Goal: Task Accomplishment & Management: Complete application form

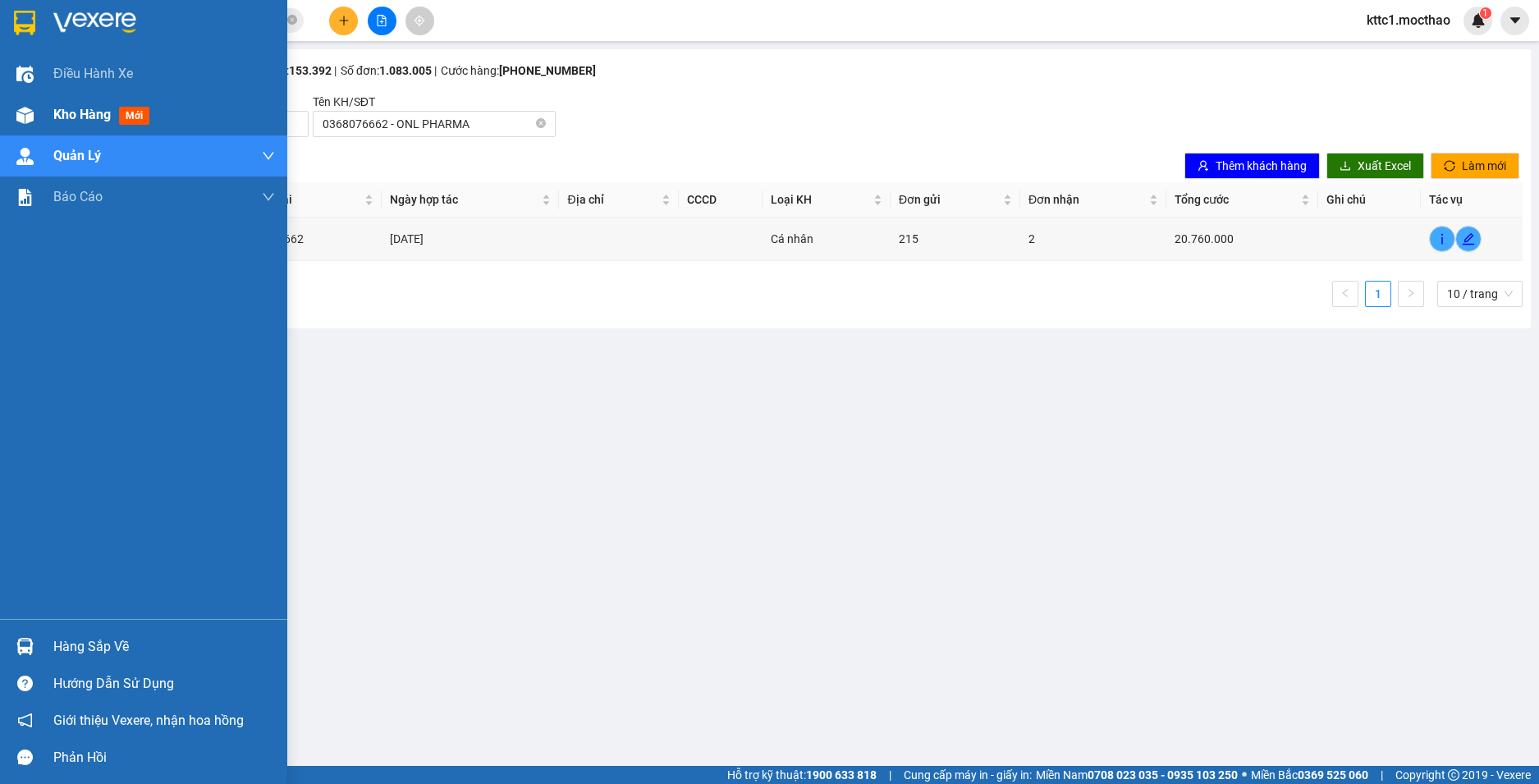
click at [64, 113] on span "Kho hàng" at bounding box center [82, 114] width 58 height 16
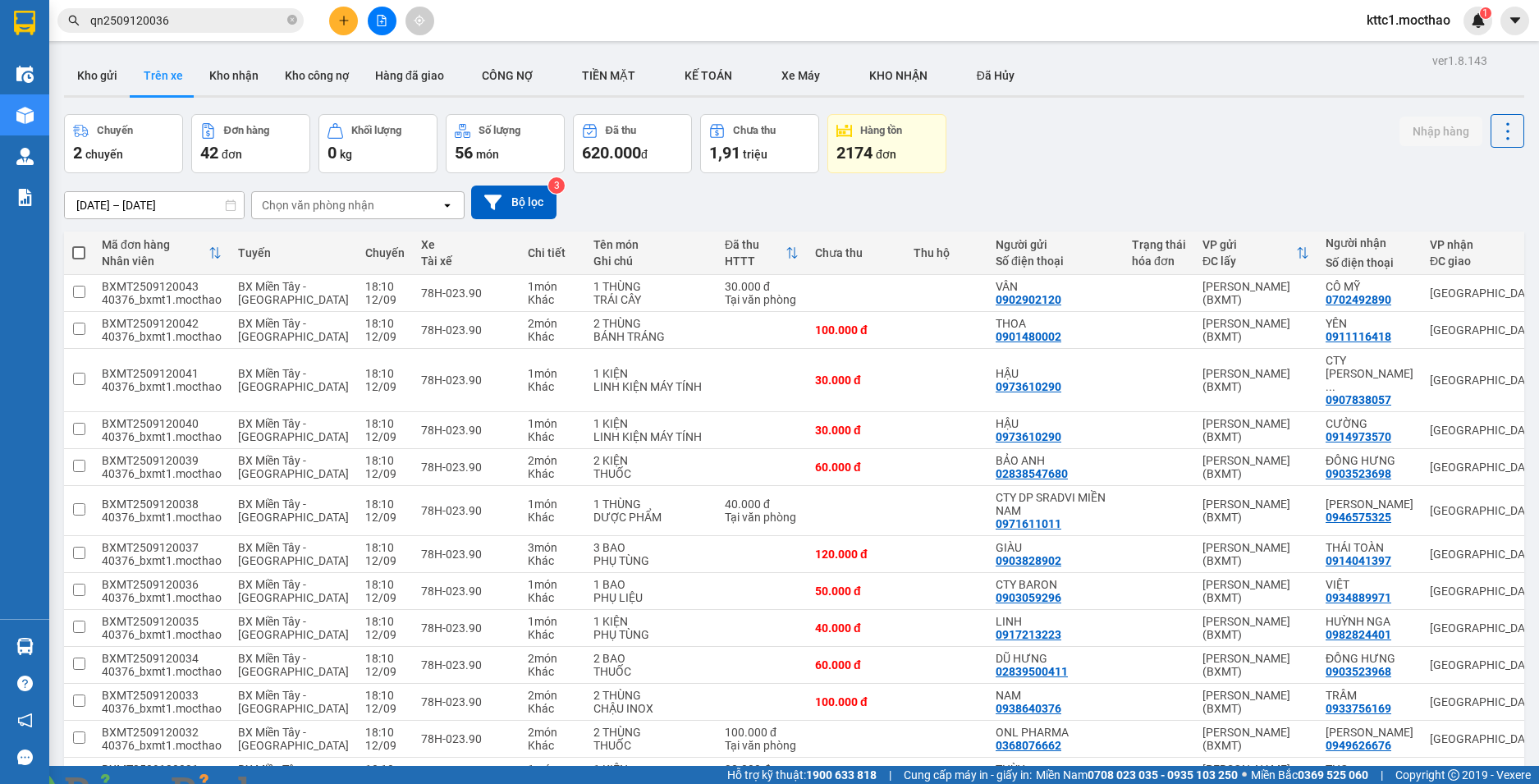
click at [302, 783] on img at bounding box center [297, 793] width 10 height 10
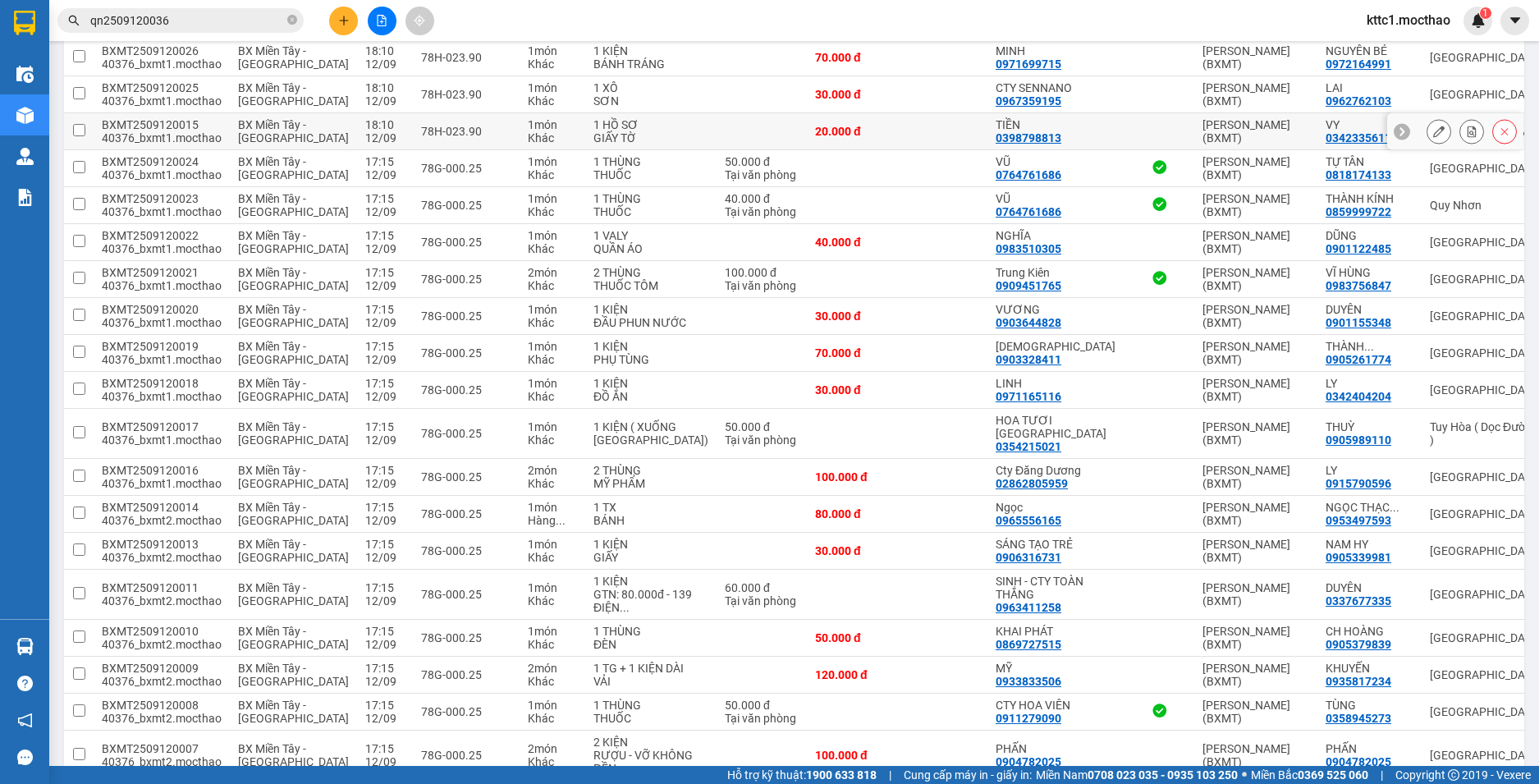
scroll to position [574, 0]
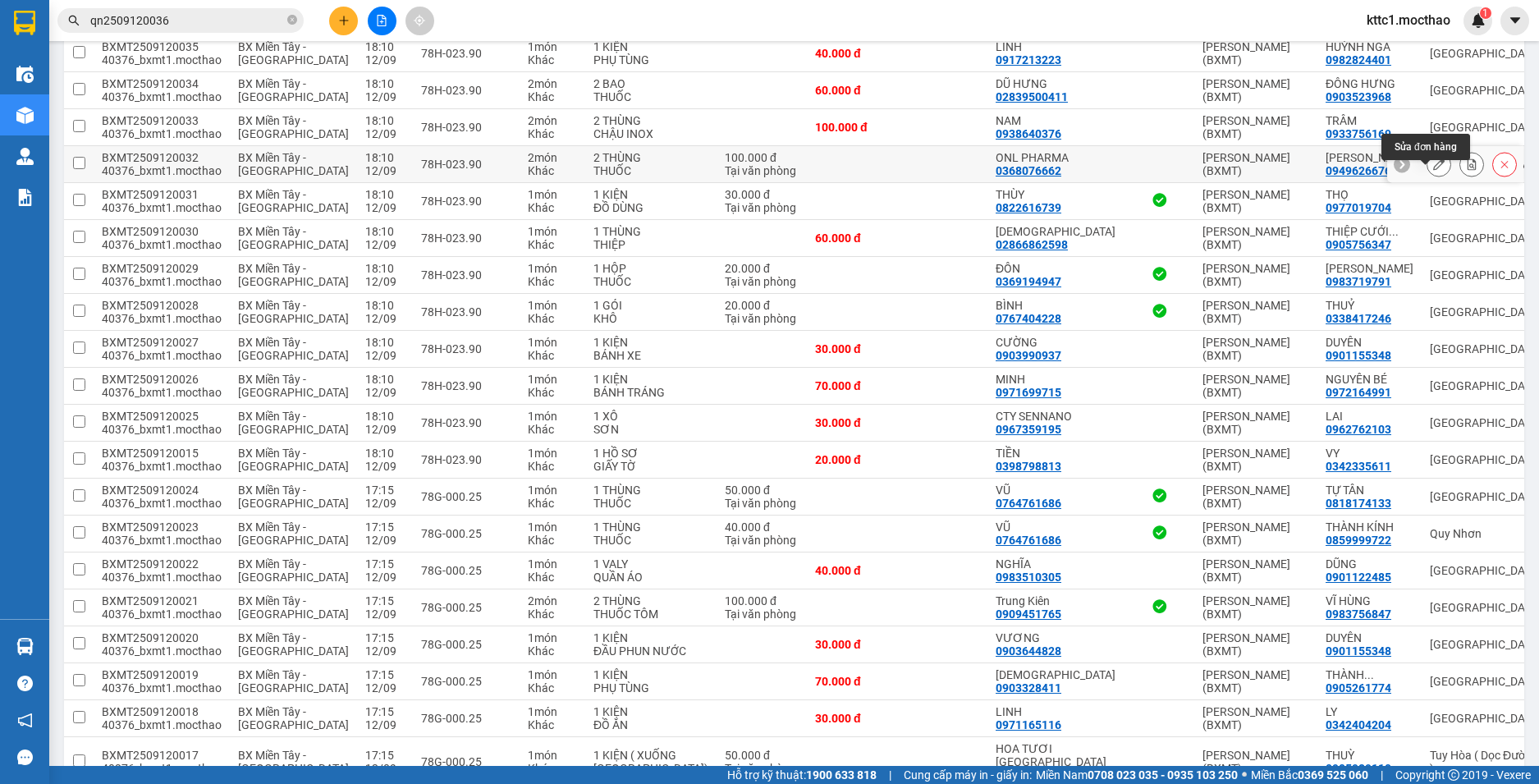
click at [1433, 169] on icon at bounding box center [1438, 164] width 12 height 12
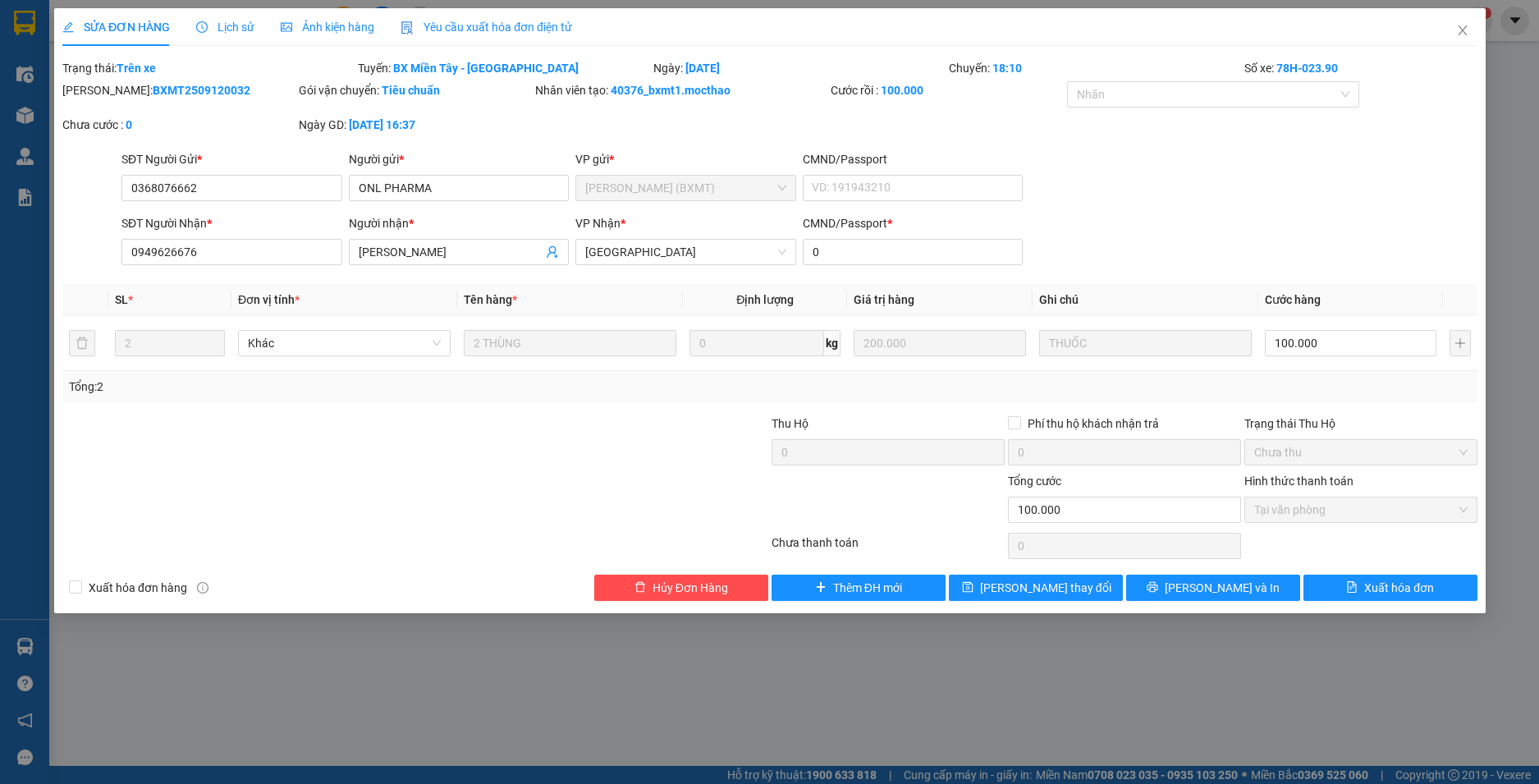
type input "0368076662"
type input "ONL PHARMA"
type input "0949626676"
type input "NGỌC ANH"
type input "0"
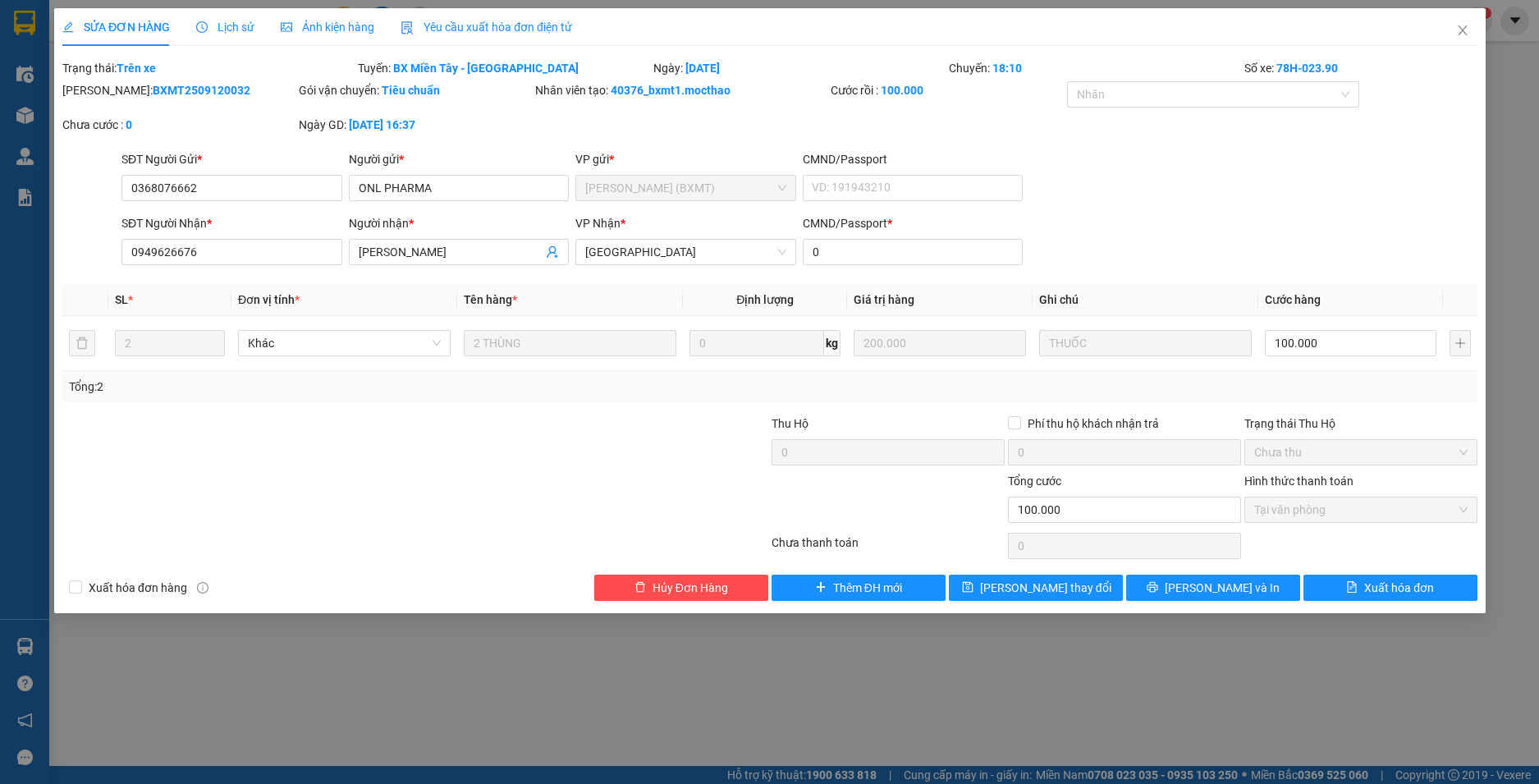
type input "100.000"
click at [524, 15] on div "Yêu cầu xuất hóa đơn điện tử" at bounding box center [486, 27] width 171 height 38
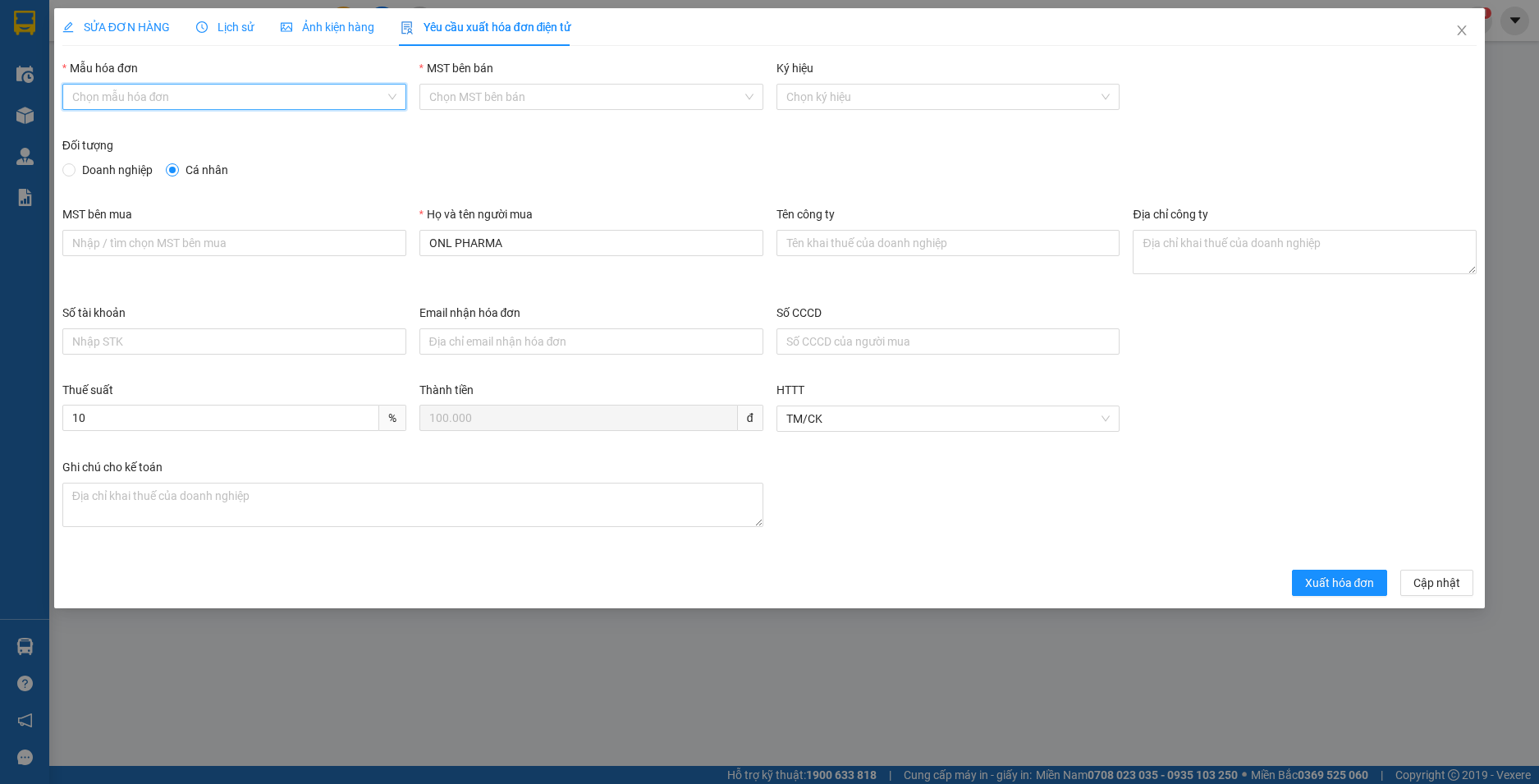
click at [226, 93] on input "Mẫu hóa đơn" at bounding box center [228, 96] width 312 height 25
click at [169, 142] on div "HĐH" at bounding box center [234, 129] width 344 height 27
type input "8"
click at [90, 170] on span "Doanh nghiệp" at bounding box center [116, 170] width 83 height 18
click at [74, 170] on input "Doanh nghiệp" at bounding box center [68, 169] width 12 height 12
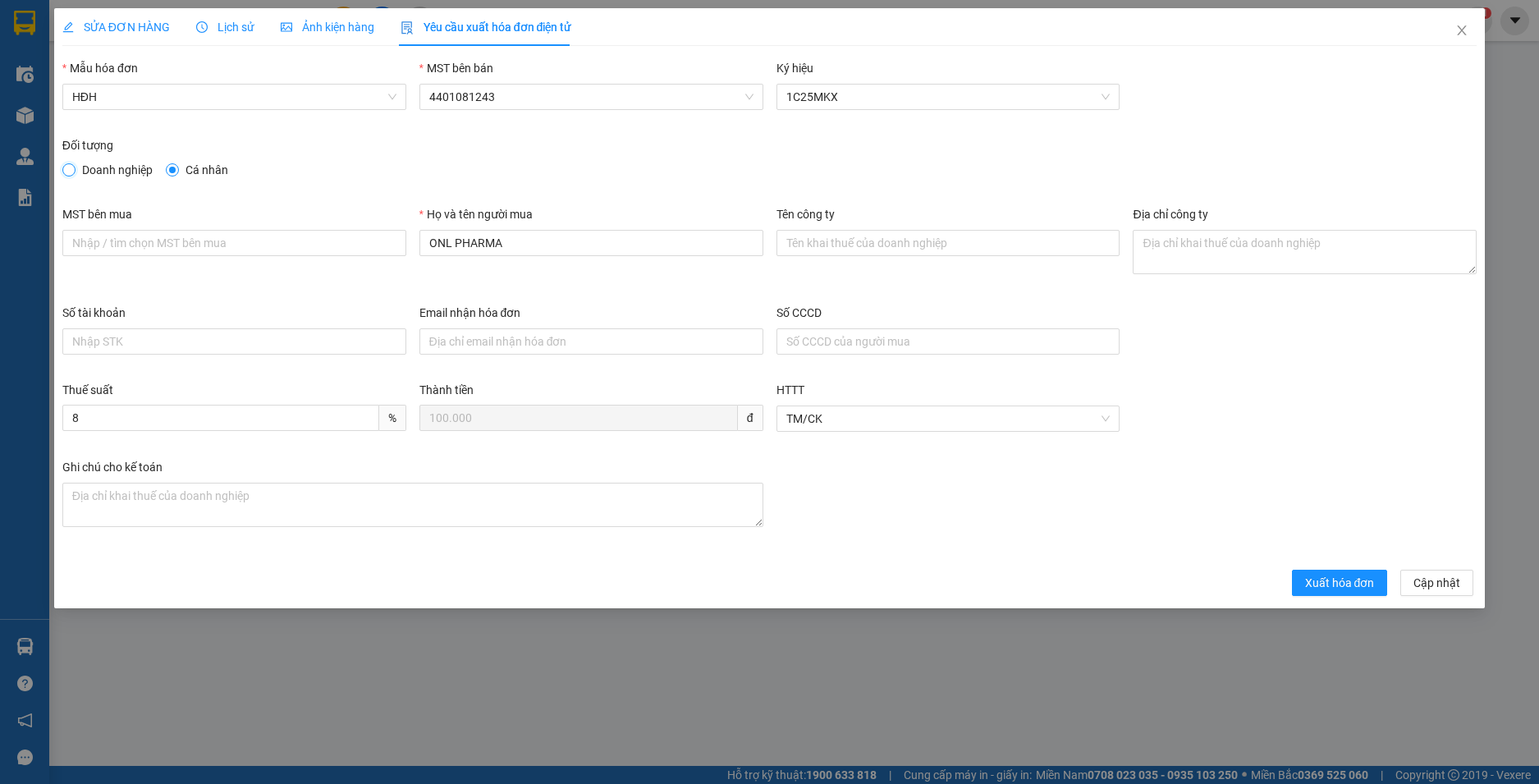
radio input "true"
radio input "false"
drag, startPoint x: 444, startPoint y: 250, endPoint x: 359, endPoint y: 251, distance: 85.0
click at [359, 251] on div "MST bên mua Họ và tên người mua ONL PHARMA Tên công ty Địa chỉ công ty" at bounding box center [770, 255] width 1428 height 99
click at [233, 239] on input "MST bên mua" at bounding box center [234, 243] width 344 height 27
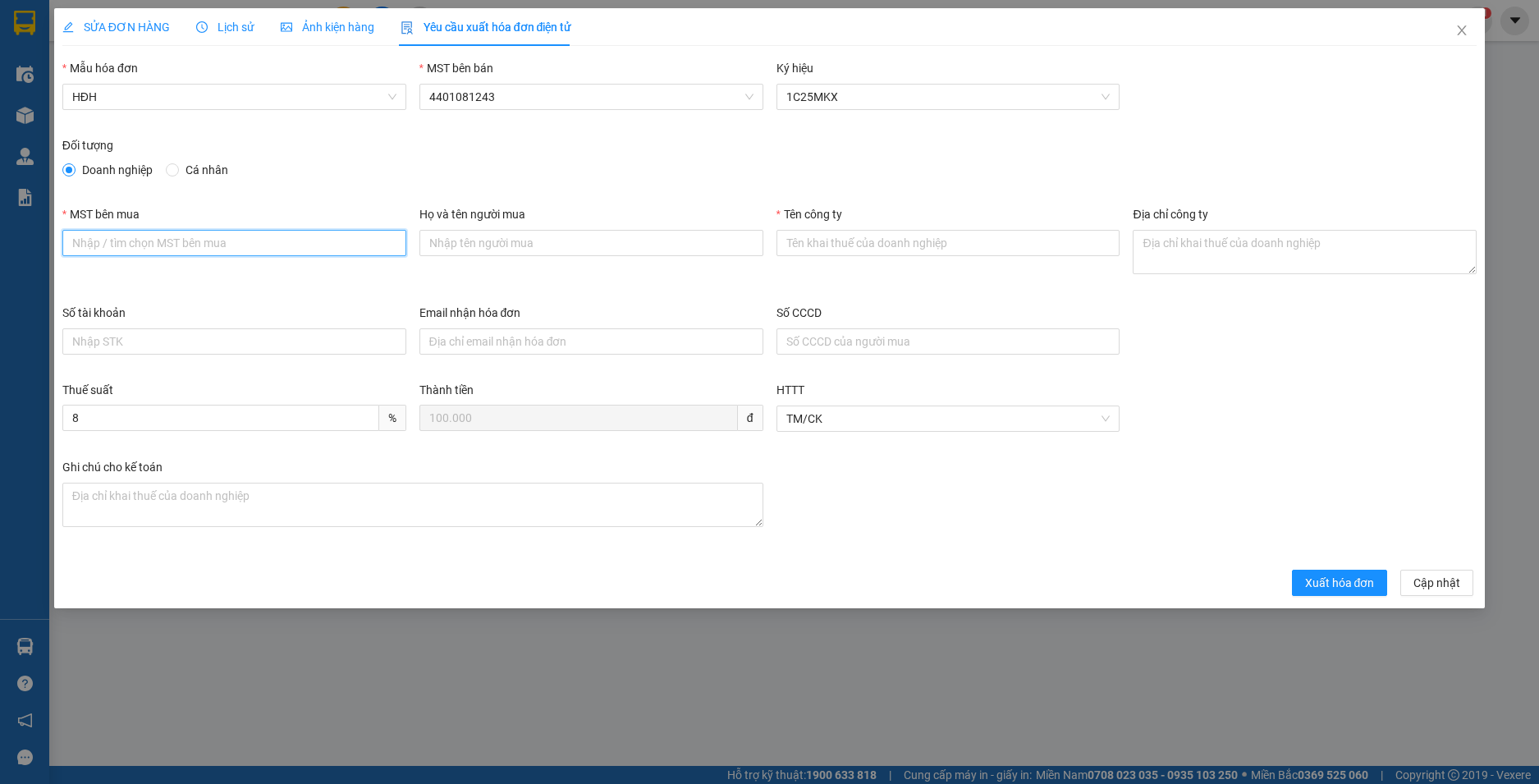
paste input "0110864549"
type input "0110864549"
click at [864, 247] on input "Tên công ty" at bounding box center [947, 243] width 344 height 27
paste input "CÔNG TY CỔ PHẦN DƯỢC PHẨM EUROVIT"
type input "CÔNG TY CỔ PHẦN DƯỢC PHẨM EUROVIT"
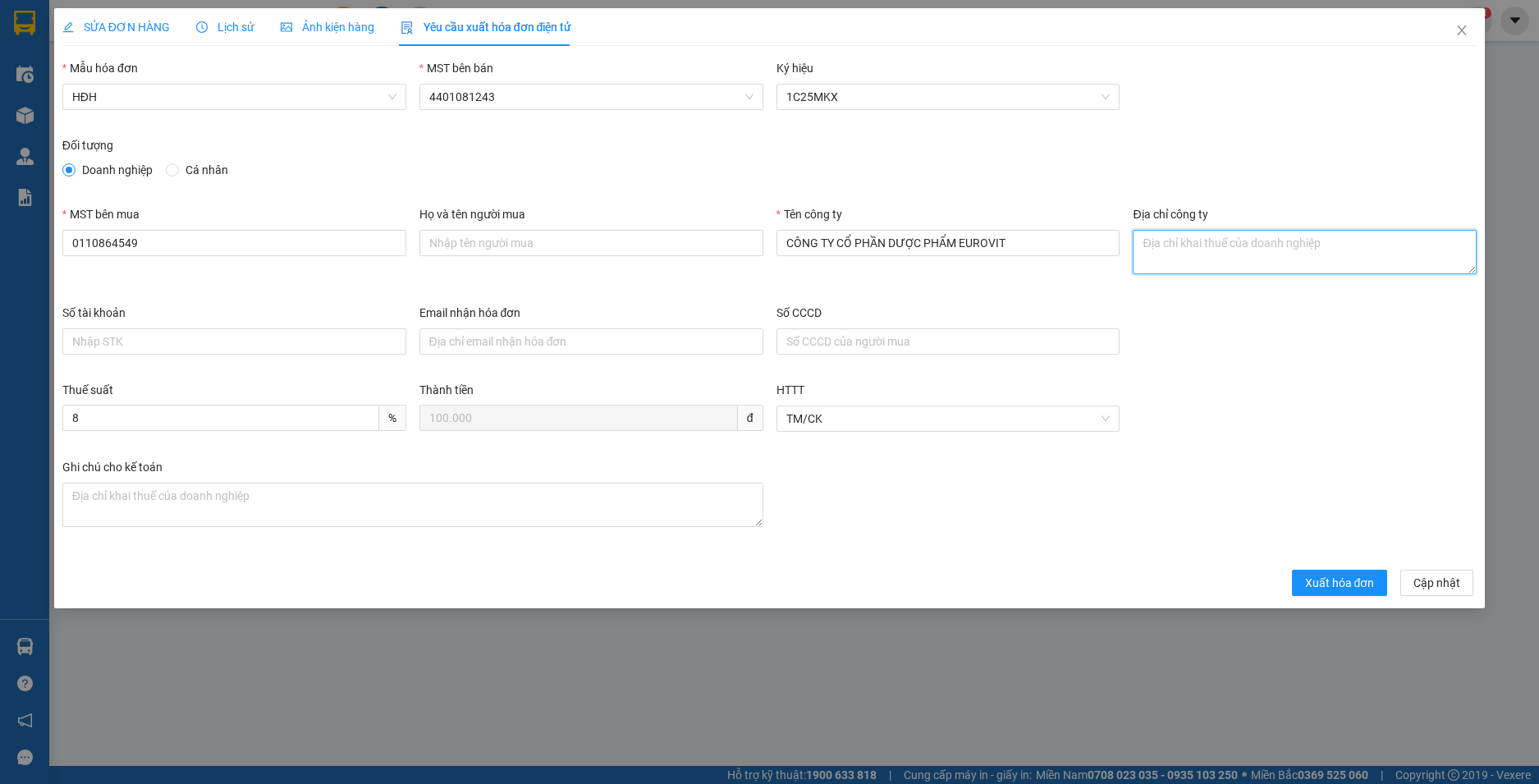
click at [1181, 242] on textarea "Địa chỉ công ty" at bounding box center [1304, 252] width 344 height 44
paste textarea "Lk1-01, Tổ 24, Xã Phúc Thịnh, Thành phố Hà Nội, Việt Nam"
type textarea "Lk1-01, Tổ 24, Xã Phúc Thịnh, Thành phố Hà Nội, Việt Nam"
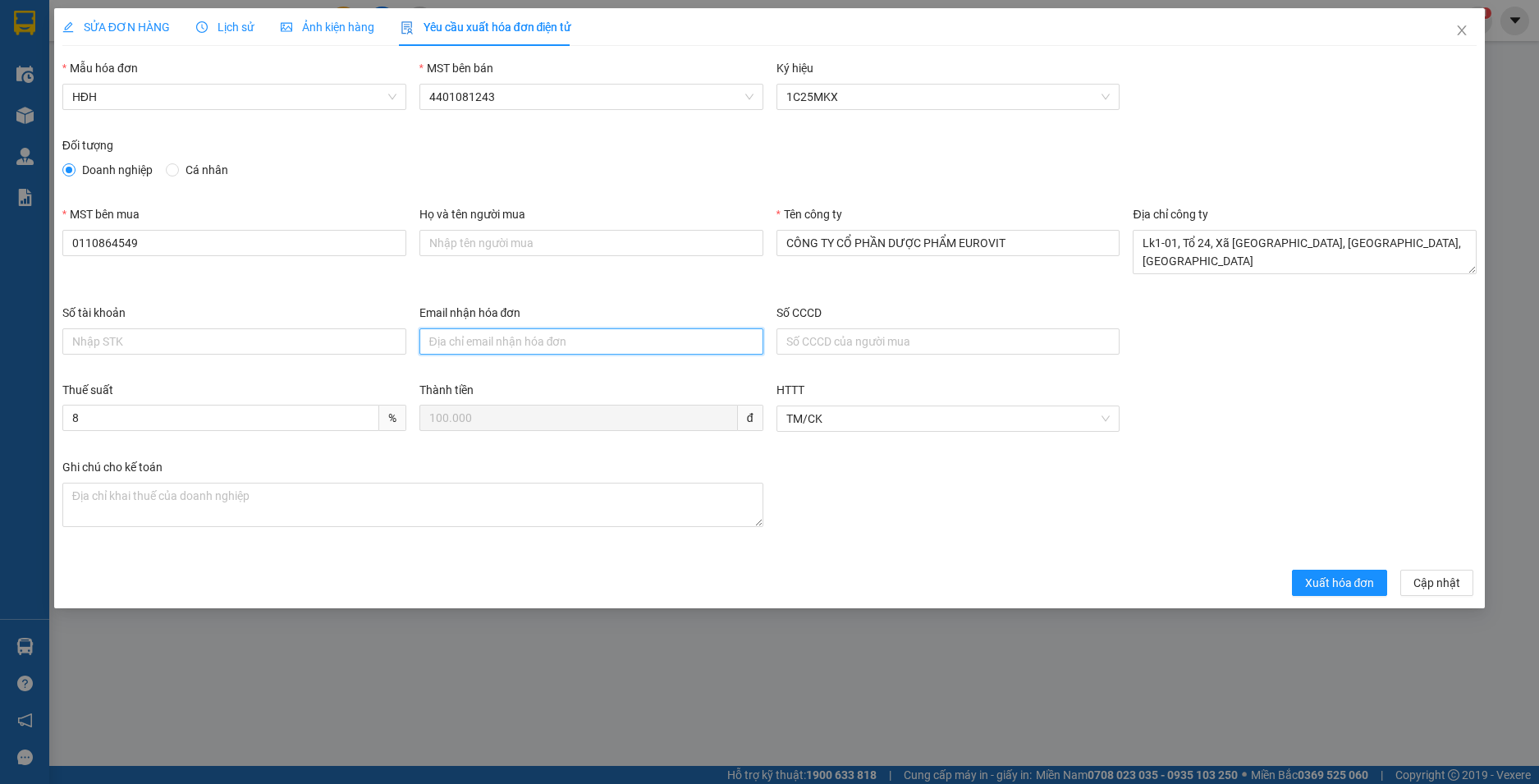
click at [542, 343] on input "Email nhận hóa đơn" at bounding box center [591, 341] width 344 height 27
paste input "hoadoneurovitpharma@gmail.com"
type input "hoadoneurovitpharma@gmail.com"
click at [1336, 579] on span "Xuất hóa đơn" at bounding box center [1339, 583] width 70 height 18
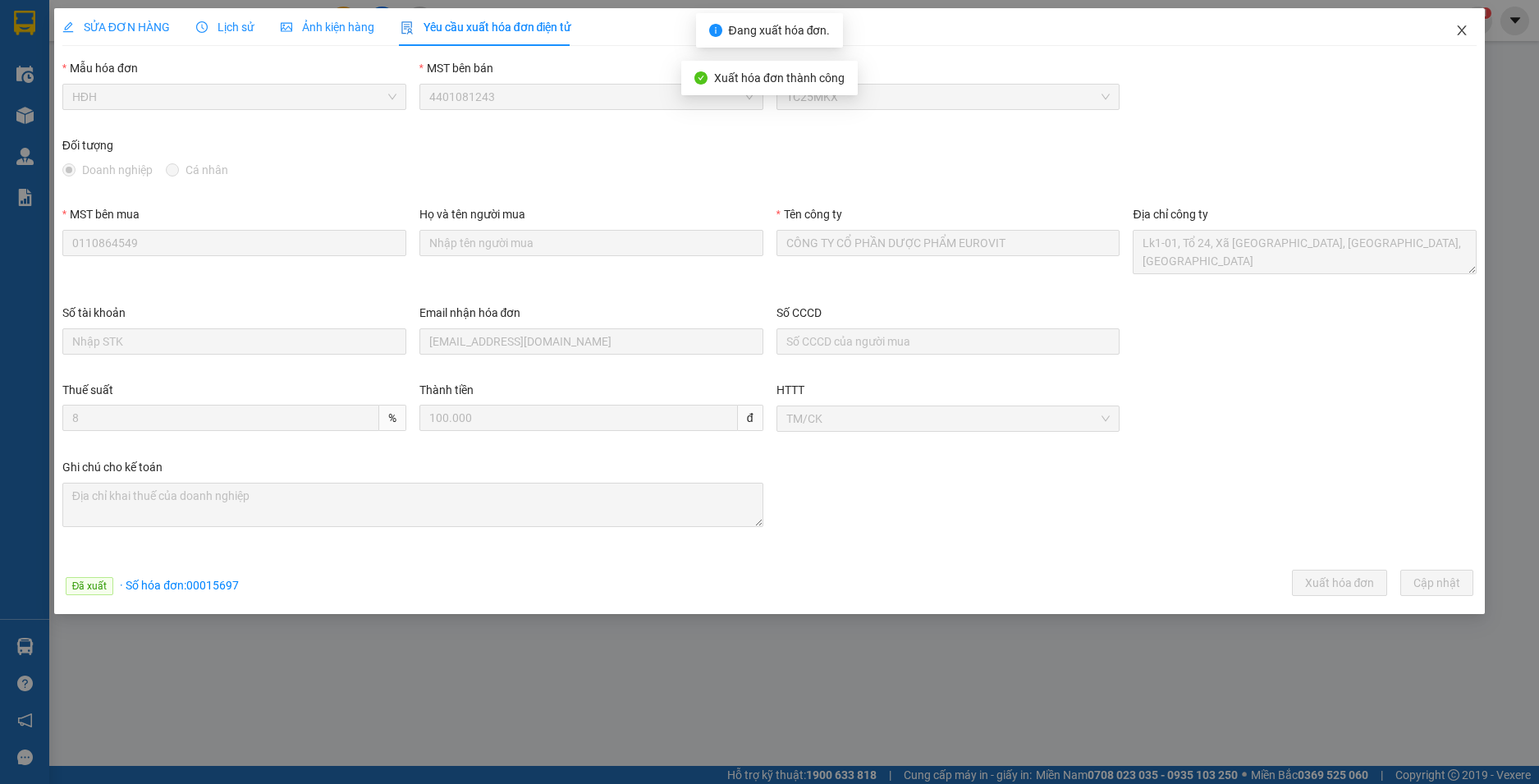
click at [1455, 25] on icon "close" at bounding box center [1461, 30] width 13 height 13
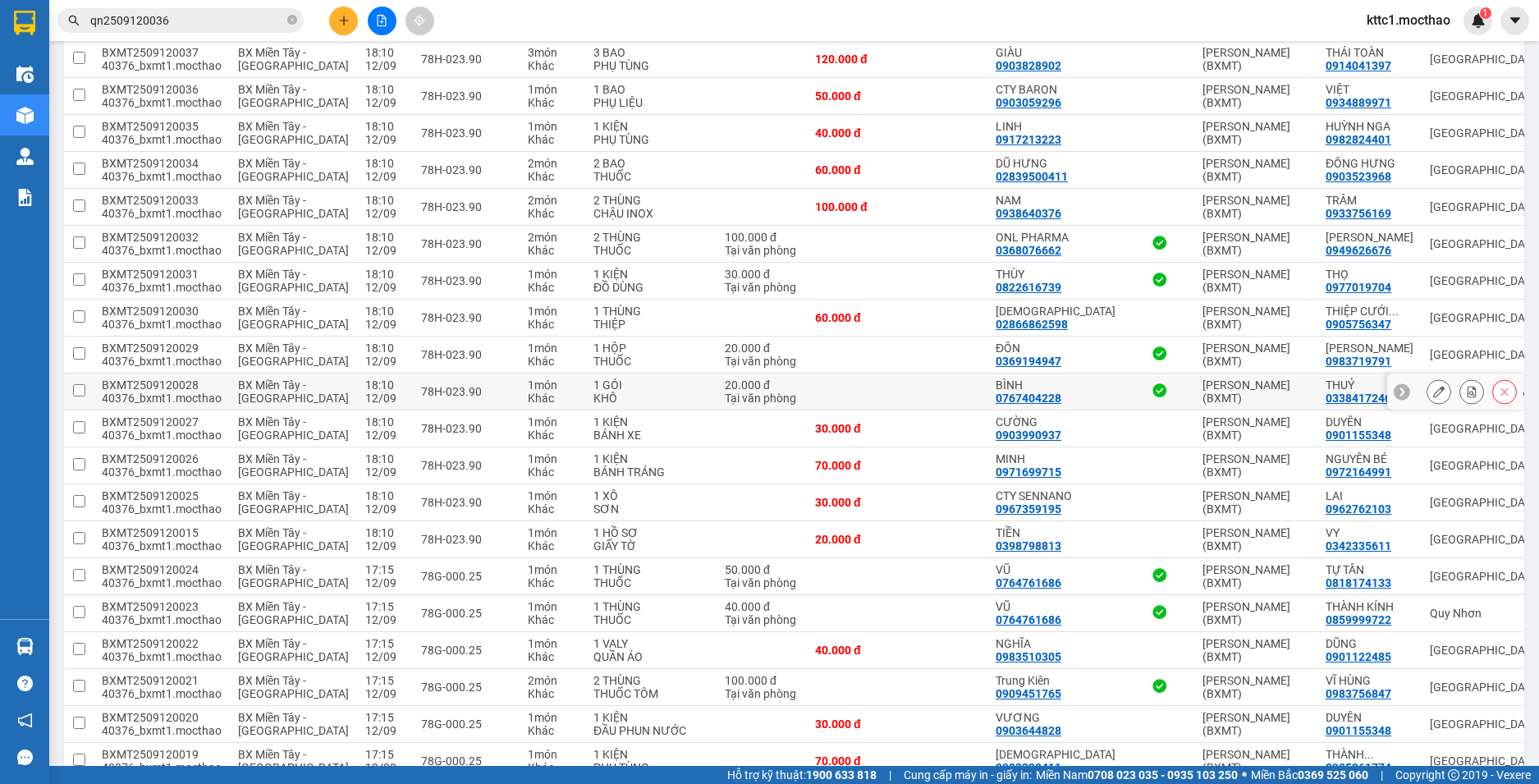
scroll to position [248, 0]
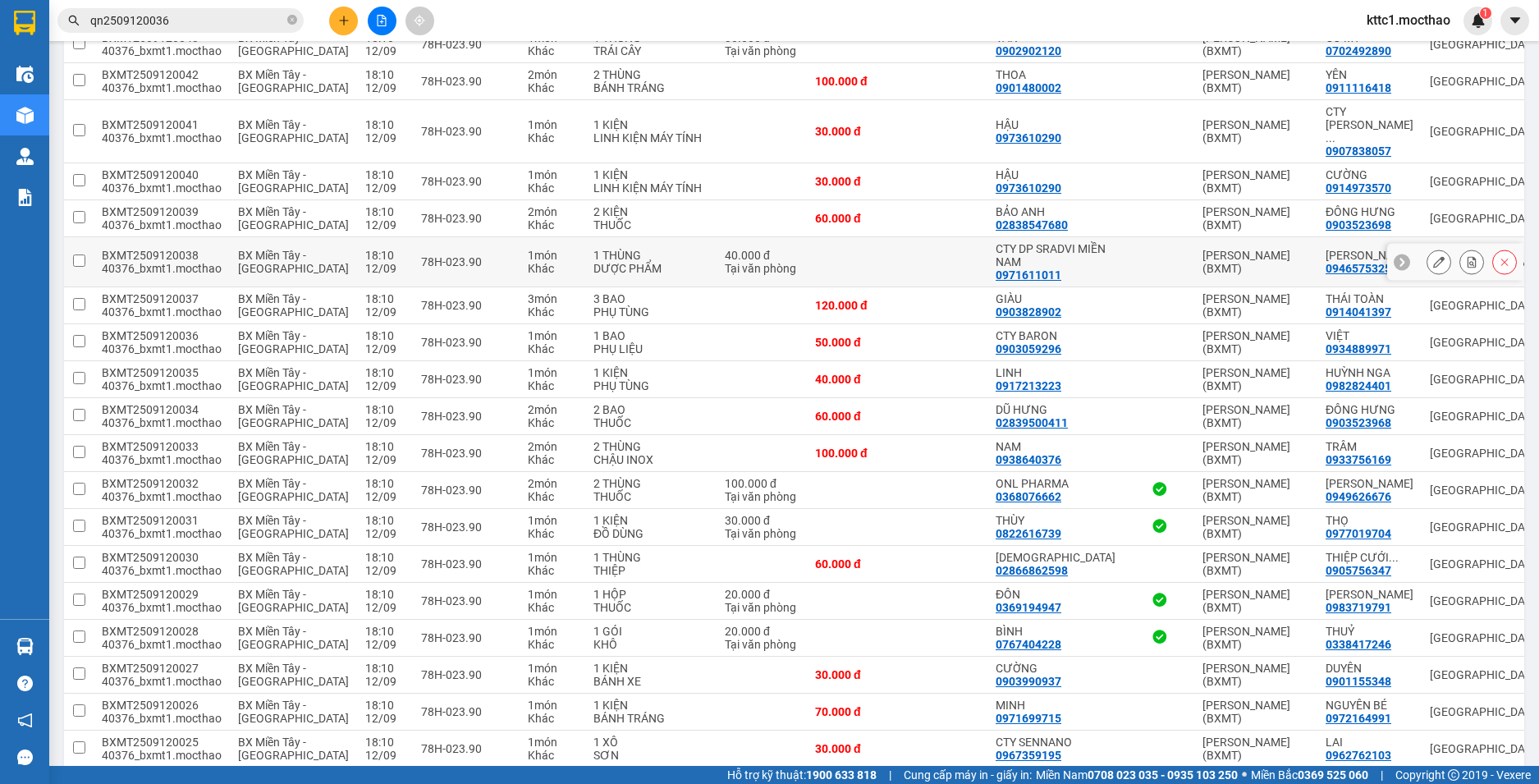
click at [1426, 274] on div at bounding box center [1438, 261] width 25 height 25
click at [1433, 267] on icon at bounding box center [1438, 262] width 12 height 12
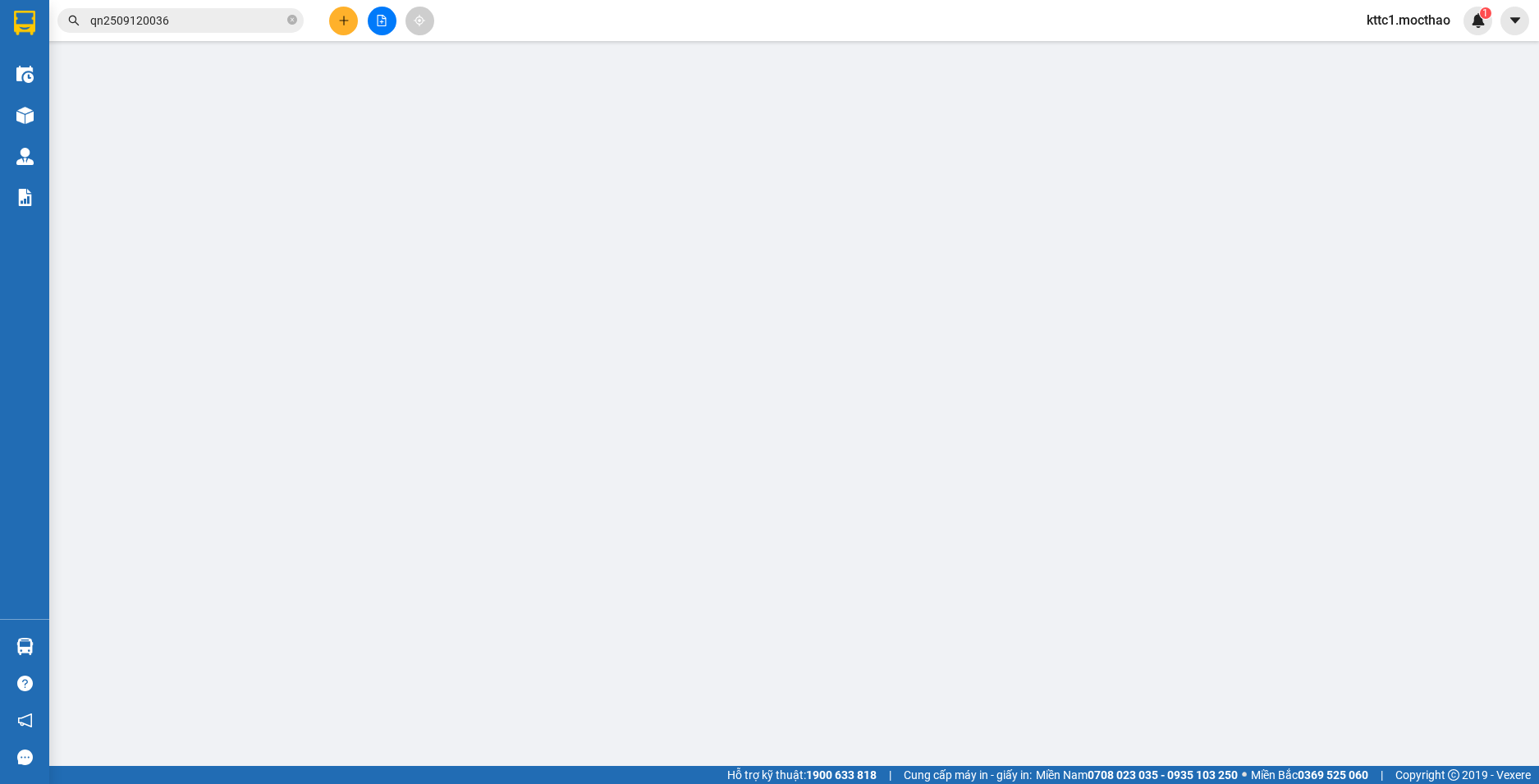
type input "0971611011"
type input "CTY DP SRADVI MIỀN NAM"
type input "0946575325"
type input "XUÂN VINH"
type input "0"
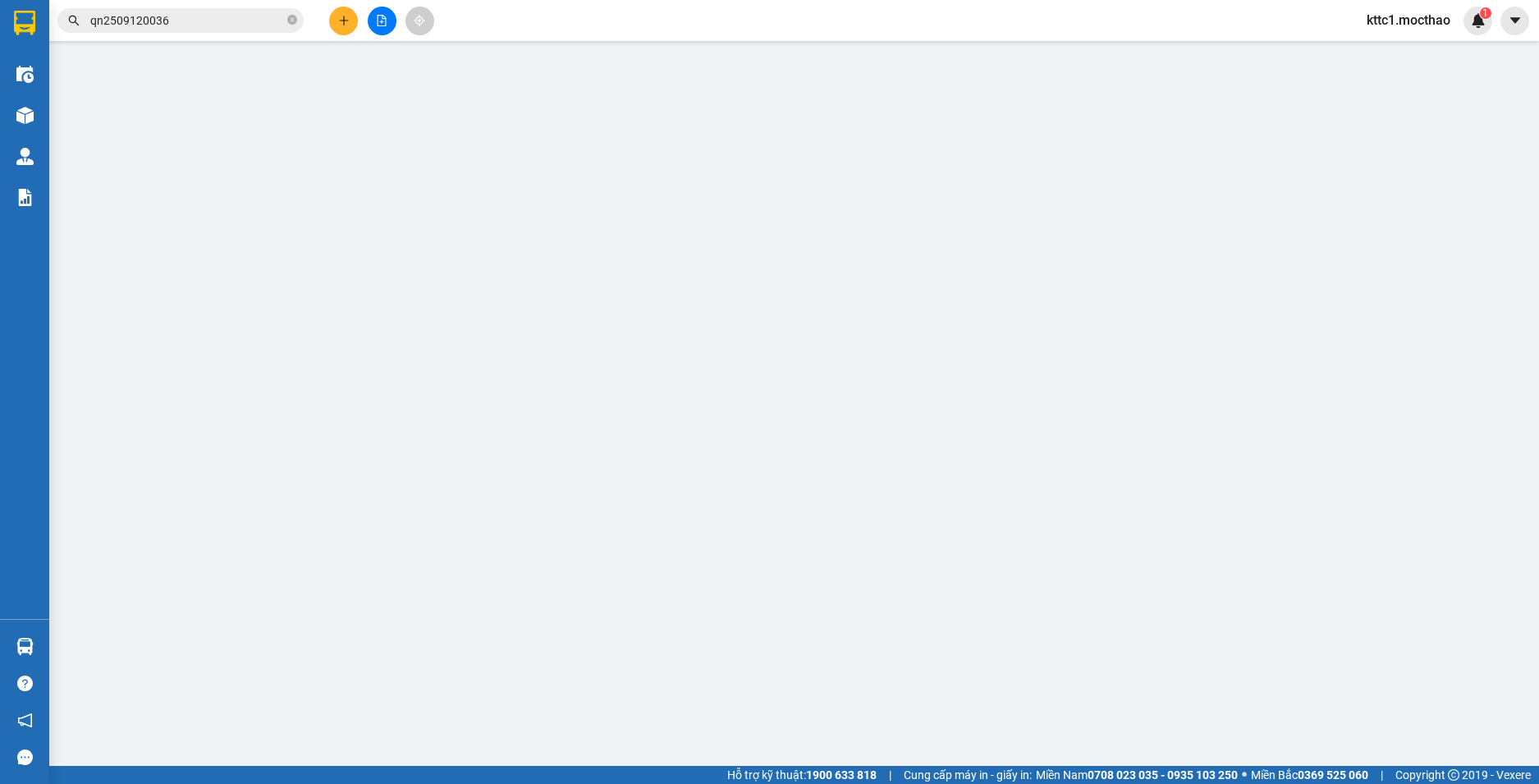
type input "40.000"
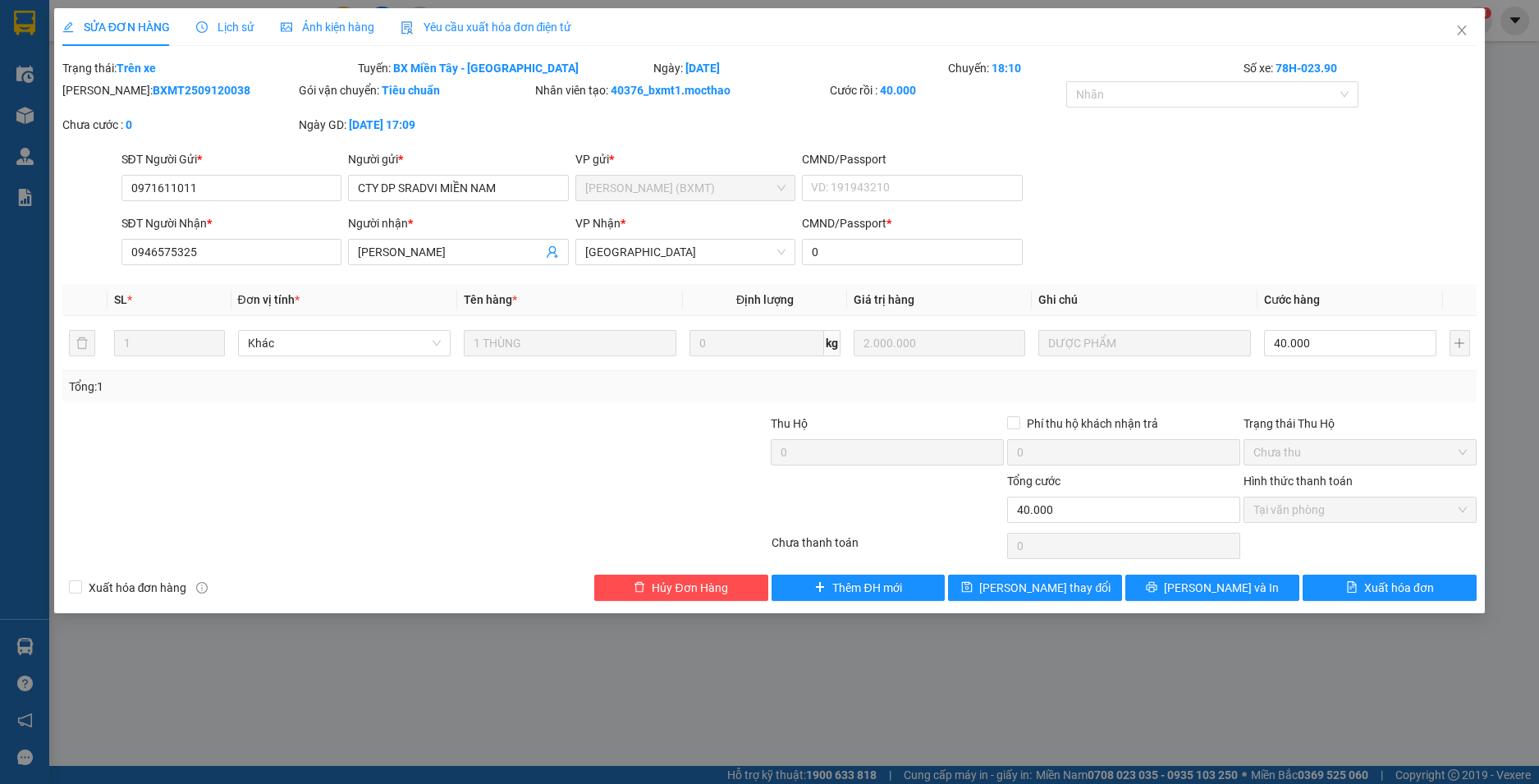
click at [482, 31] on span "Yêu cầu xuất hóa đơn điện tử" at bounding box center [486, 27] width 171 height 13
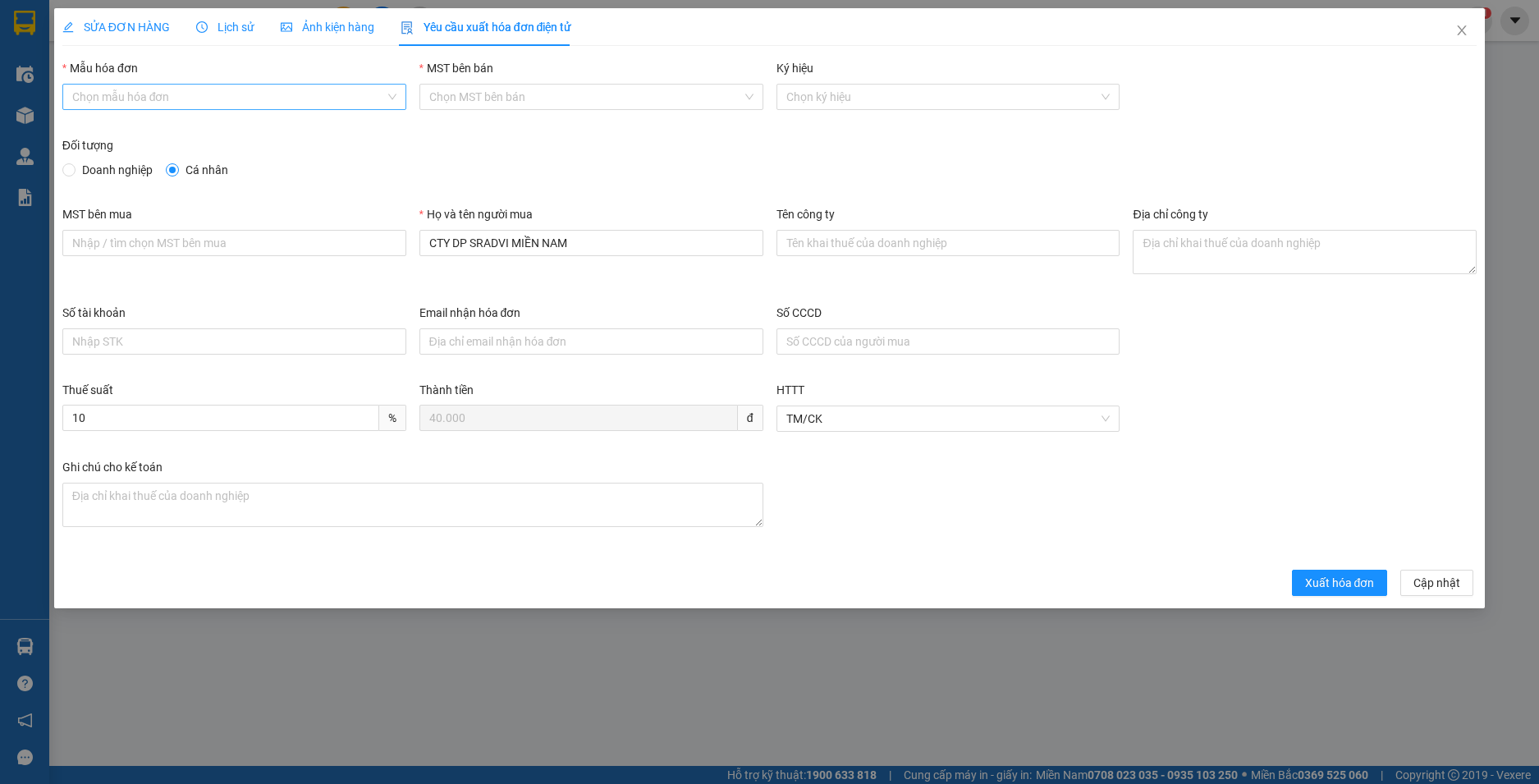
click at [293, 91] on input "Mẫu hóa đơn" at bounding box center [228, 96] width 312 height 25
click at [242, 128] on div "HĐH" at bounding box center [235, 130] width 324 height 18
type input "8"
drag, startPoint x: 587, startPoint y: 242, endPoint x: 332, endPoint y: 236, distance: 255.1
click at [332, 236] on div "MST bên mua Họ và tên người mua CTY DP SRADVI MIỀN NAM Tên công ty Địa chỉ công…" at bounding box center [770, 255] width 1428 height 99
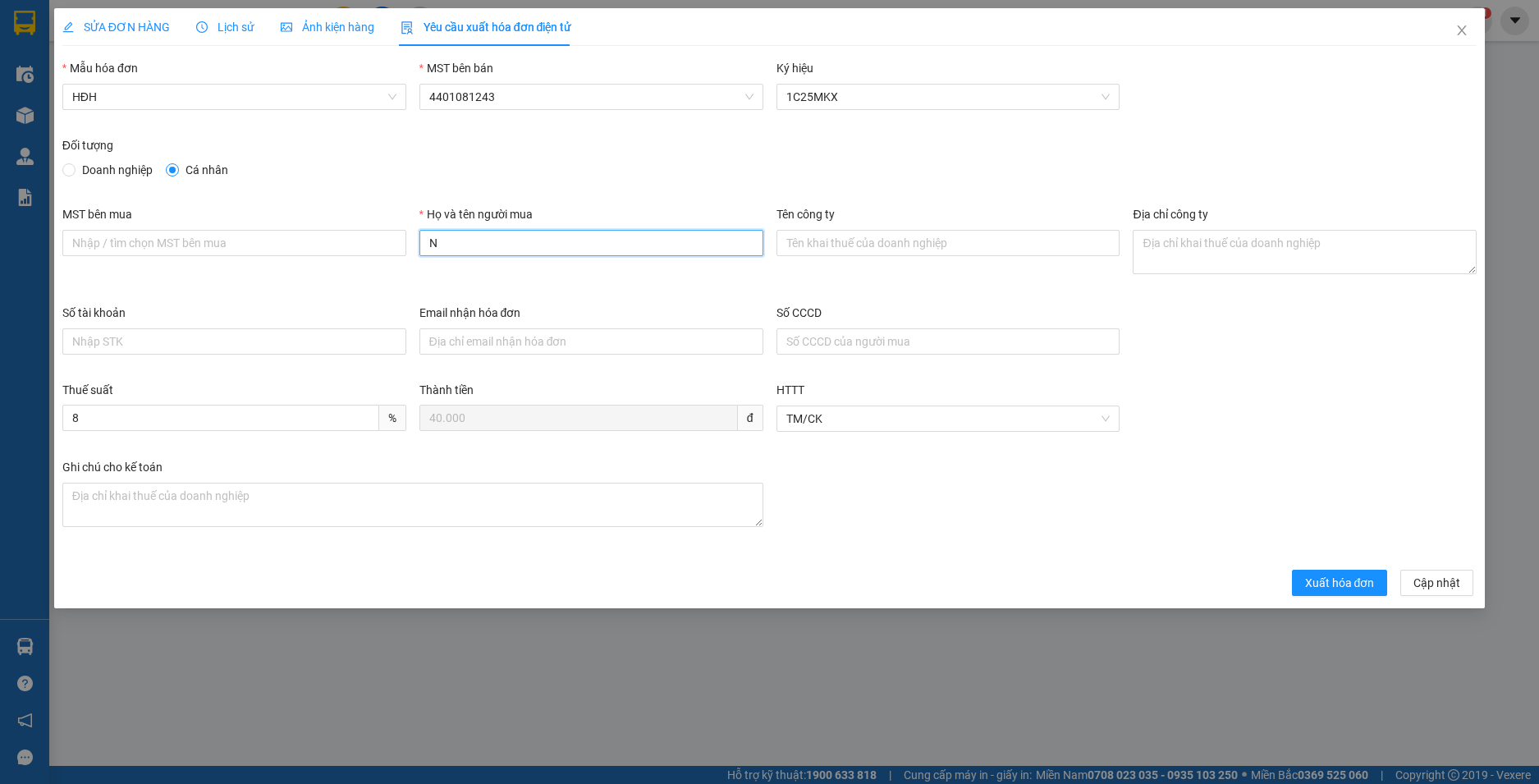
type input "Người mua không lấy hoá đơn"
click at [1344, 592] on button "Xuất hóa đơn" at bounding box center [1339, 583] width 96 height 27
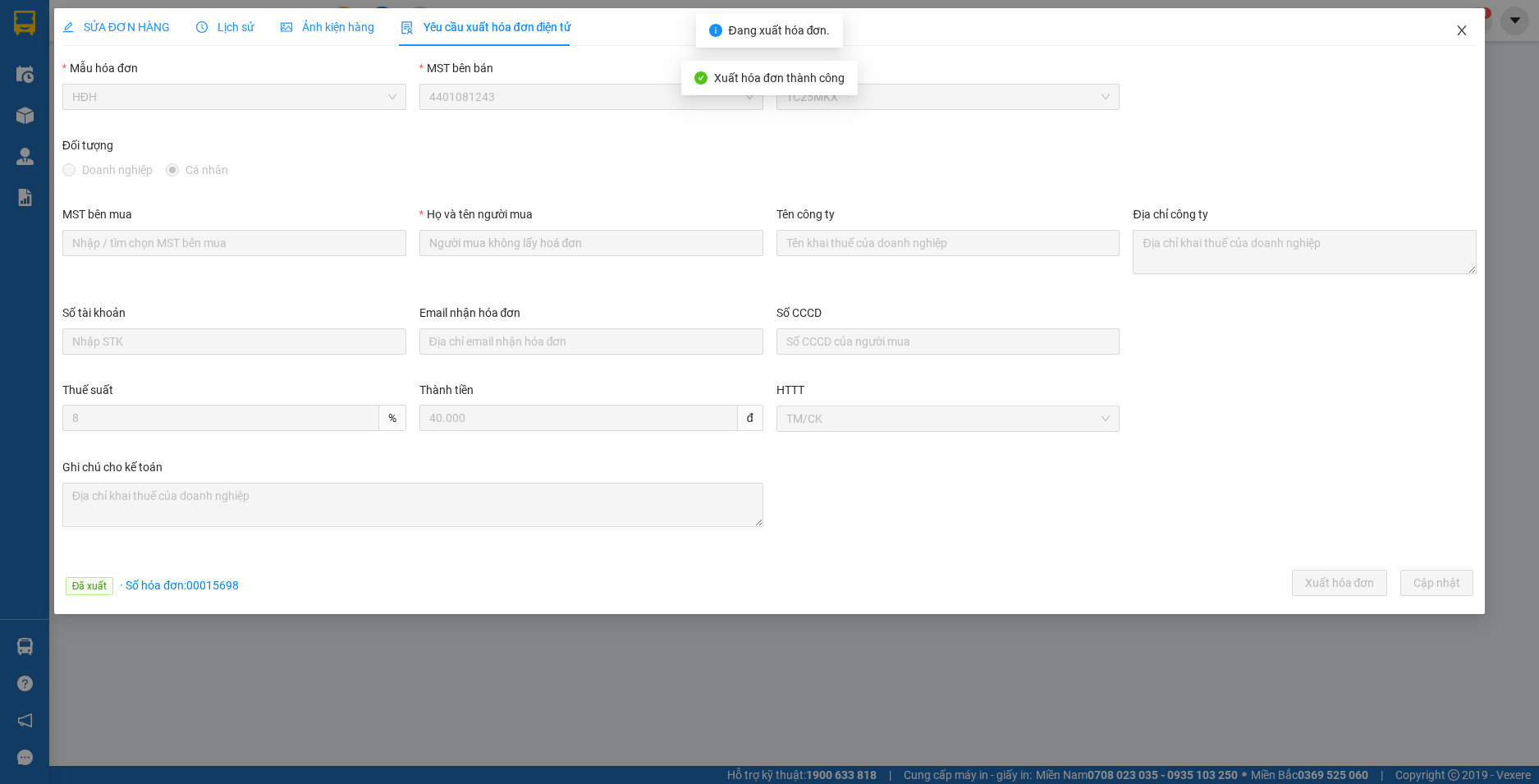
click at [1465, 33] on icon "close" at bounding box center [1461, 30] width 13 height 13
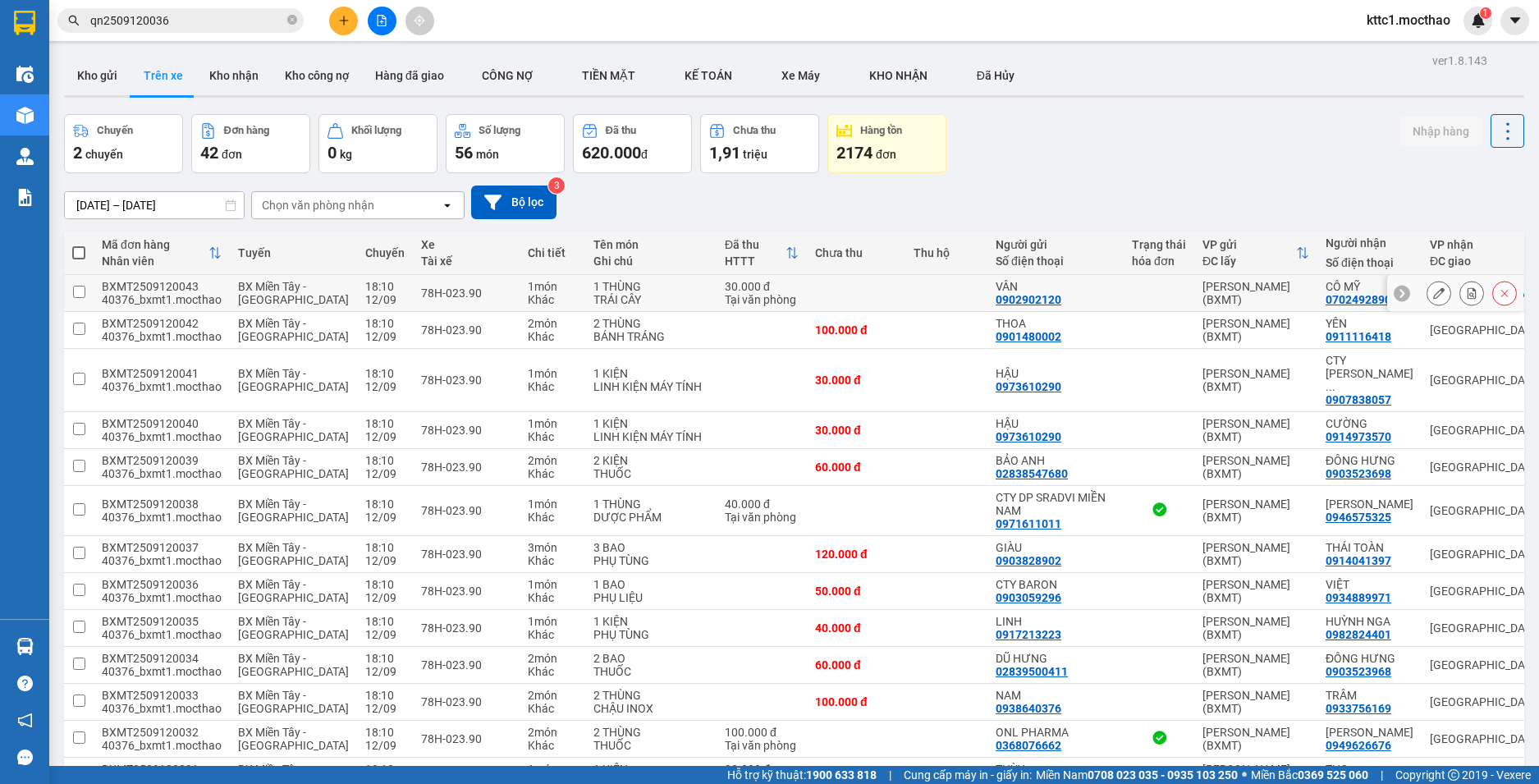
click at [1433, 293] on icon at bounding box center [1438, 293] width 12 height 12
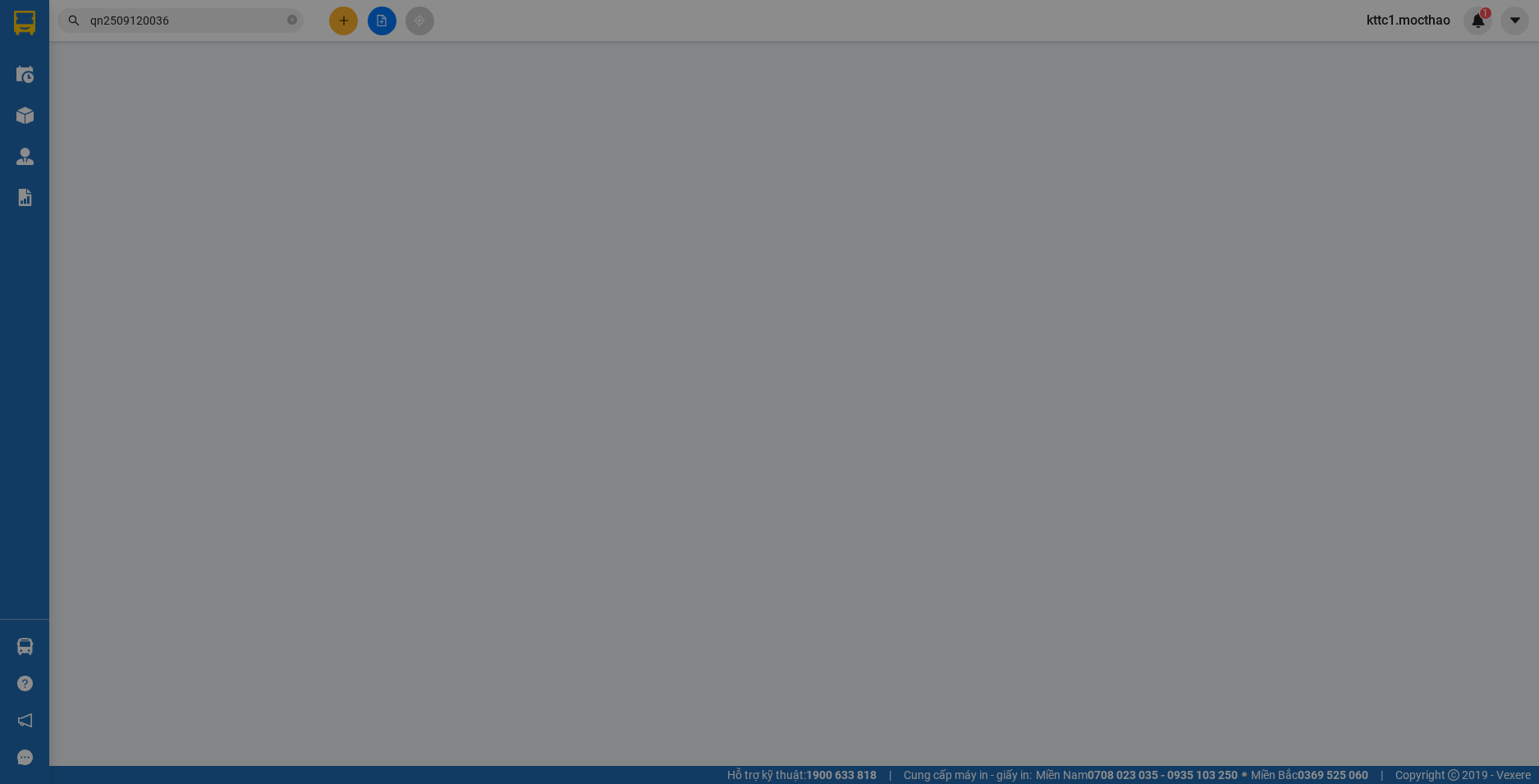
type input "0902902120"
type input "VÂN"
type input "0702492890"
type input "CÔ MỸ"
type input "0"
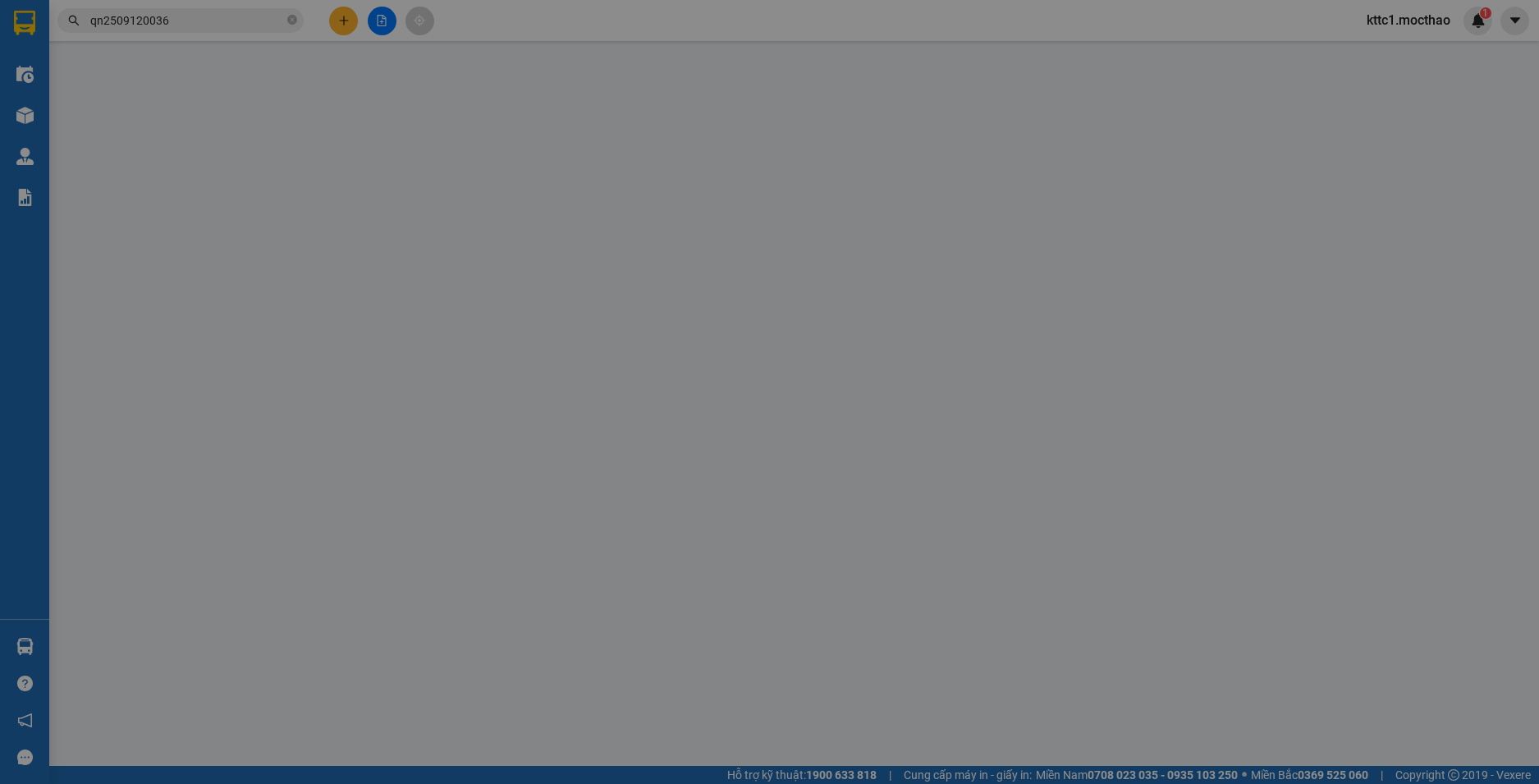
type input "30.000"
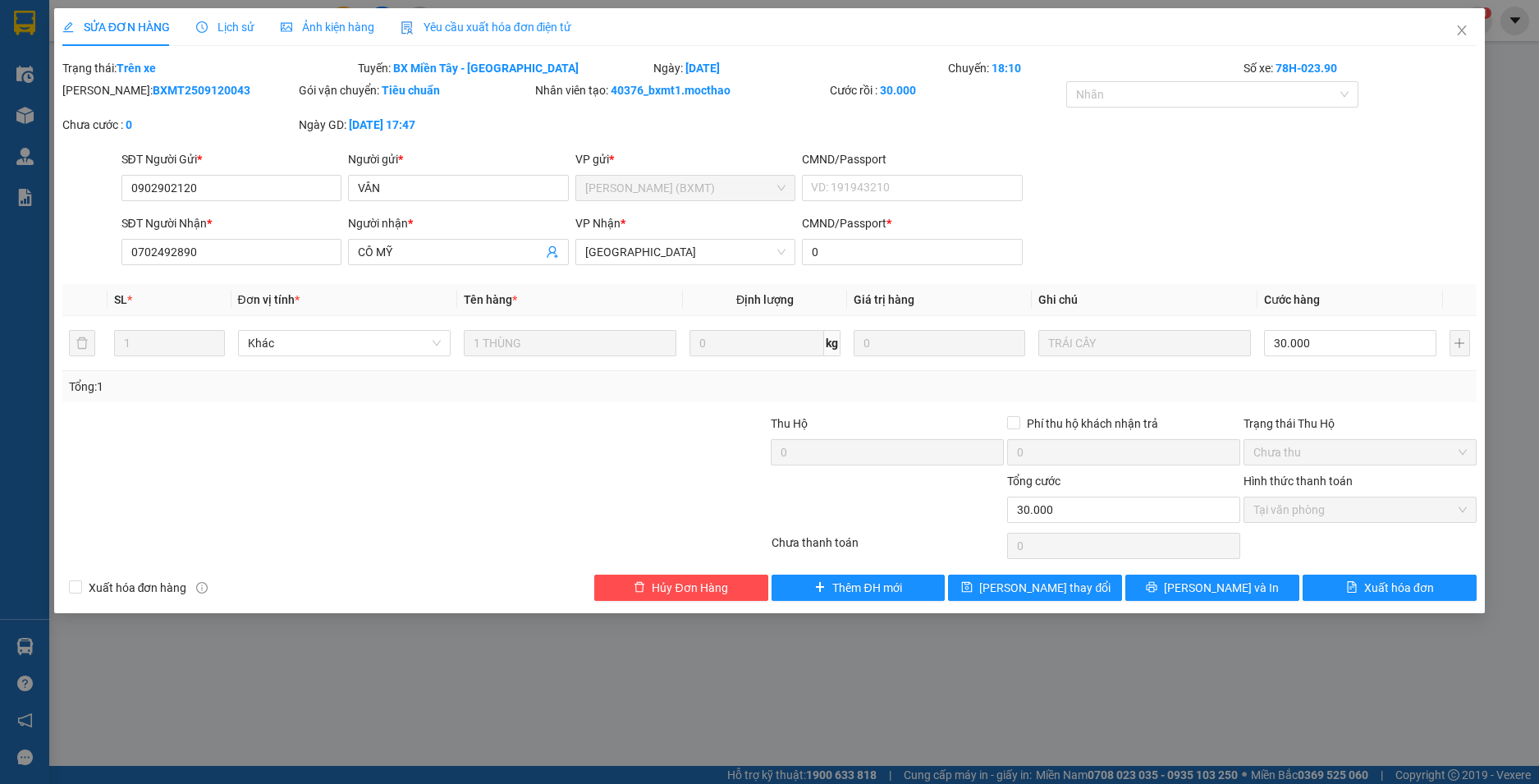
click at [503, 25] on span "Yêu cầu xuất hóa đơn điện tử" at bounding box center [486, 27] width 171 height 13
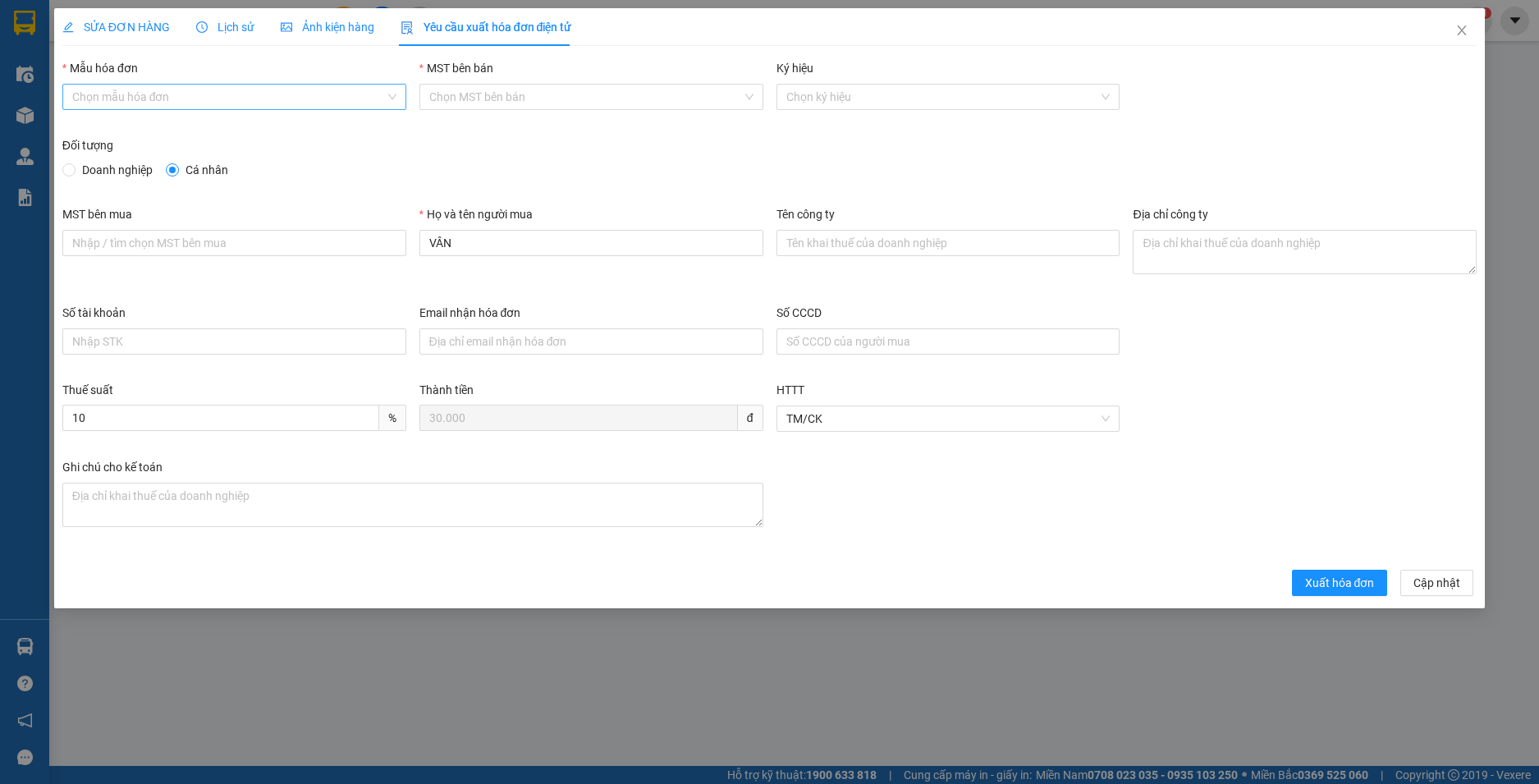
click at [169, 89] on input "Mẫu hóa đơn" at bounding box center [228, 96] width 312 height 25
click at [132, 126] on div "HĐH" at bounding box center [235, 130] width 324 height 18
type input "8"
drag, startPoint x: 457, startPoint y: 251, endPoint x: 333, endPoint y: 248, distance: 124.0
click at [333, 248] on div "MST bên mua Họ và tên người mua VÂN Tên công ty Địa chỉ công ty" at bounding box center [770, 255] width 1428 height 99
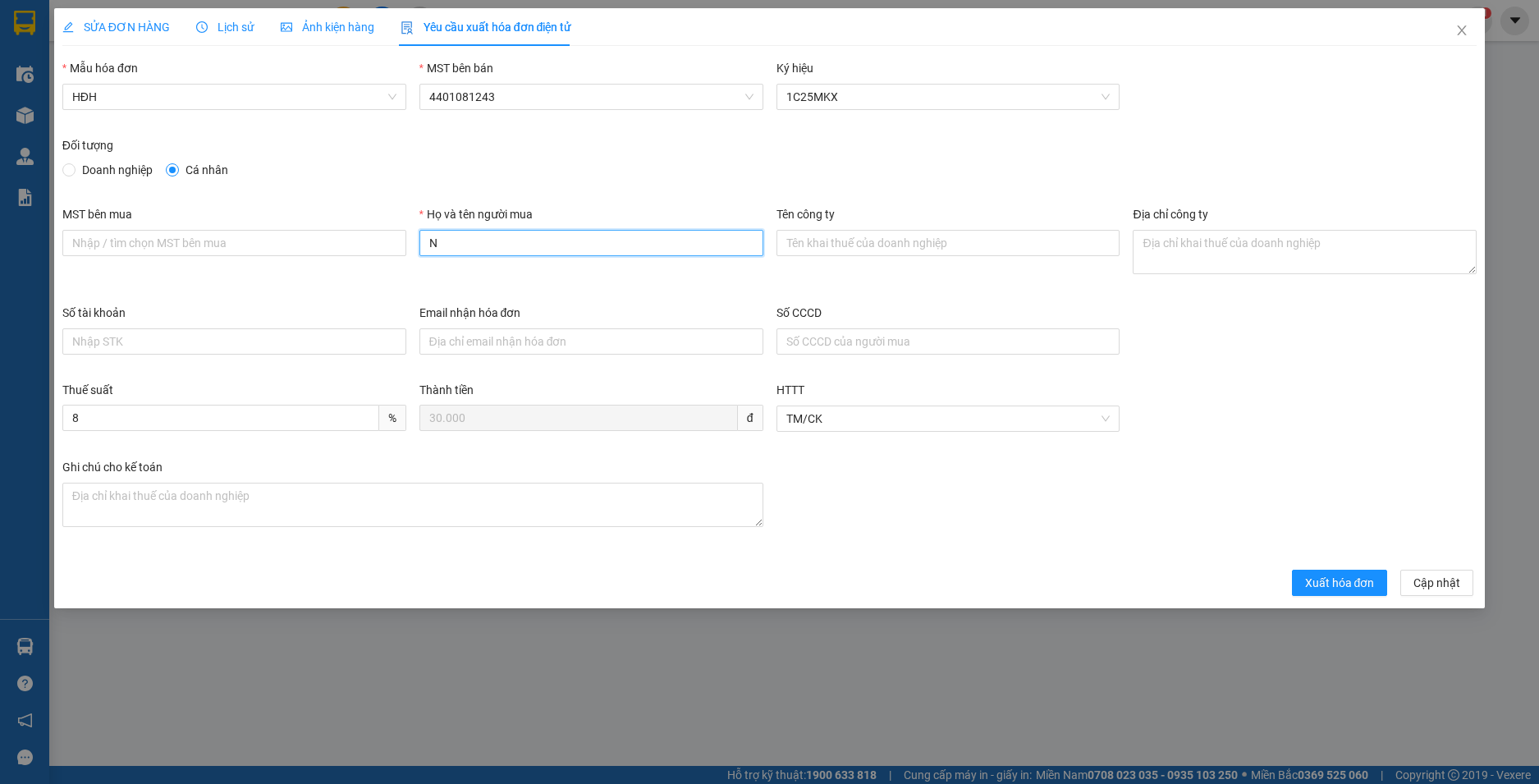
type input "Người mua không lấy hoá đơn"
click at [1309, 585] on span "Xuất hóa đơn" at bounding box center [1339, 583] width 70 height 18
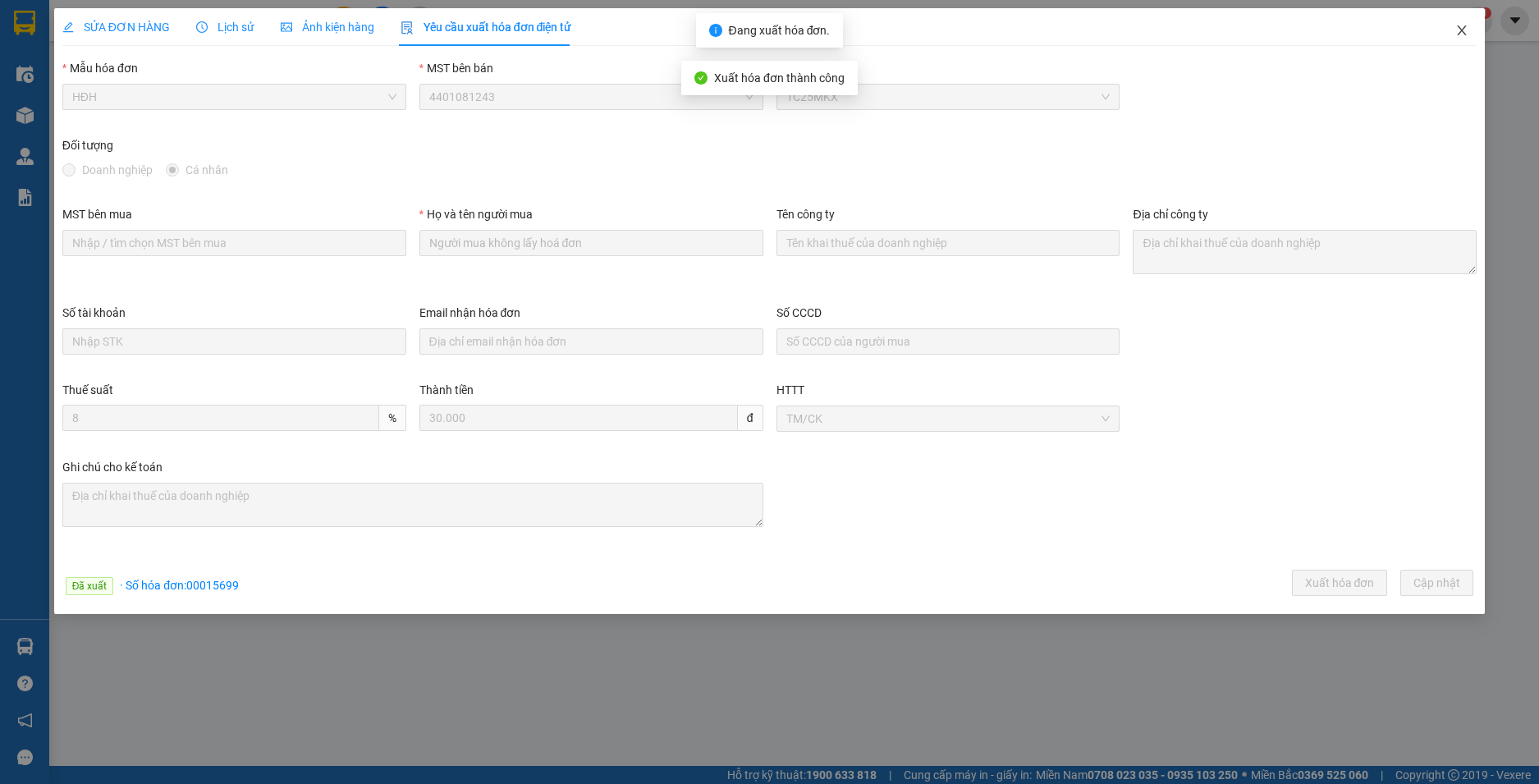
click at [1459, 32] on icon "close" at bounding box center [1461, 30] width 13 height 13
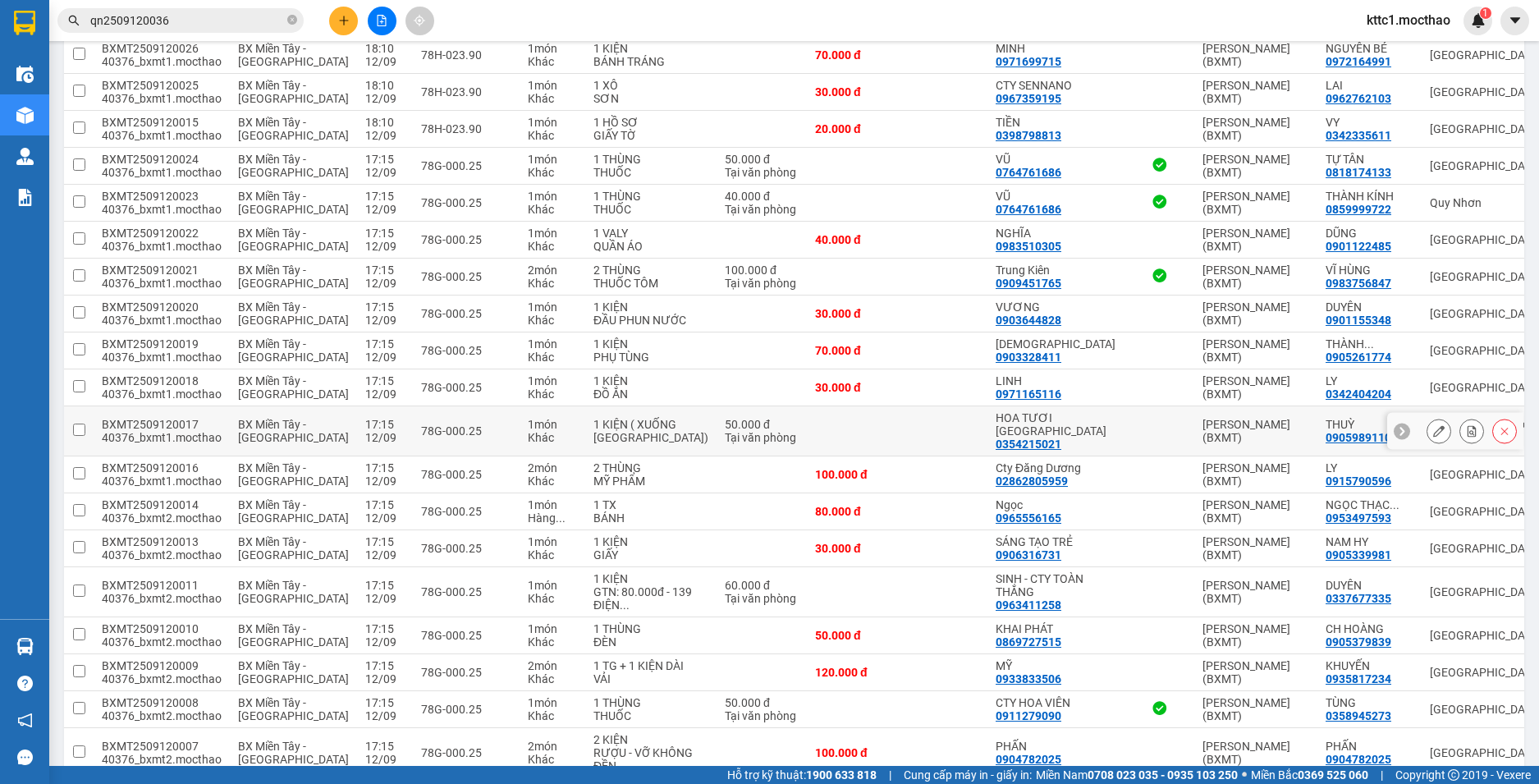
scroll to position [1233, 0]
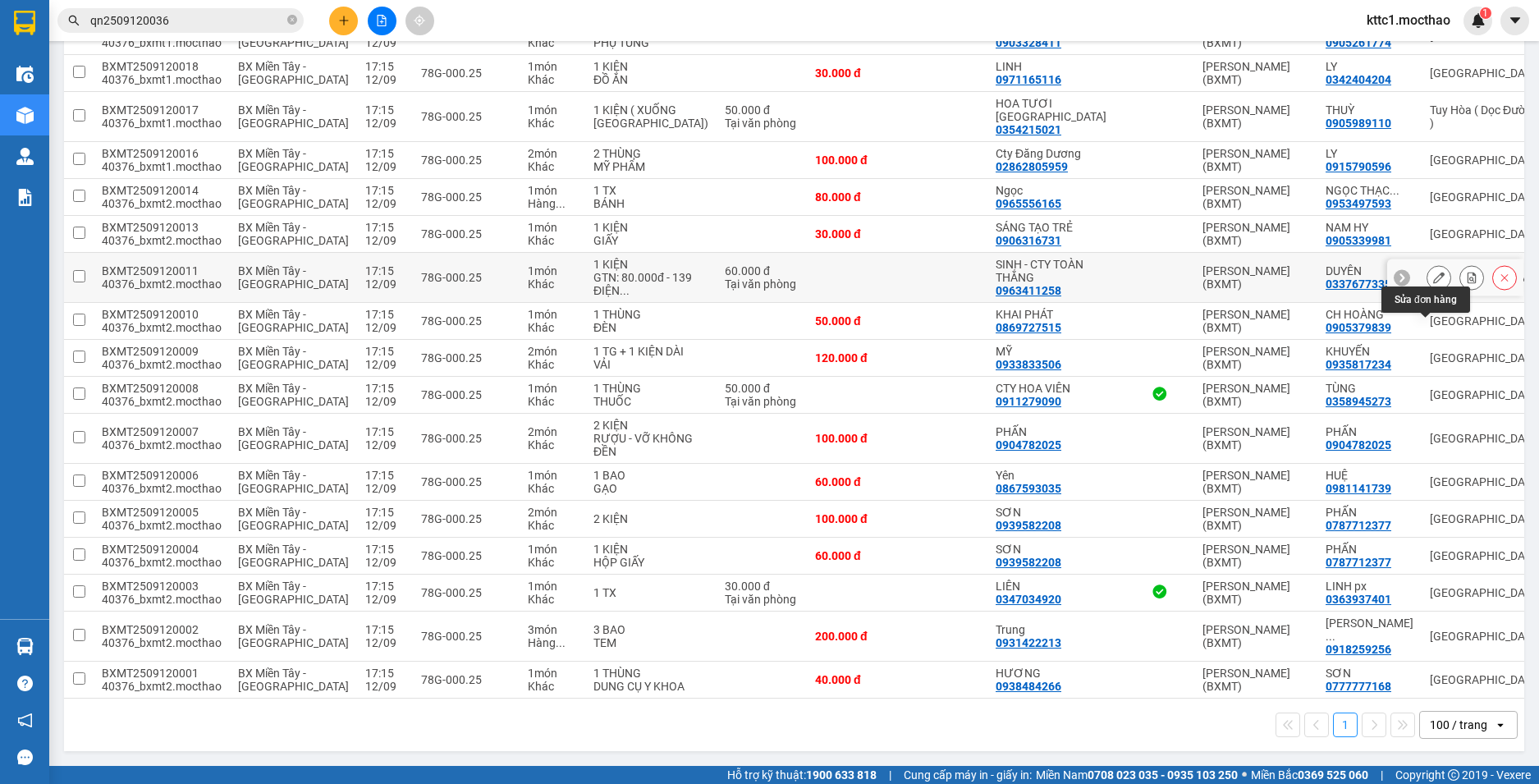
click at [1433, 283] on icon at bounding box center [1438, 278] width 12 height 12
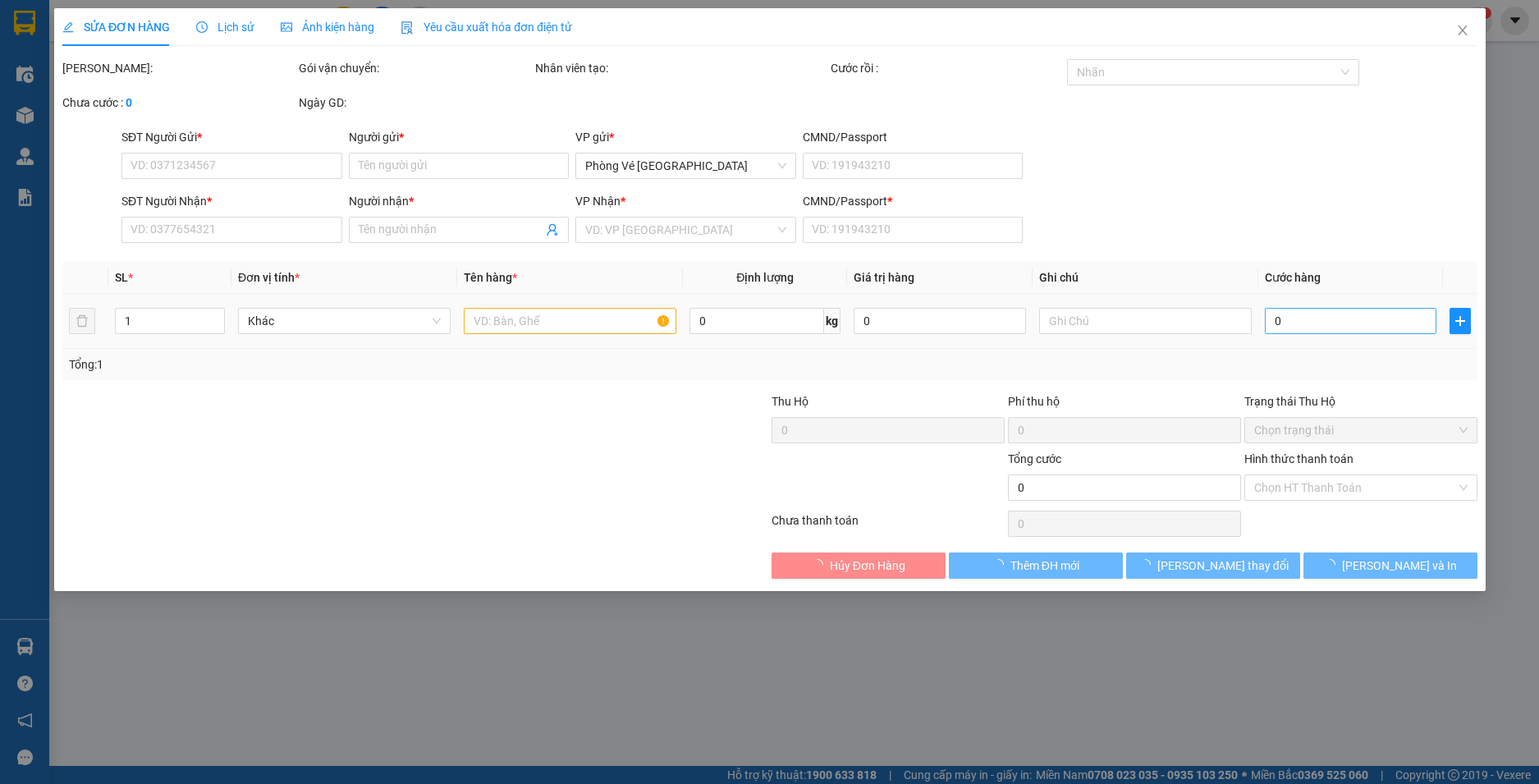
type input "0963411258"
type input "SINH - CTY TOÀN THẮNG"
type input "0337677335"
type input "DUYÊN"
type input "0"
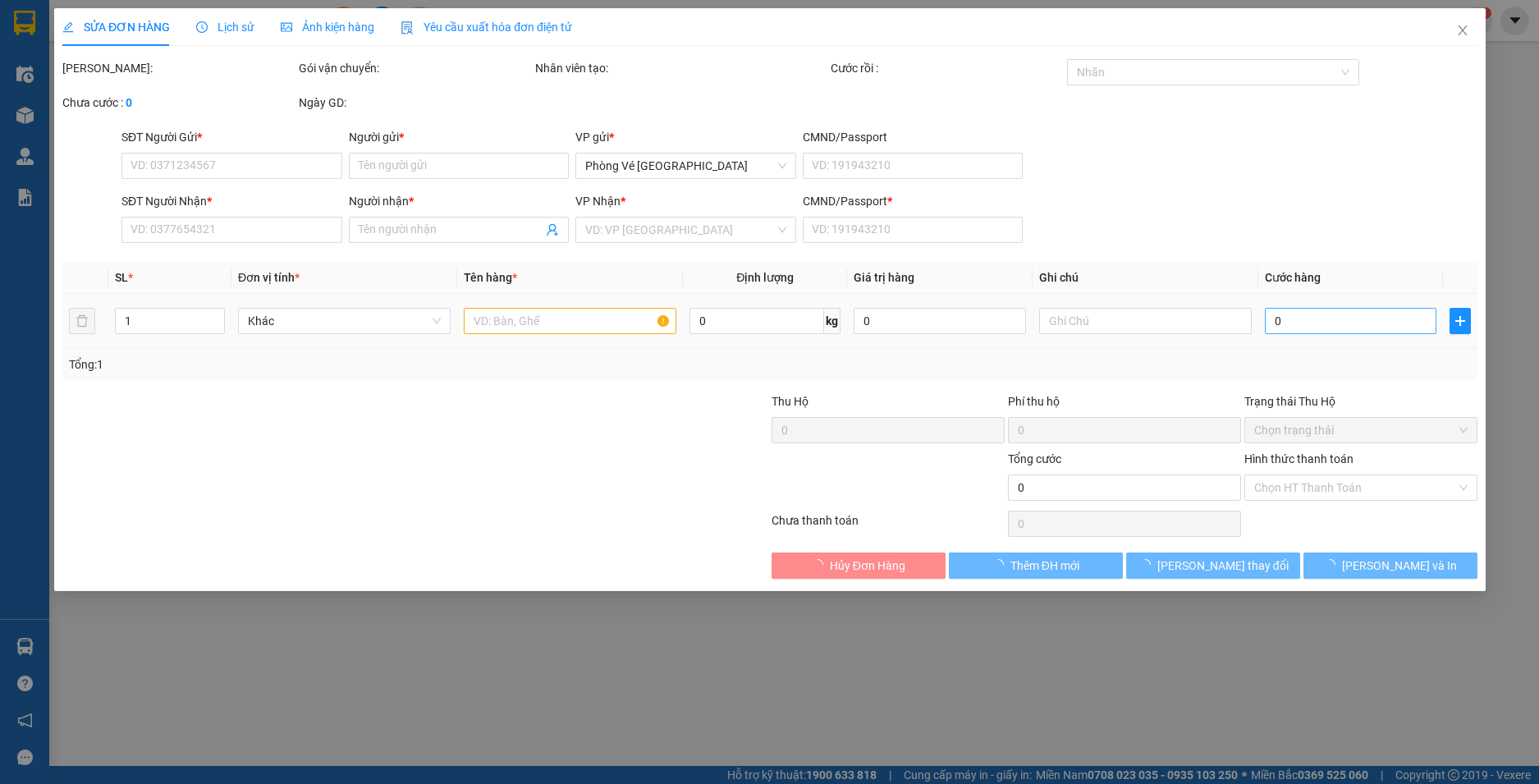
type input "60.000"
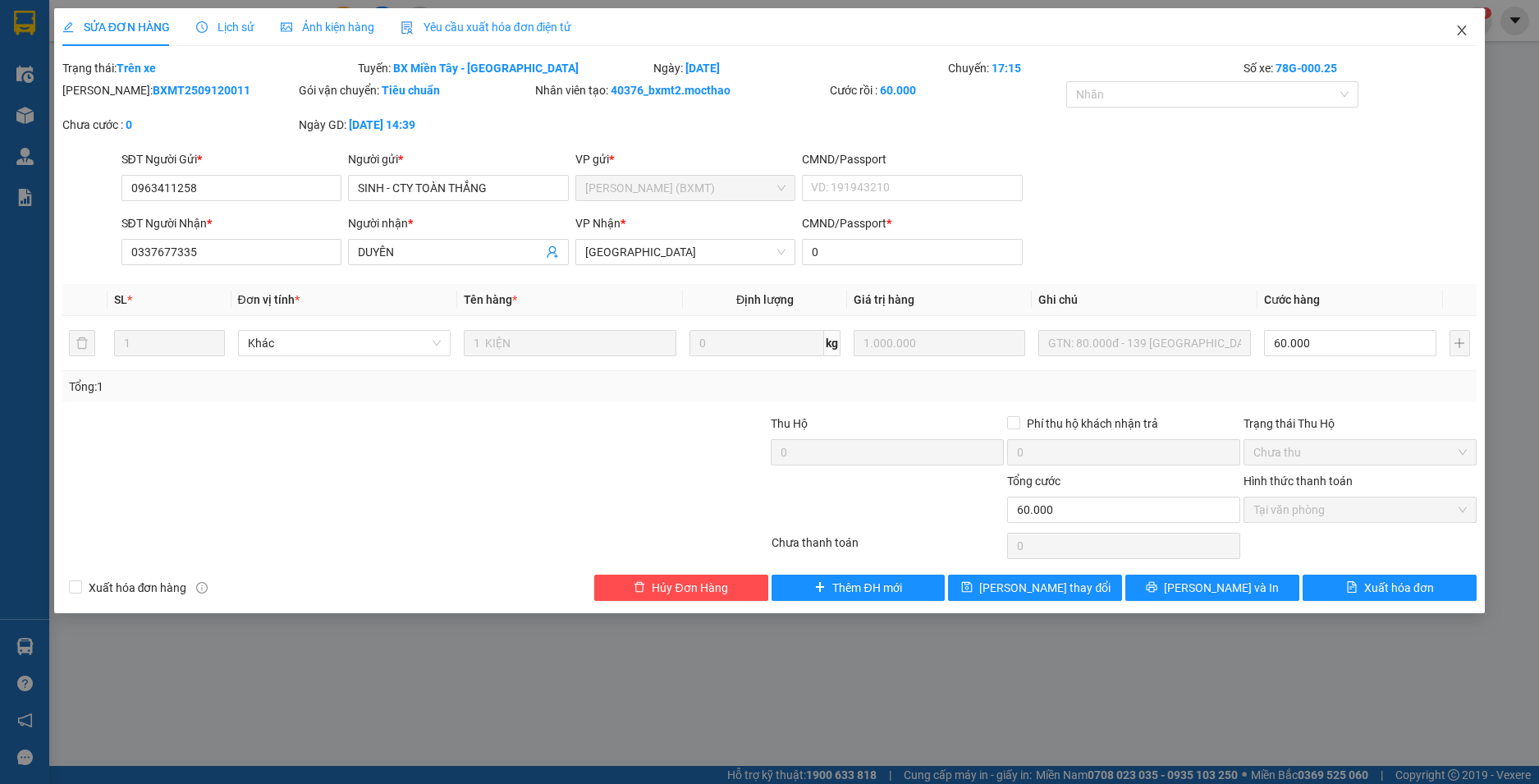
click at [1461, 31] on icon "close" at bounding box center [1462, 30] width 9 height 10
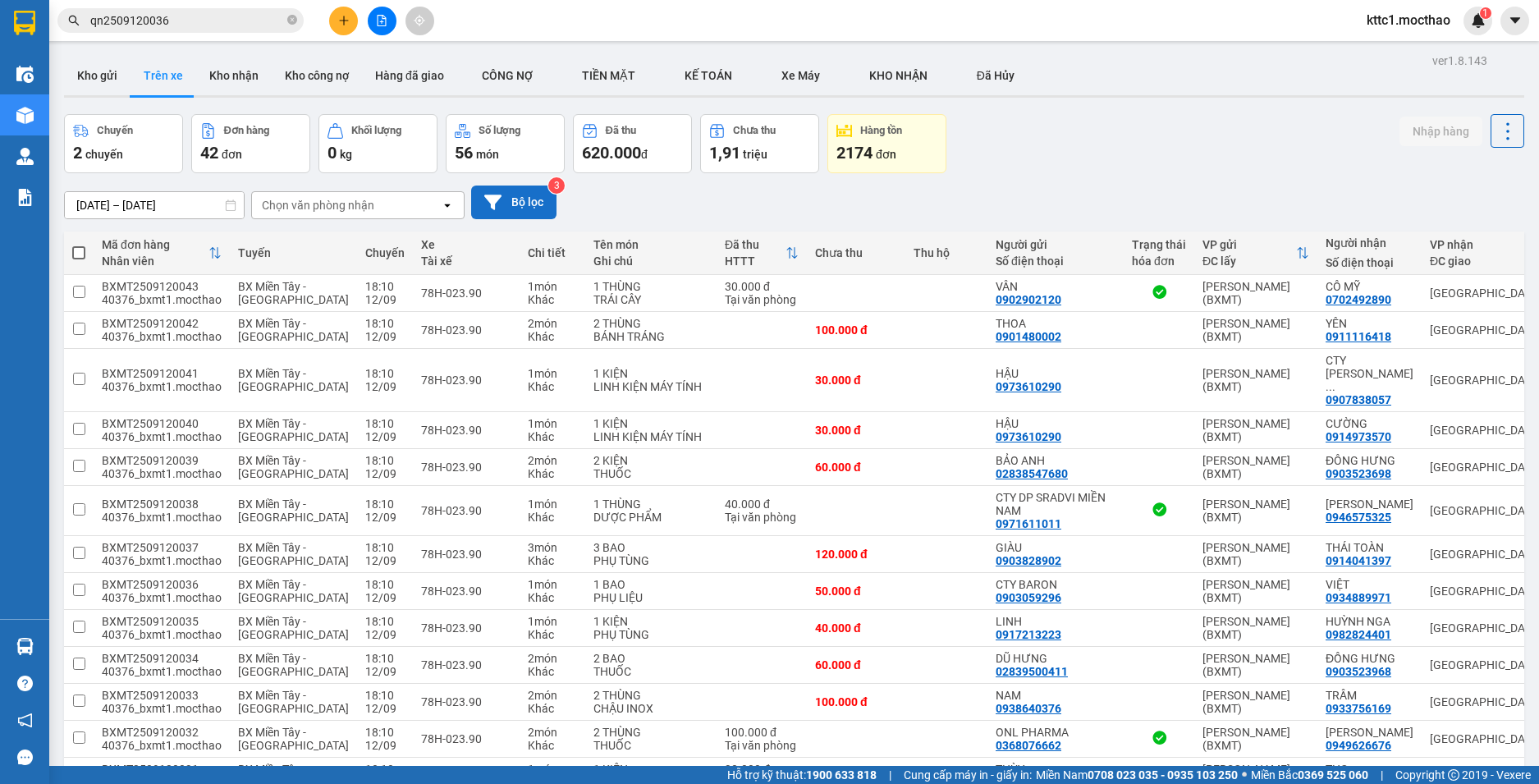
click at [545, 191] on button "Bộ lọc" at bounding box center [513, 201] width 85 height 34
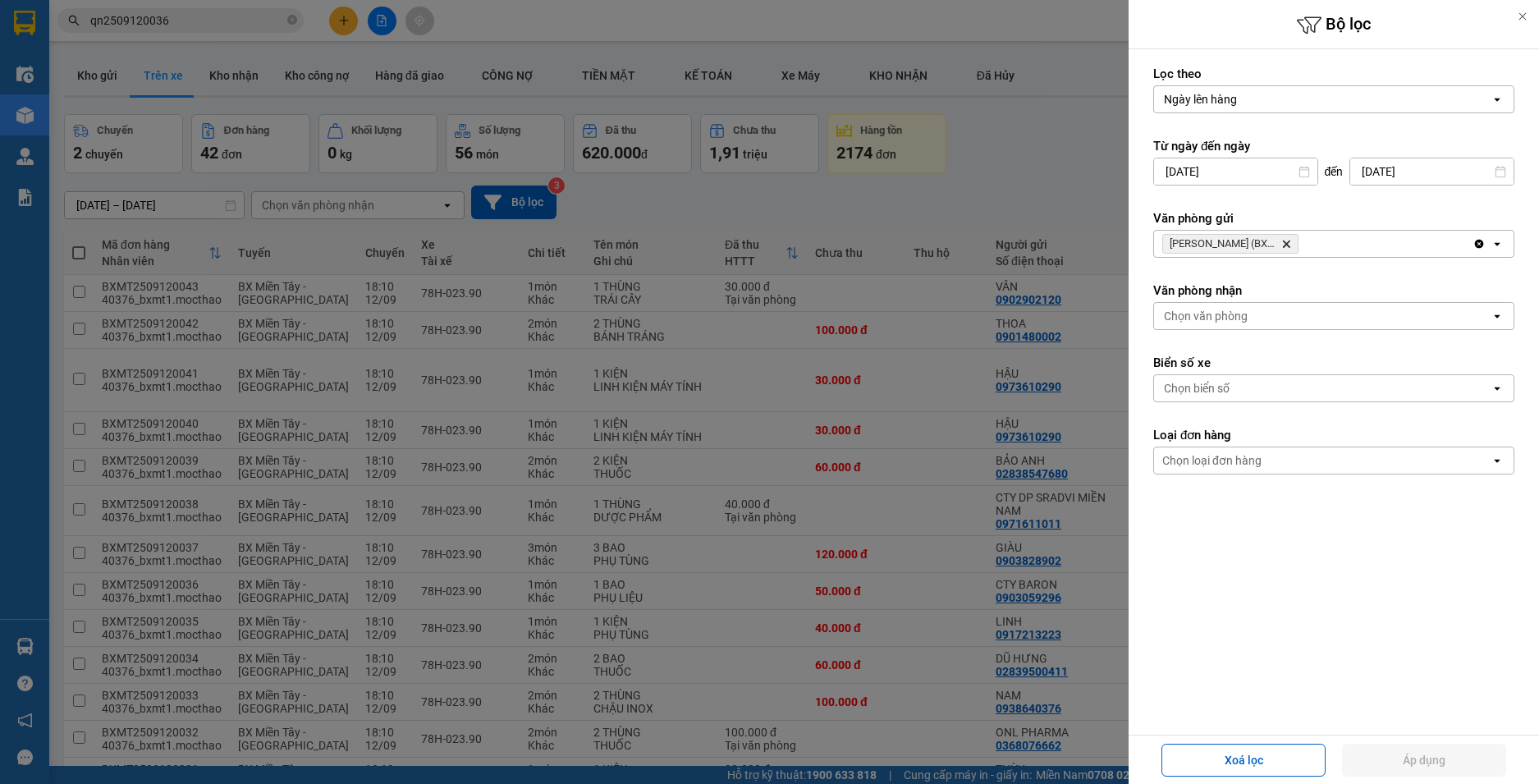
click at [1281, 240] on icon "Delete" at bounding box center [1285, 244] width 10 height 10
click at [1268, 245] on div "Chọn văn phòng" at bounding box center [1322, 244] width 336 height 27
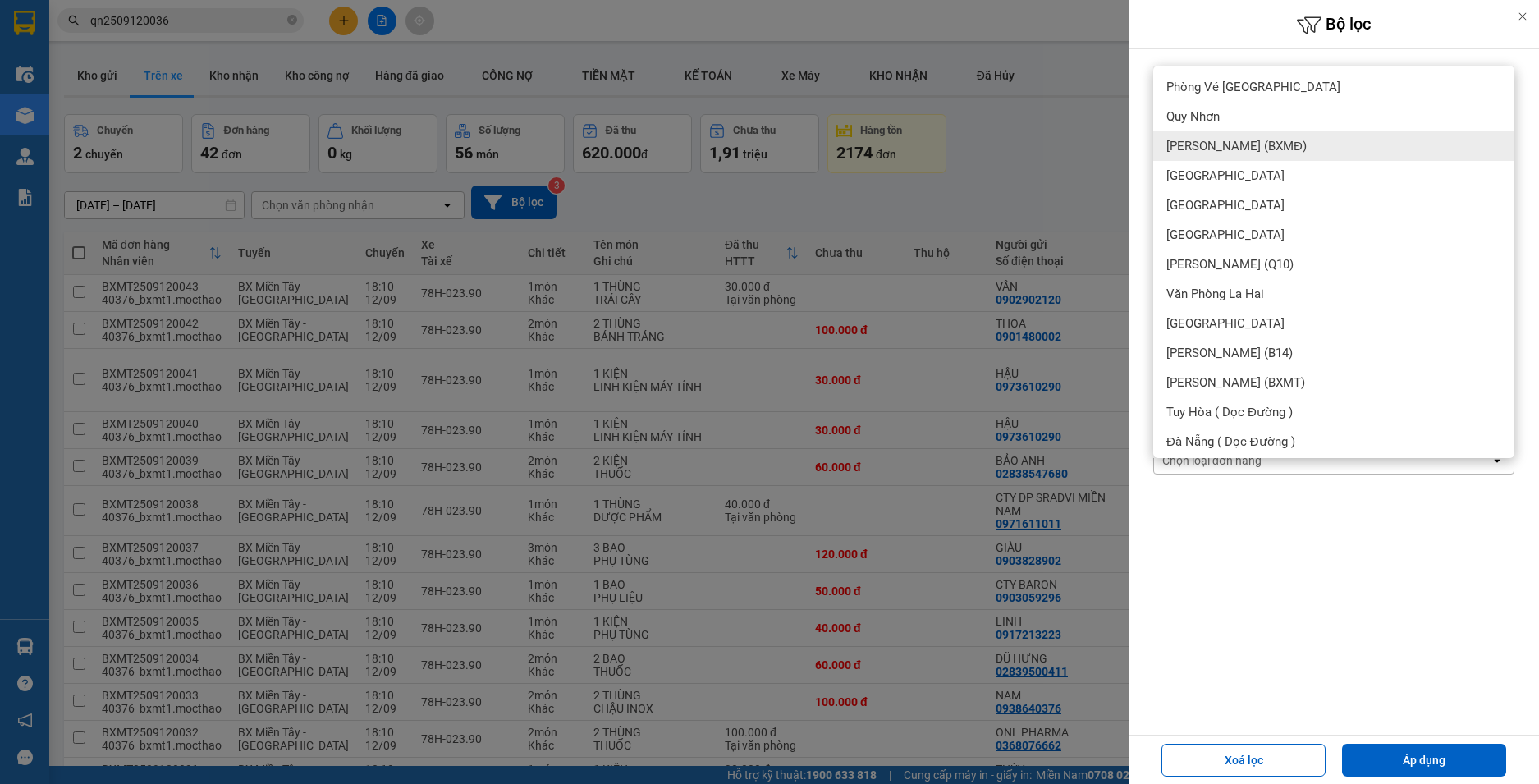
click at [1264, 147] on span "[PERSON_NAME] (BXMĐ)" at bounding box center [1236, 147] width 140 height 16
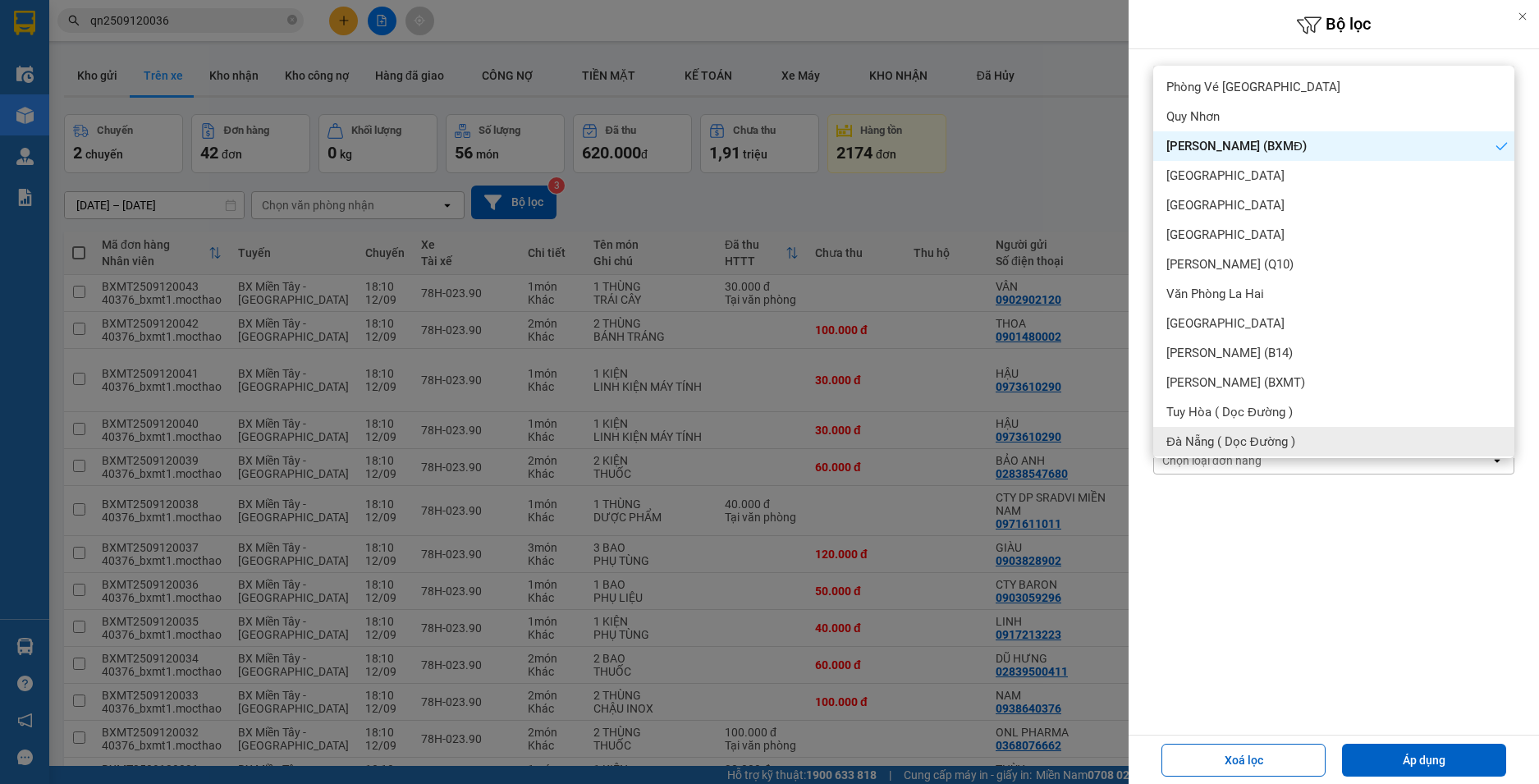
drag, startPoint x: 1403, startPoint y: 751, endPoint x: 1392, endPoint y: 721, distance: 32.0
click at [1403, 750] on button "Áp dụng" at bounding box center [1424, 760] width 164 height 33
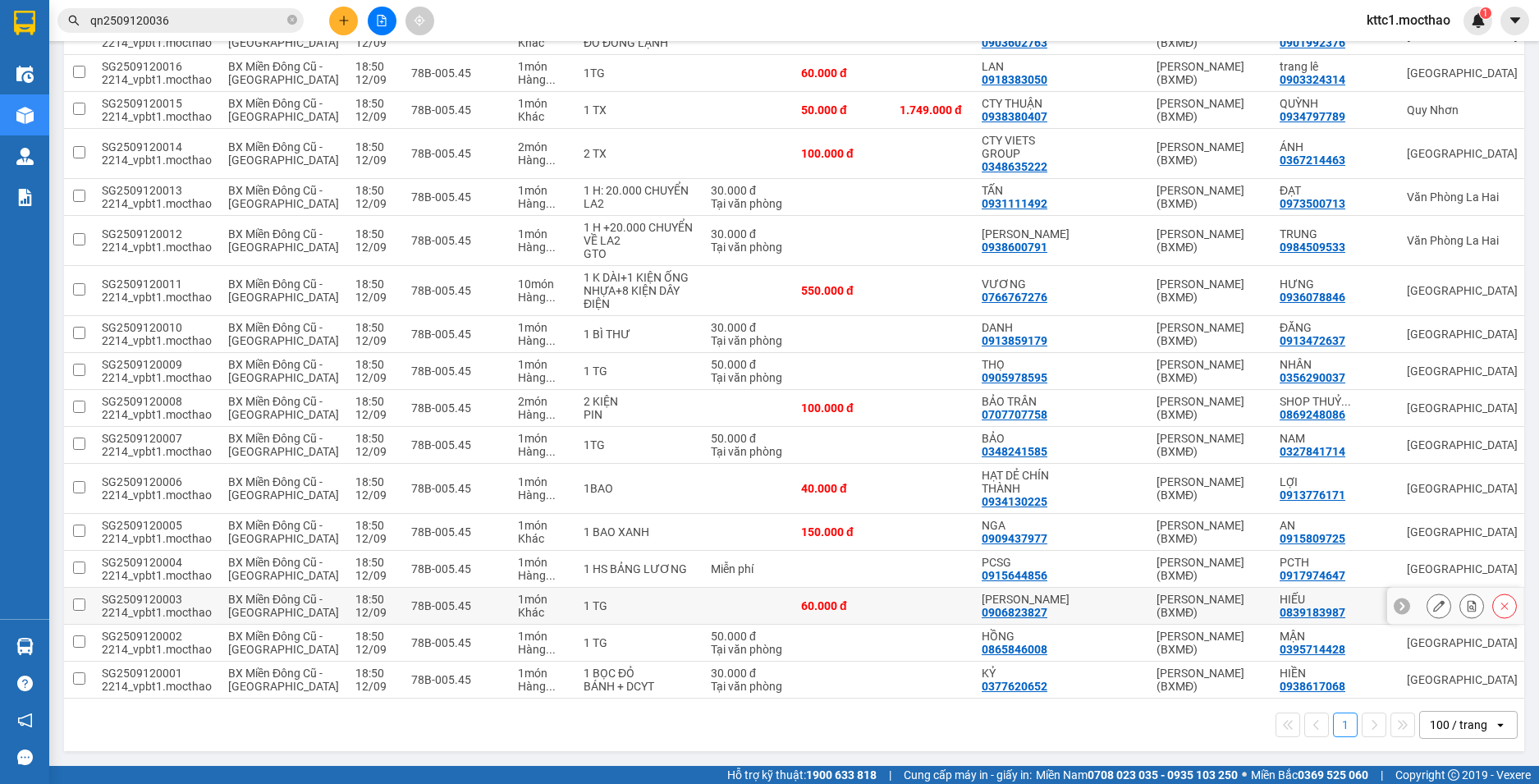
scroll to position [2258, 0]
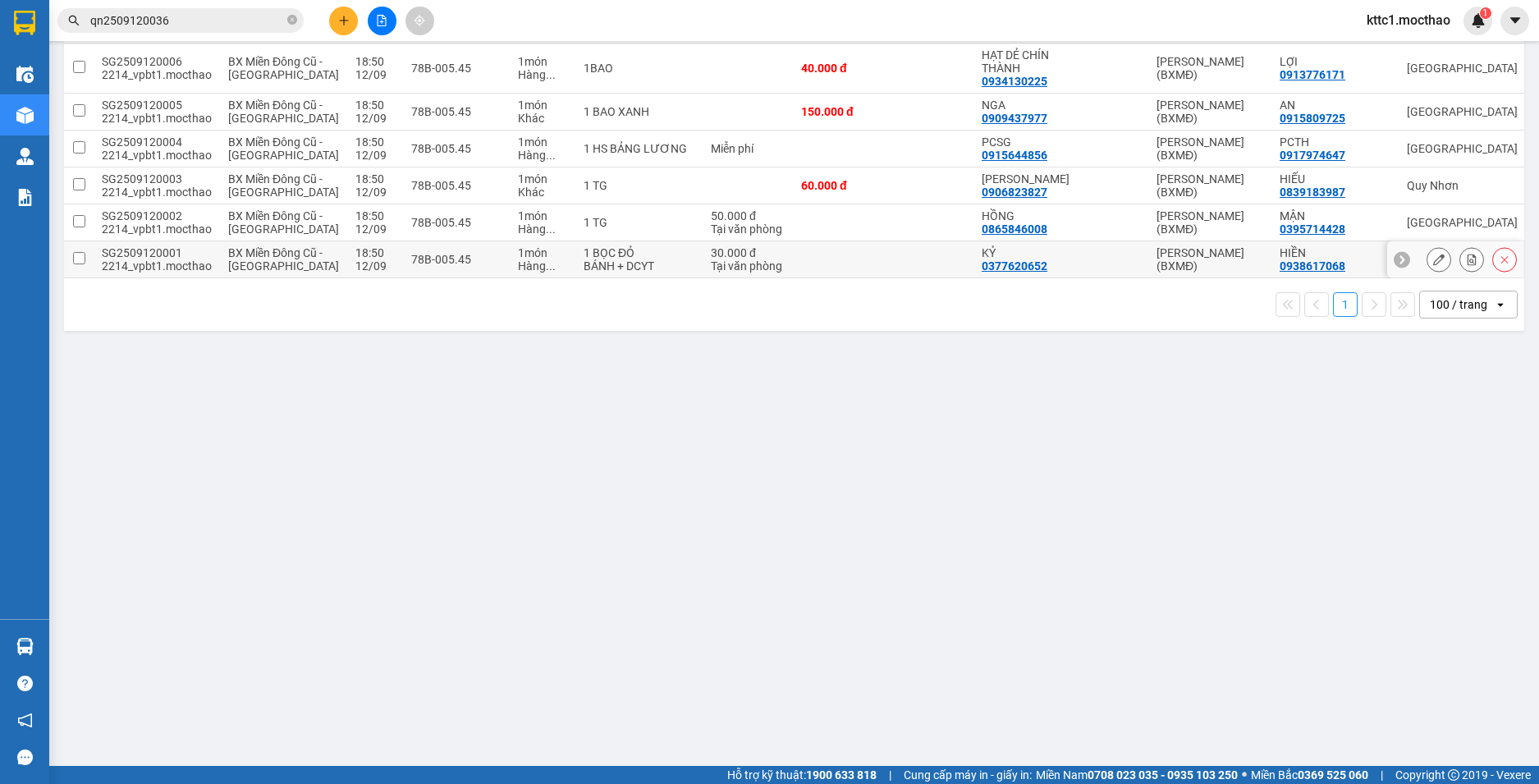
click at [1433, 265] on icon at bounding box center [1438, 259] width 12 height 12
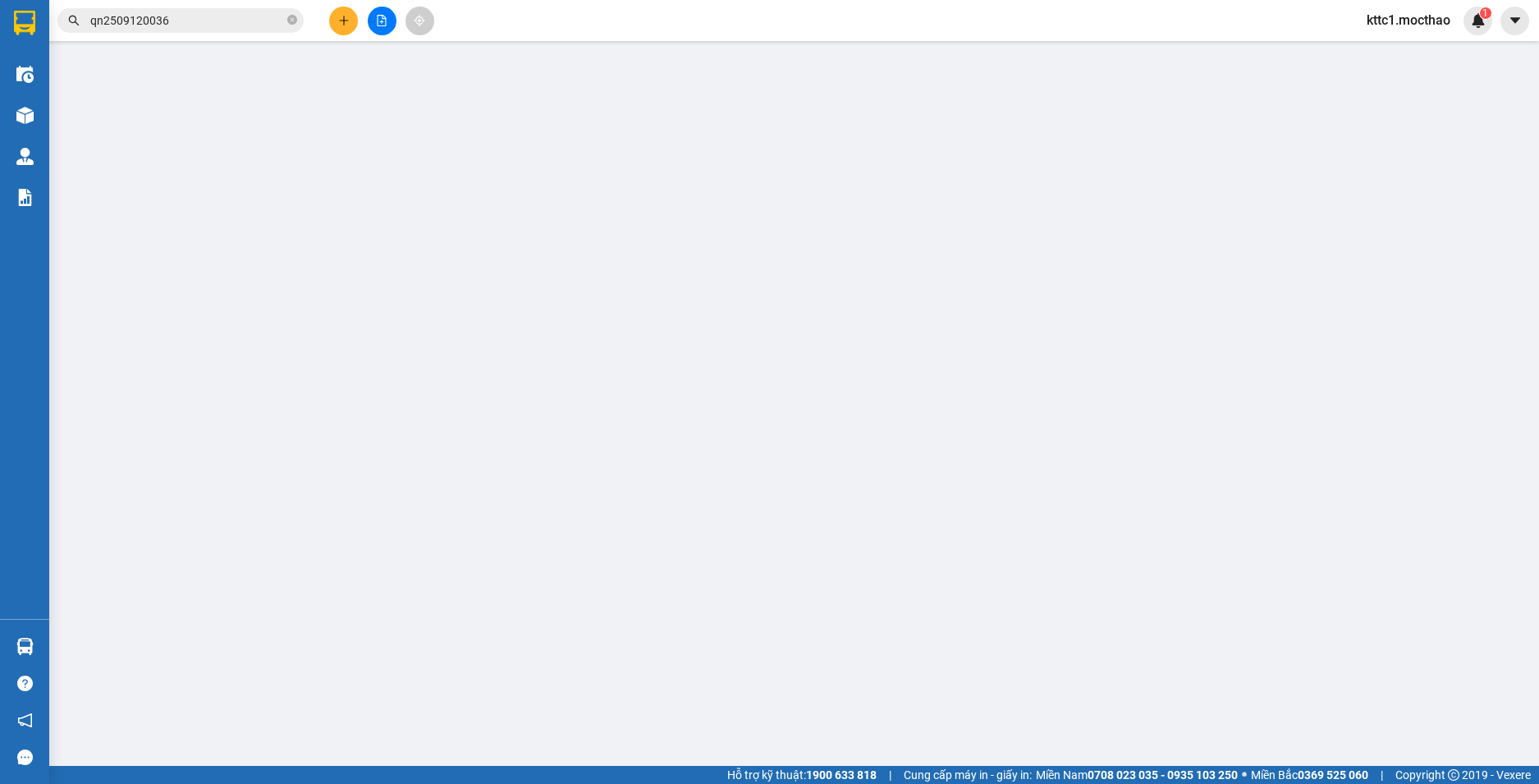
type input "0377620652"
type input "KỶ"
type input "0938617068"
type input "HIỀN"
type input "1"
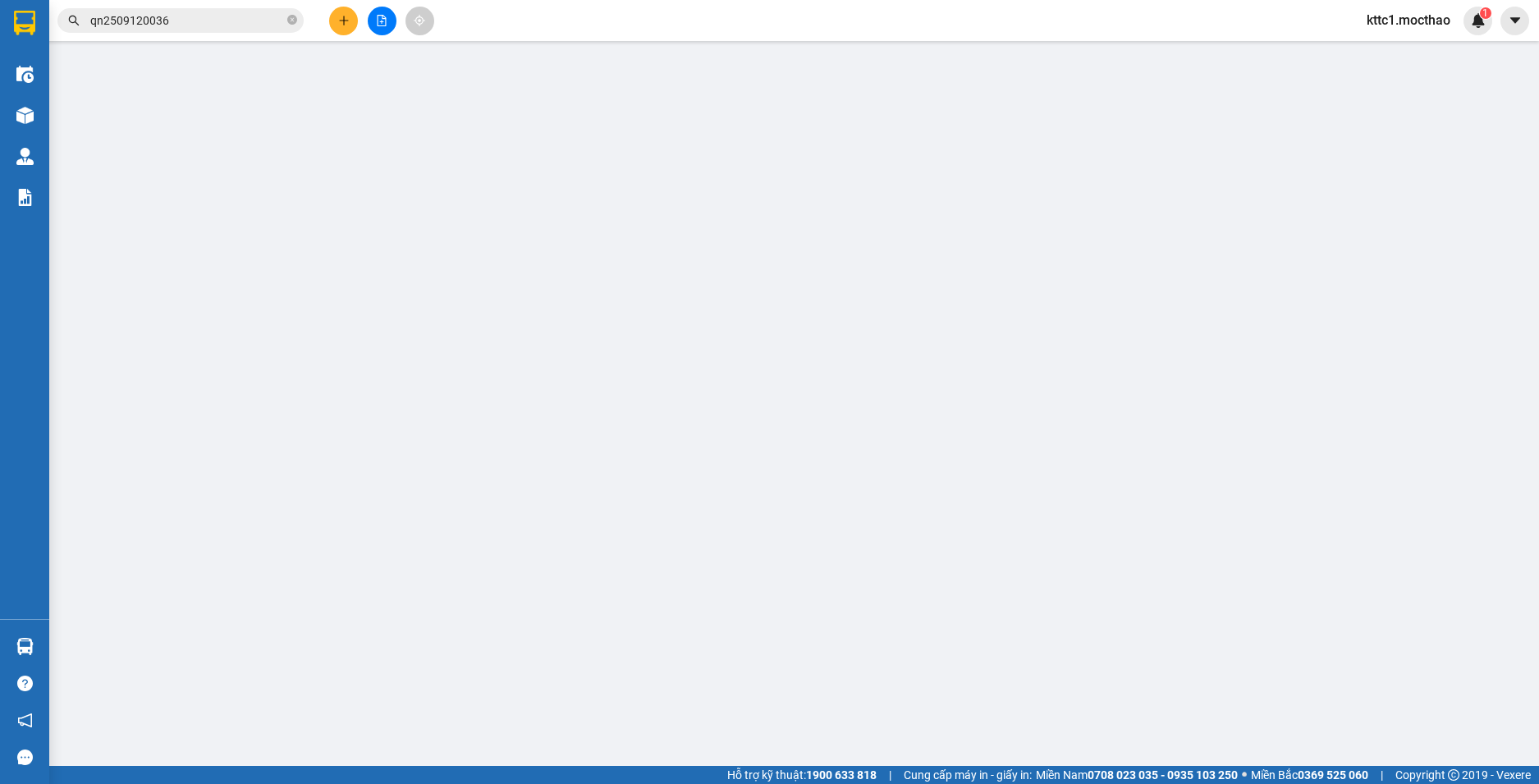
type input "30.000"
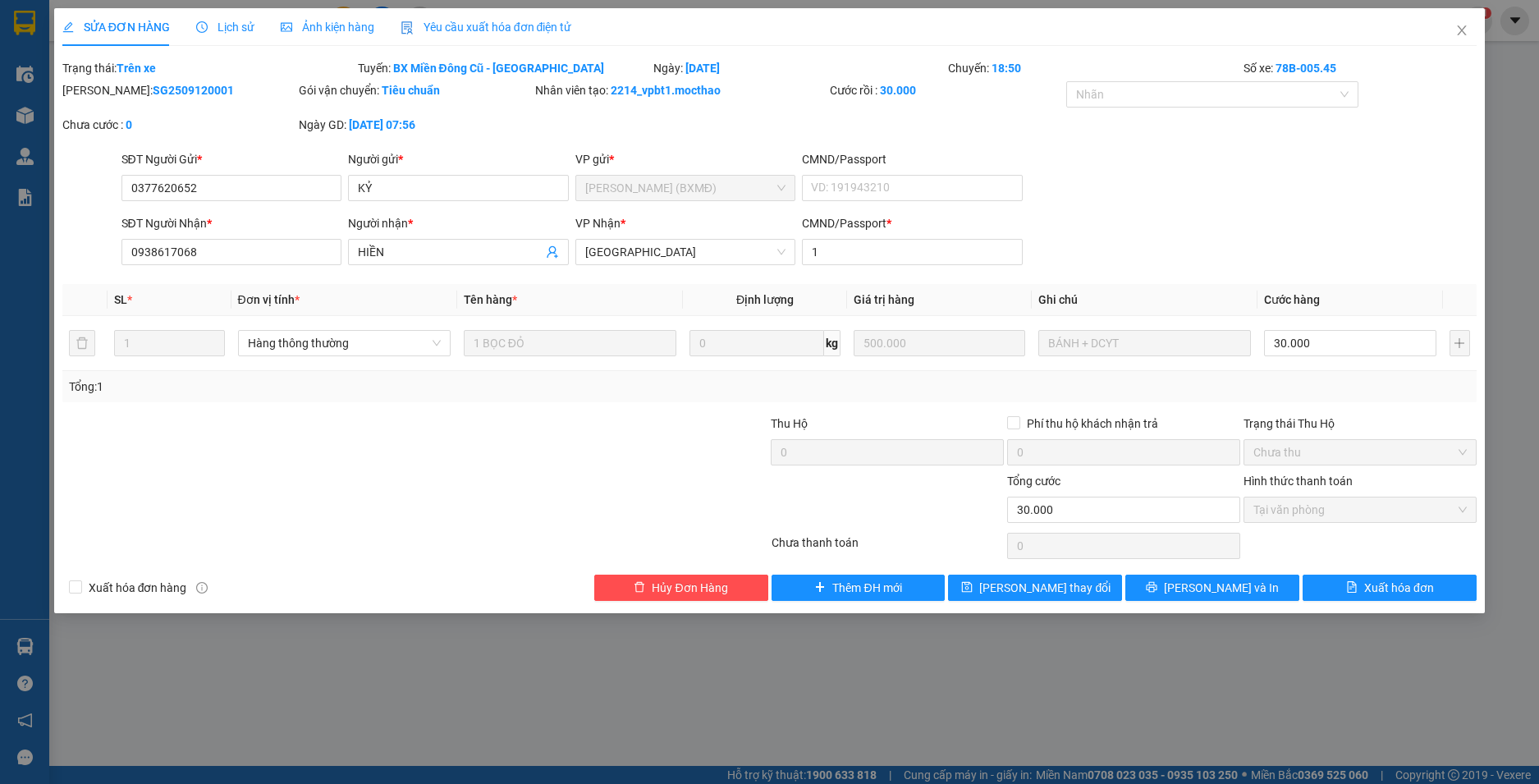
click at [531, 24] on span "Yêu cầu xuất hóa đơn điện tử" at bounding box center [486, 27] width 171 height 13
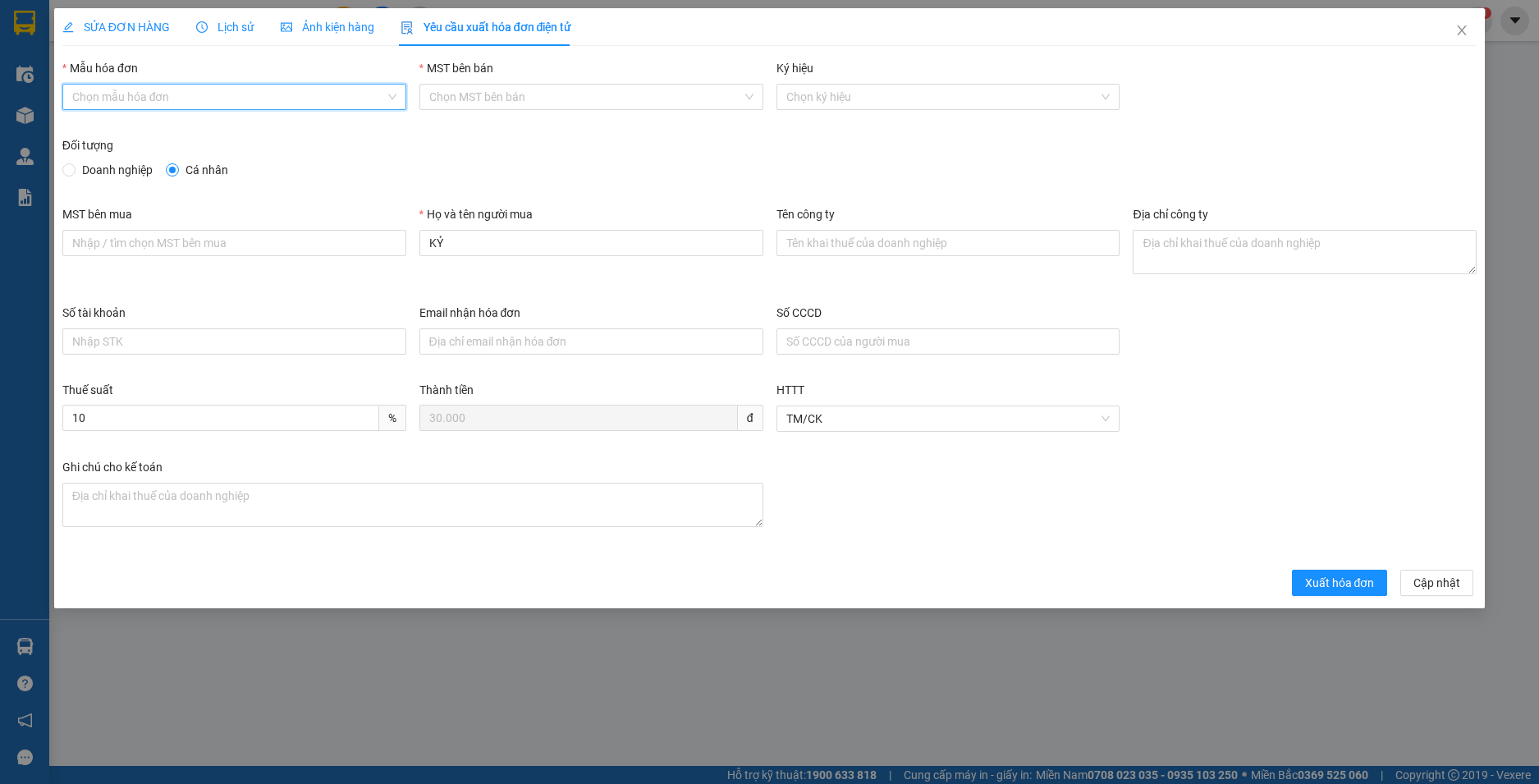
click at [136, 102] on input "Mẫu hóa đơn" at bounding box center [228, 96] width 312 height 25
click at [136, 125] on div "HĐH" at bounding box center [235, 130] width 324 height 18
type input "8"
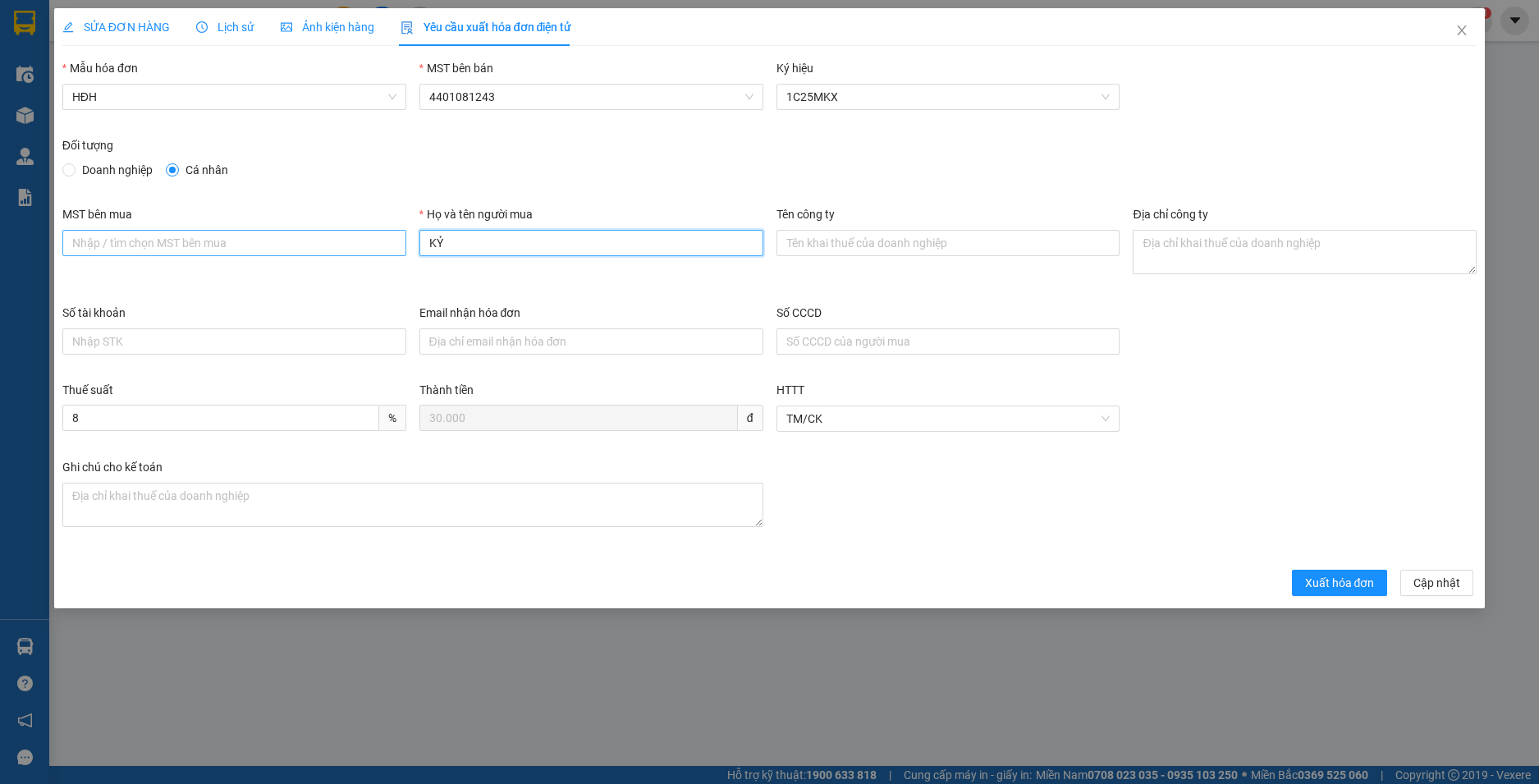
drag, startPoint x: 489, startPoint y: 252, endPoint x: 349, endPoint y: 241, distance: 140.4
click at [349, 241] on div "MST bên mua Họ và tên người mua KỶ Tên công ty Địa chỉ công ty" at bounding box center [770, 255] width 1428 height 99
type input "Người mua không lấy hoá đơn"
click at [1330, 579] on span "Xuất hóa đơn" at bounding box center [1339, 583] width 70 height 18
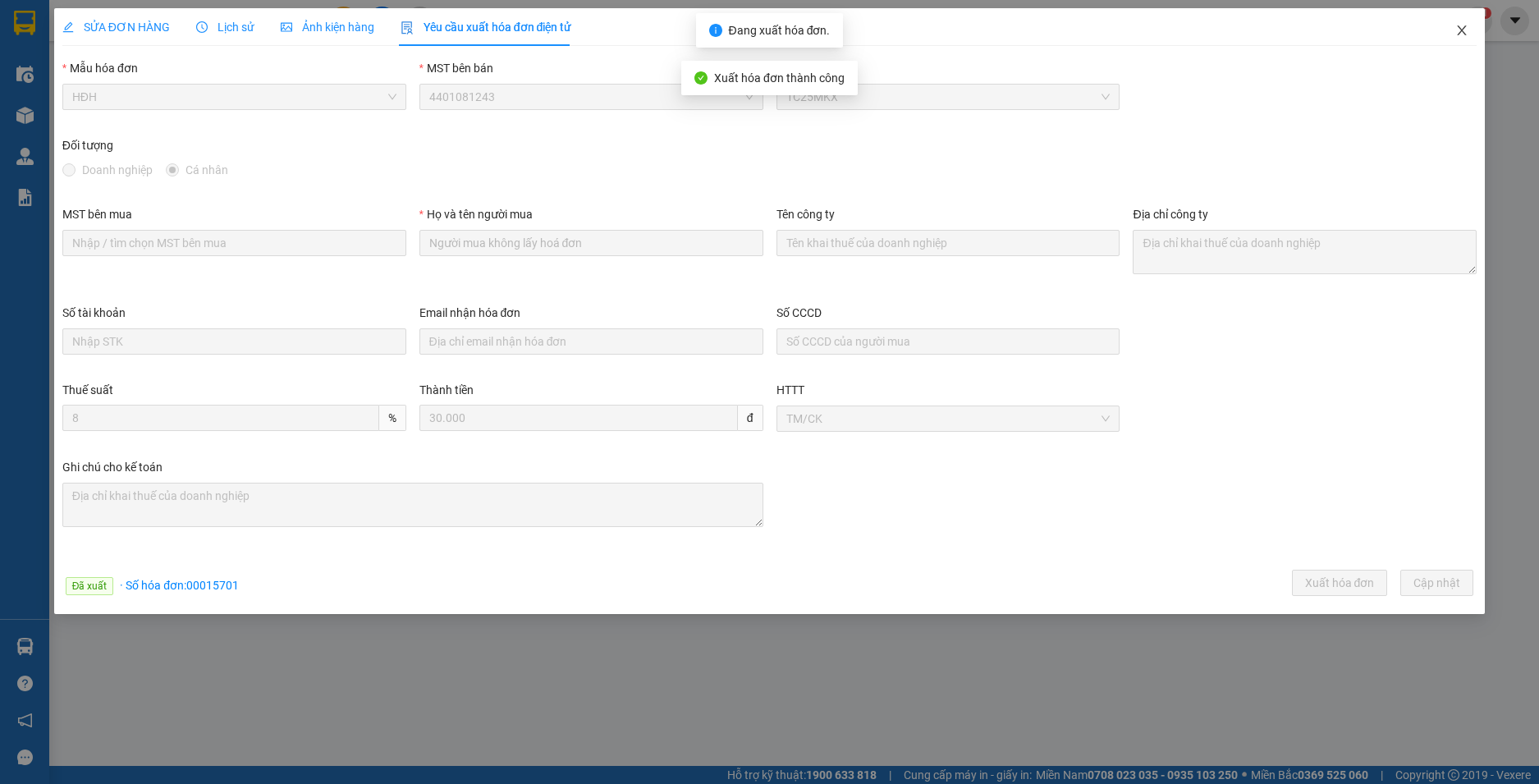
click at [1463, 27] on icon "close" at bounding box center [1461, 30] width 13 height 13
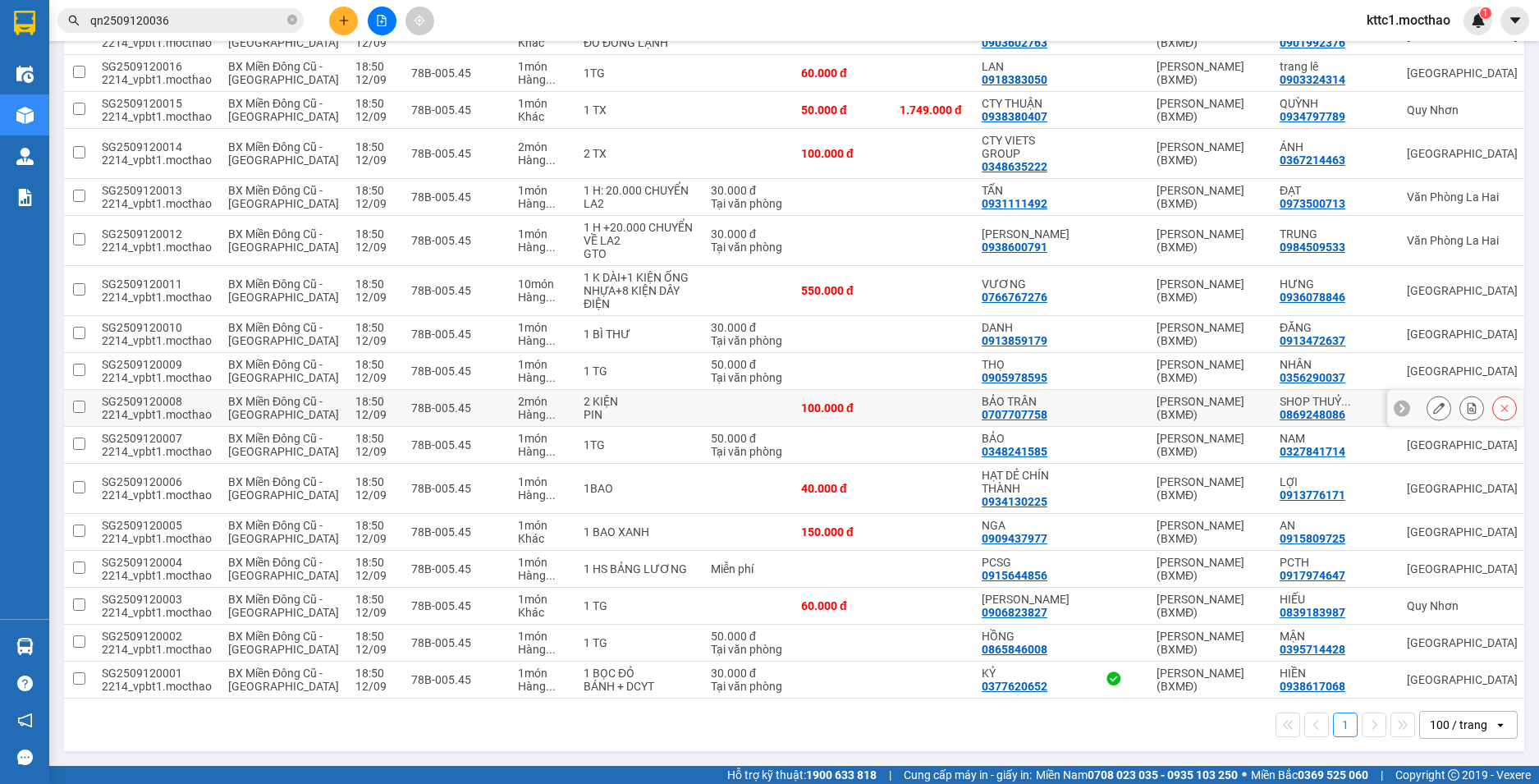
scroll to position [2258, 0]
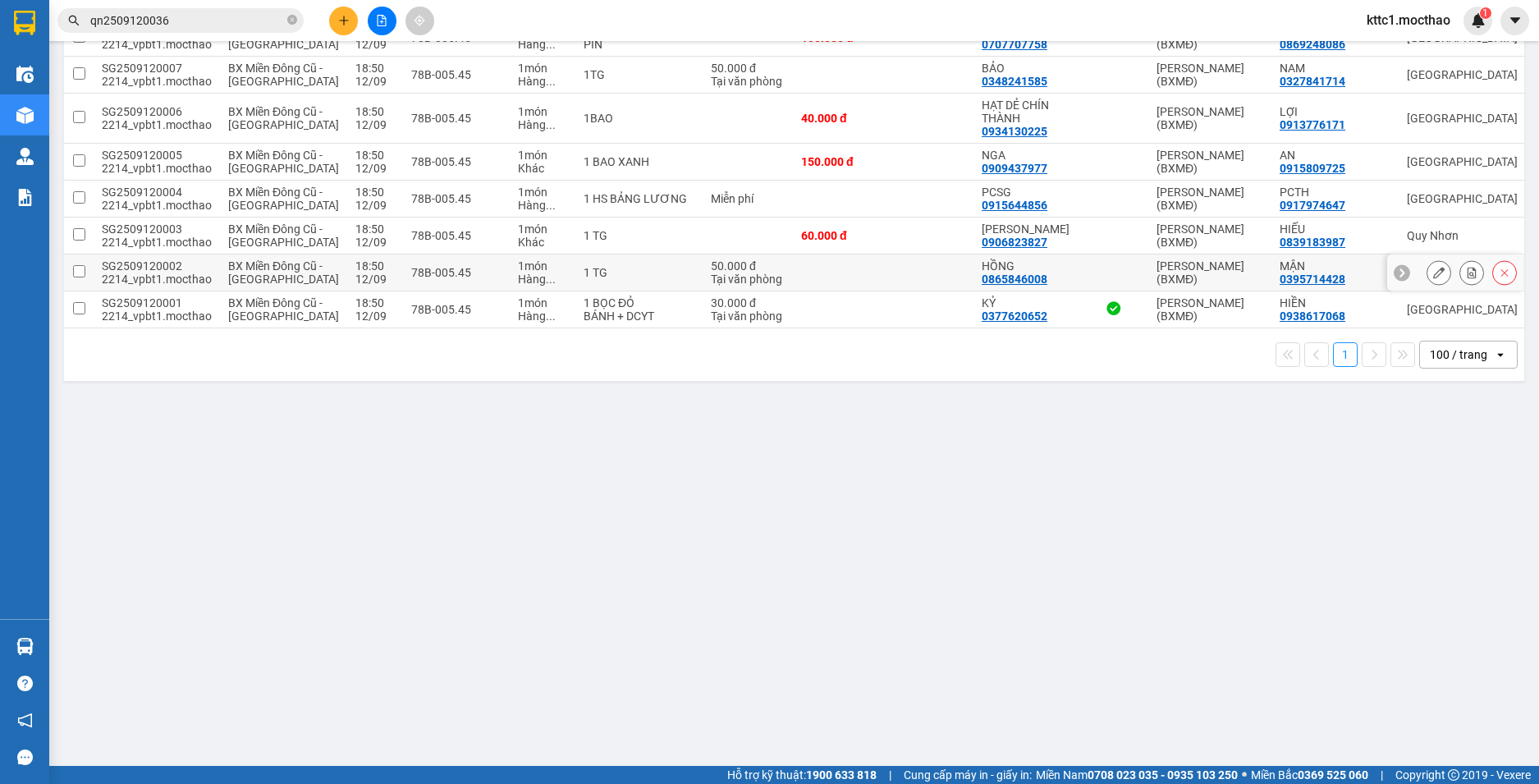
click at [1427, 288] on button at bounding box center [1438, 272] width 23 height 28
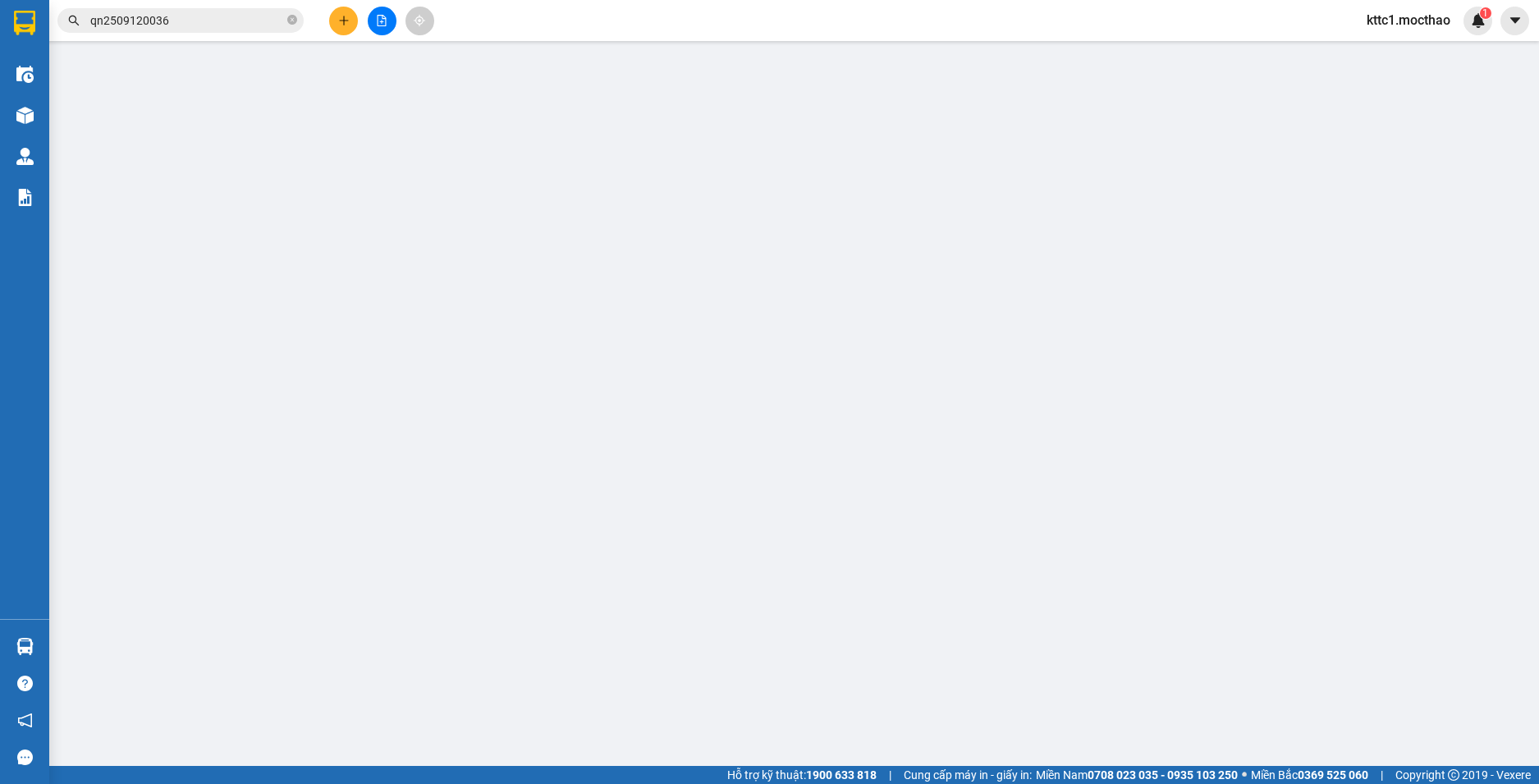
type input "0865846008"
type input "HỒNG"
type input "0395714428"
type input "MẬN"
type input "1"
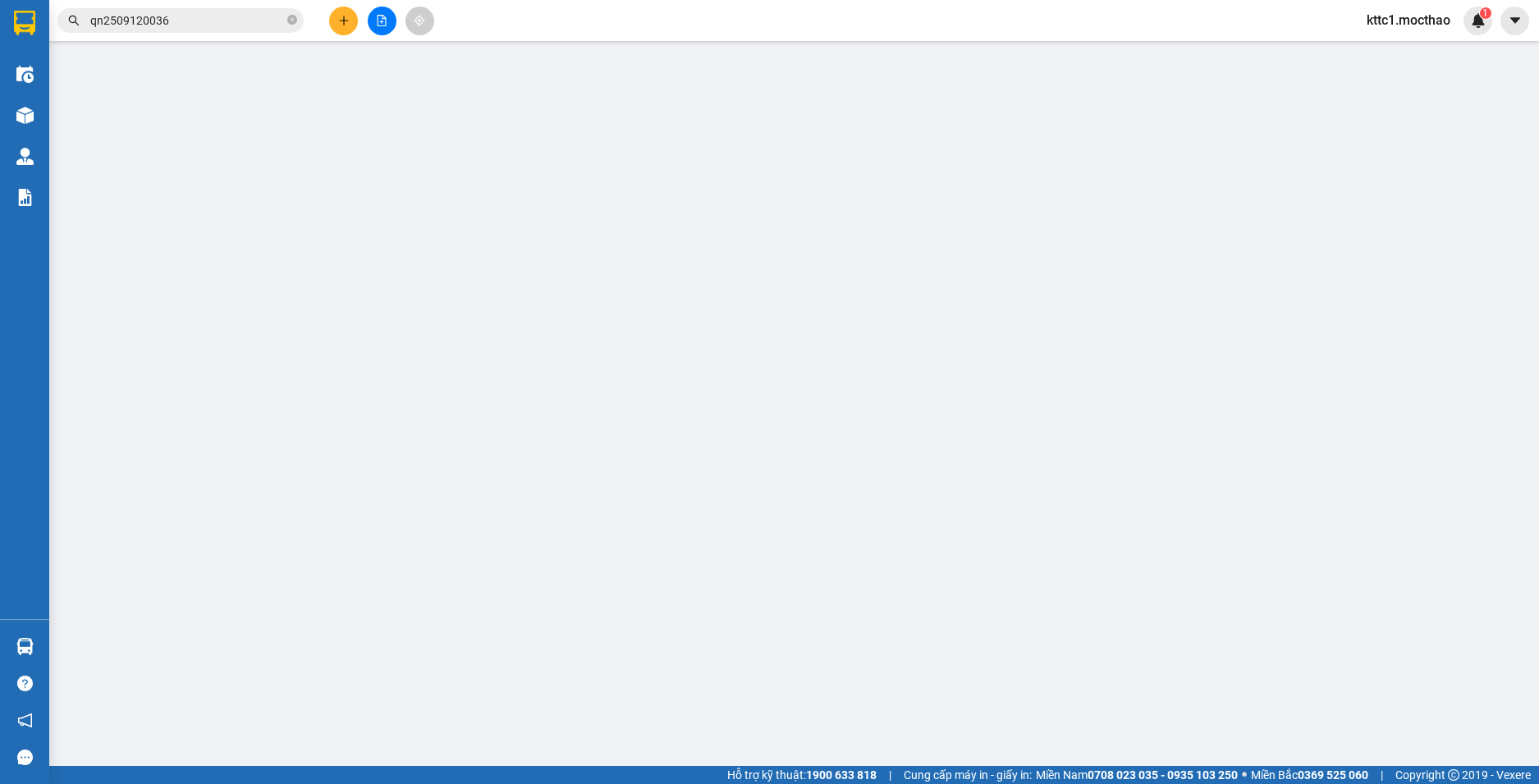
type input "50.000"
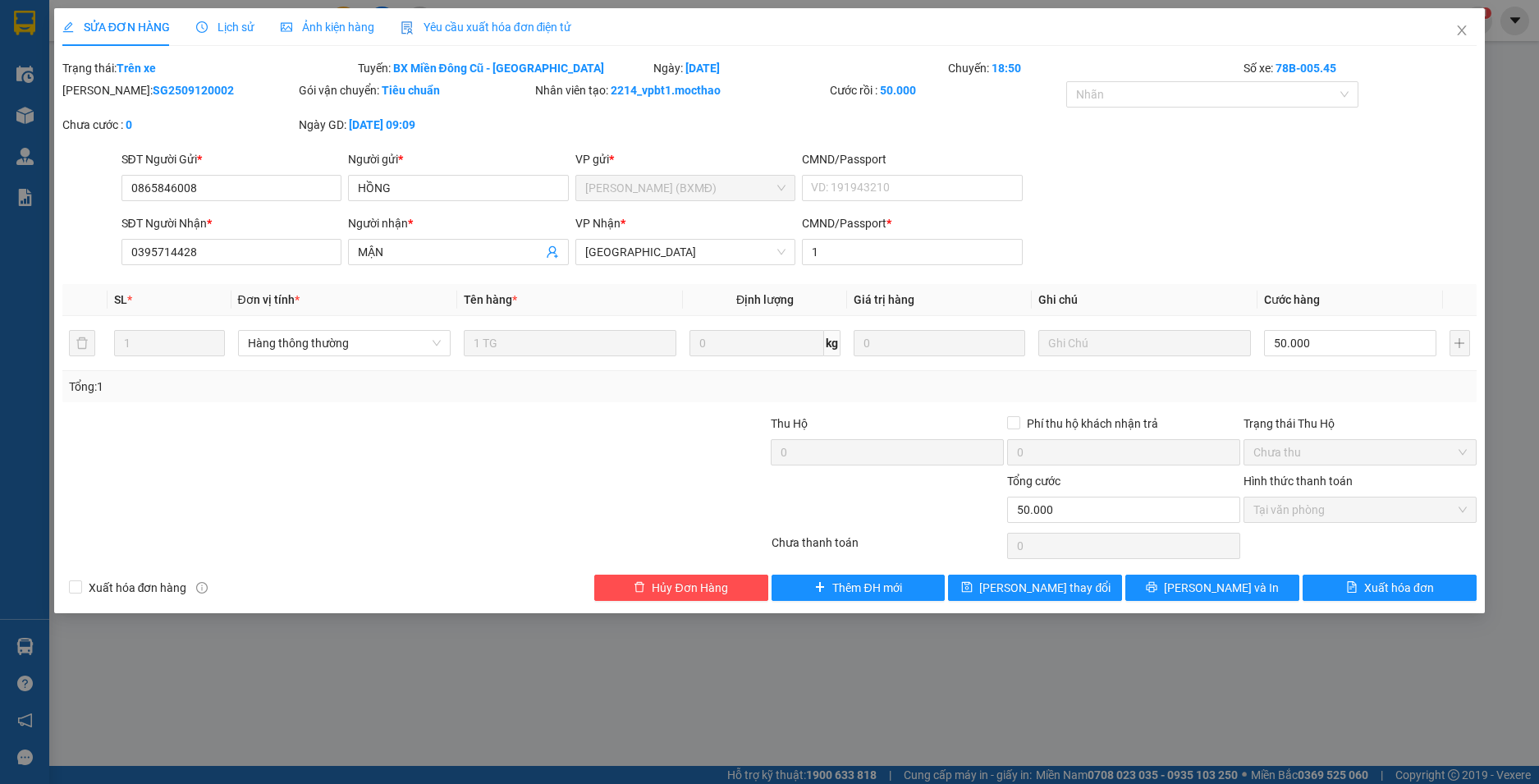
drag, startPoint x: 491, startPoint y: 35, endPoint x: 475, endPoint y: 36, distance: 16.0
click at [490, 35] on div "Yêu cầu xuất hóa đơn điện tử" at bounding box center [486, 27] width 171 height 18
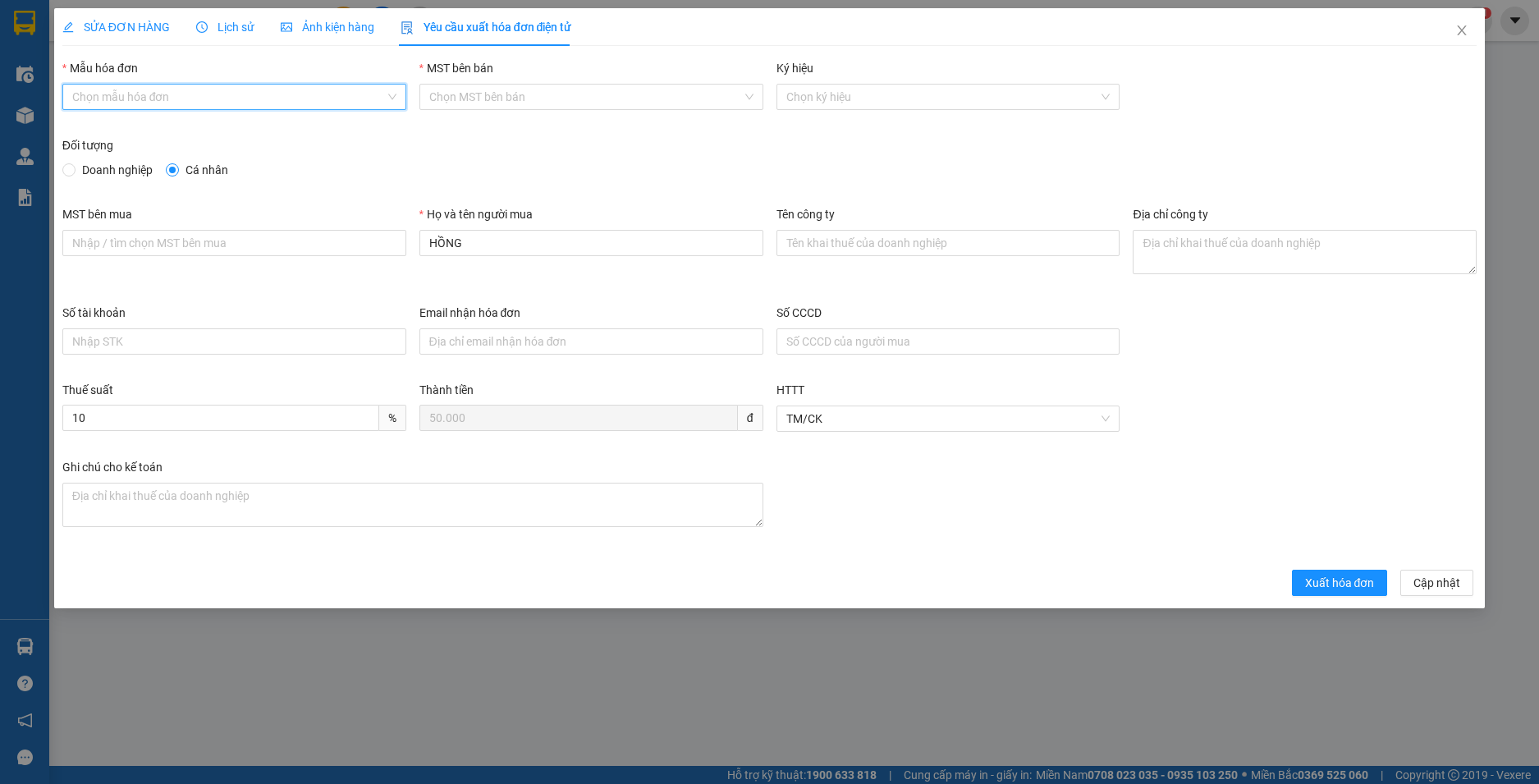
click at [272, 96] on input "Mẫu hóa đơn" at bounding box center [228, 96] width 312 height 25
click at [264, 119] on div "HĐH" at bounding box center [234, 129] width 344 height 27
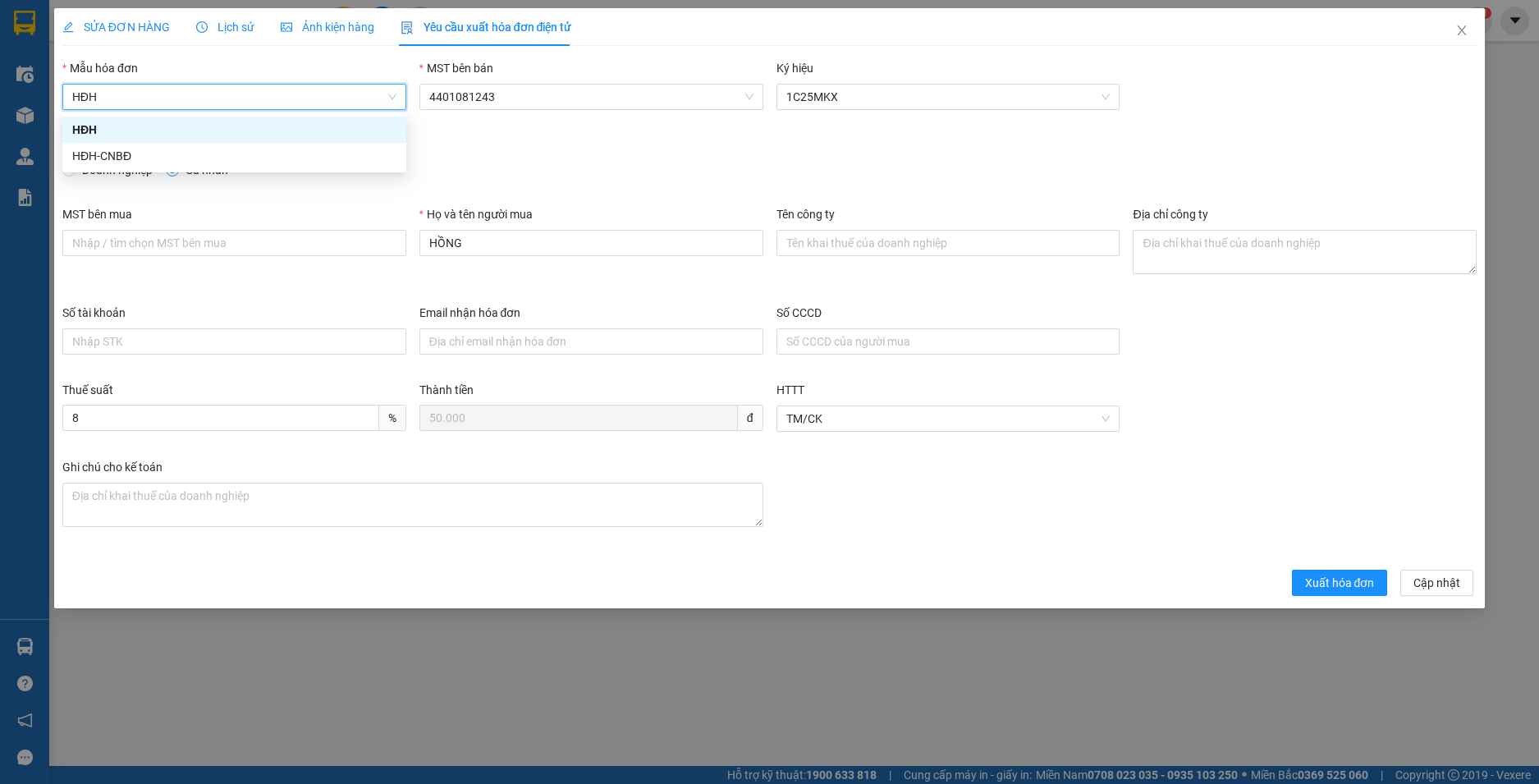
type input "8"
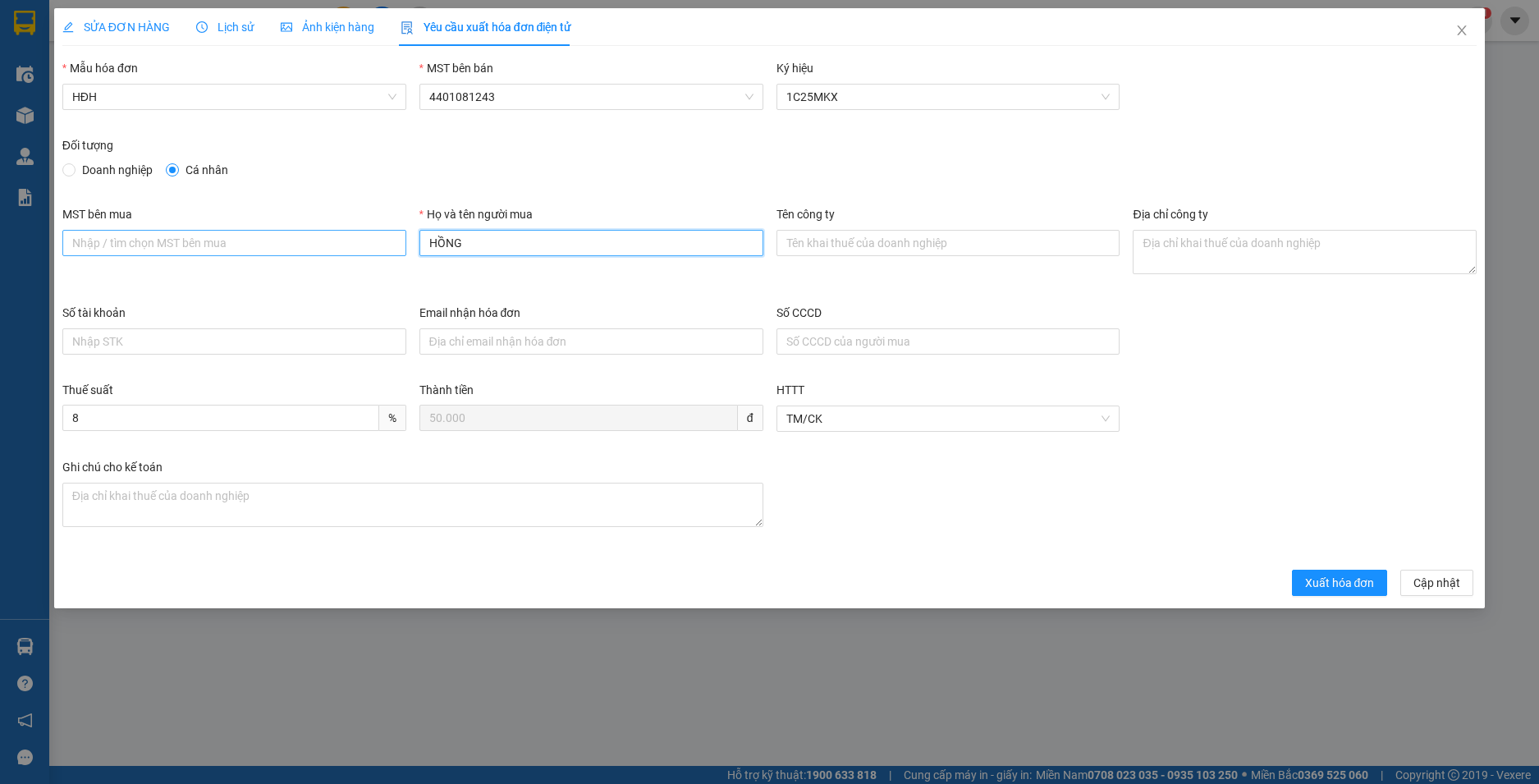
drag, startPoint x: 532, startPoint y: 251, endPoint x: 343, endPoint y: 254, distance: 189.0
click at [343, 254] on div "MST bên mua Họ và tên người mua HỒNG Tên công ty Địa chỉ công ty" at bounding box center [770, 255] width 1428 height 99
type input "Người mua không lấy hoá đơn"
click at [1289, 571] on div "Xuất hóa đơn Cập nhật" at bounding box center [770, 583] width 1422 height 27
click at [1297, 575] on button "Xuất hóa đơn" at bounding box center [1339, 583] width 96 height 27
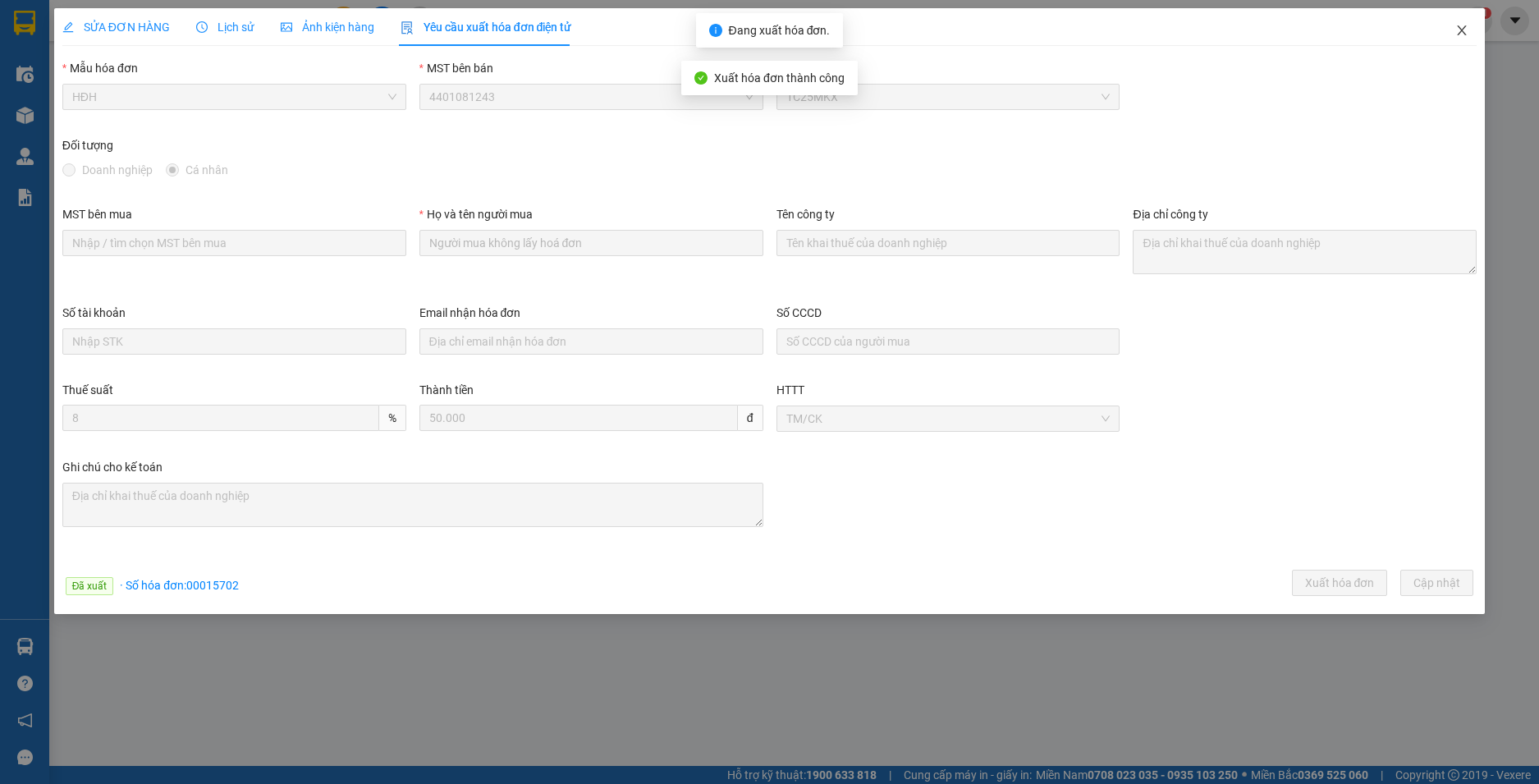
click at [1459, 29] on icon "close" at bounding box center [1461, 30] width 13 height 13
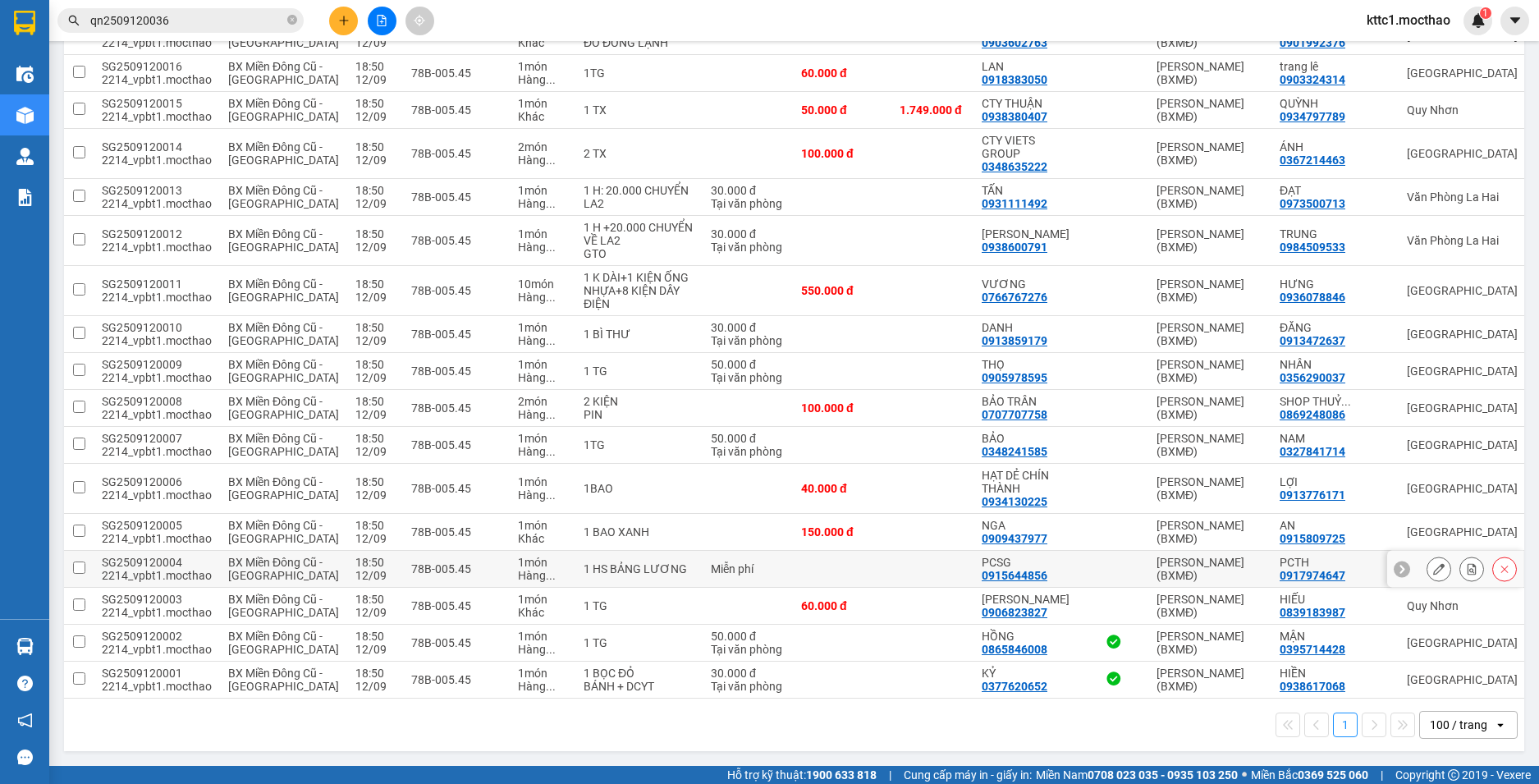
scroll to position [2258, 0]
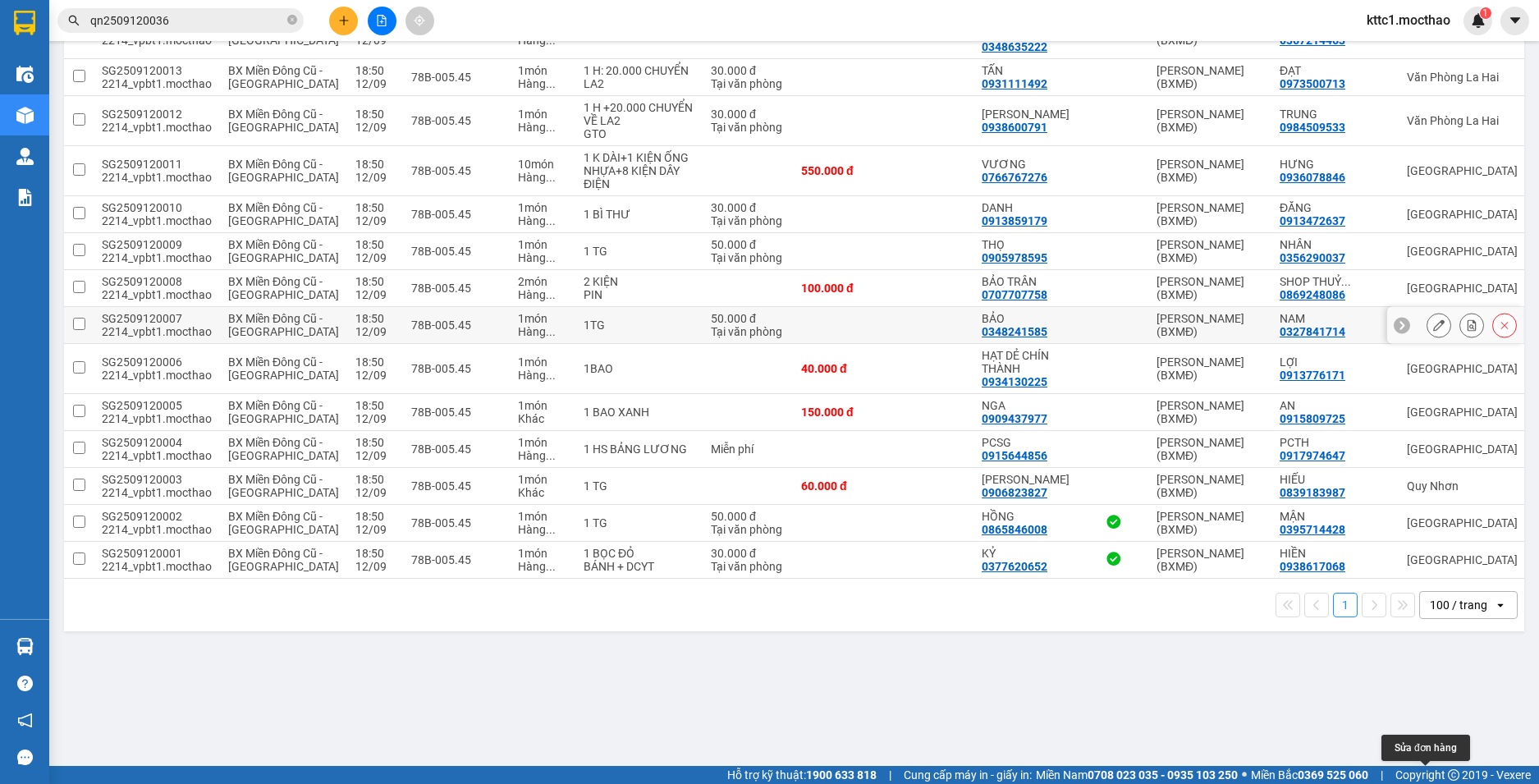
click at [1427, 340] on button at bounding box center [1438, 325] width 23 height 28
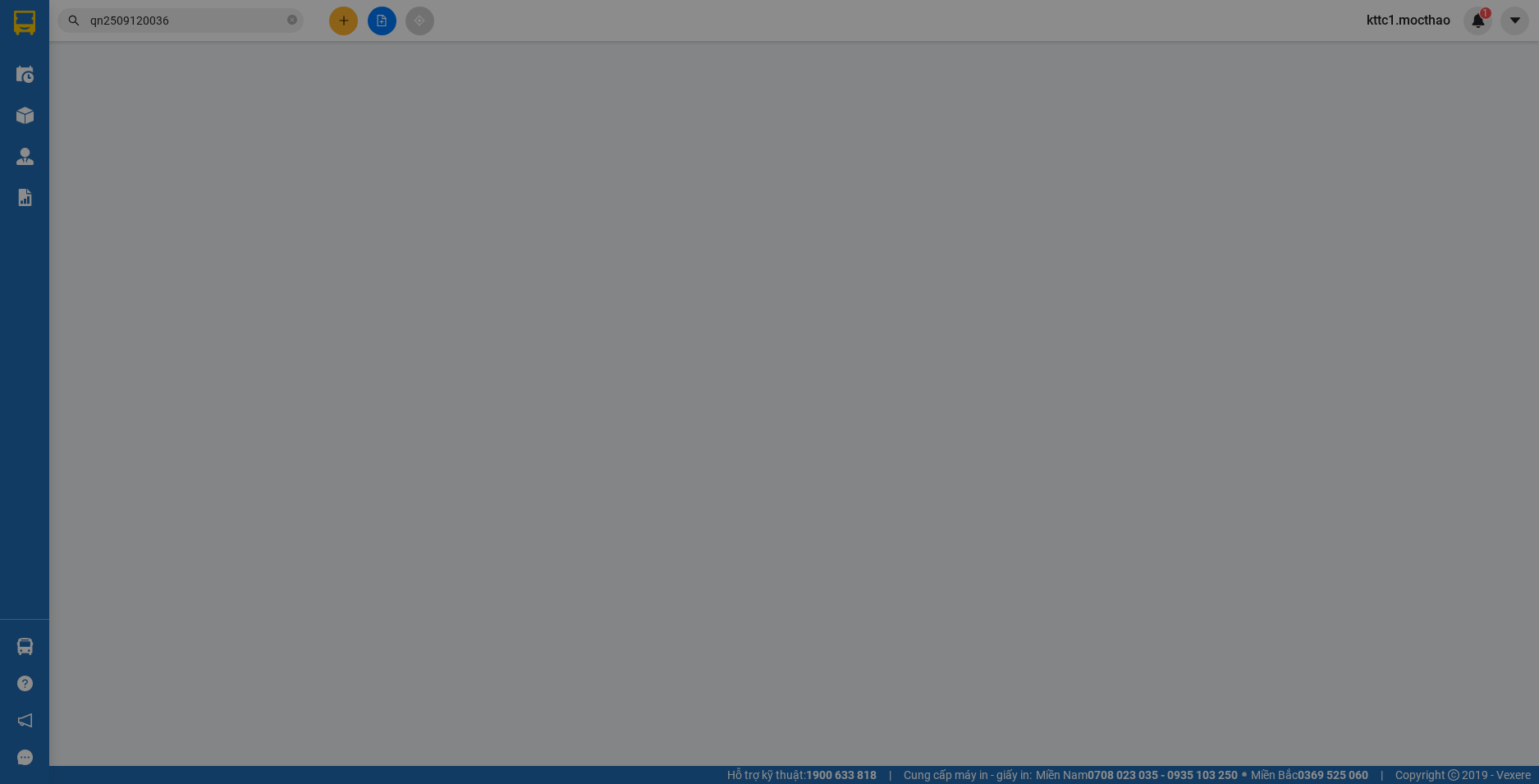
type input "0348241585"
type input "BẢO"
type input "0327841714"
type input "NAM"
type input "1"
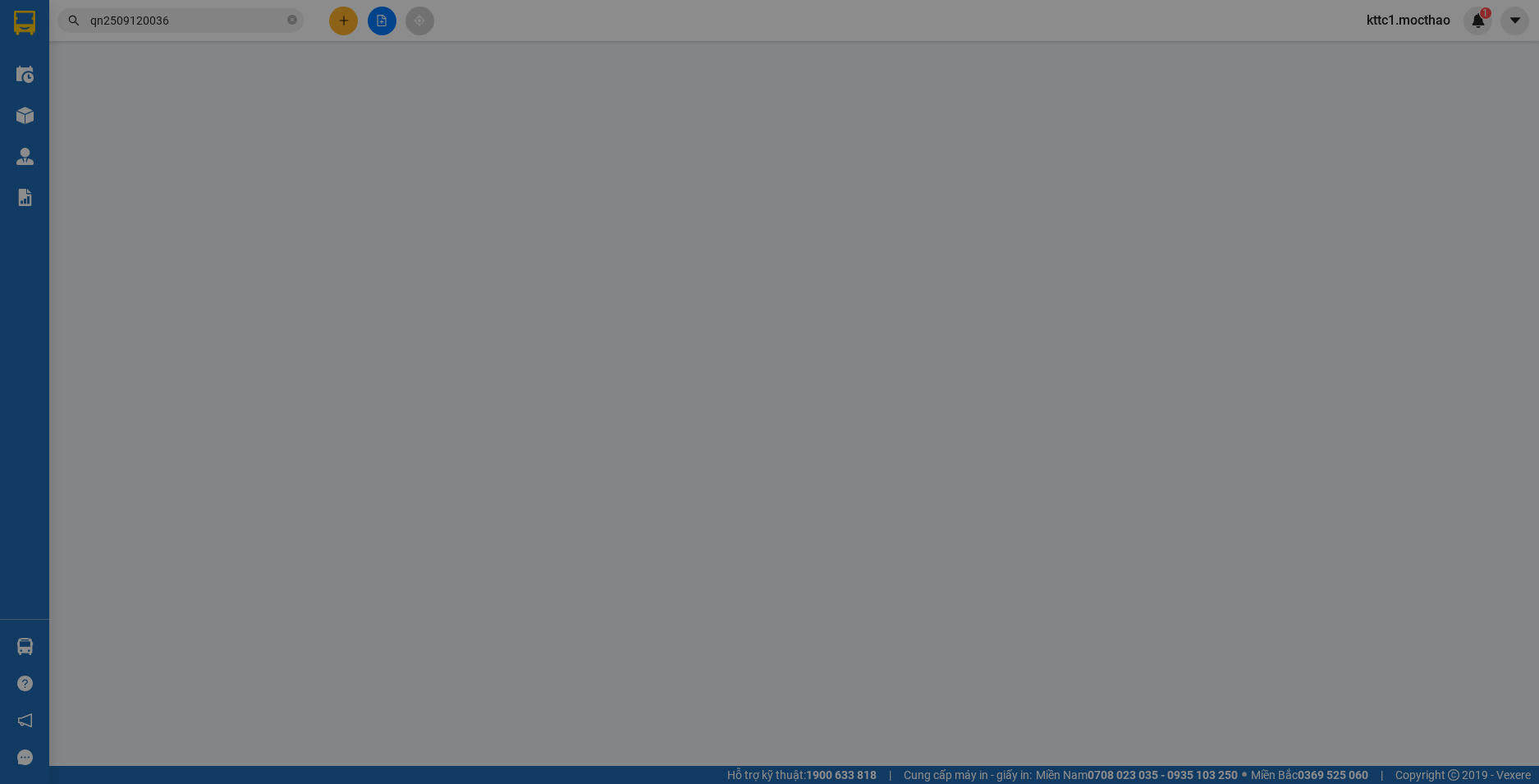
type input "50.000"
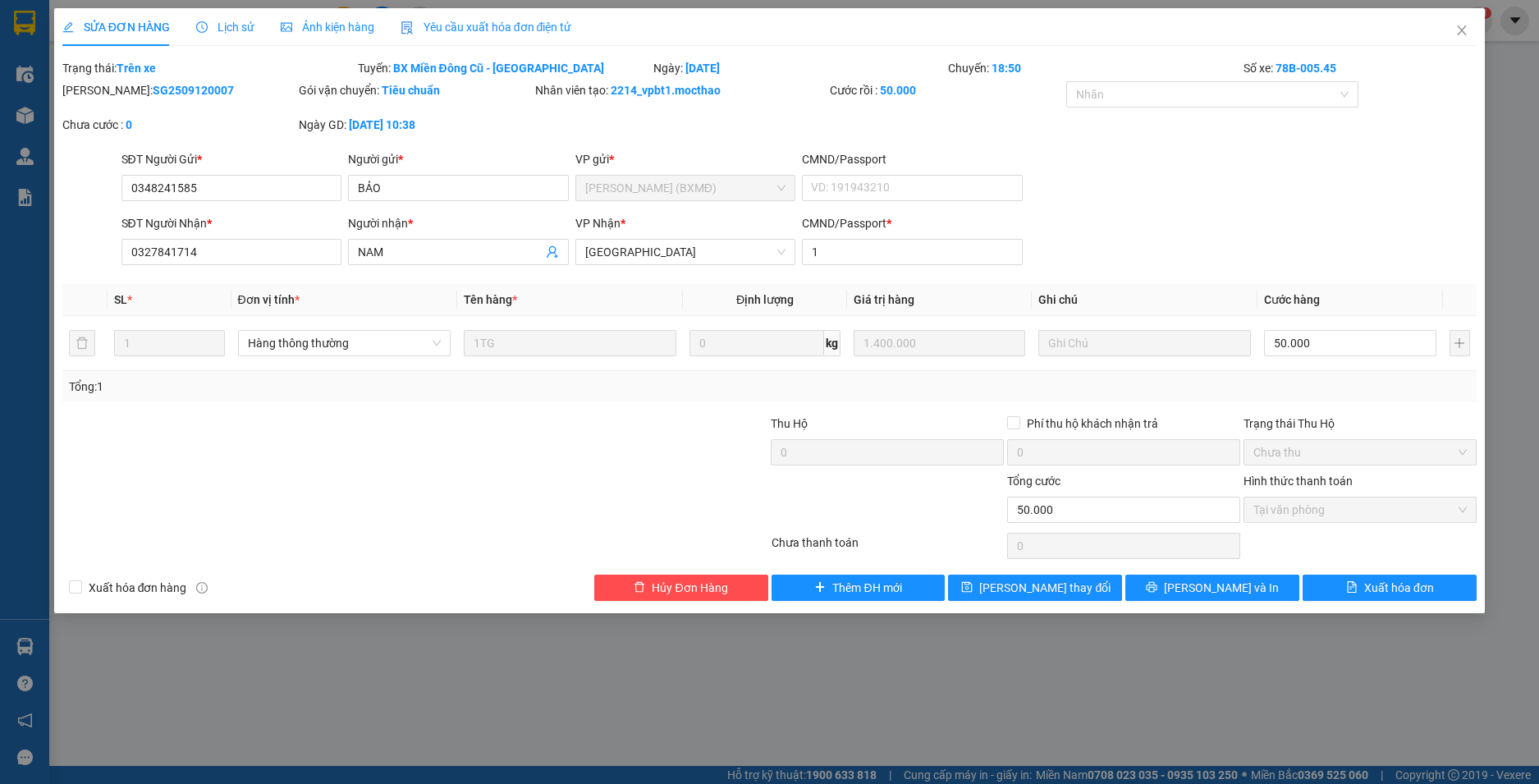
drag, startPoint x: 532, startPoint y: 20, endPoint x: 384, endPoint y: 58, distance: 152.8
click at [531, 21] on span "Yêu cầu xuất hóa đơn điện tử" at bounding box center [486, 27] width 171 height 13
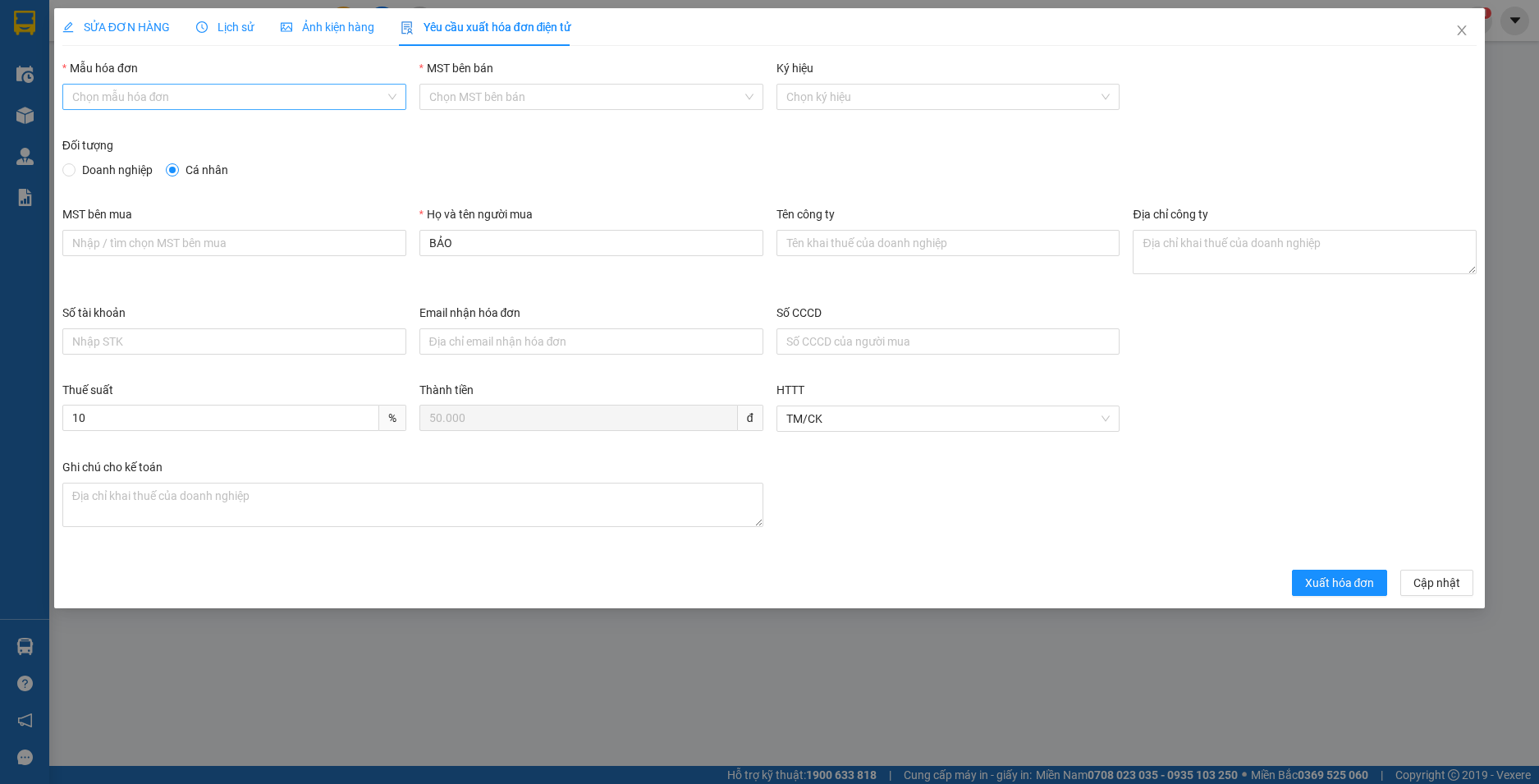
click at [264, 92] on input "Mẫu hóa đơn" at bounding box center [228, 96] width 312 height 25
click at [246, 133] on div "HĐH" at bounding box center [235, 130] width 324 height 18
type input "8"
drag, startPoint x: 486, startPoint y: 232, endPoint x: 366, endPoint y: 224, distance: 120.3
click at [366, 224] on div "MST bên mua Họ và tên người mua BẢO Tên công ty Địa chỉ công ty" at bounding box center [770, 255] width 1428 height 99
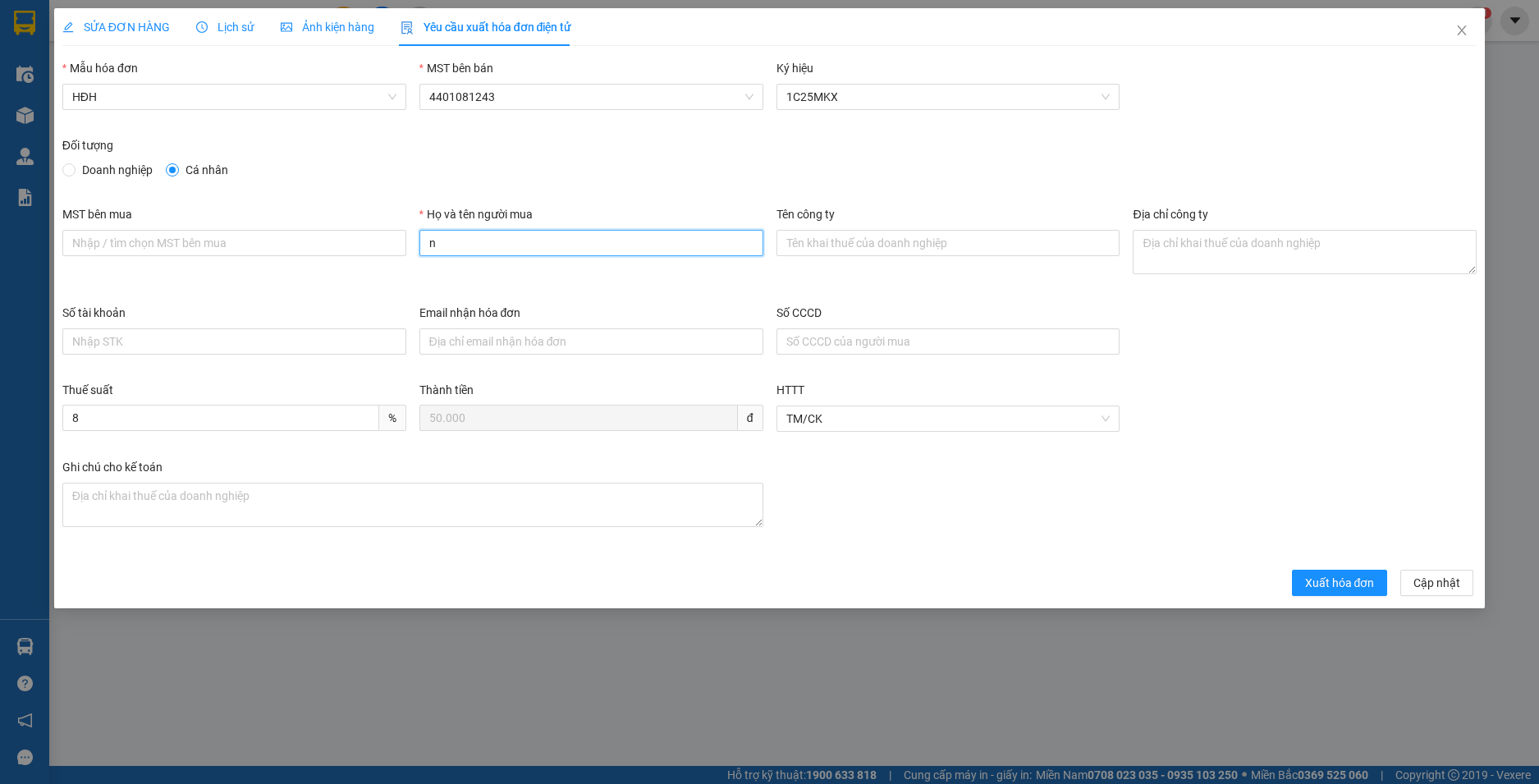
type input "Người mua không lấy hoá đơn"
click at [1338, 587] on span "Xuất hóa đơn" at bounding box center [1339, 583] width 70 height 18
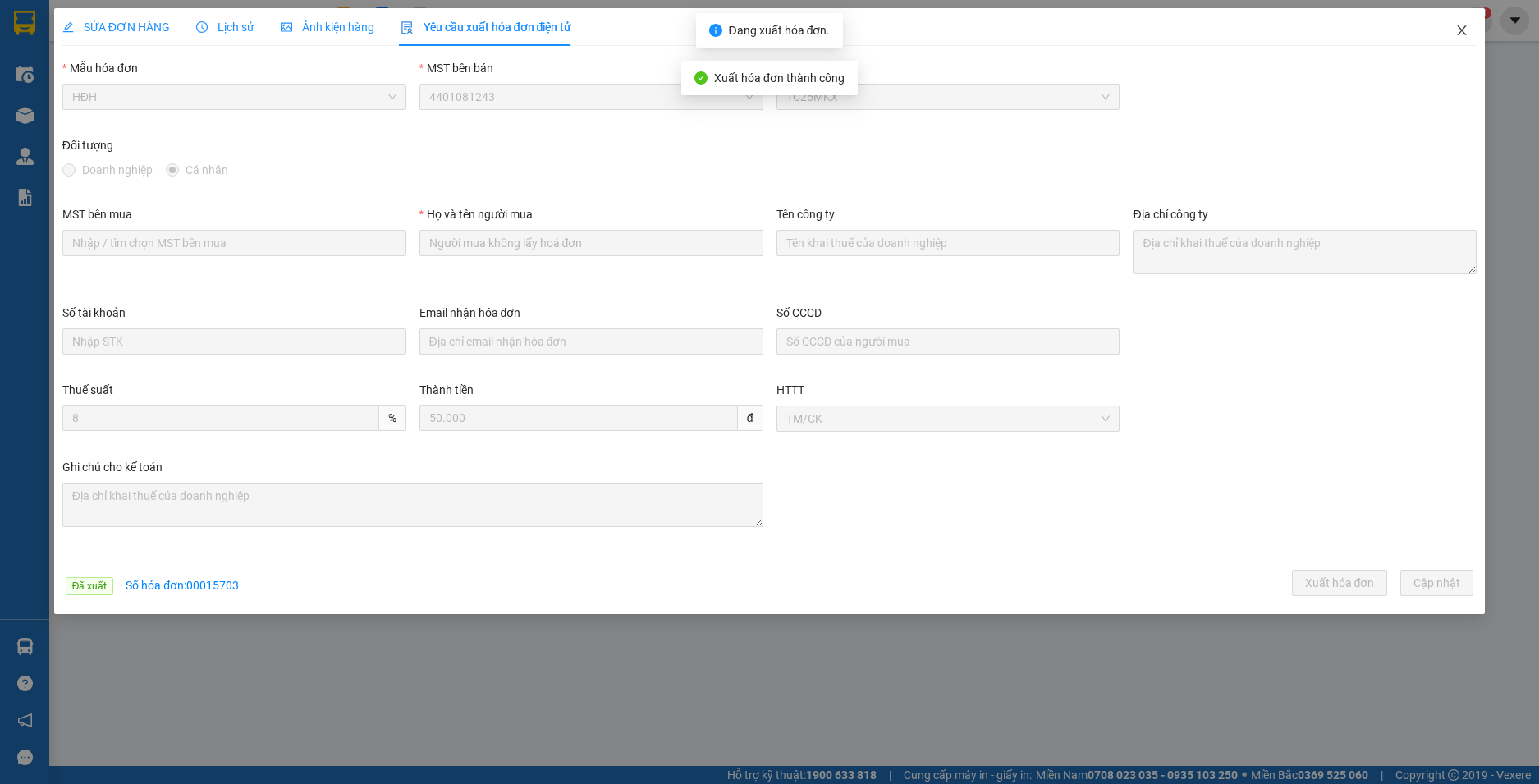
click at [1461, 37] on icon "close" at bounding box center [1461, 30] width 13 height 13
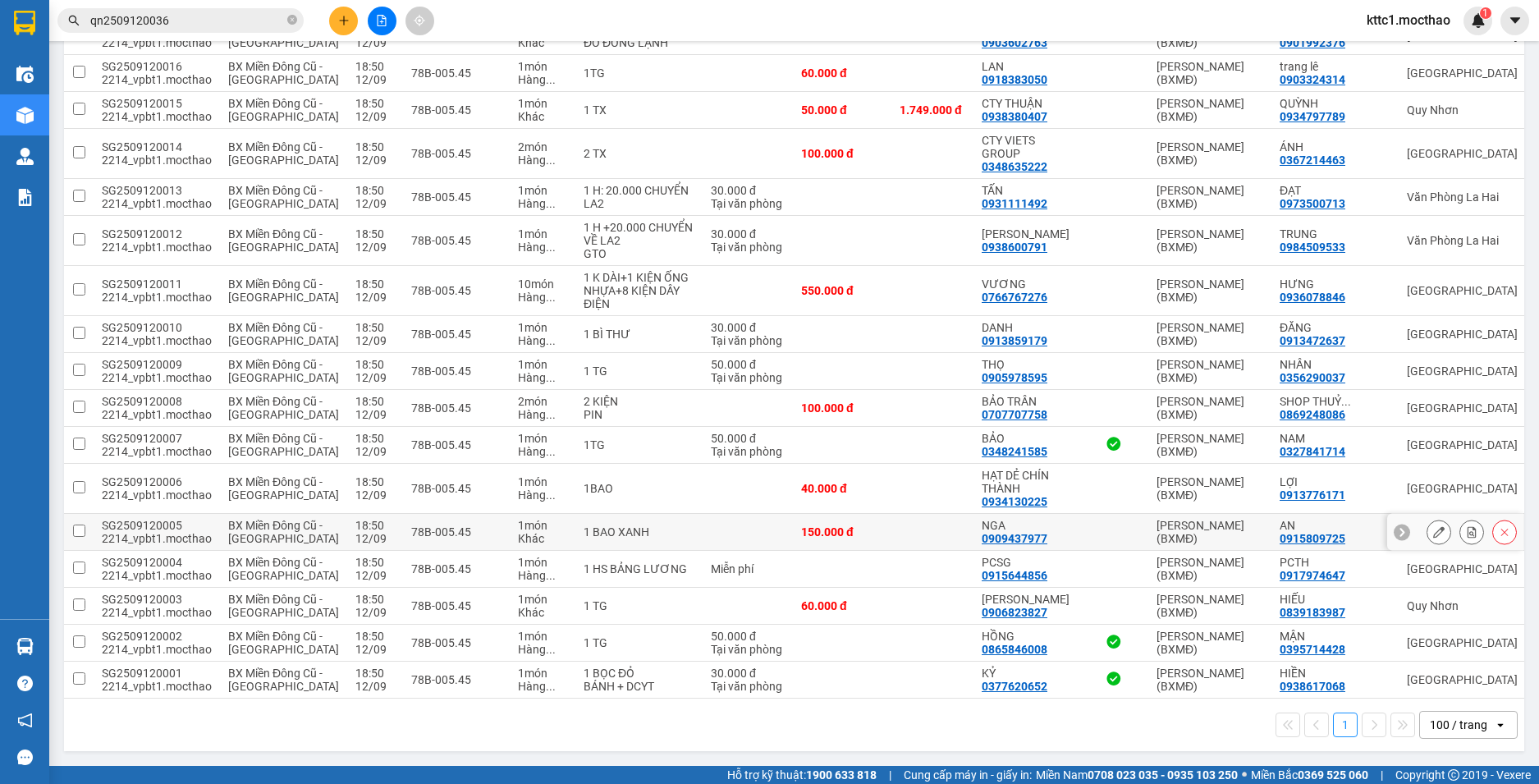
scroll to position [2094, 0]
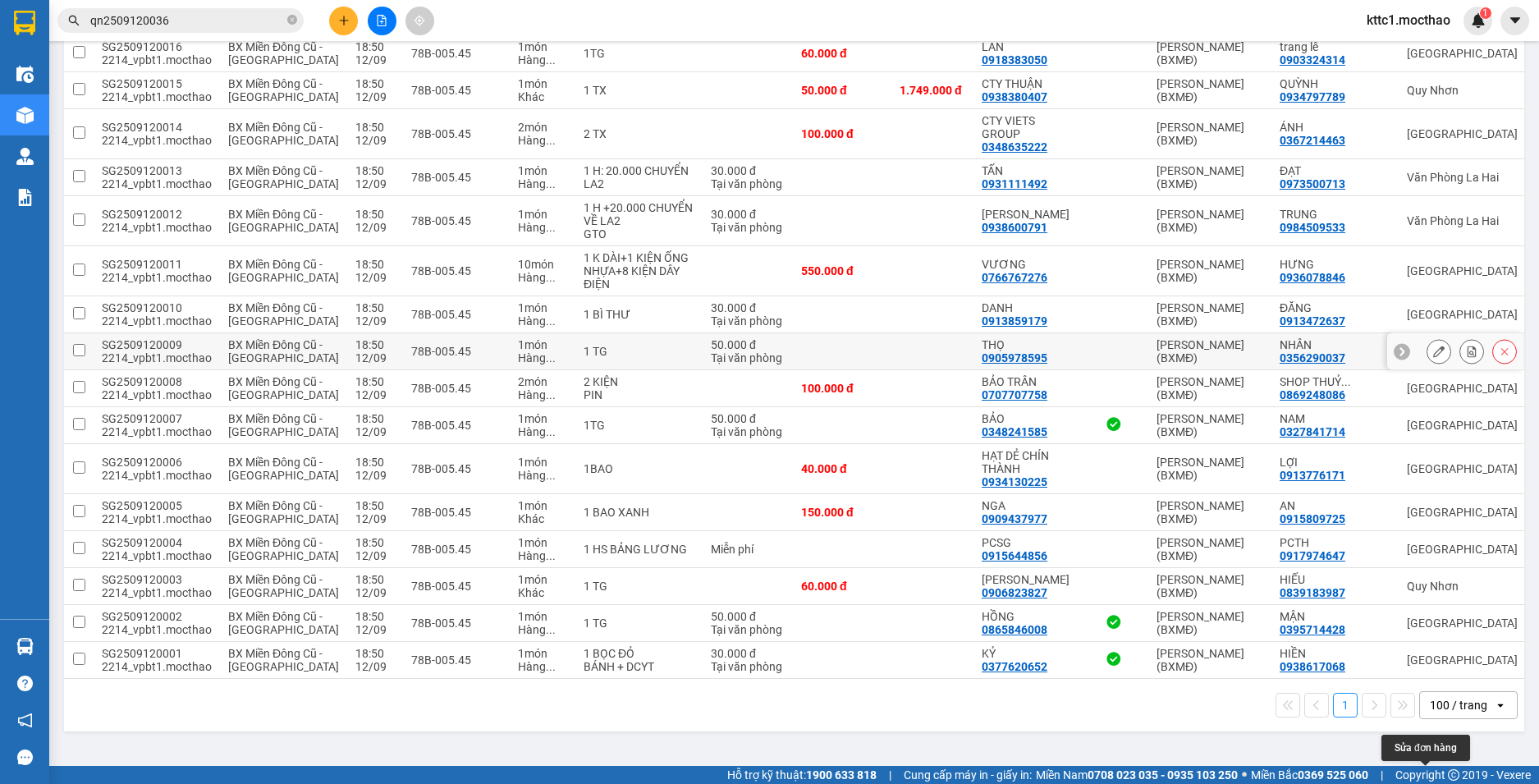
click at [1433, 357] on icon at bounding box center [1438, 351] width 12 height 12
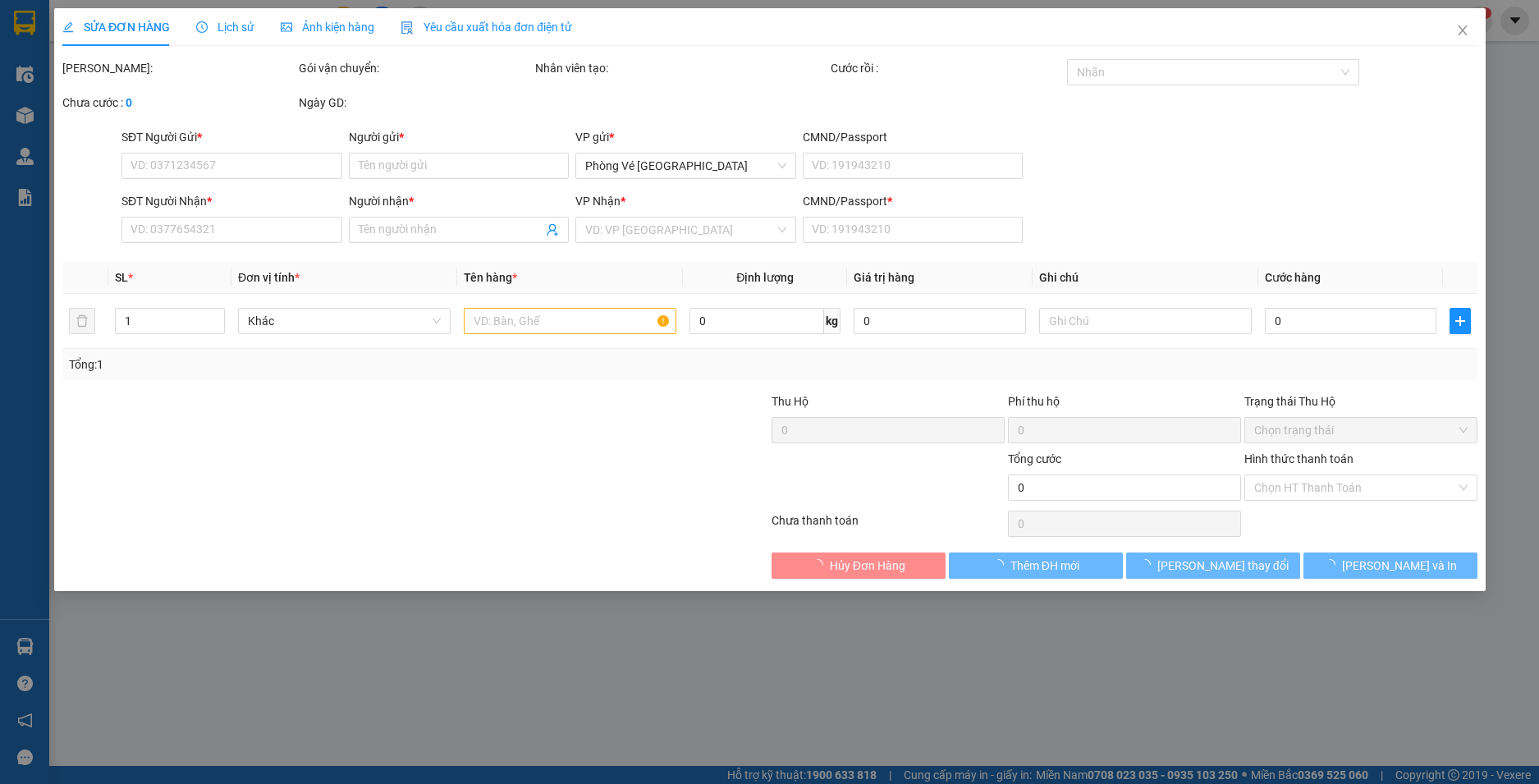
type input "0905978595"
type input "THỌ"
type input "0356290037"
type input "NHÂN"
type input "1"
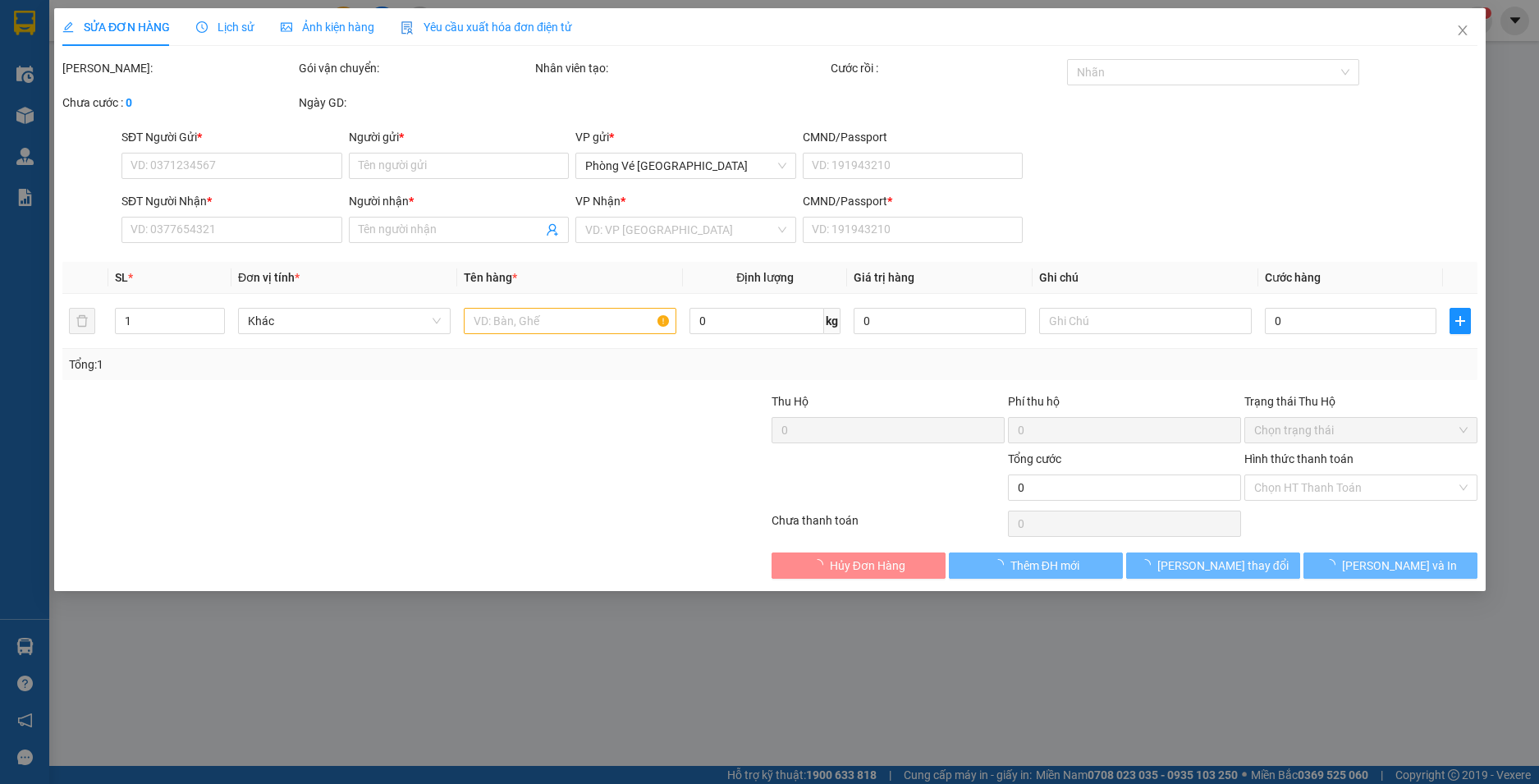
type input "50.000"
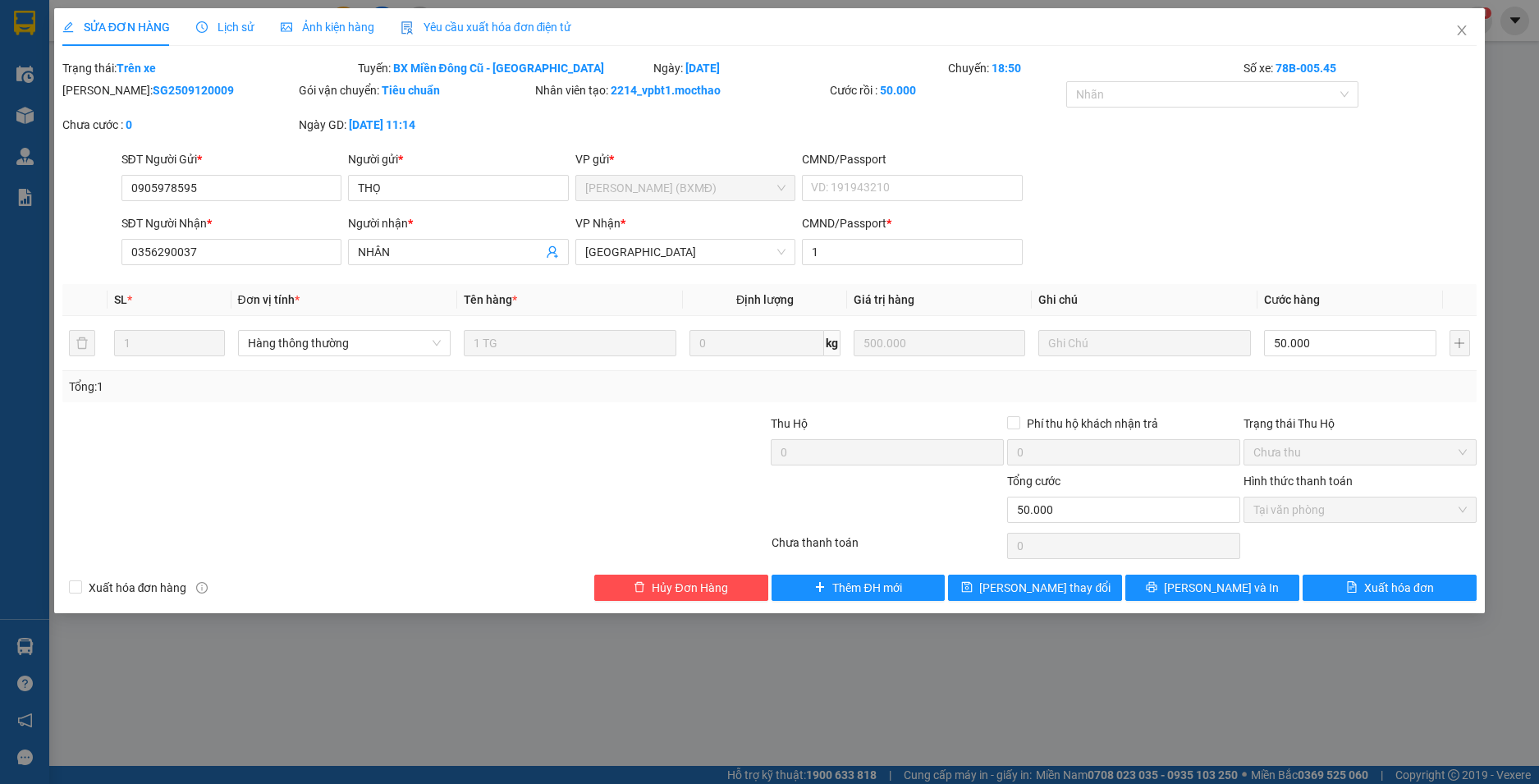
click at [485, 20] on span "Yêu cầu xuất hóa đơn điện tử" at bounding box center [486, 27] width 171 height 13
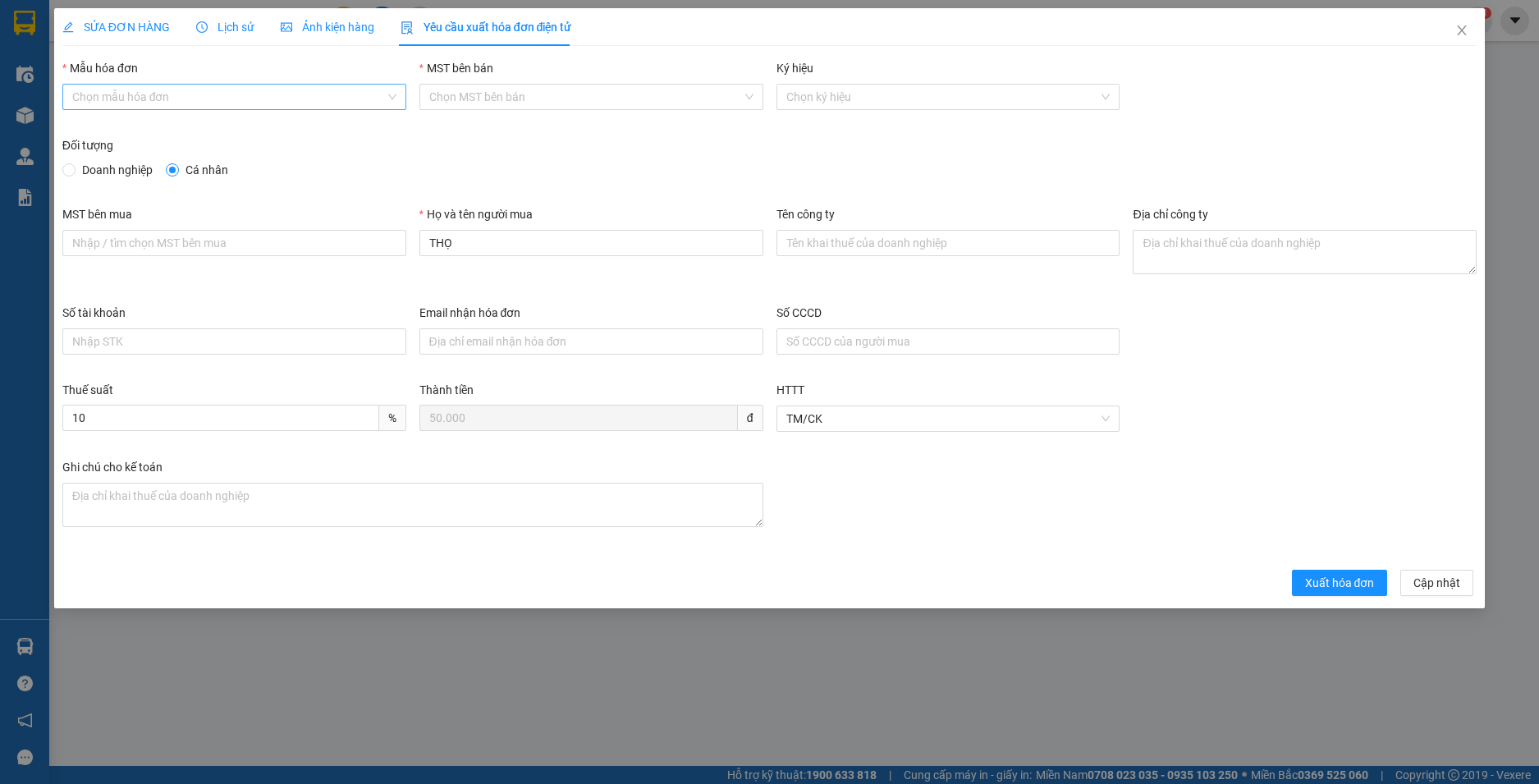
click at [272, 95] on input "Mẫu hóa đơn" at bounding box center [228, 96] width 312 height 25
click at [240, 131] on div "HĐH" at bounding box center [235, 130] width 324 height 18
type input "8"
drag, startPoint x: 481, startPoint y: 249, endPoint x: 394, endPoint y: 255, distance: 87.2
click at [396, 255] on div "MST bên mua Họ và tên người mua THỌ Tên công ty Địa chỉ công ty" at bounding box center [770, 255] width 1428 height 99
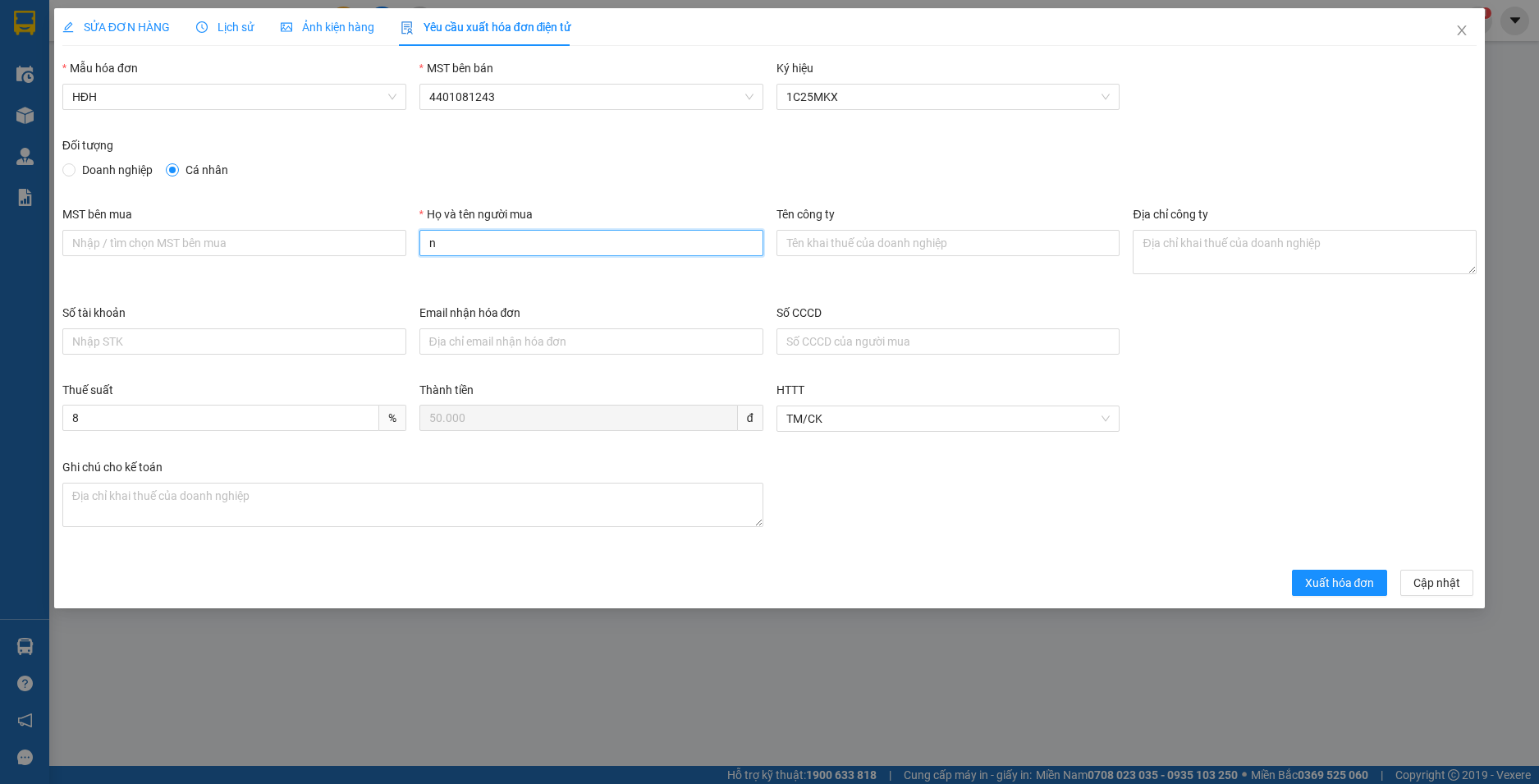
type input "Người mua không lấy hoá đơn"
drag, startPoint x: 1346, startPoint y: 585, endPoint x: 1415, endPoint y: 448, distance: 153.4
click at [1346, 586] on span "Xuất hóa đơn" at bounding box center [1339, 583] width 70 height 18
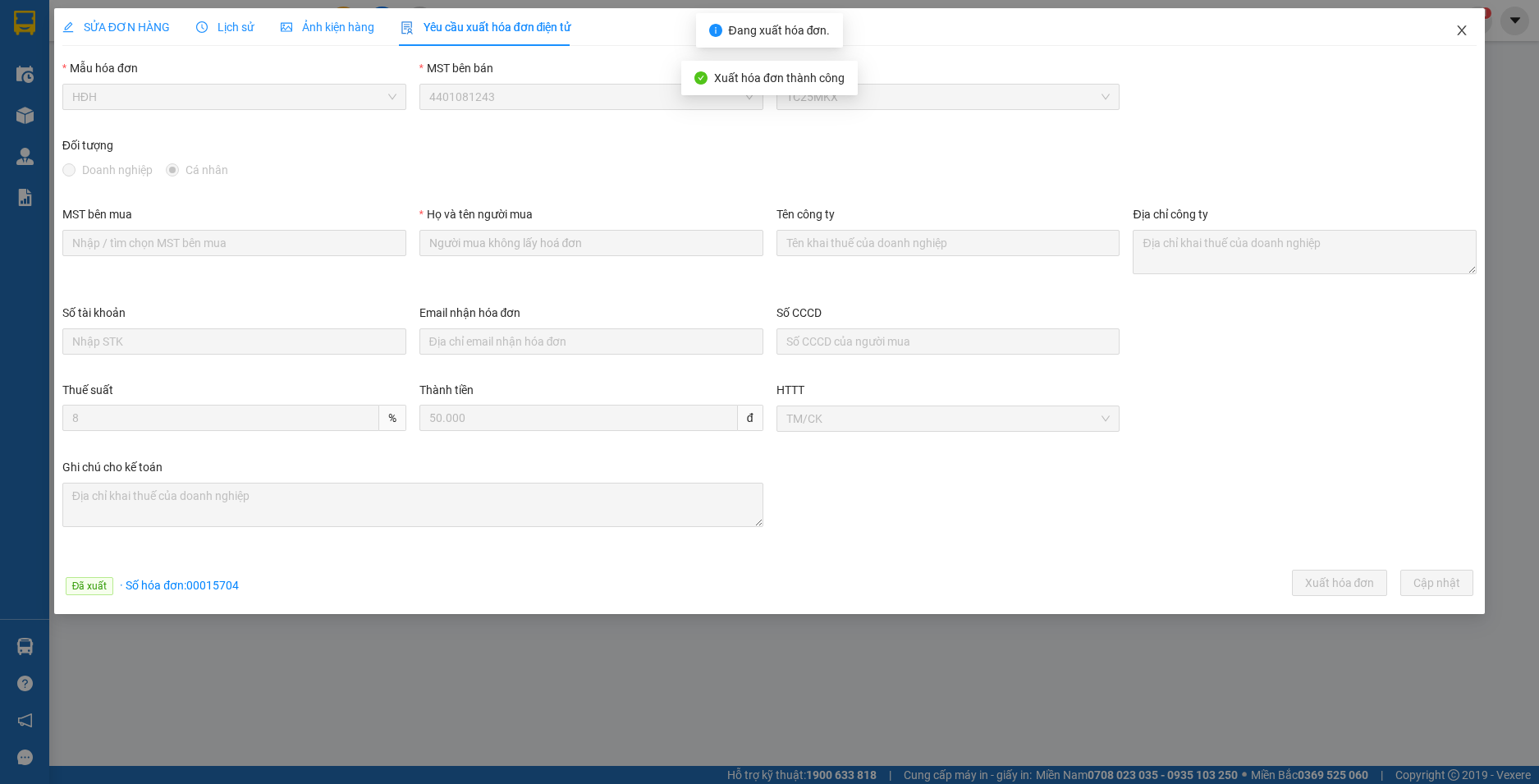
click at [1465, 30] on icon "close" at bounding box center [1461, 30] width 13 height 13
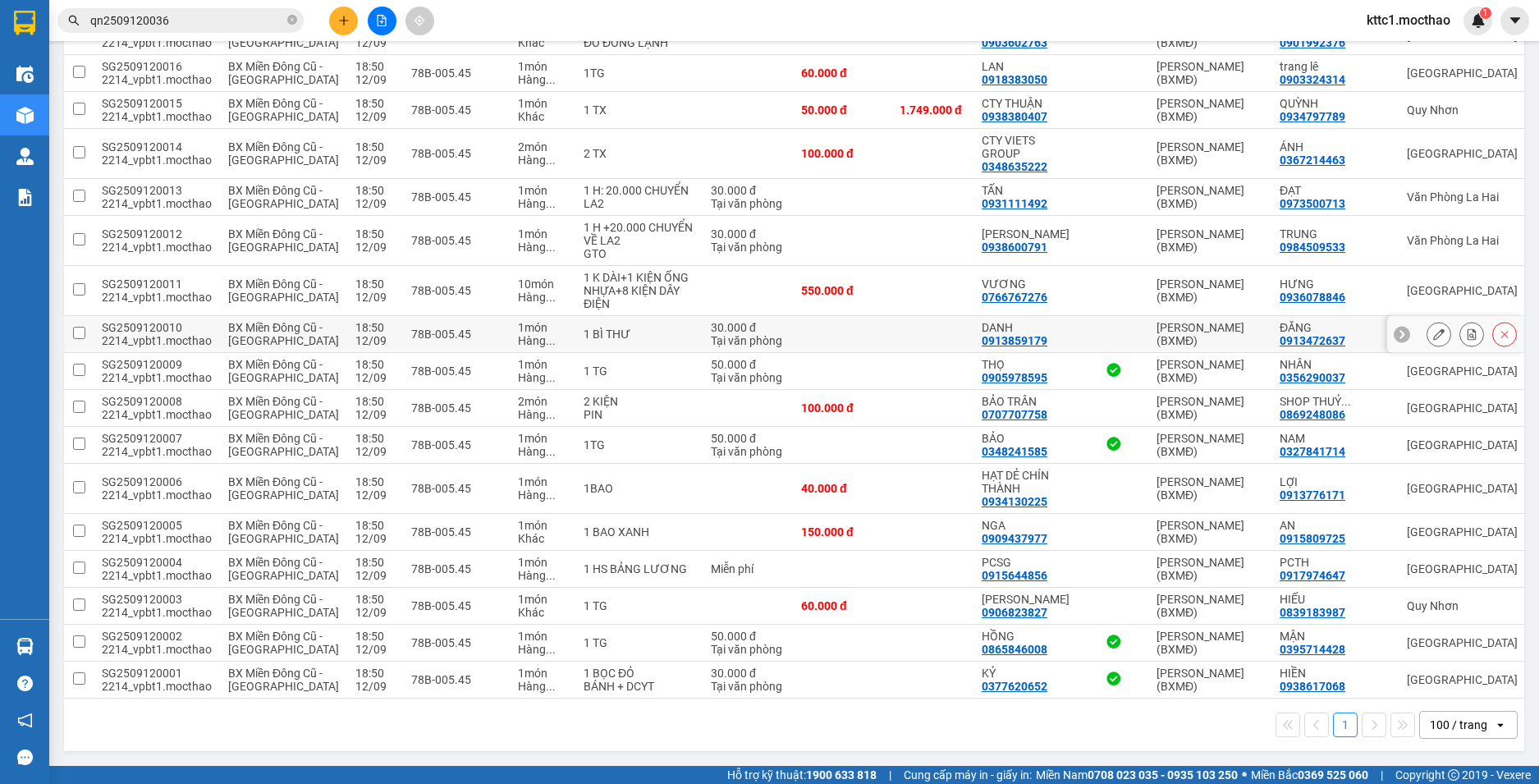
scroll to position [2258, 0]
click at [1433, 328] on icon at bounding box center [1438, 333] width 12 height 12
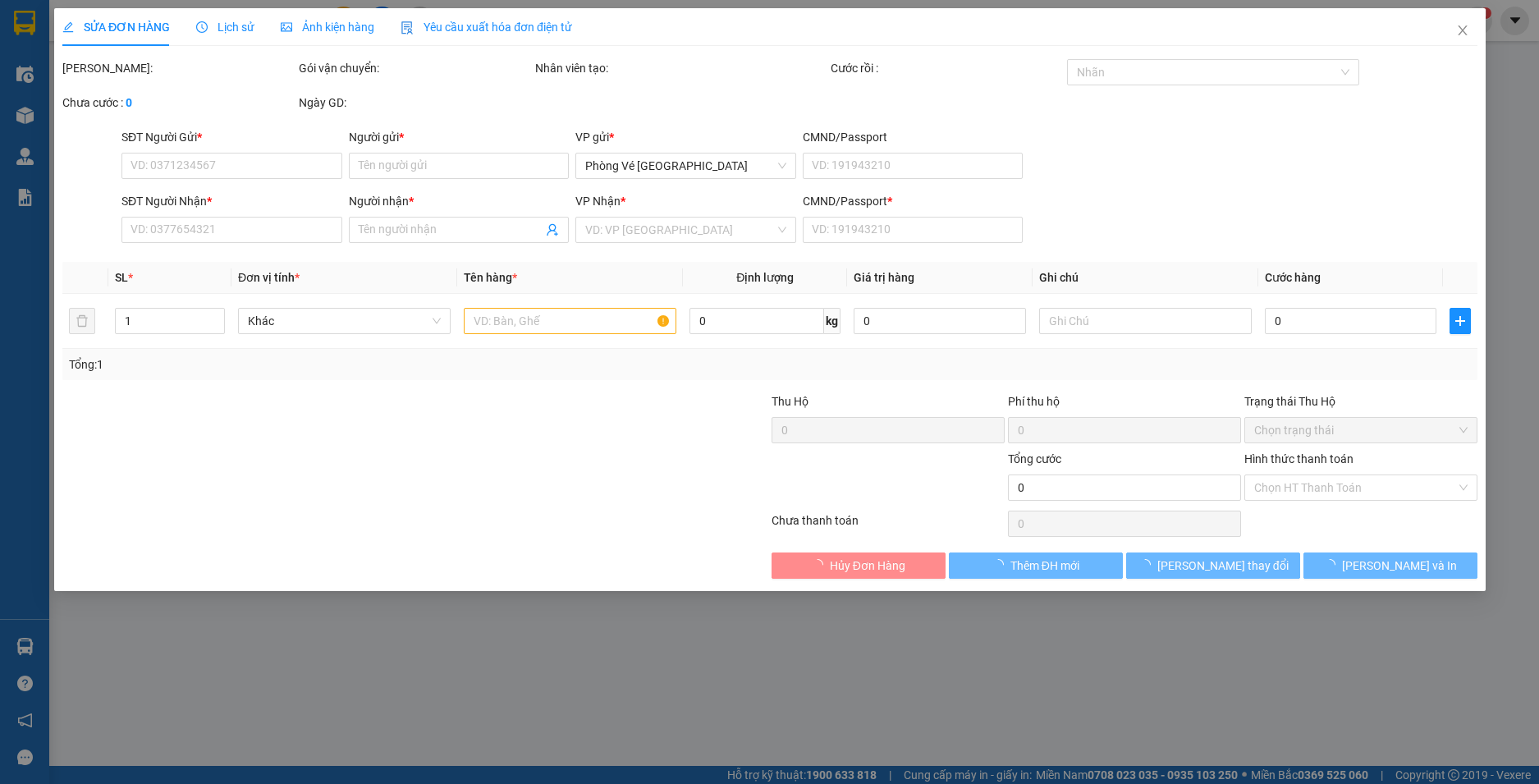
type input "0913859179"
type input "DANH"
type input "0913472637"
type input "ĐĂNG"
type input "1"
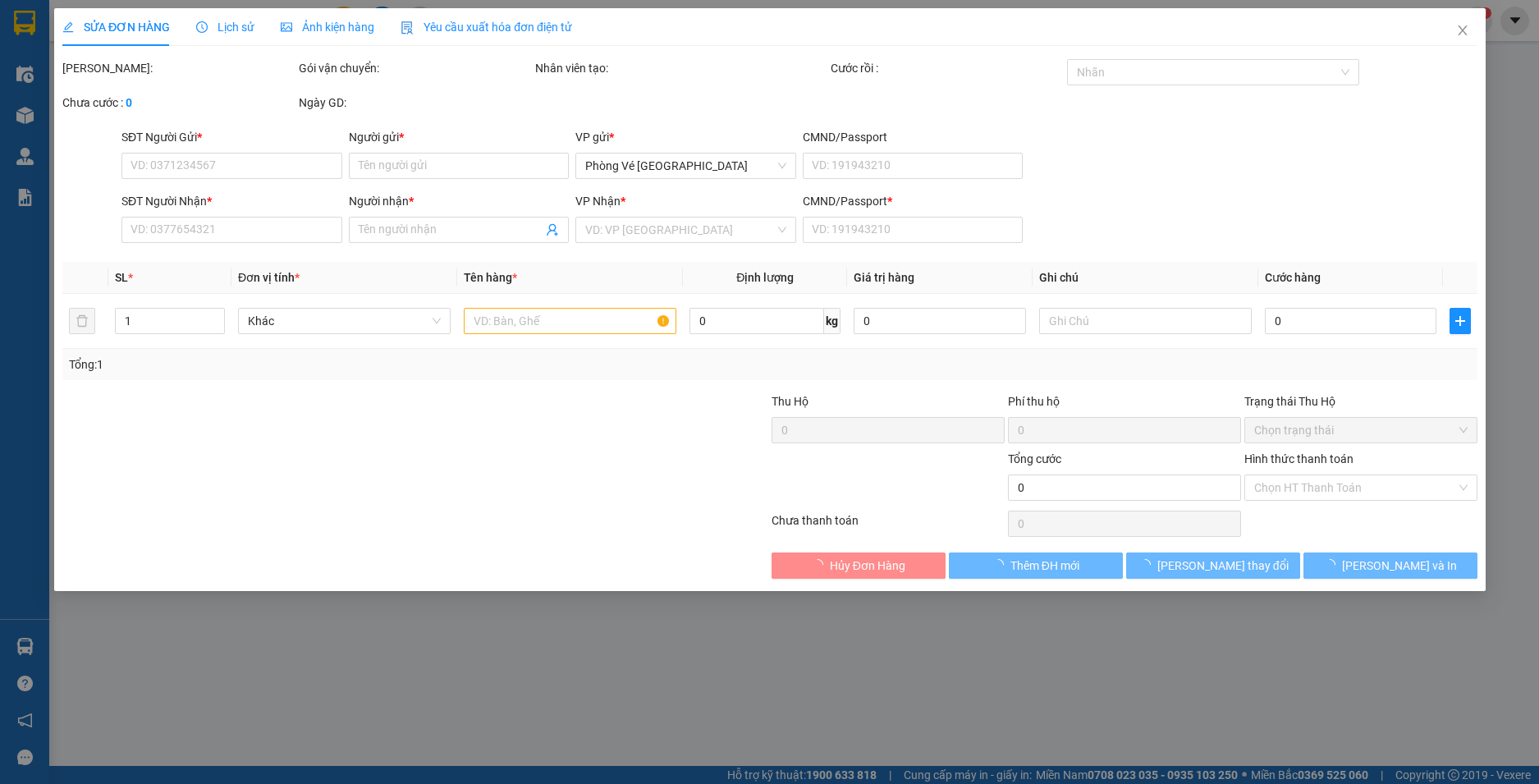
type input "30.000"
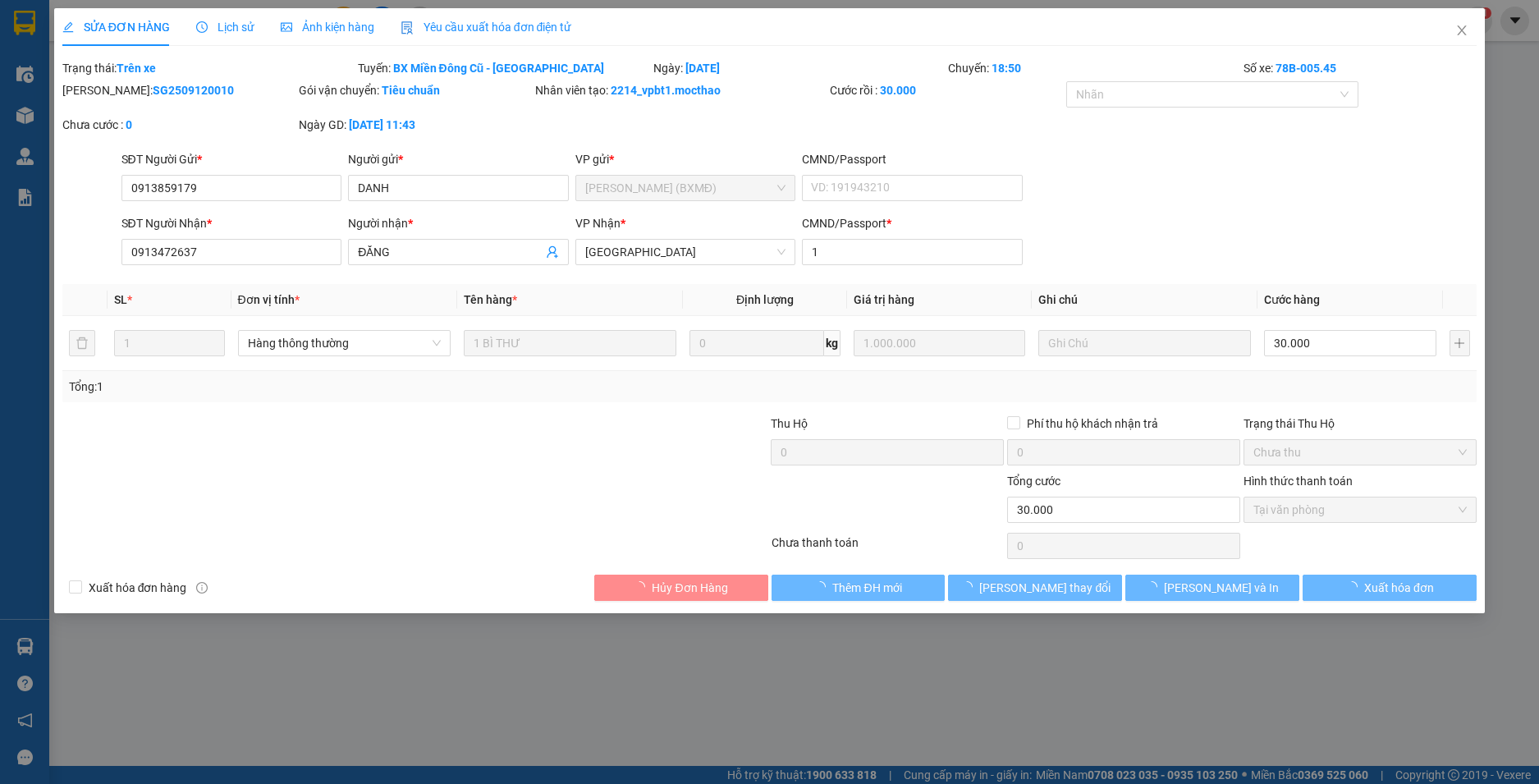
click at [540, 30] on span "Yêu cầu xuất hóa đơn điện tử" at bounding box center [486, 27] width 171 height 13
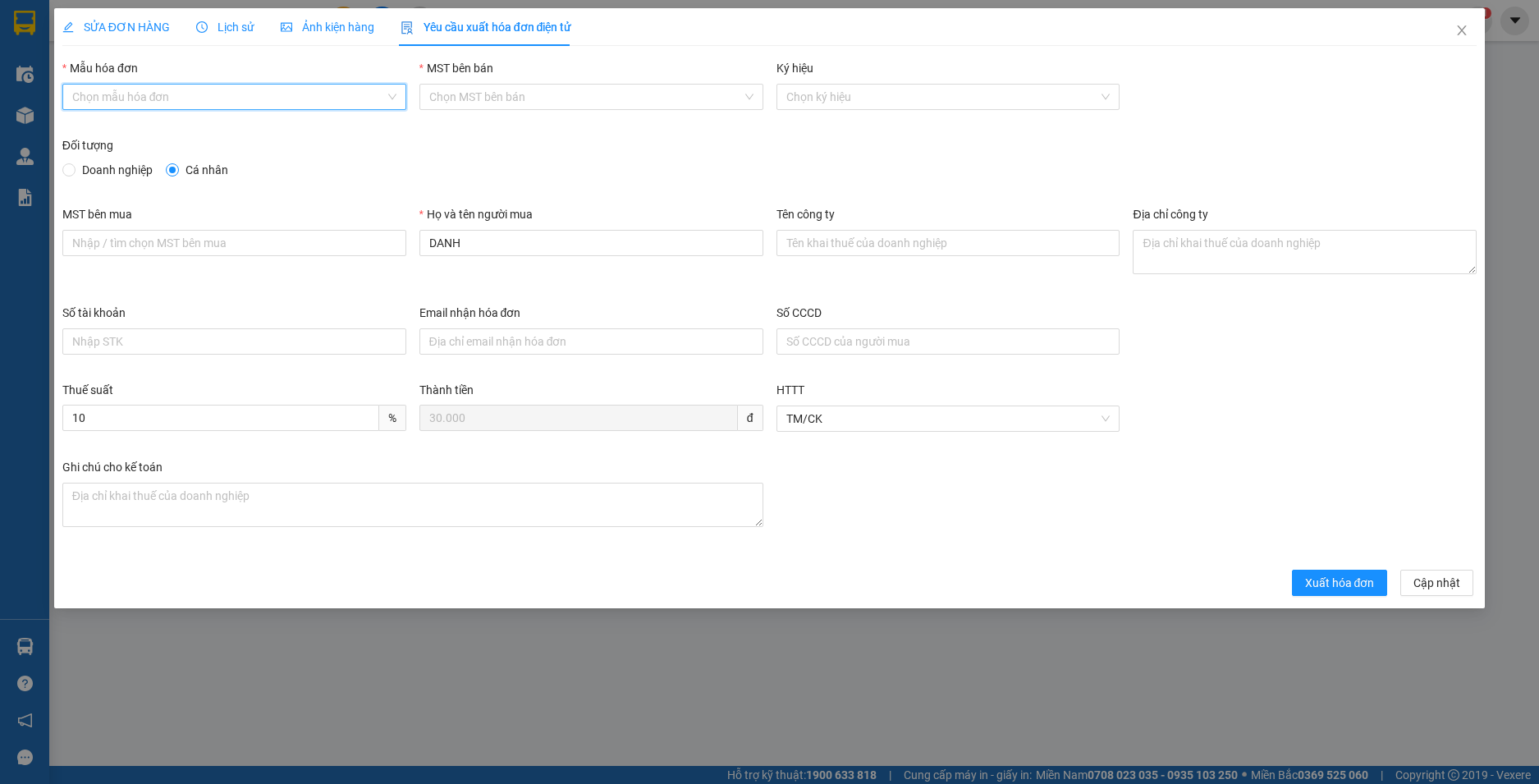
click at [372, 96] on input "Mẫu hóa đơn" at bounding box center [228, 96] width 312 height 25
click at [331, 130] on div "HĐH" at bounding box center [235, 130] width 324 height 18
type input "8"
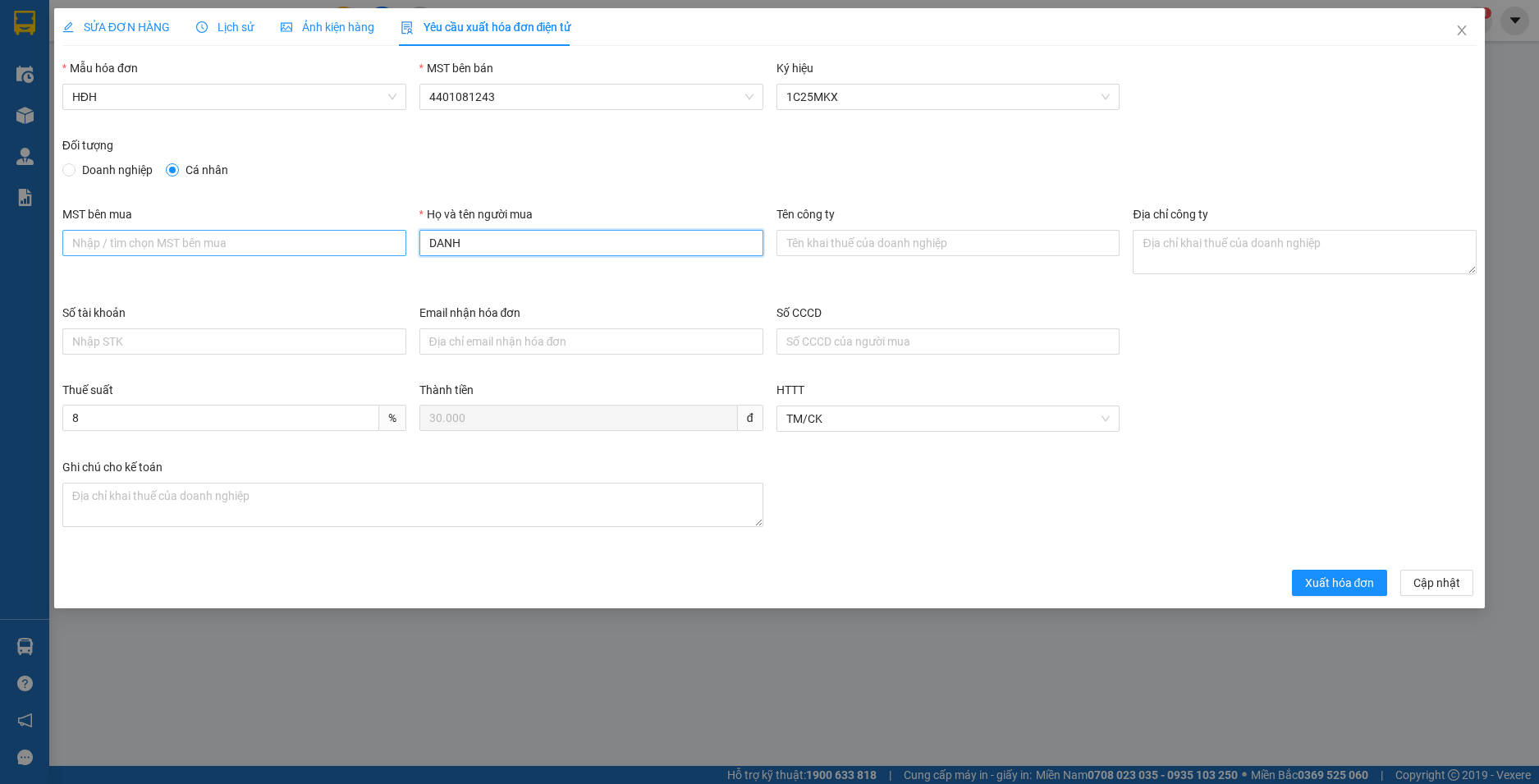
drag, startPoint x: 463, startPoint y: 244, endPoint x: 312, endPoint y: 231, distance: 151.6
click at [312, 231] on div "MST bên mua Họ và tên người mua DANH Tên công ty Địa chỉ công ty" at bounding box center [770, 255] width 1428 height 99
type input "Người mua không lấy hoá đơn"
click at [1308, 596] on div "SỬA ĐƠN HÀNG Lịch sử Ảnh kiện hàng Yêu cầu xuất hóa đơn điện tử Total Paid Fee …" at bounding box center [770, 308] width 1431 height 600
click at [1310, 590] on span "Xuất hóa đơn" at bounding box center [1339, 583] width 70 height 18
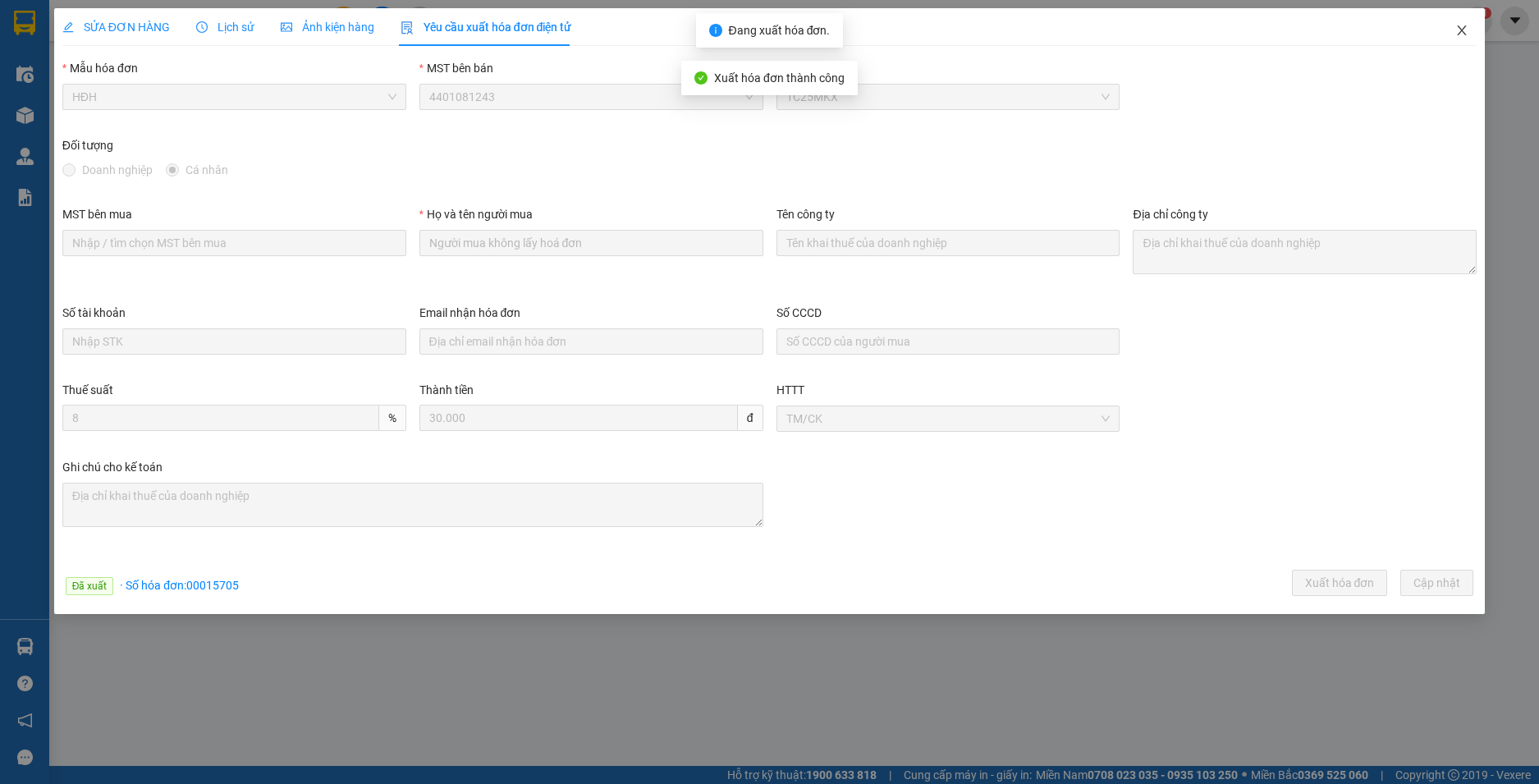
click at [1461, 31] on icon "close" at bounding box center [1461, 30] width 13 height 13
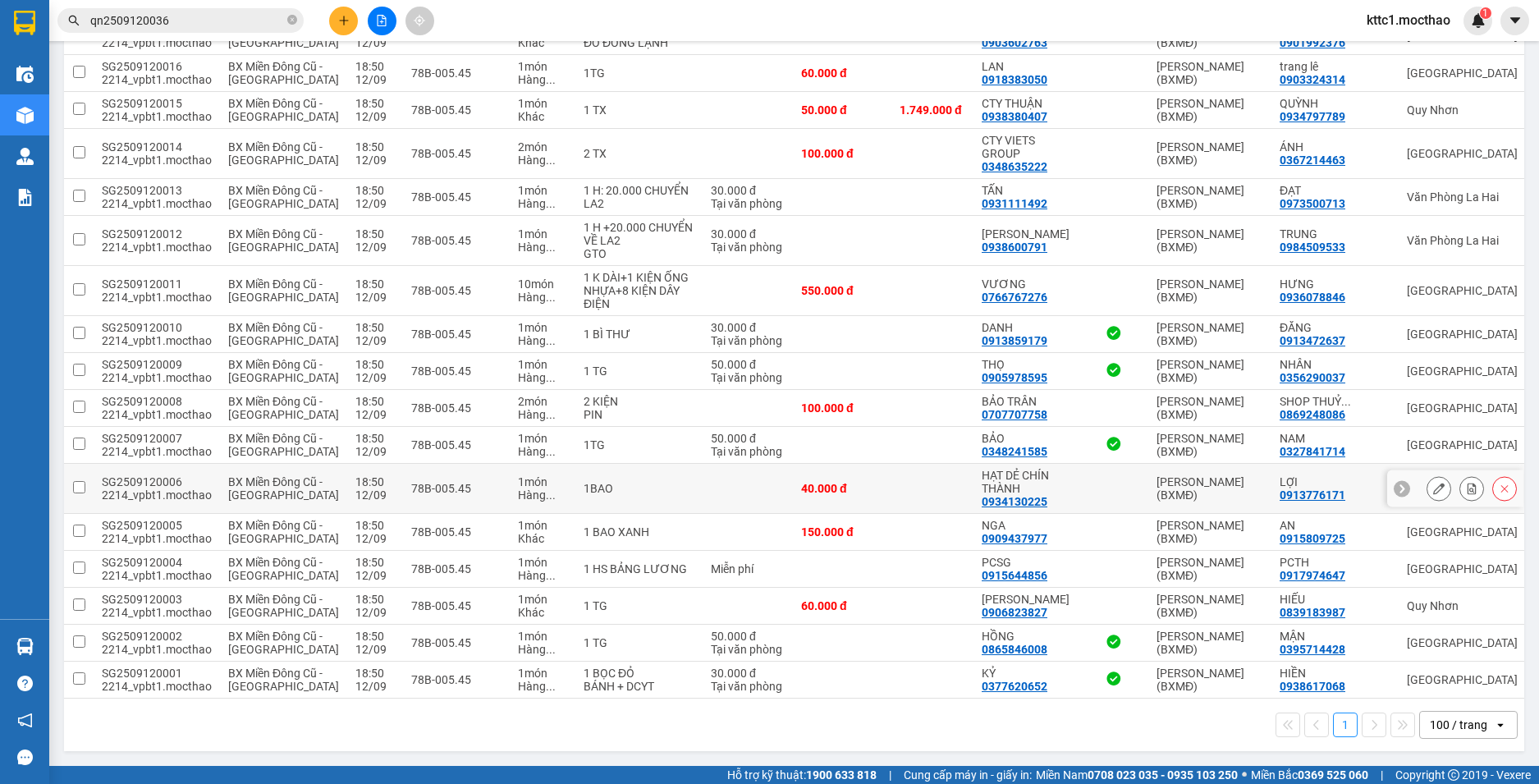
scroll to position [2012, 0]
click at [1433, 246] on icon at bounding box center [1438, 240] width 12 height 12
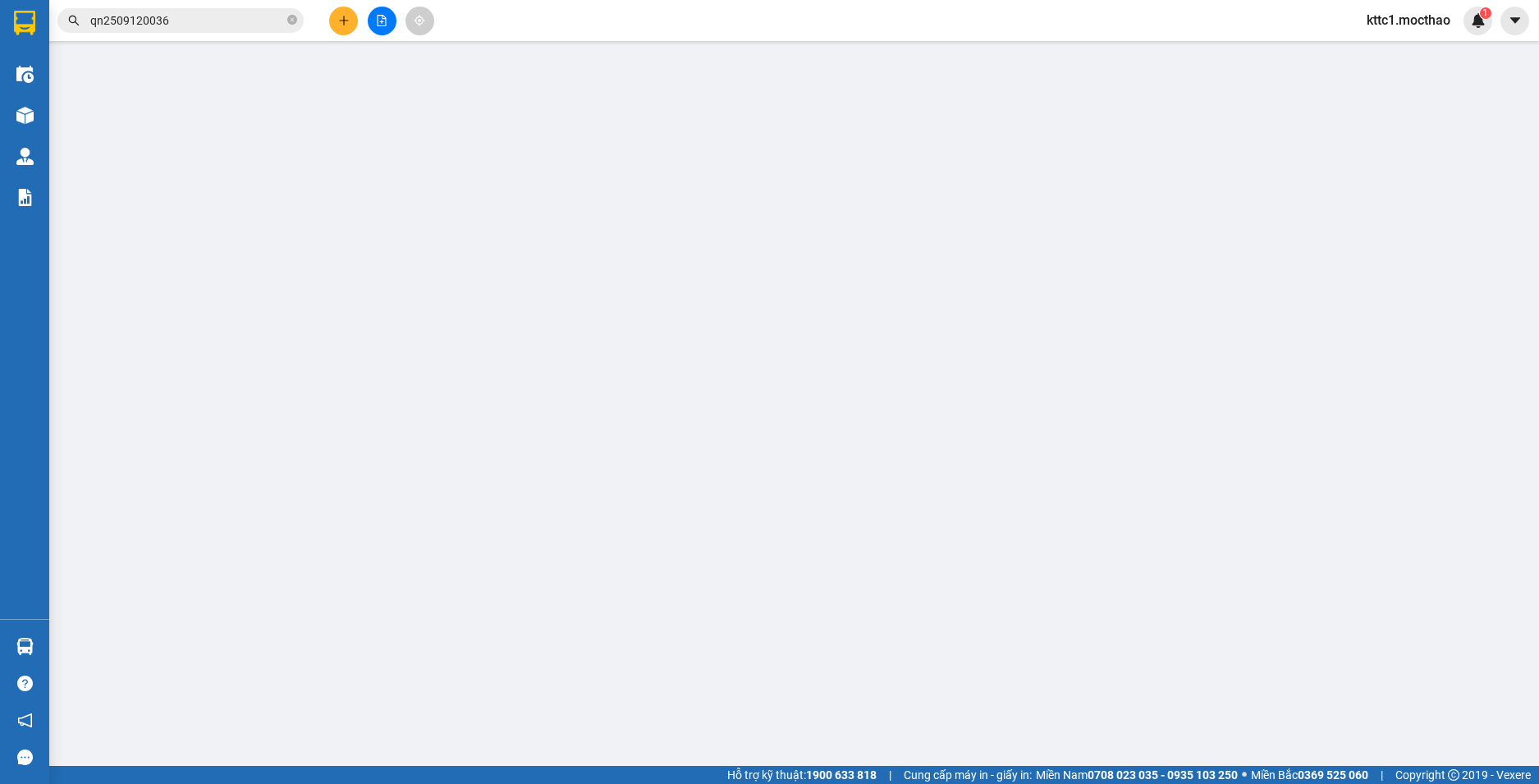
type input "0938600791"
type input "[PERSON_NAME]"
type input "0984509533"
type input "TRUNG"
type input "1"
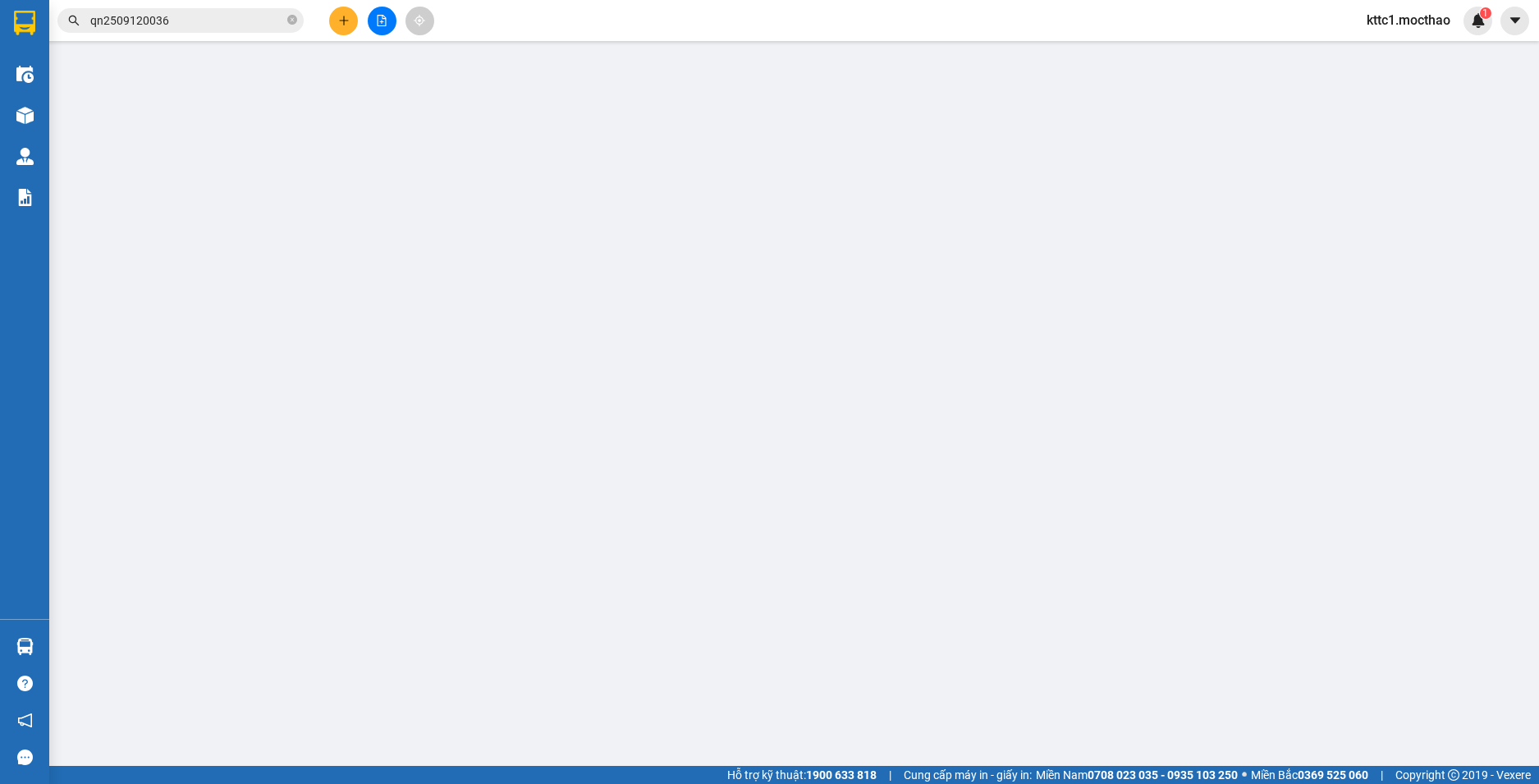
type input "30.000"
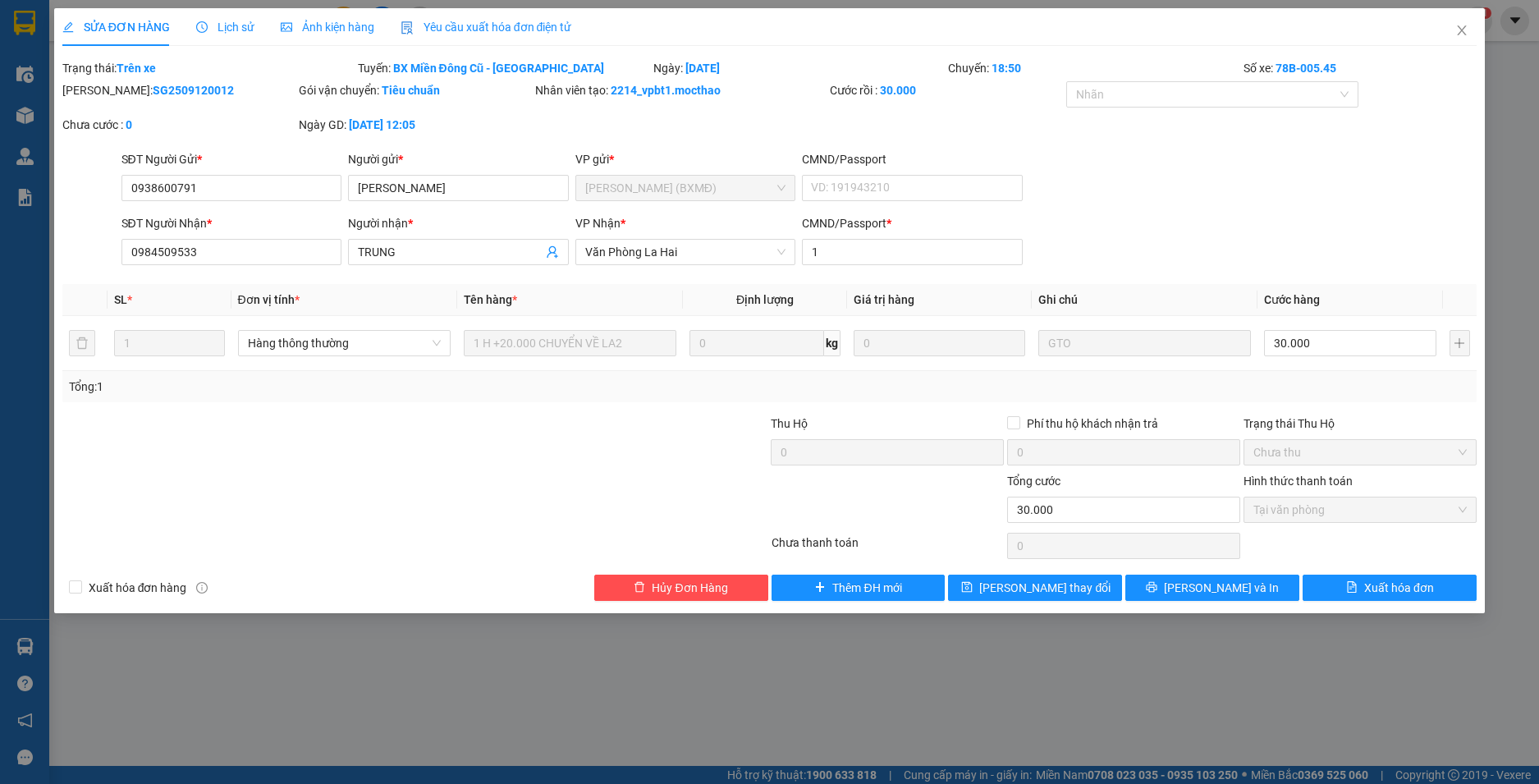
click at [477, 17] on div "Yêu cầu xuất hóa đơn điện tử" at bounding box center [486, 27] width 171 height 38
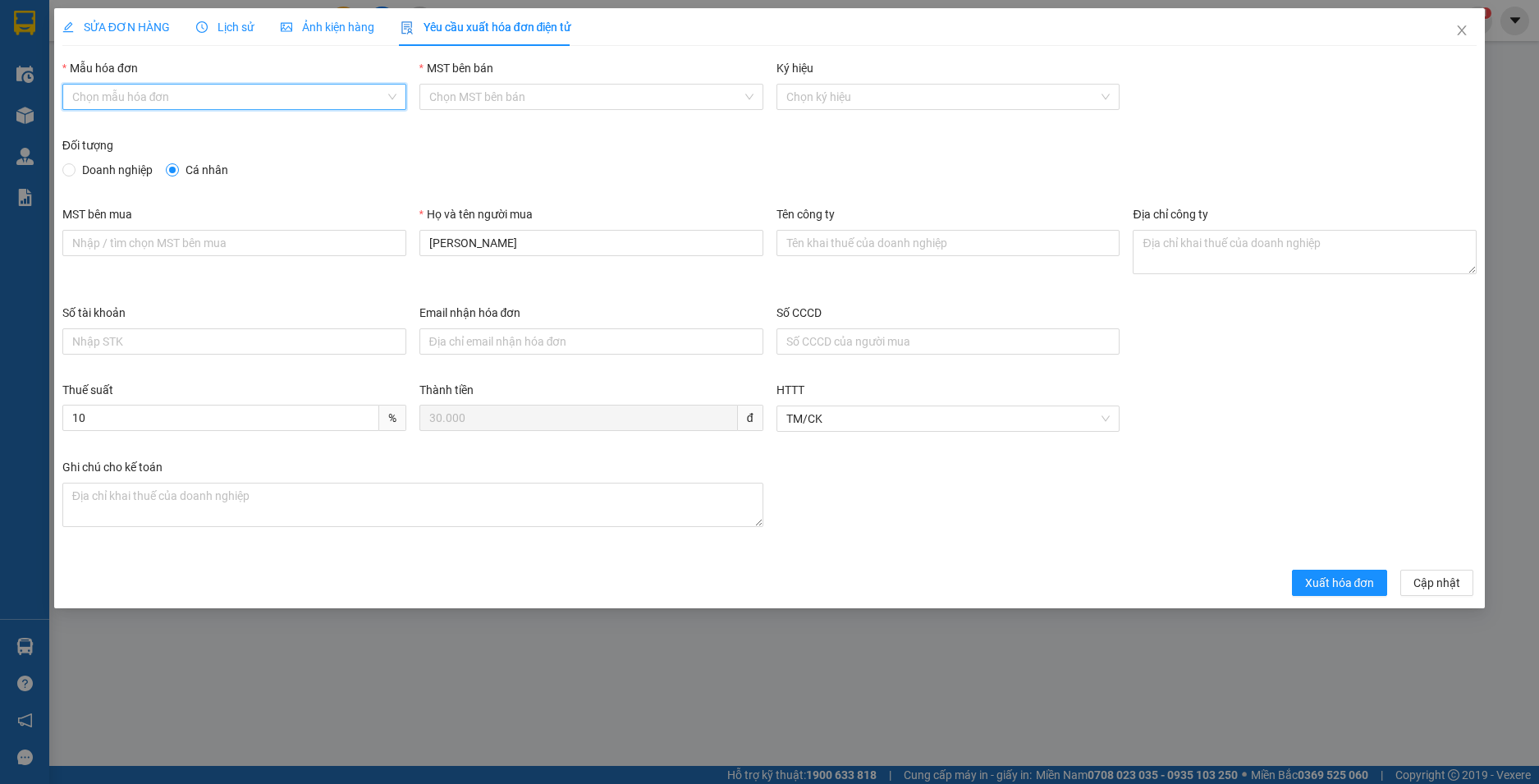
click at [256, 103] on input "Mẫu hóa đơn" at bounding box center [228, 96] width 312 height 25
click at [244, 129] on div "HĐH" at bounding box center [235, 130] width 324 height 18
type input "8"
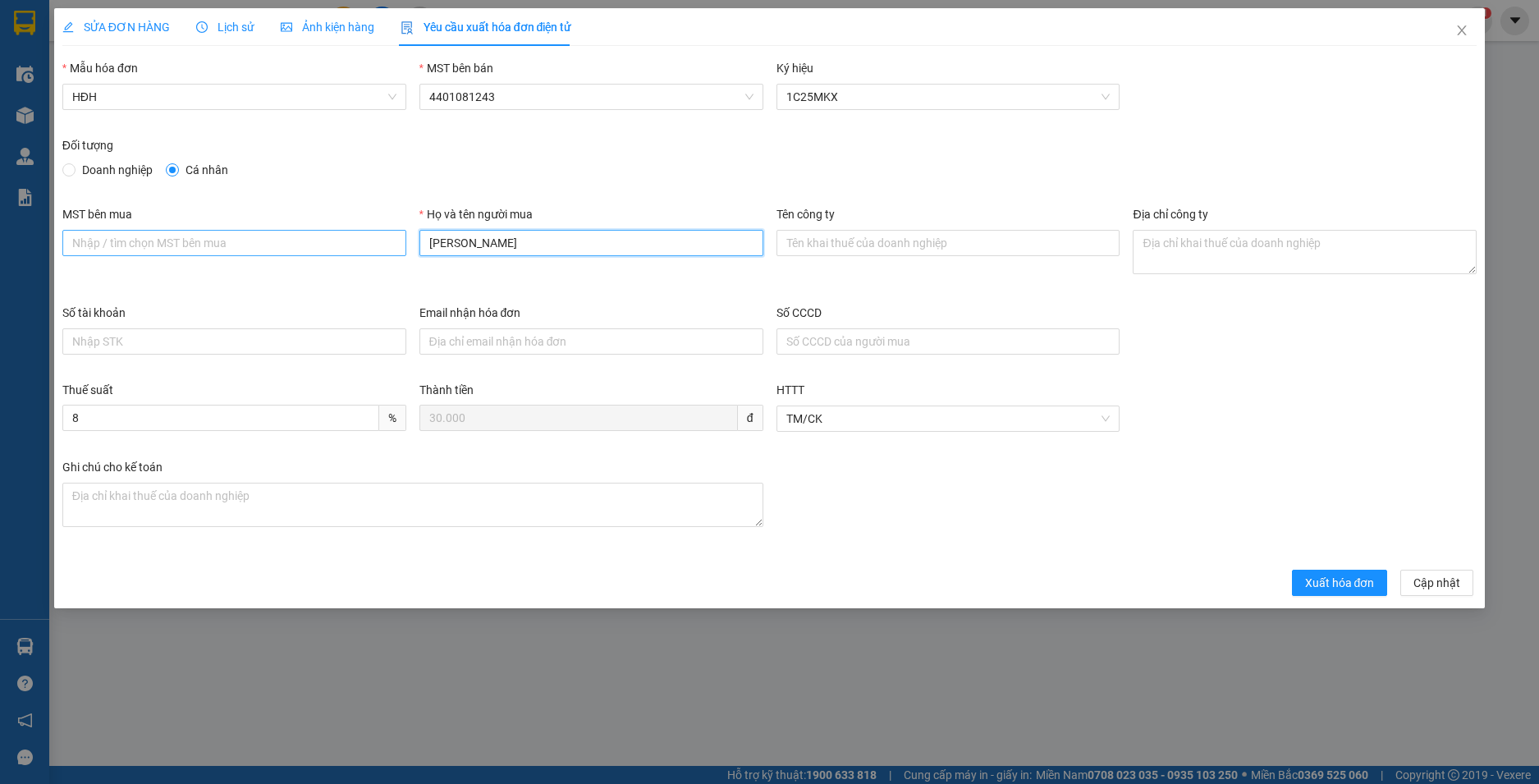
drag, startPoint x: 375, startPoint y: 240, endPoint x: 336, endPoint y: 235, distance: 39.3
click at [336, 235] on div "MST bên mua Họ và tên người mua MINH TRANG Tên công ty Địa chỉ công ty" at bounding box center [770, 255] width 1428 height 99
type input "Người mua không lấy hoá đơn"
click at [1313, 578] on span "Xuất hóa đơn" at bounding box center [1339, 583] width 70 height 18
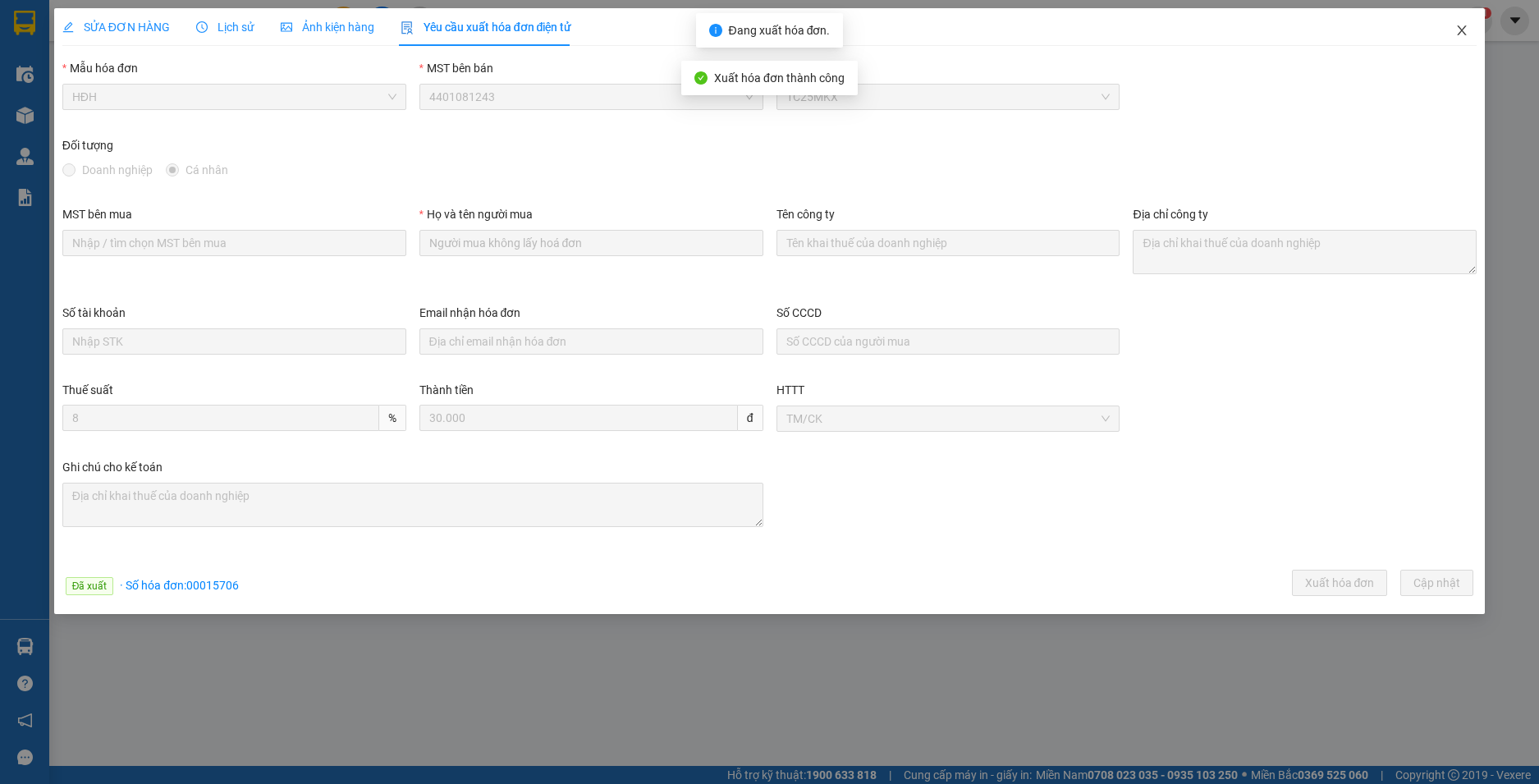
click at [1463, 26] on icon "close" at bounding box center [1461, 30] width 13 height 13
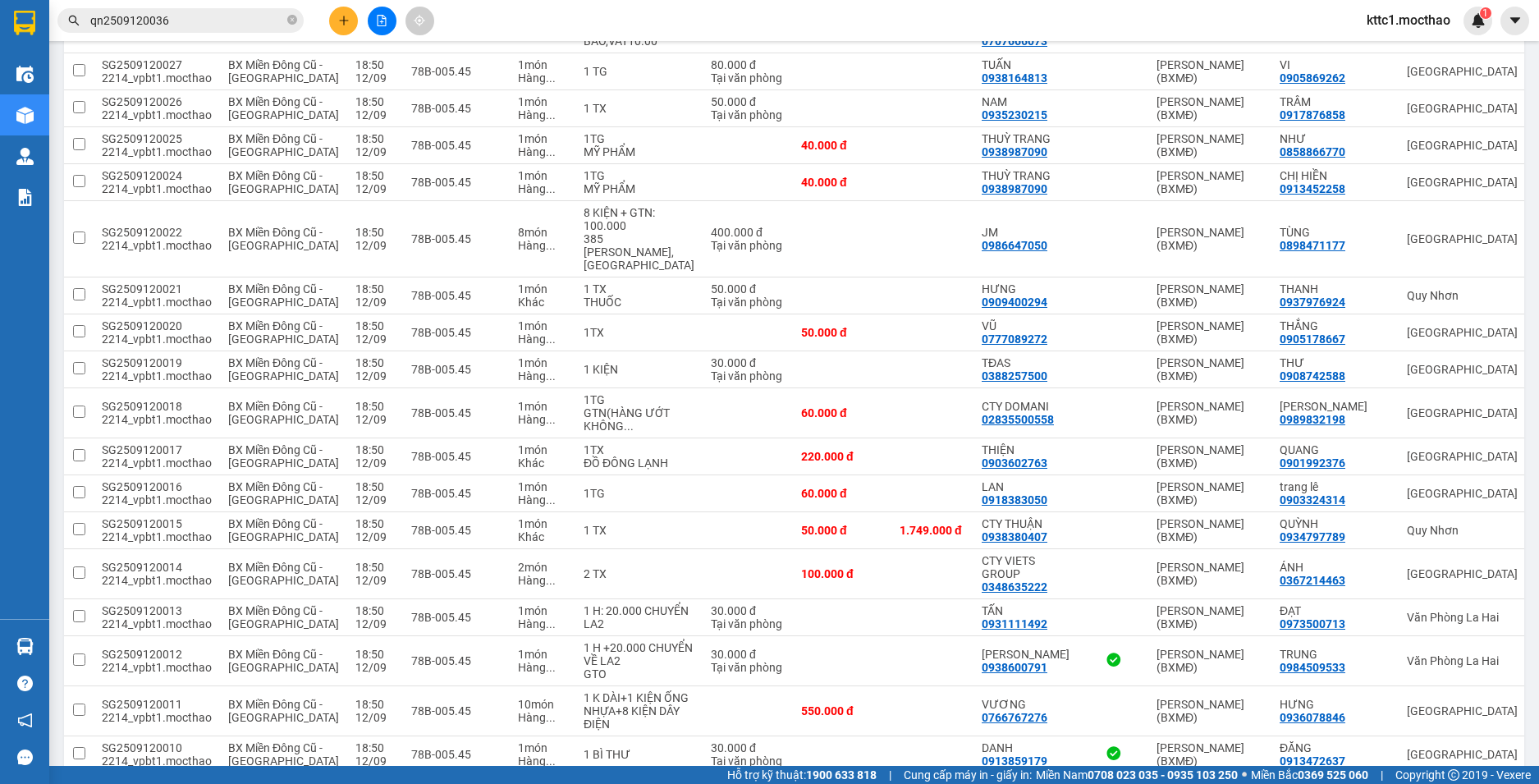
scroll to position [1723, 0]
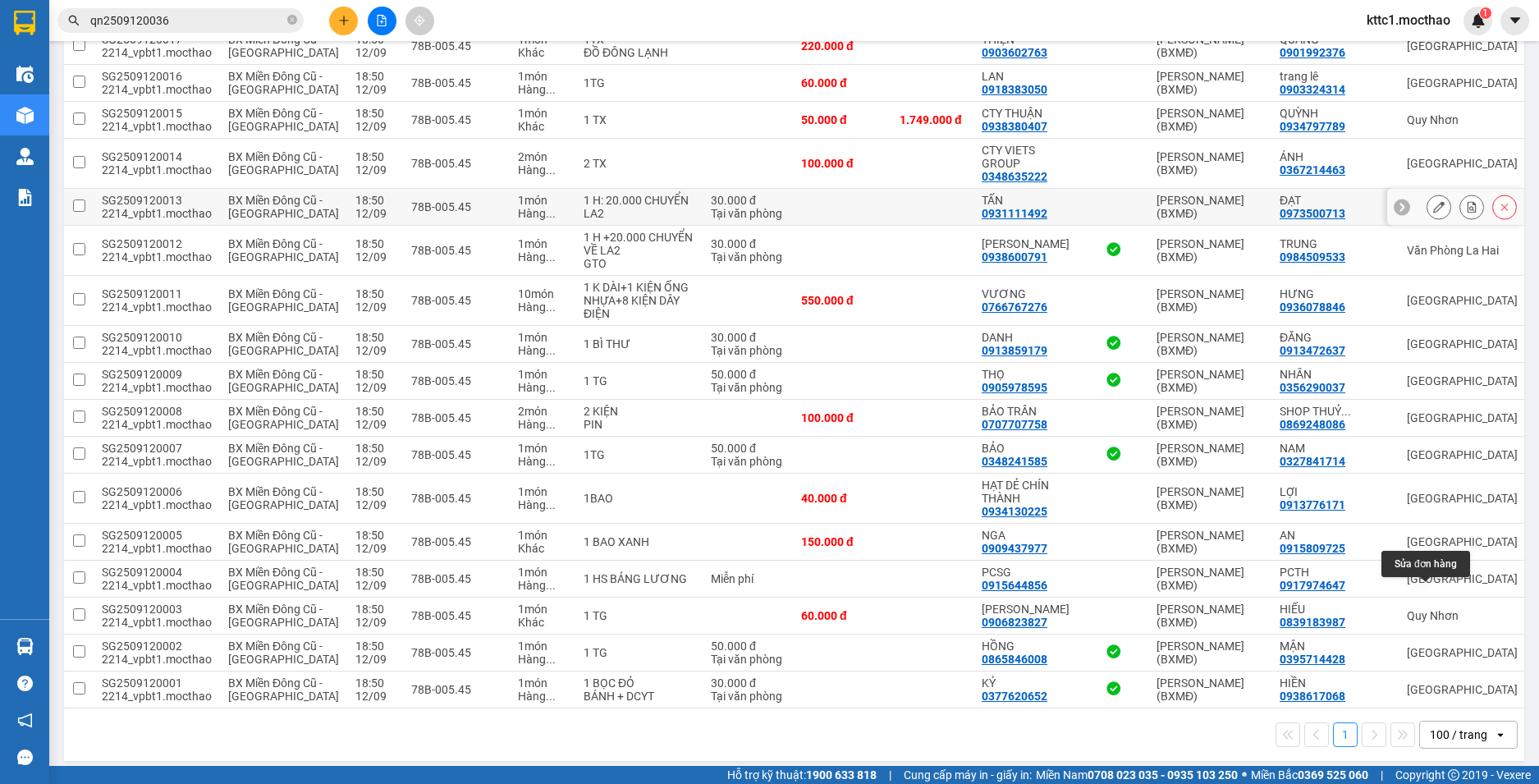
click at [1433, 212] on icon at bounding box center [1438, 206] width 12 height 12
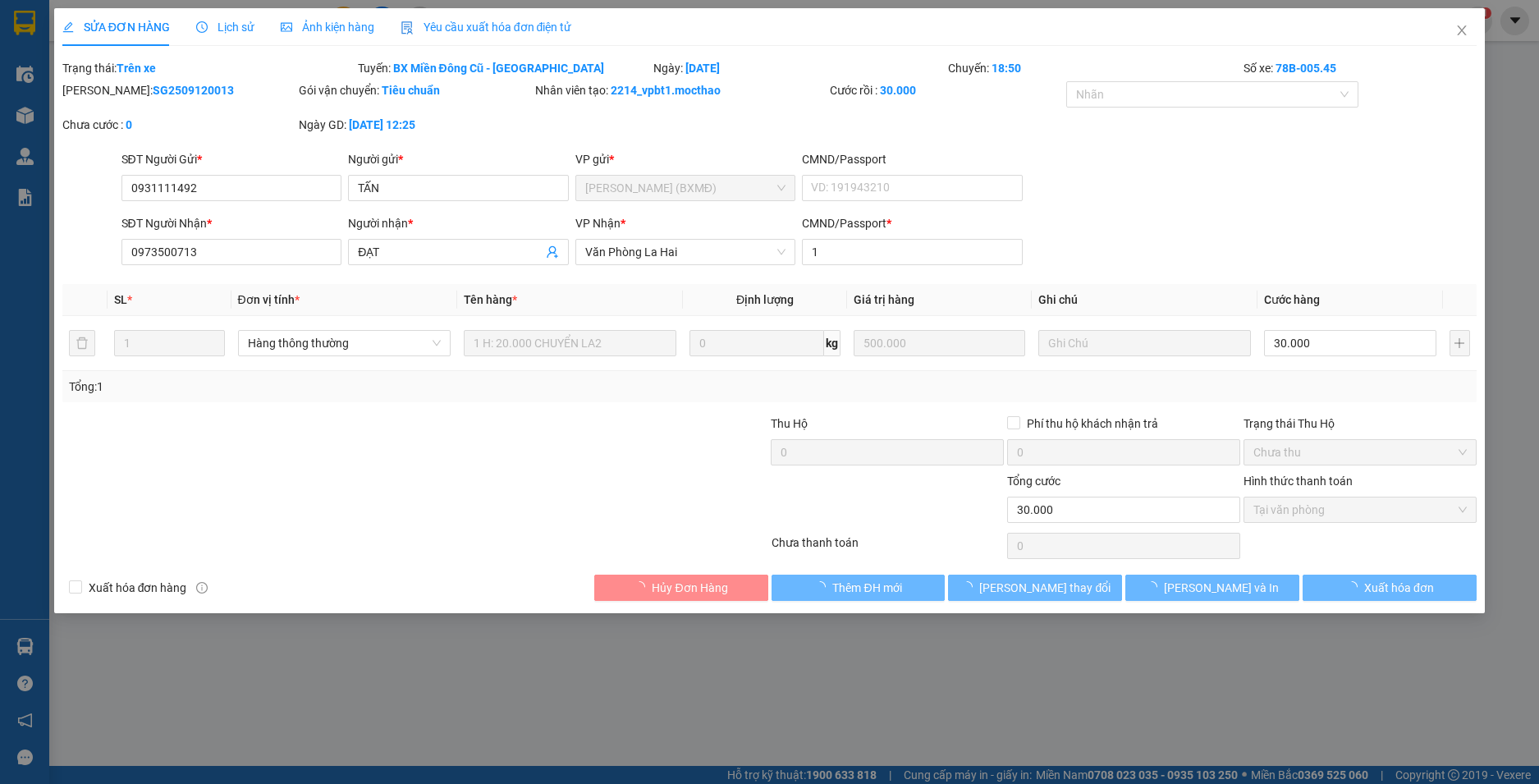
type input "0931111492"
type input "TẤN"
type input "0973500713"
type input "ĐẠT"
type input "1"
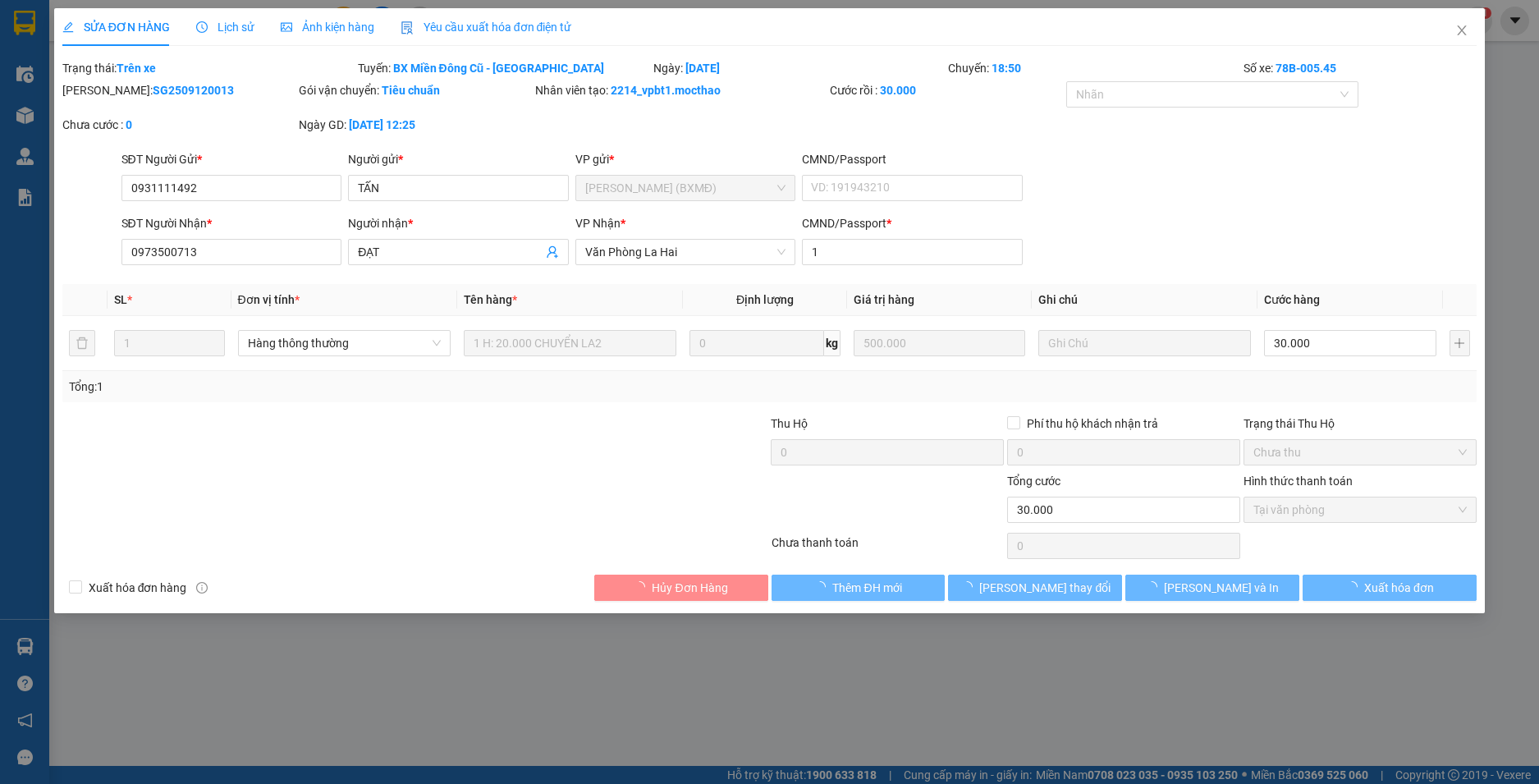
type input "30.000"
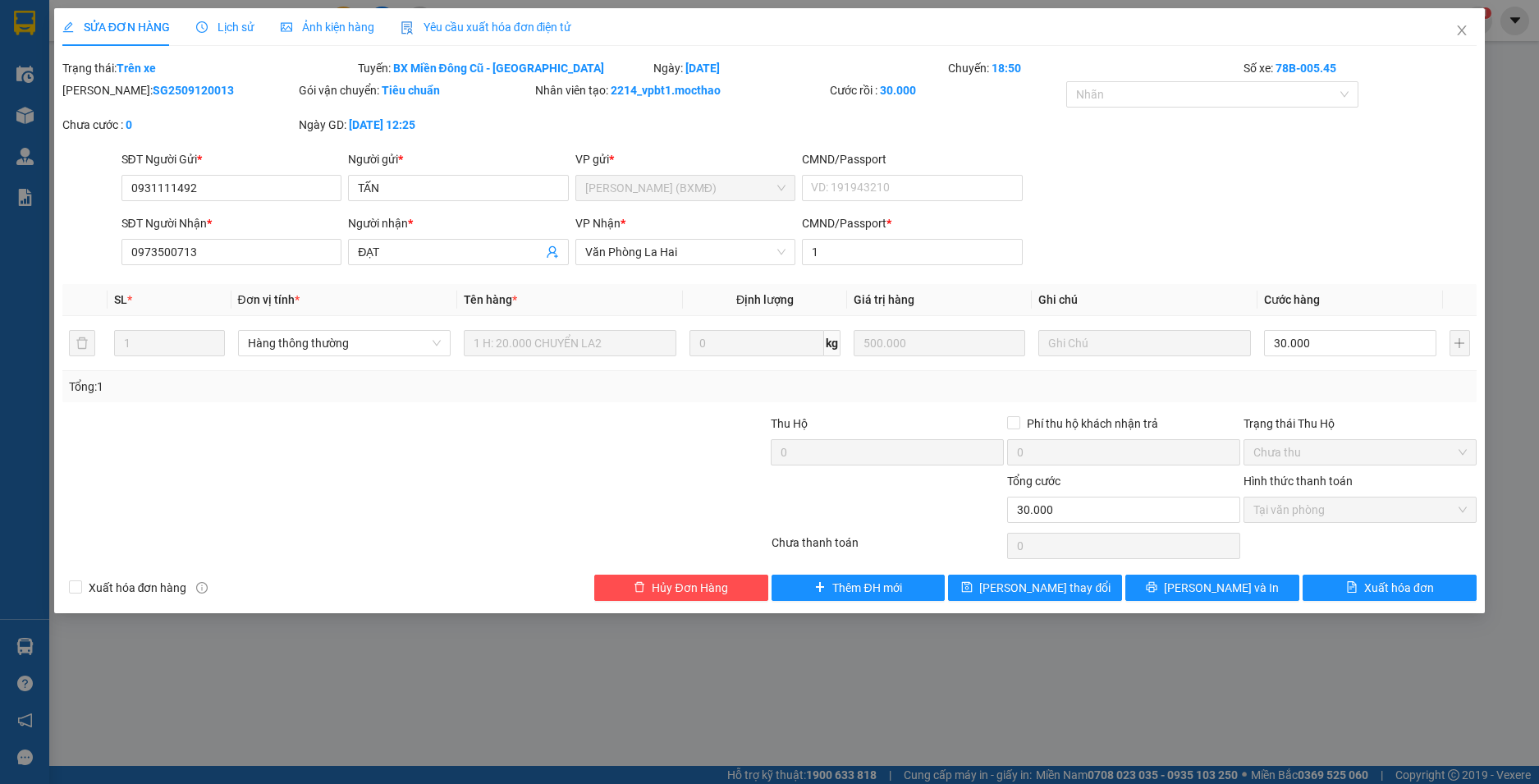
click at [469, 34] on span "Yêu cầu xuất hóa đơn điện tử" at bounding box center [486, 27] width 171 height 13
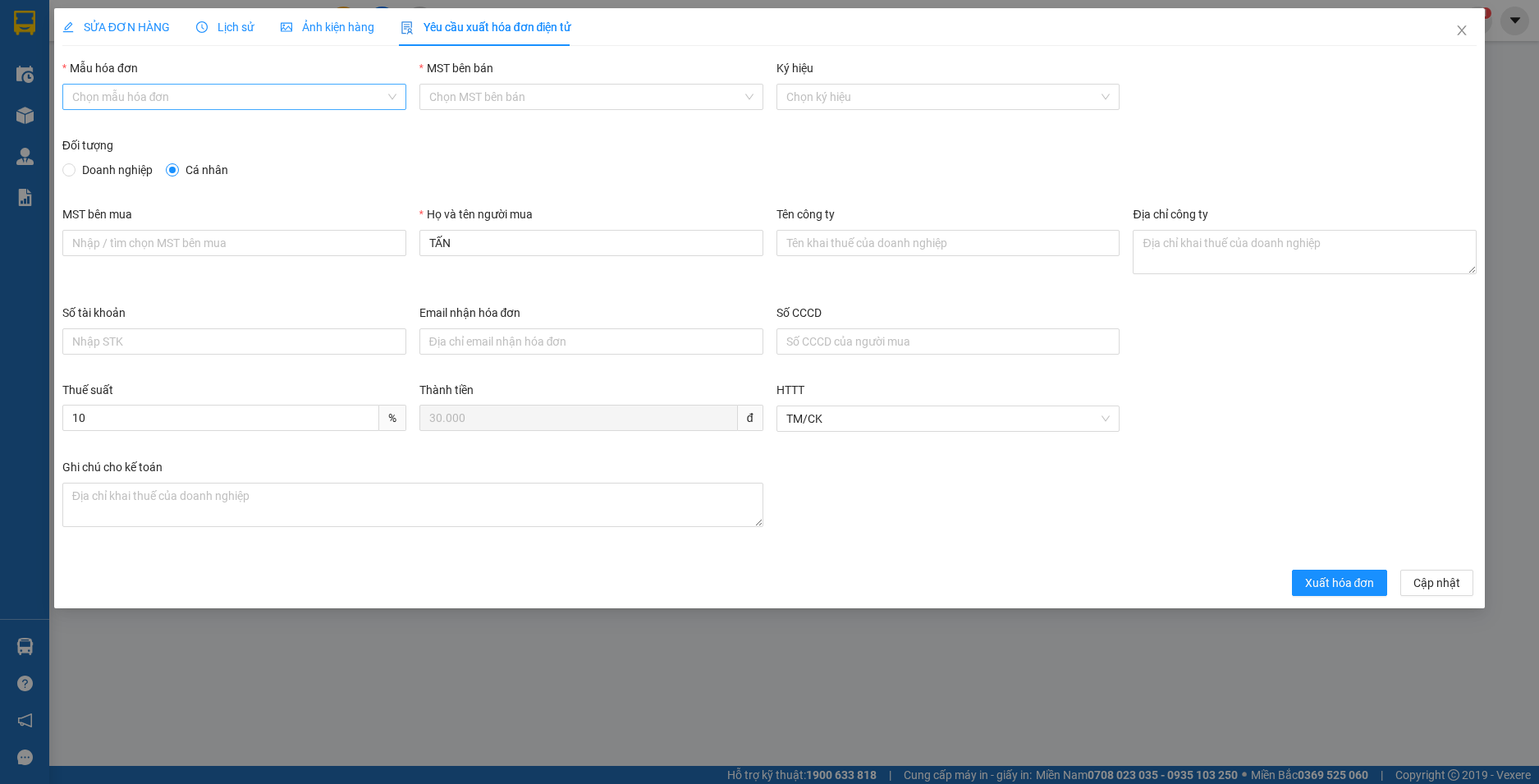
drag, startPoint x: 288, startPoint y: 94, endPoint x: 285, endPoint y: 107, distance: 13.3
click at [288, 95] on input "Mẫu hóa đơn" at bounding box center [228, 96] width 312 height 25
click at [274, 130] on div "HĐH" at bounding box center [235, 130] width 324 height 18
type input "8"
click at [316, 278] on div "MST bên mua Họ và tên người mua TẤN Tên công ty Địa chỉ công ty" at bounding box center [770, 255] width 1428 height 99
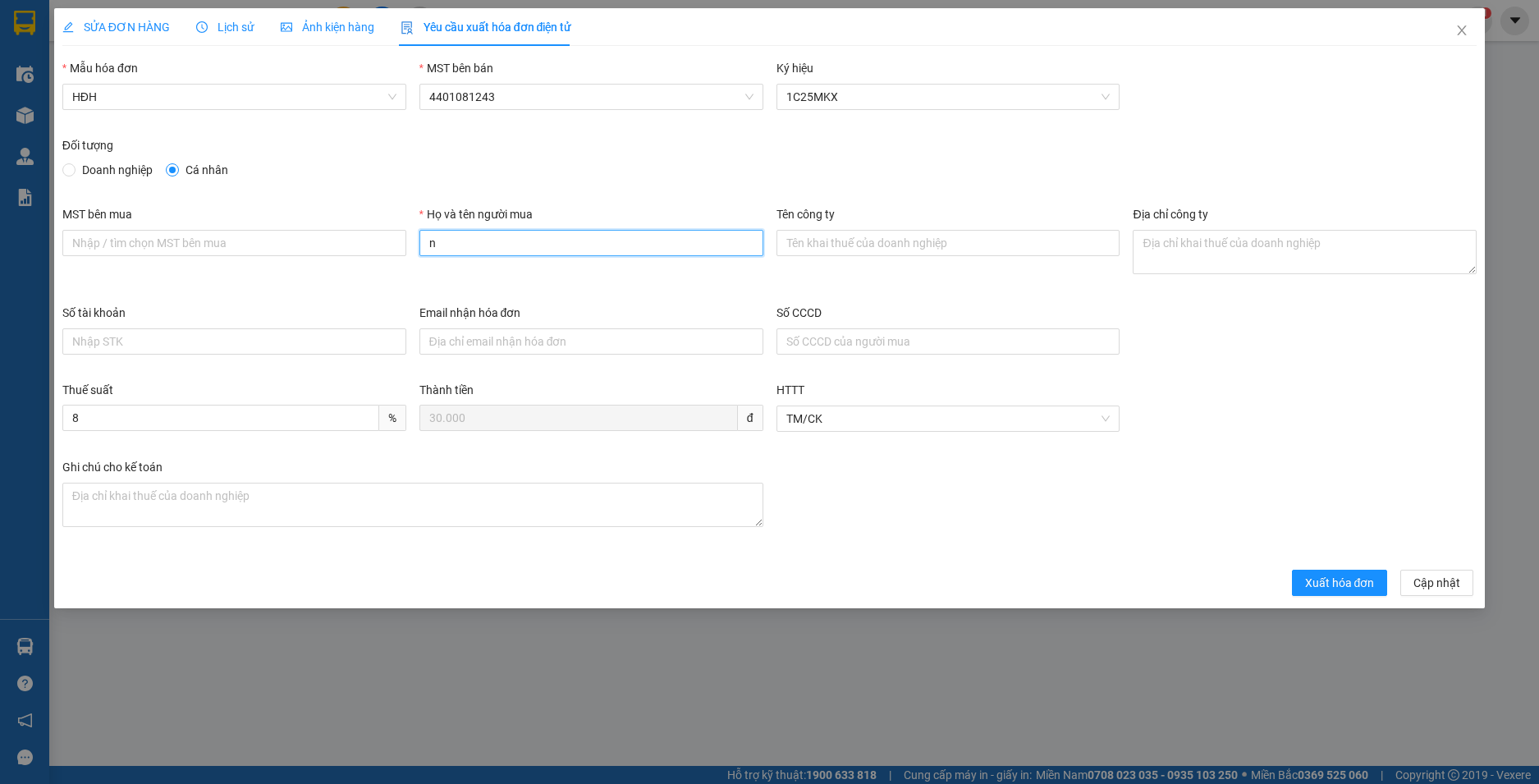
type input "Người mua không lấy hoá đơn"
click at [1329, 590] on span "Xuất hóa đơn" at bounding box center [1339, 583] width 70 height 18
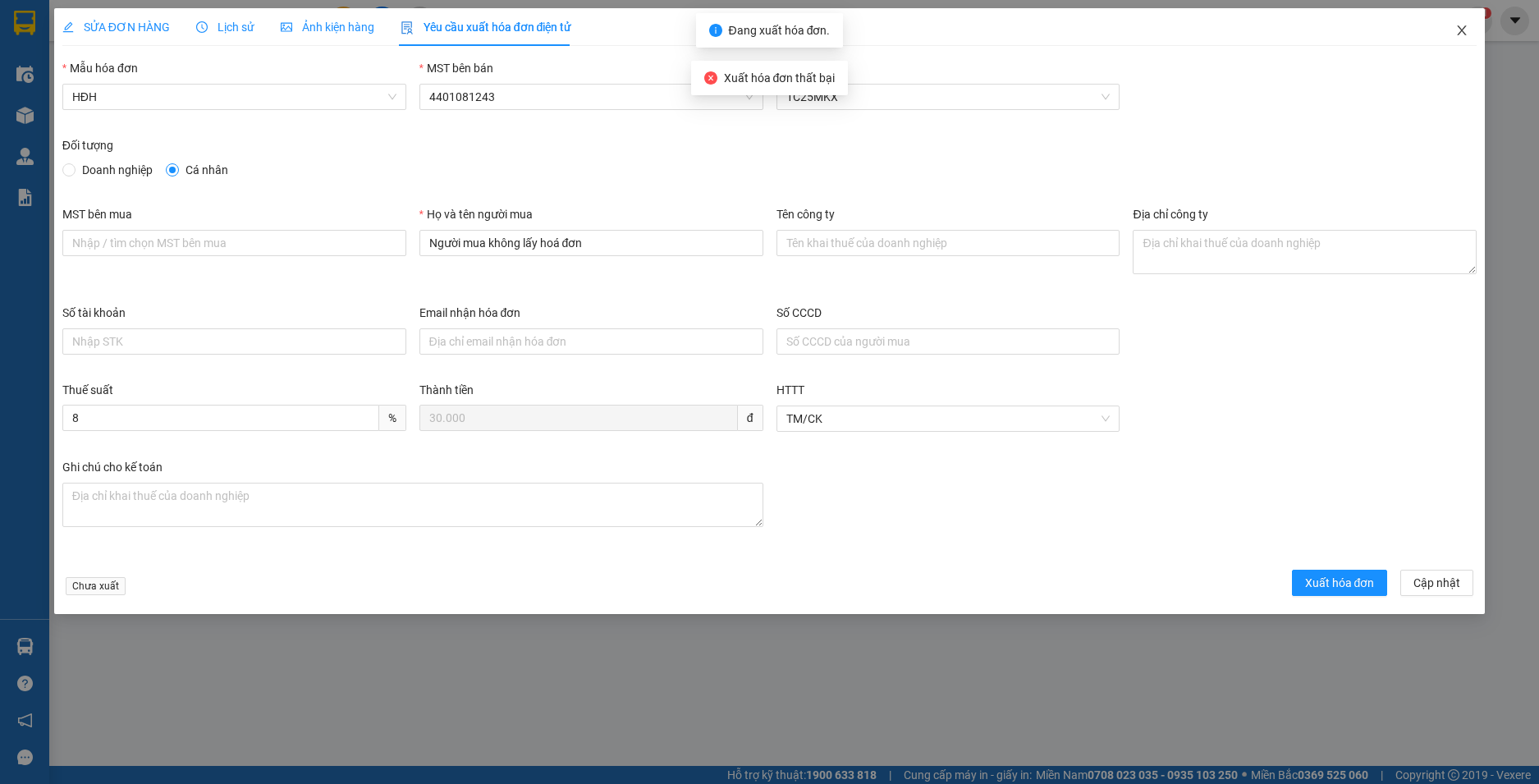
click at [1462, 27] on icon "close" at bounding box center [1461, 30] width 13 height 13
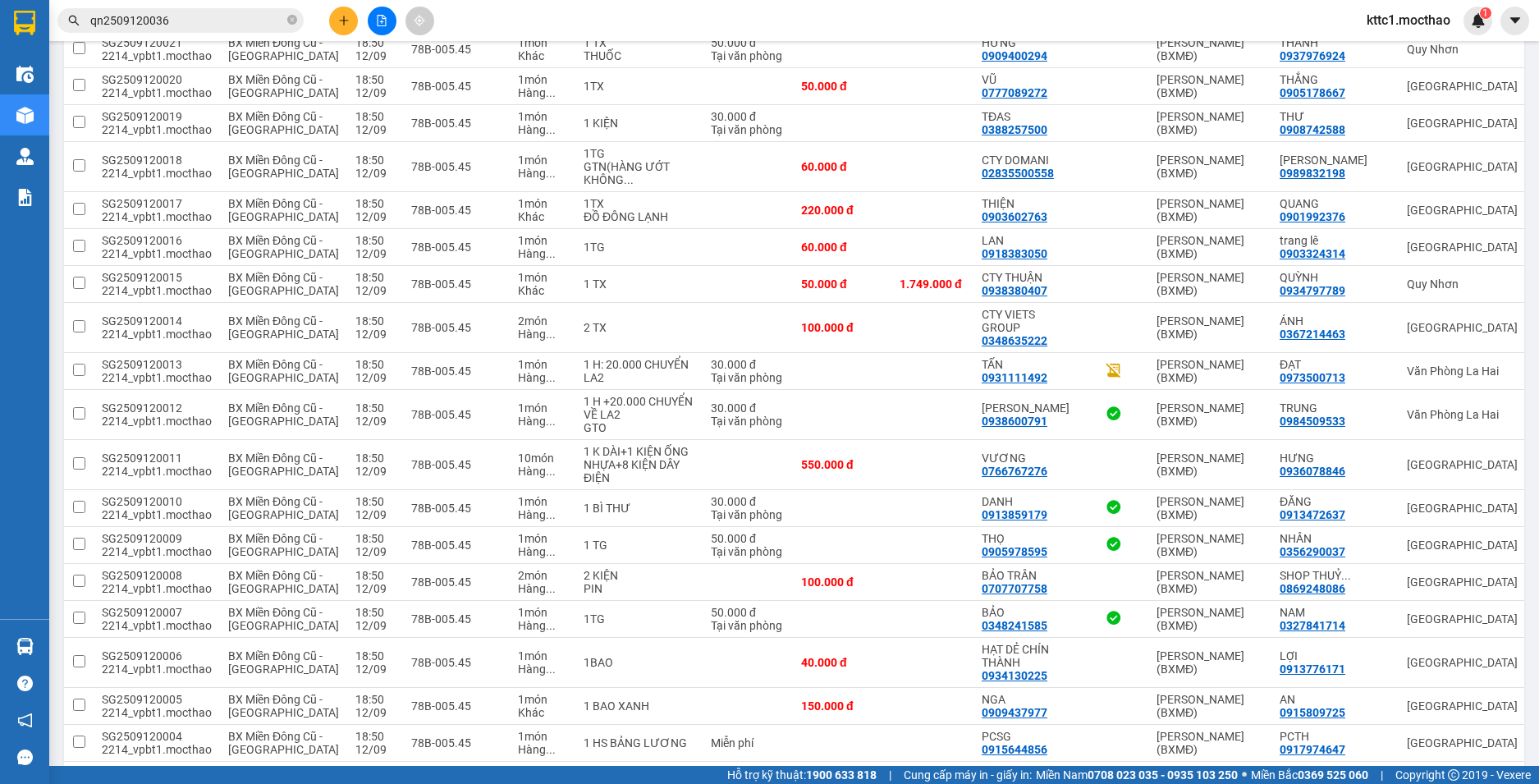
scroll to position [2052, 0]
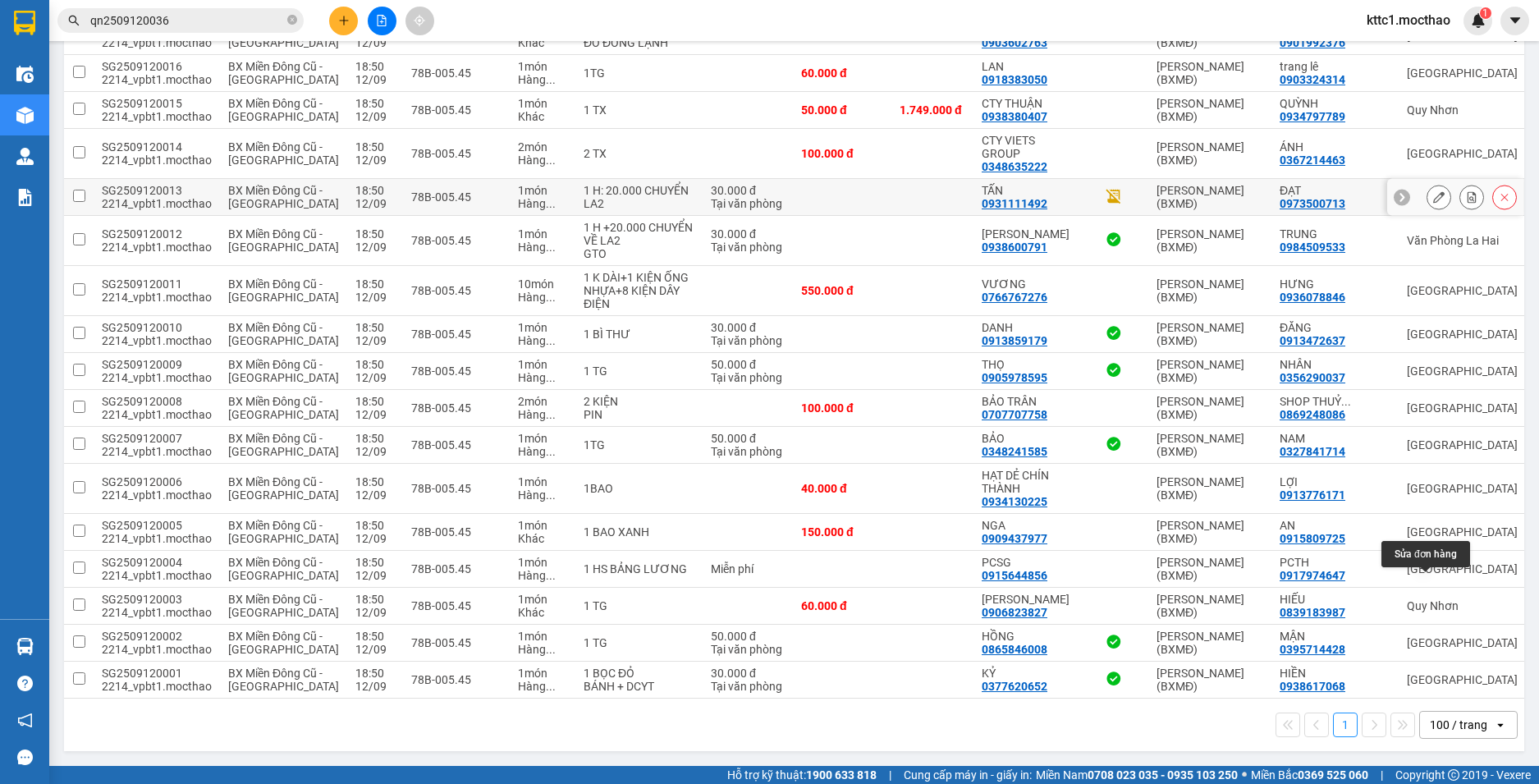
click at [1433, 202] on icon at bounding box center [1438, 197] width 12 height 12
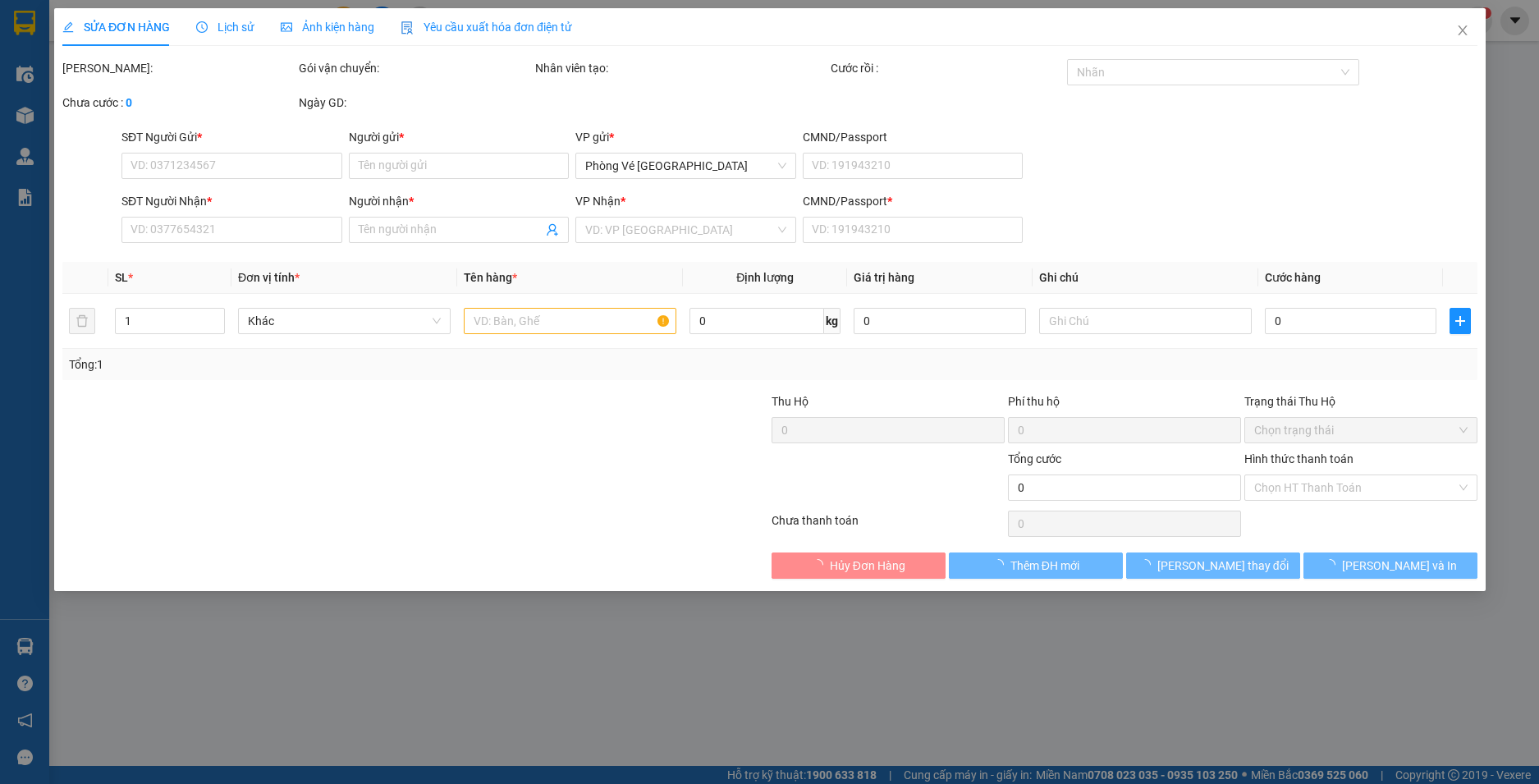
type input "0931111492"
type input "TẤN"
type input "0973500713"
type input "ĐẠT"
type input "1"
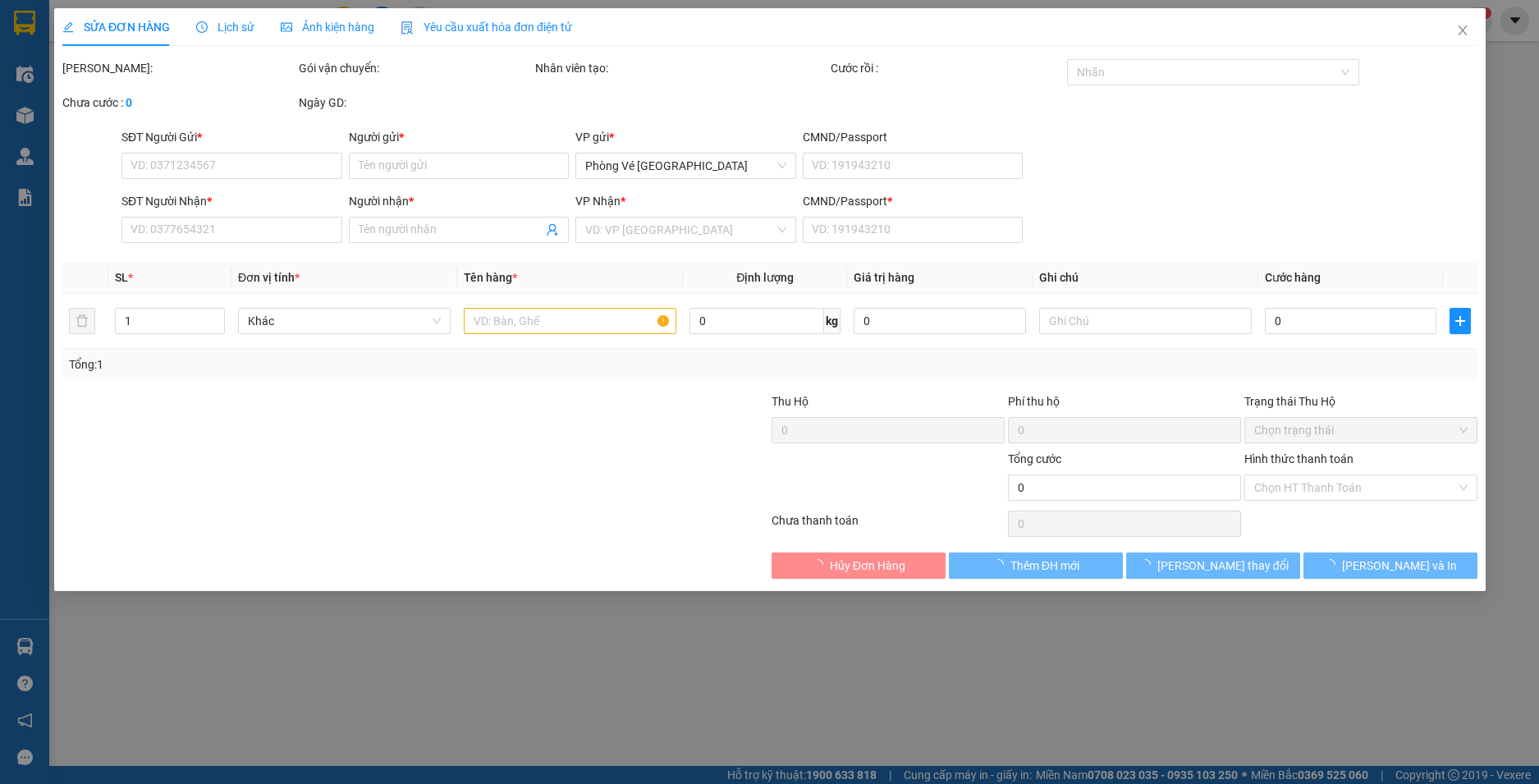
type input "30.000"
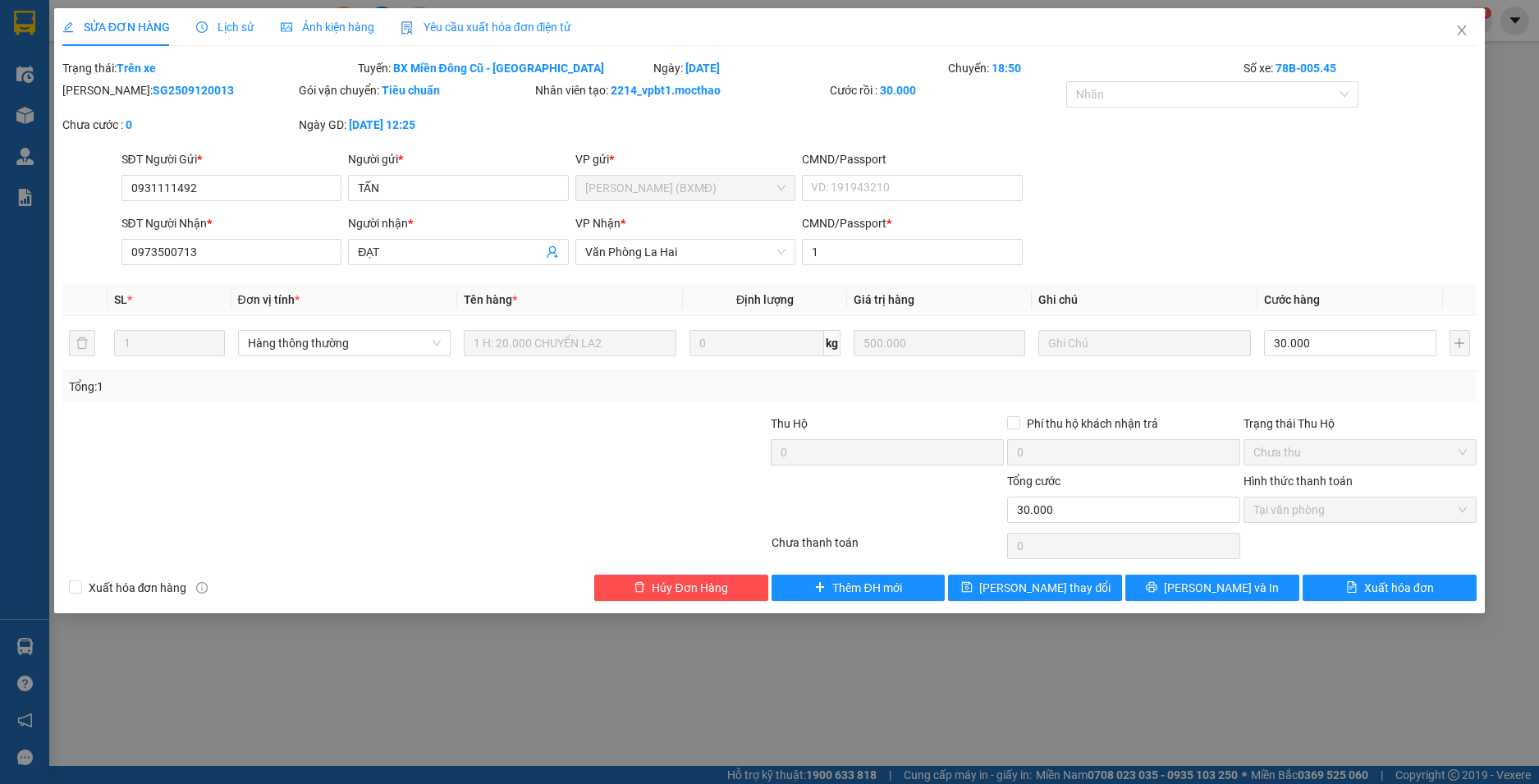
click at [526, 27] on span "Yêu cầu xuất hóa đơn điện tử" at bounding box center [486, 27] width 171 height 13
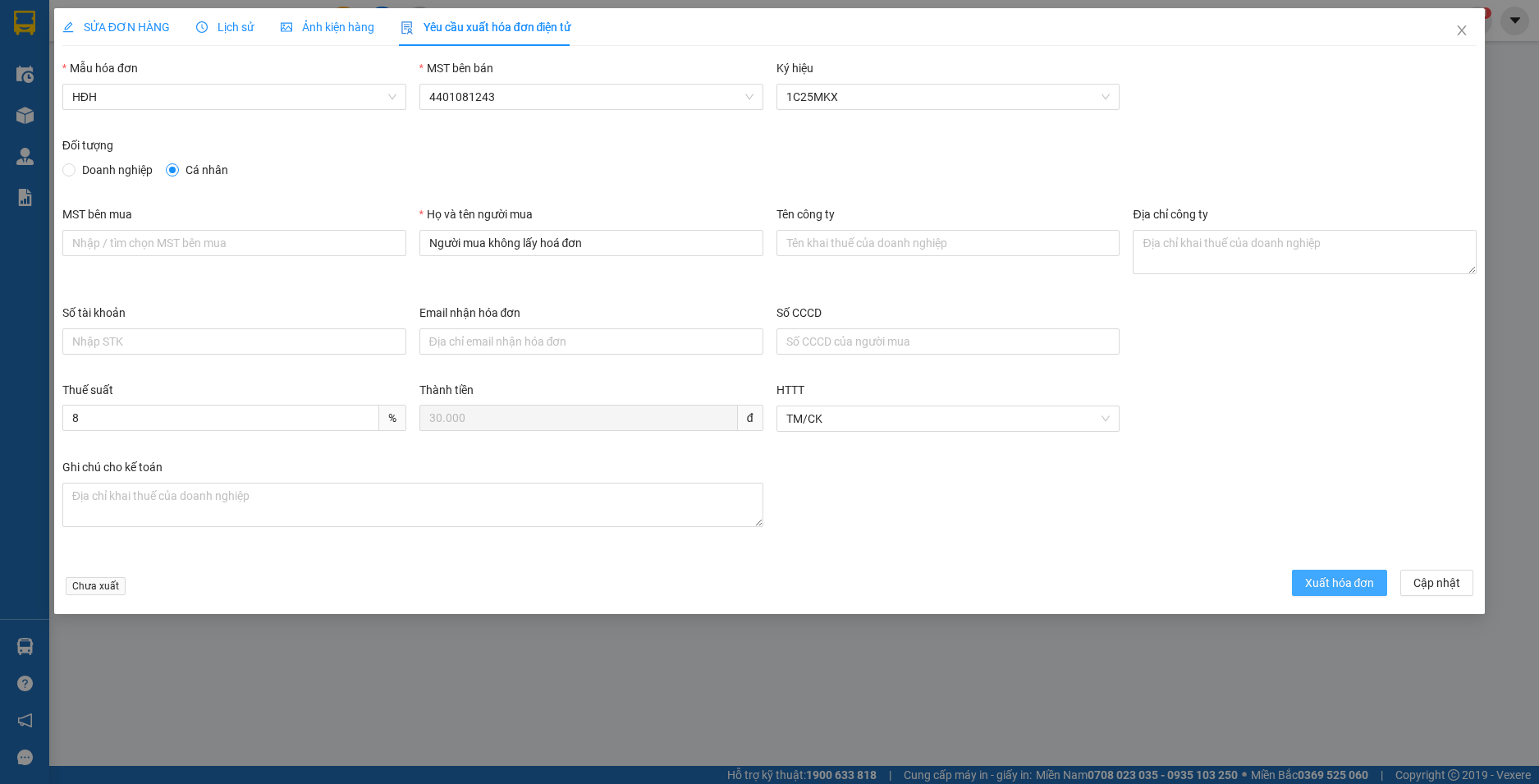
click at [1336, 583] on span "Xuất hóa đơn" at bounding box center [1339, 583] width 70 height 18
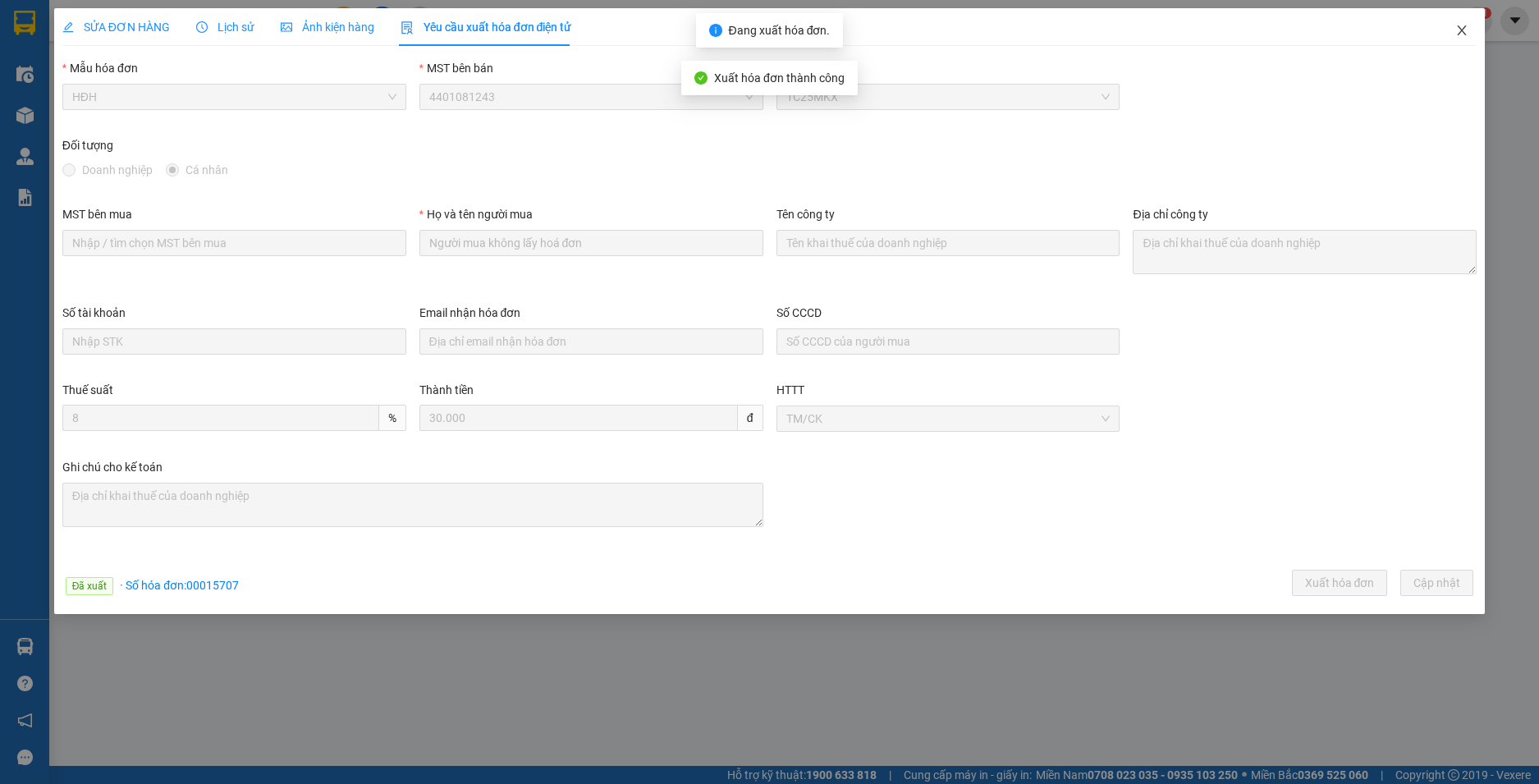
click at [1461, 29] on icon "close" at bounding box center [1461, 30] width 13 height 13
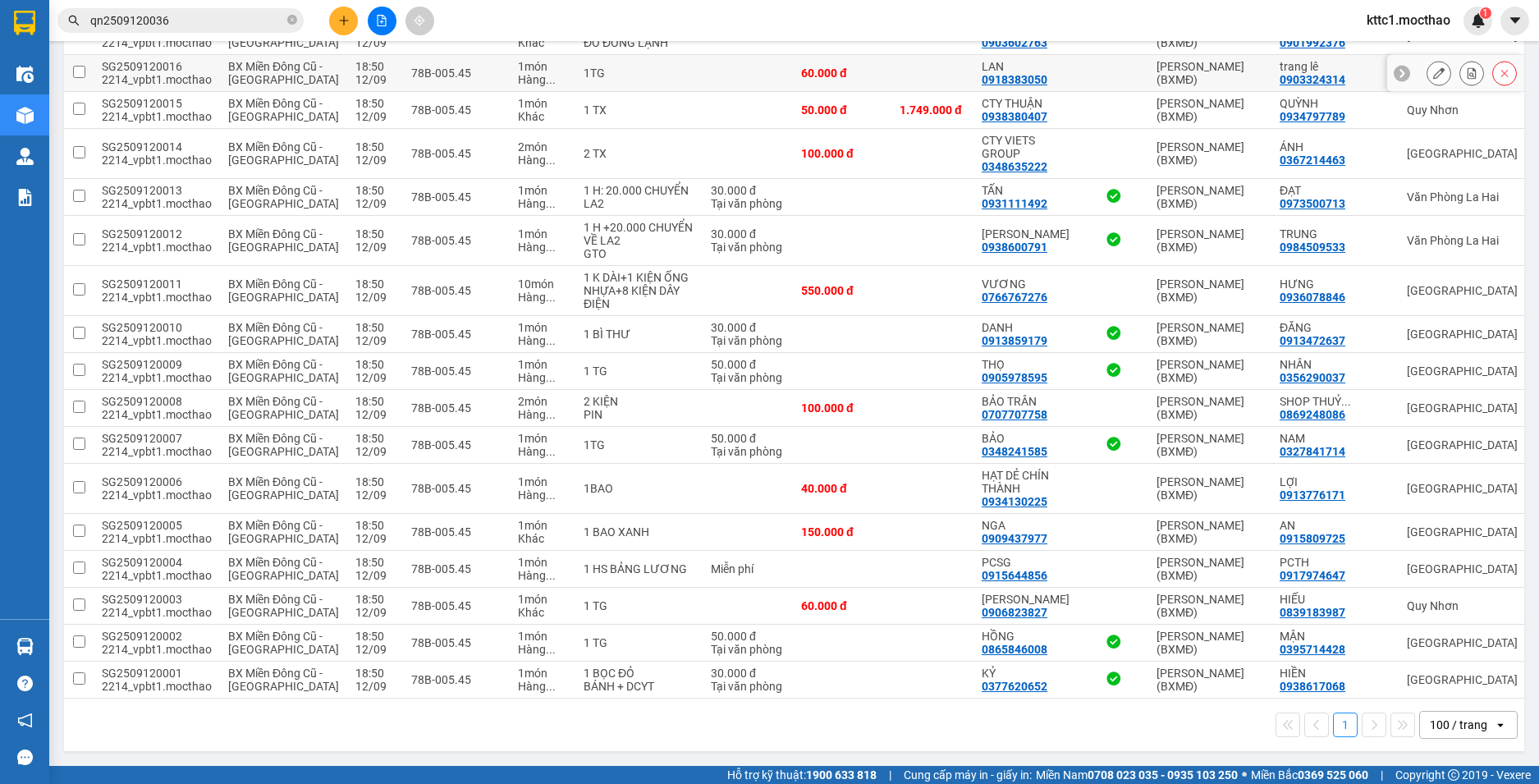
scroll to position [1808, 0]
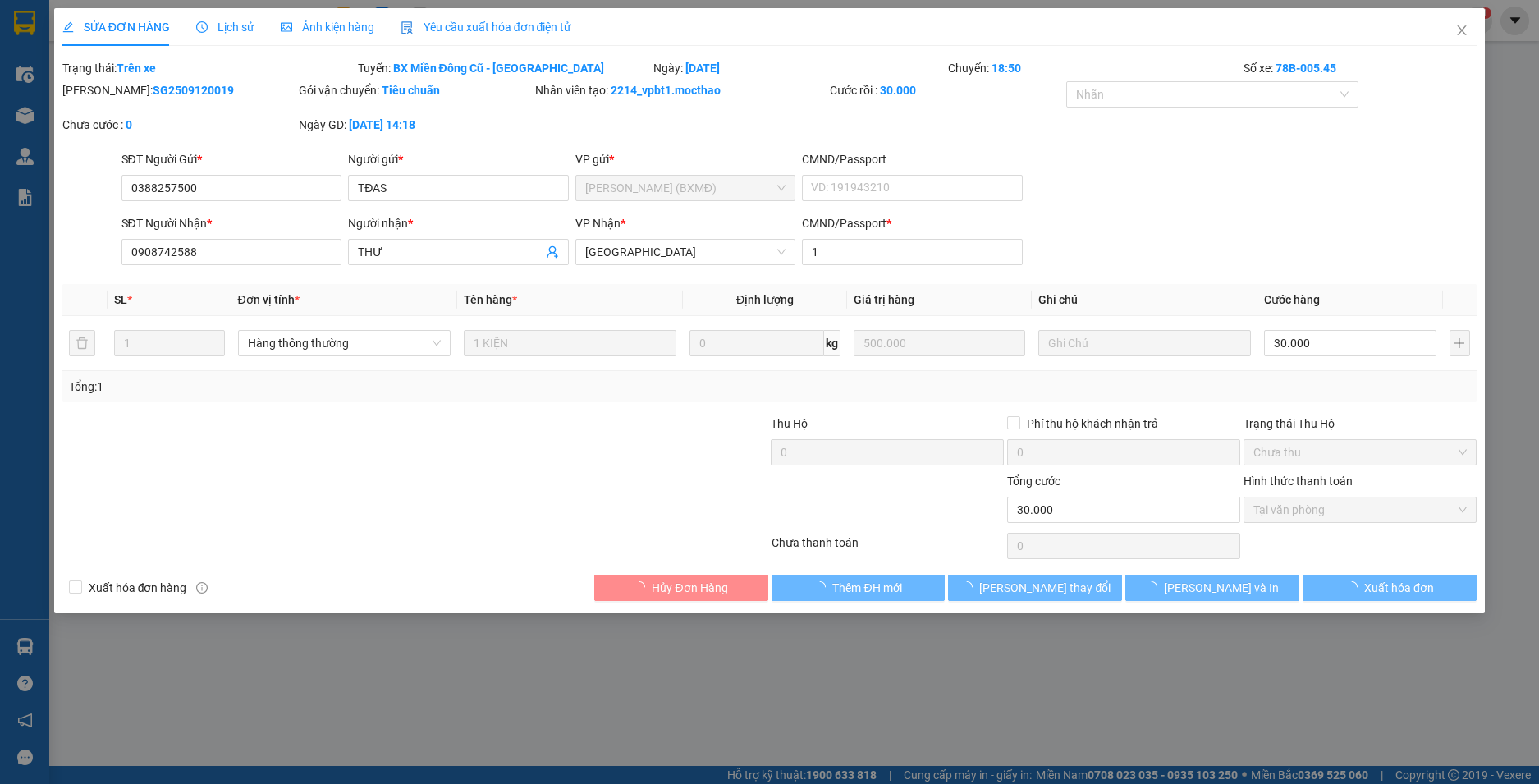
type input "0388257500"
type input "TĐAS"
type input "0908742588"
type input "THƯ"
type input "1"
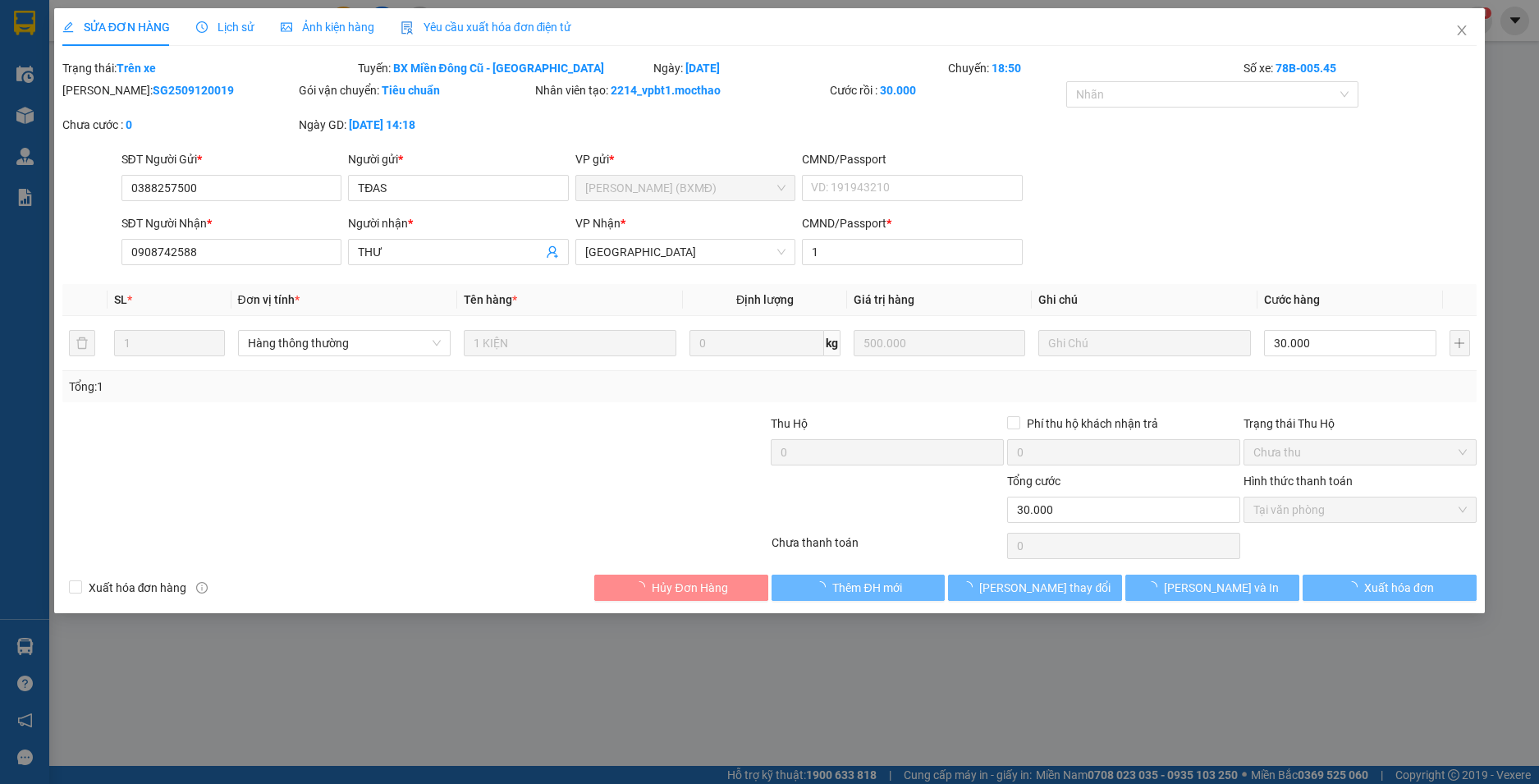
type input "30.000"
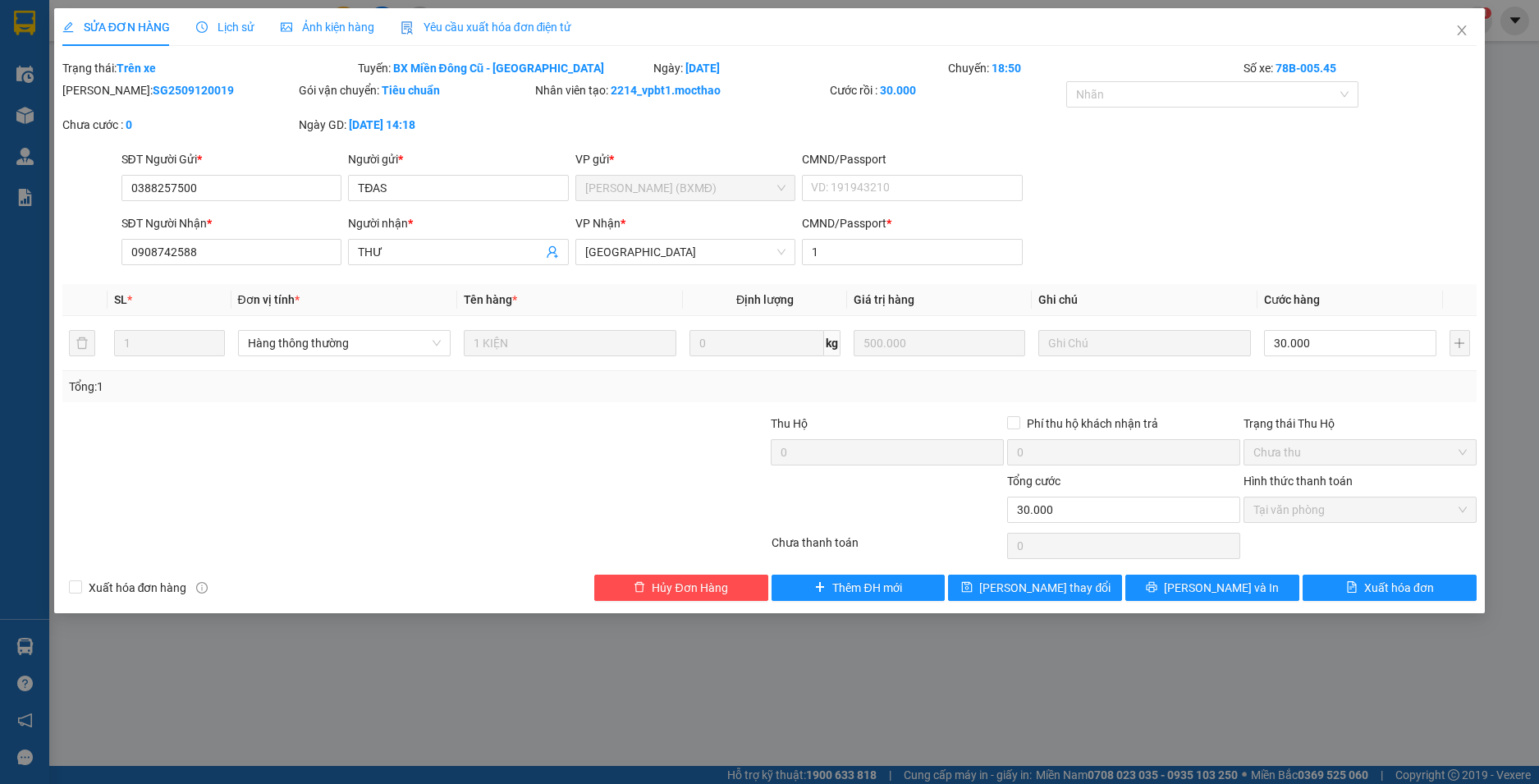
click at [508, 12] on div "Yêu cầu xuất hóa đơn điện tử" at bounding box center [486, 27] width 171 height 38
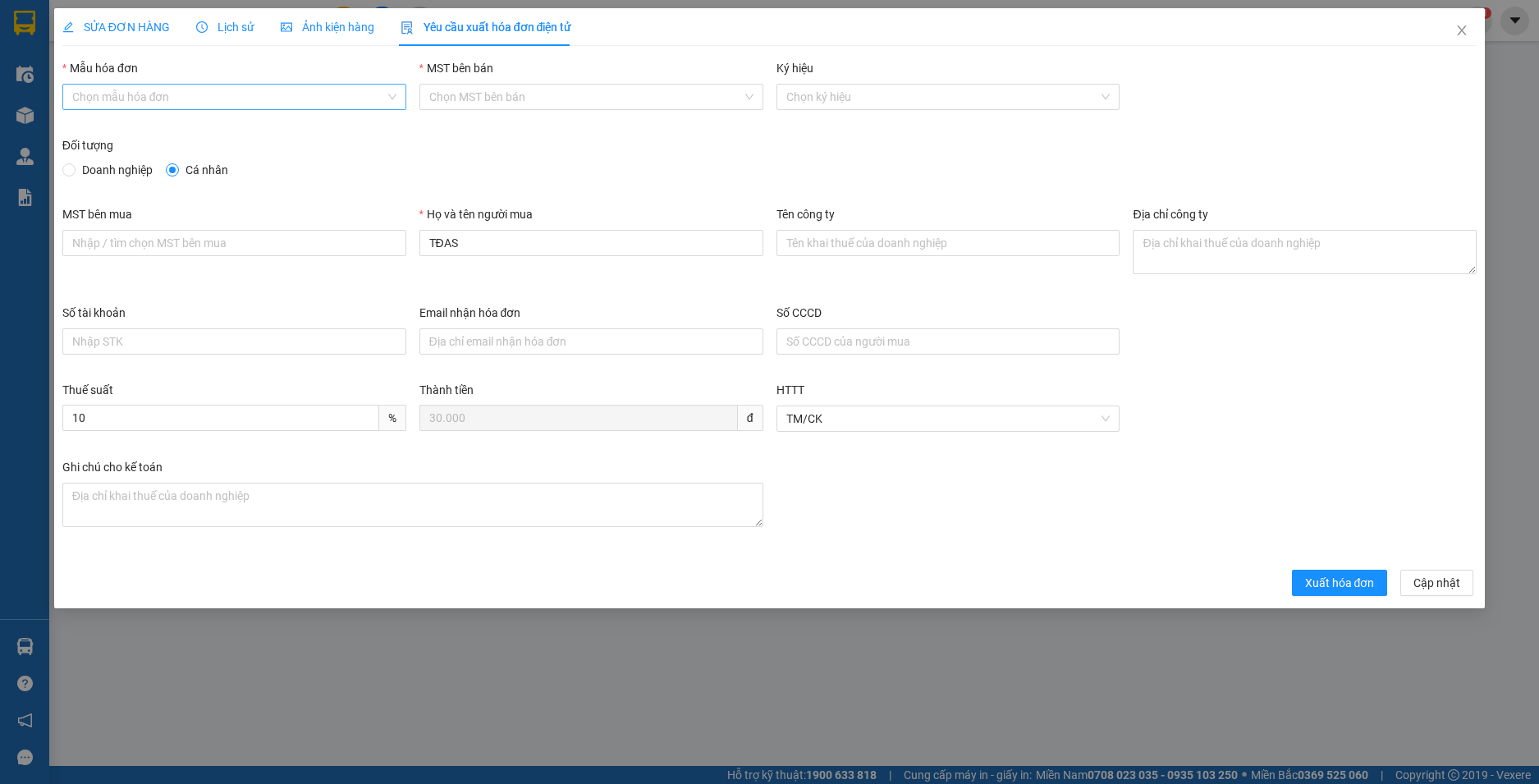
click at [272, 99] on input "Mẫu hóa đơn" at bounding box center [228, 96] width 312 height 25
click at [264, 125] on div "HĐH" at bounding box center [235, 130] width 324 height 18
type input "8"
drag, startPoint x: 472, startPoint y: 235, endPoint x: 329, endPoint y: 247, distance: 143.5
click at [329, 247] on div "MST bên mua Họ và tên người mua TĐAS Tên công ty Địa chỉ công ty" at bounding box center [770, 255] width 1428 height 99
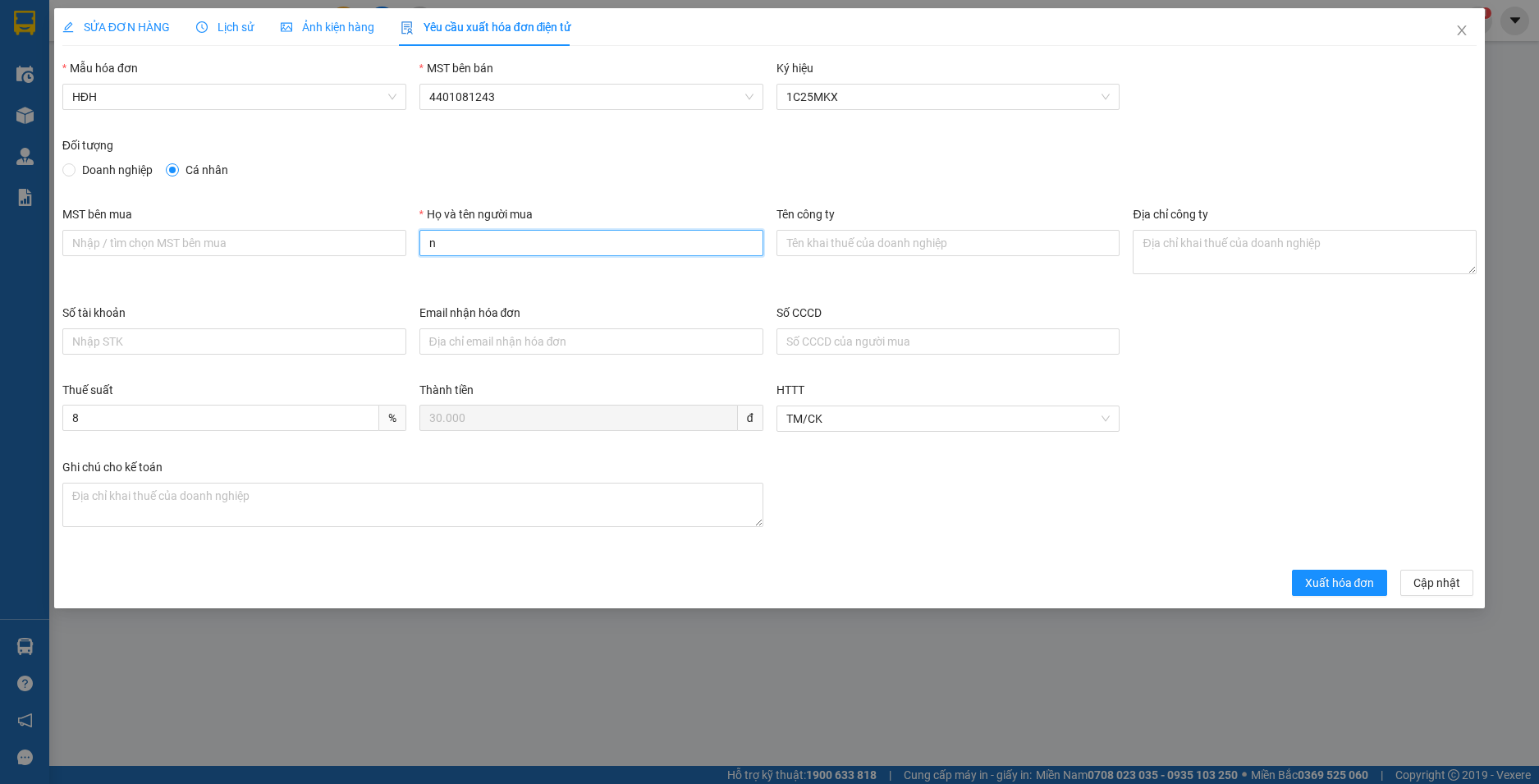
type input "Người mua không lấy hoá đơn"
click at [1348, 582] on span "Xuất hóa đơn" at bounding box center [1339, 583] width 70 height 18
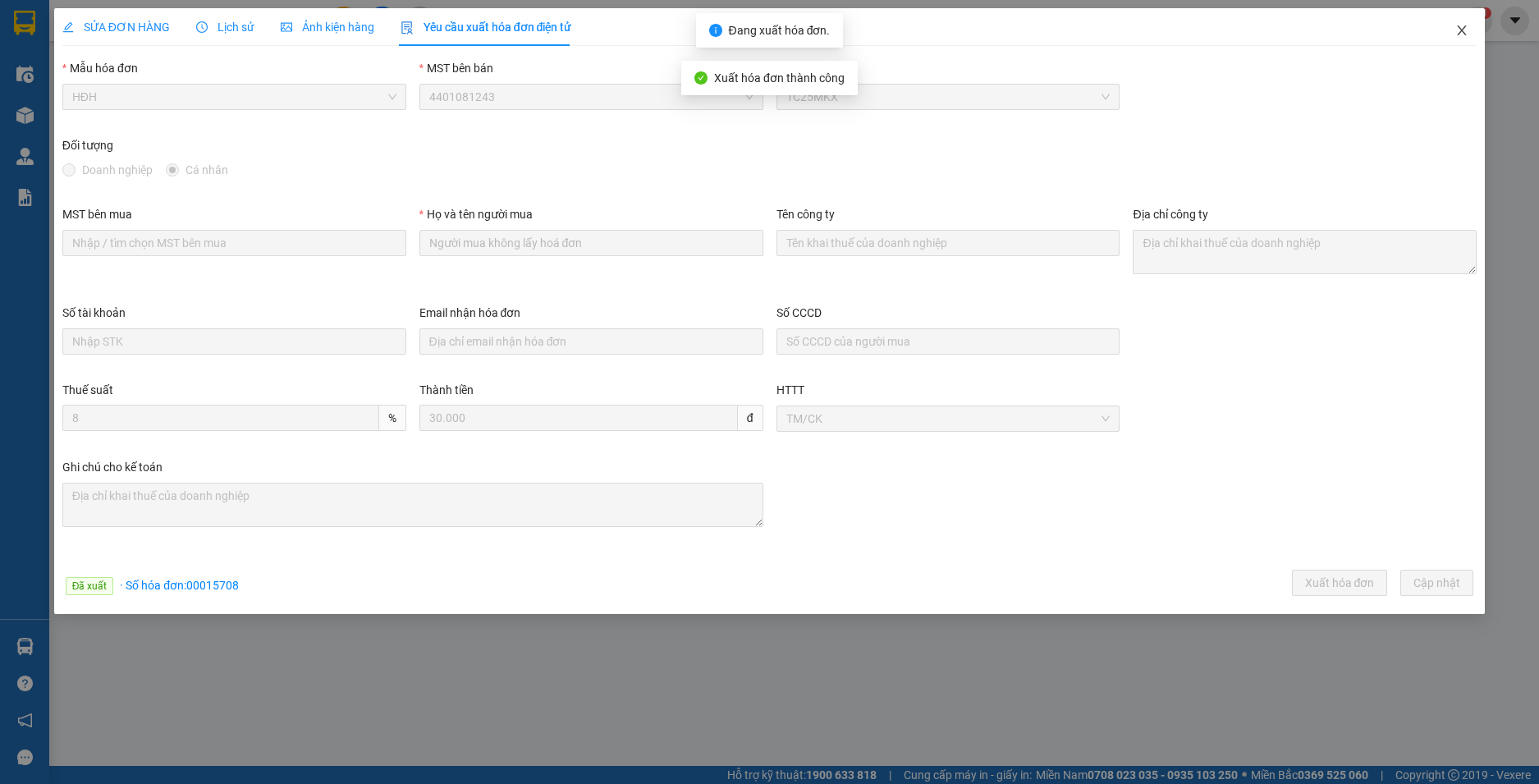
click at [1462, 27] on icon "close" at bounding box center [1461, 30] width 13 height 13
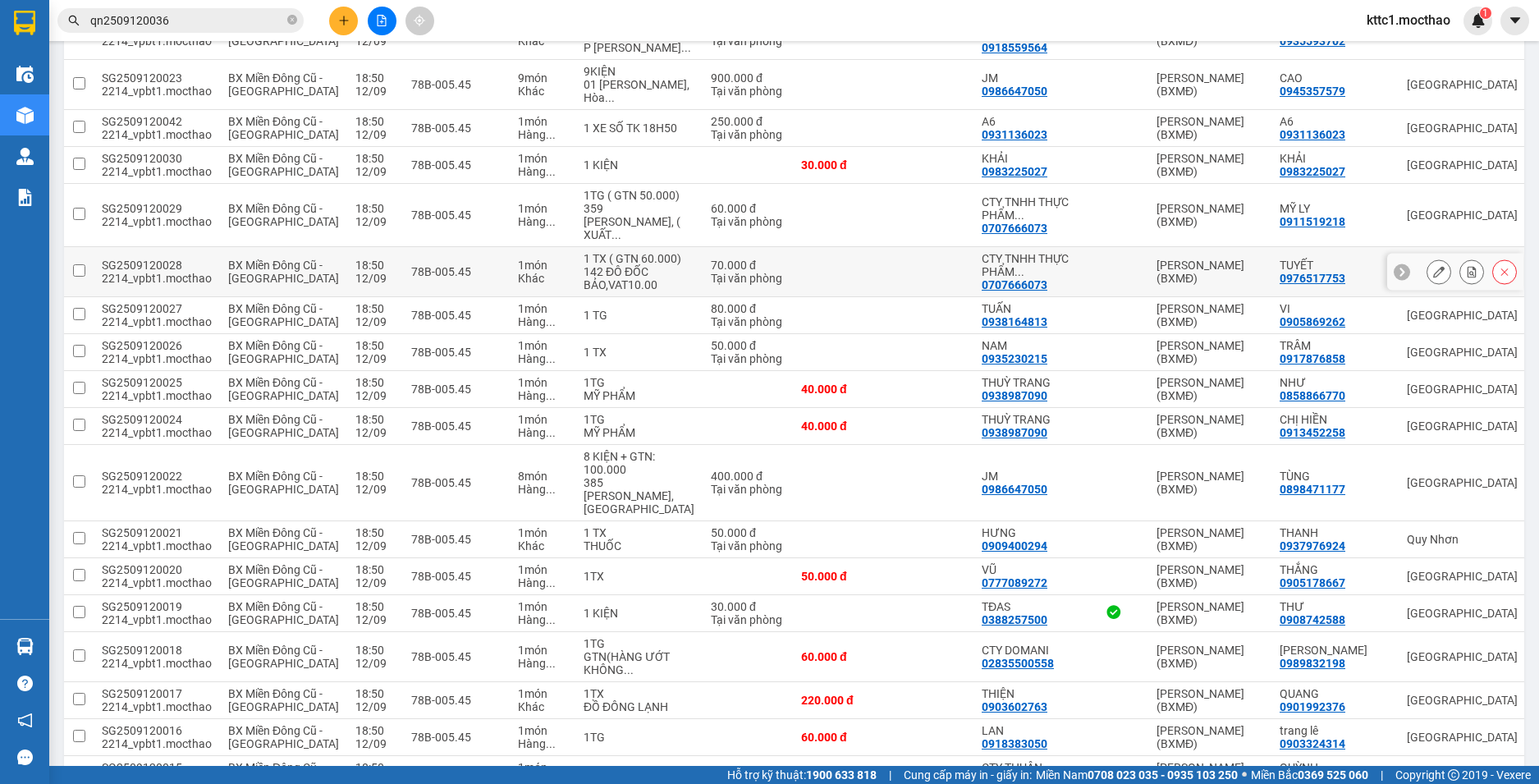
scroll to position [1398, 0]
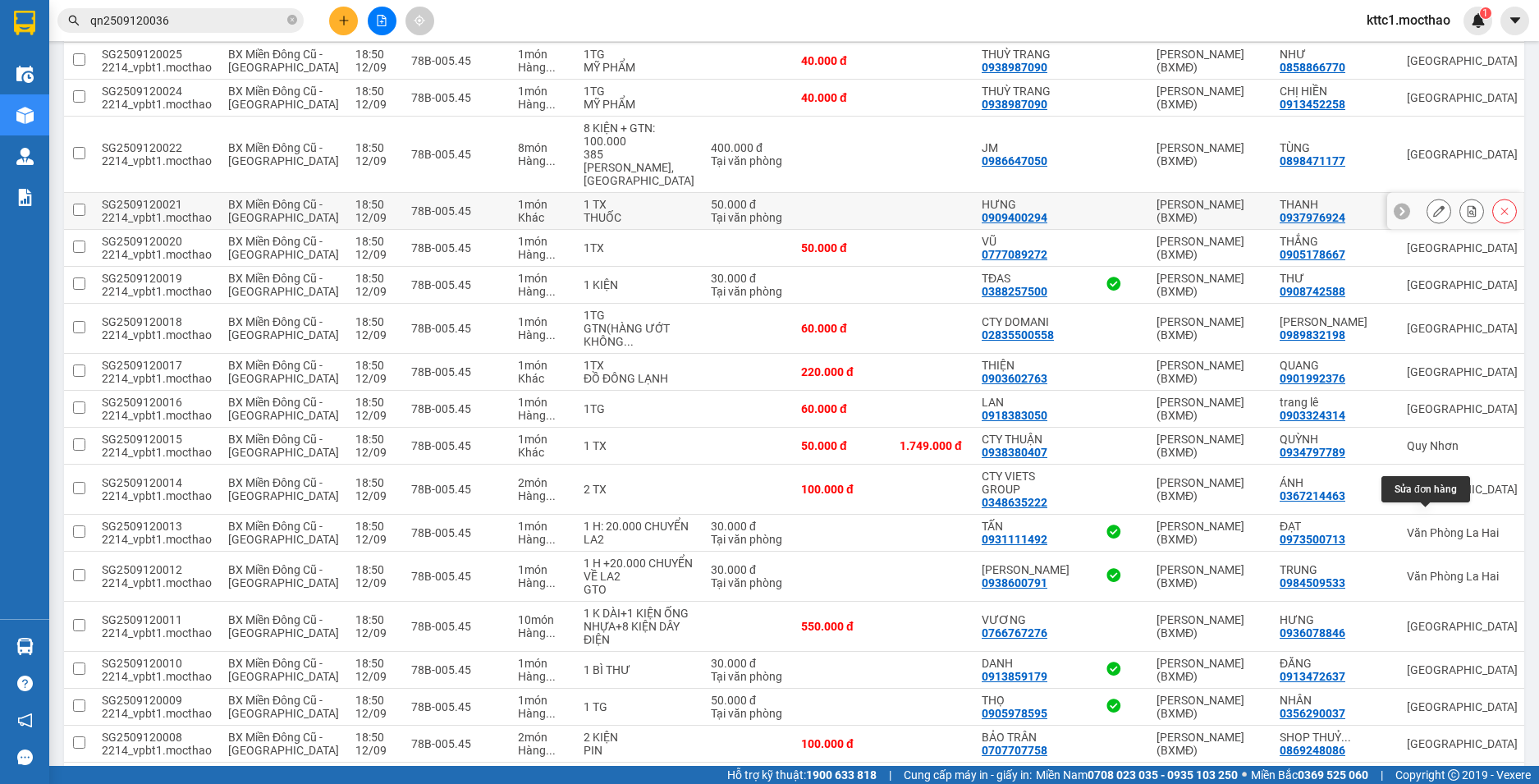
click at [1433, 217] on icon at bounding box center [1438, 211] width 12 height 12
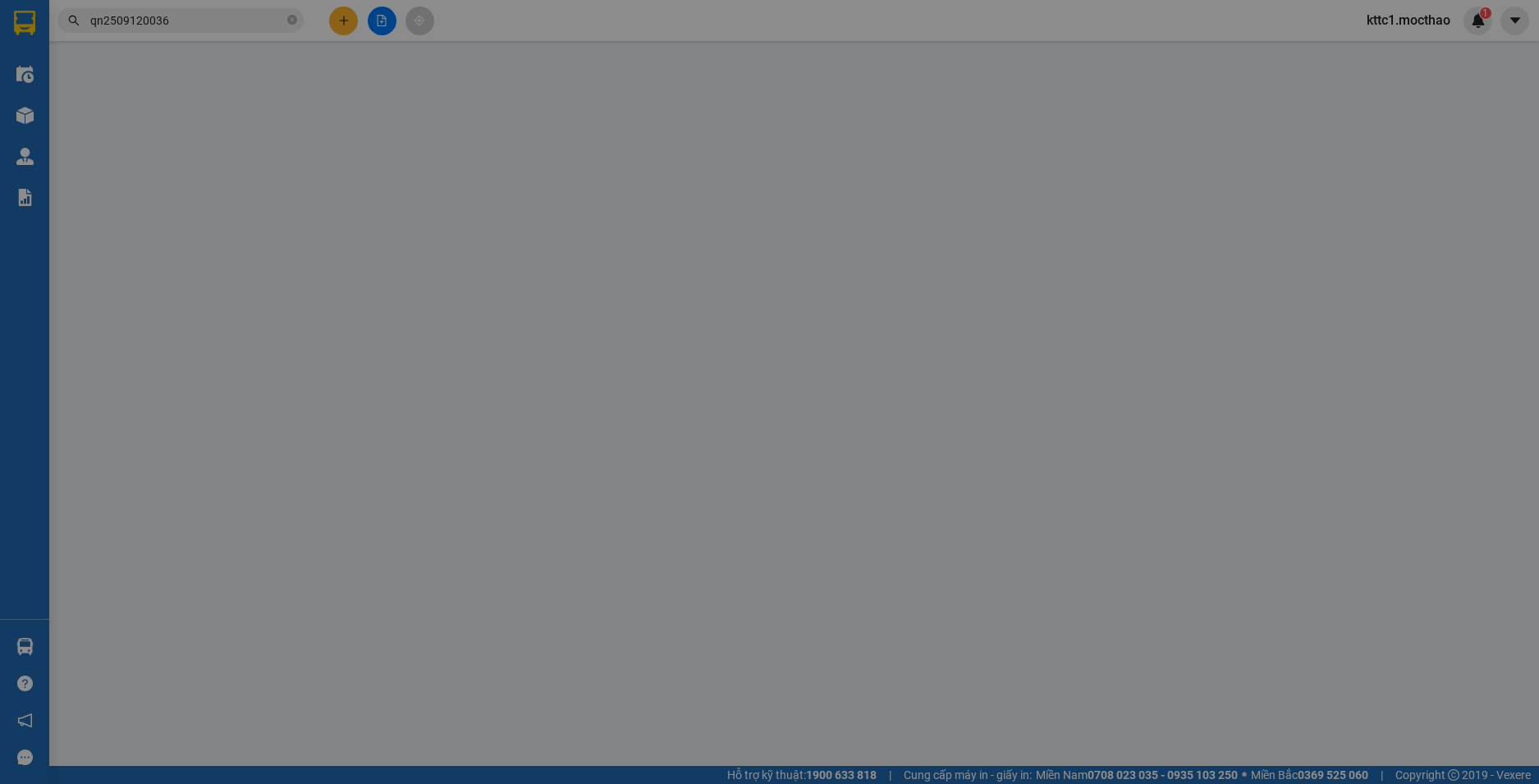
type input "0909400294"
type input "HƯNG"
type input "0937976924"
type input "THANH"
type input "1"
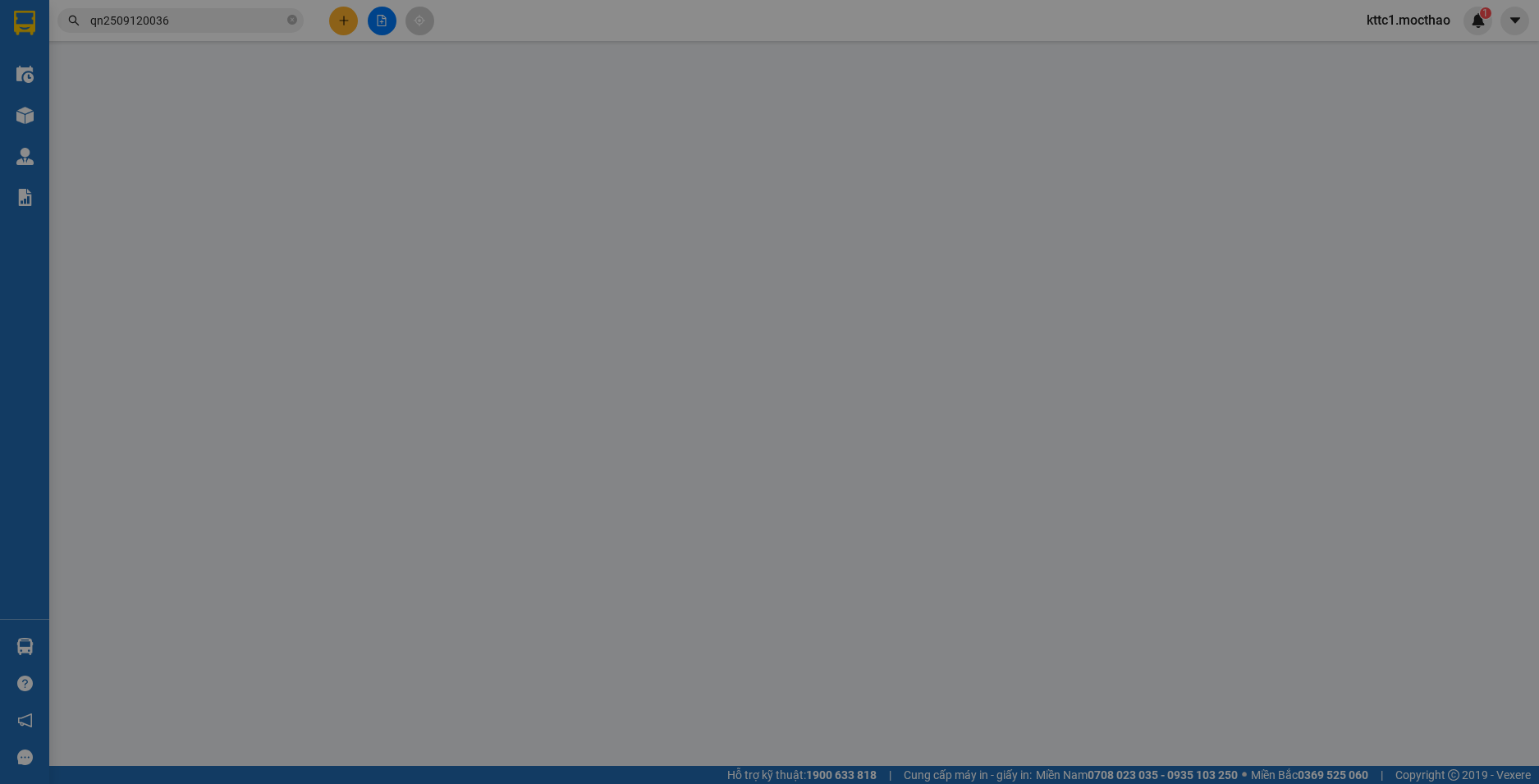
type input "50.000"
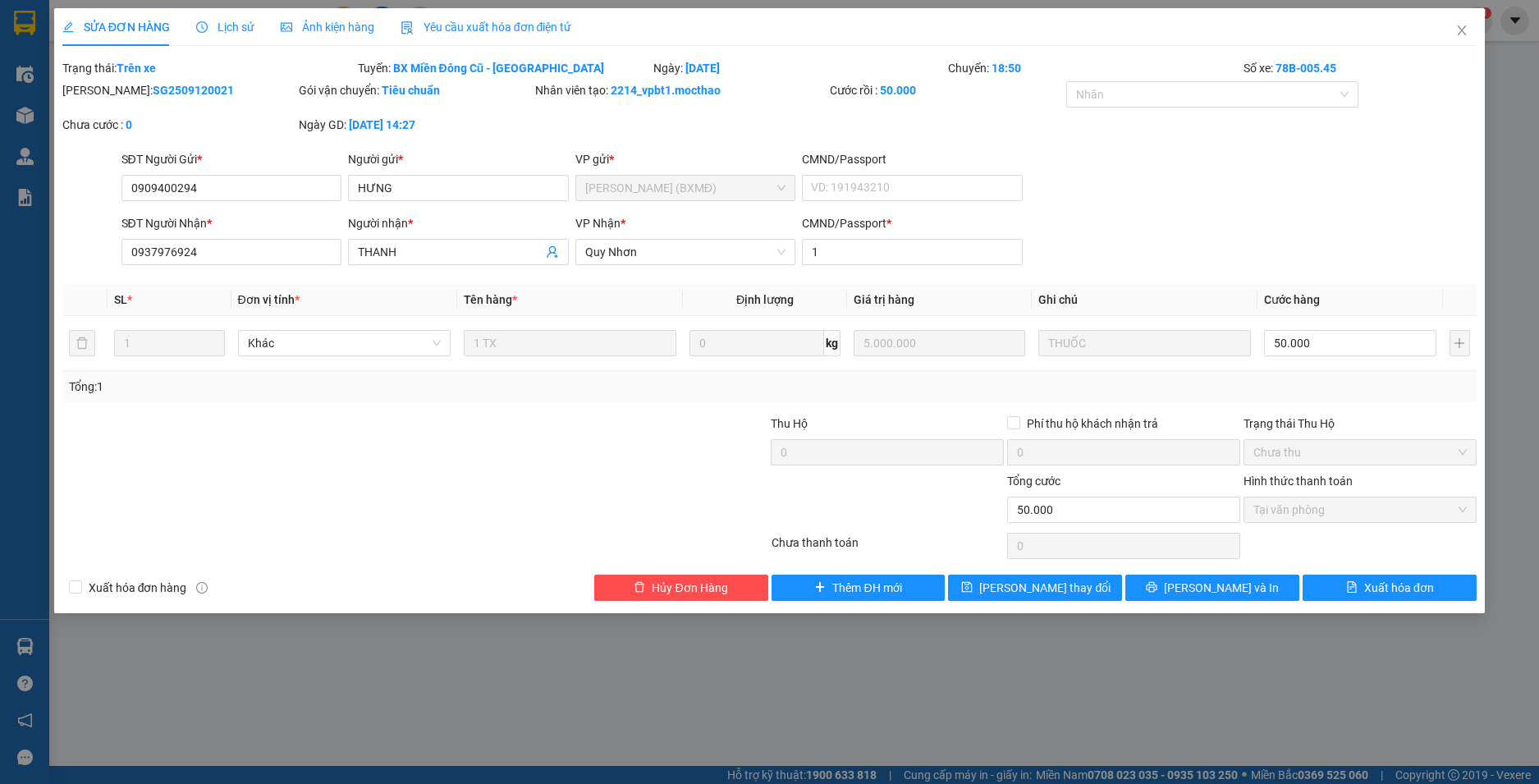
click at [541, 29] on span "Yêu cầu xuất hóa đơn điện tử" at bounding box center [486, 27] width 171 height 13
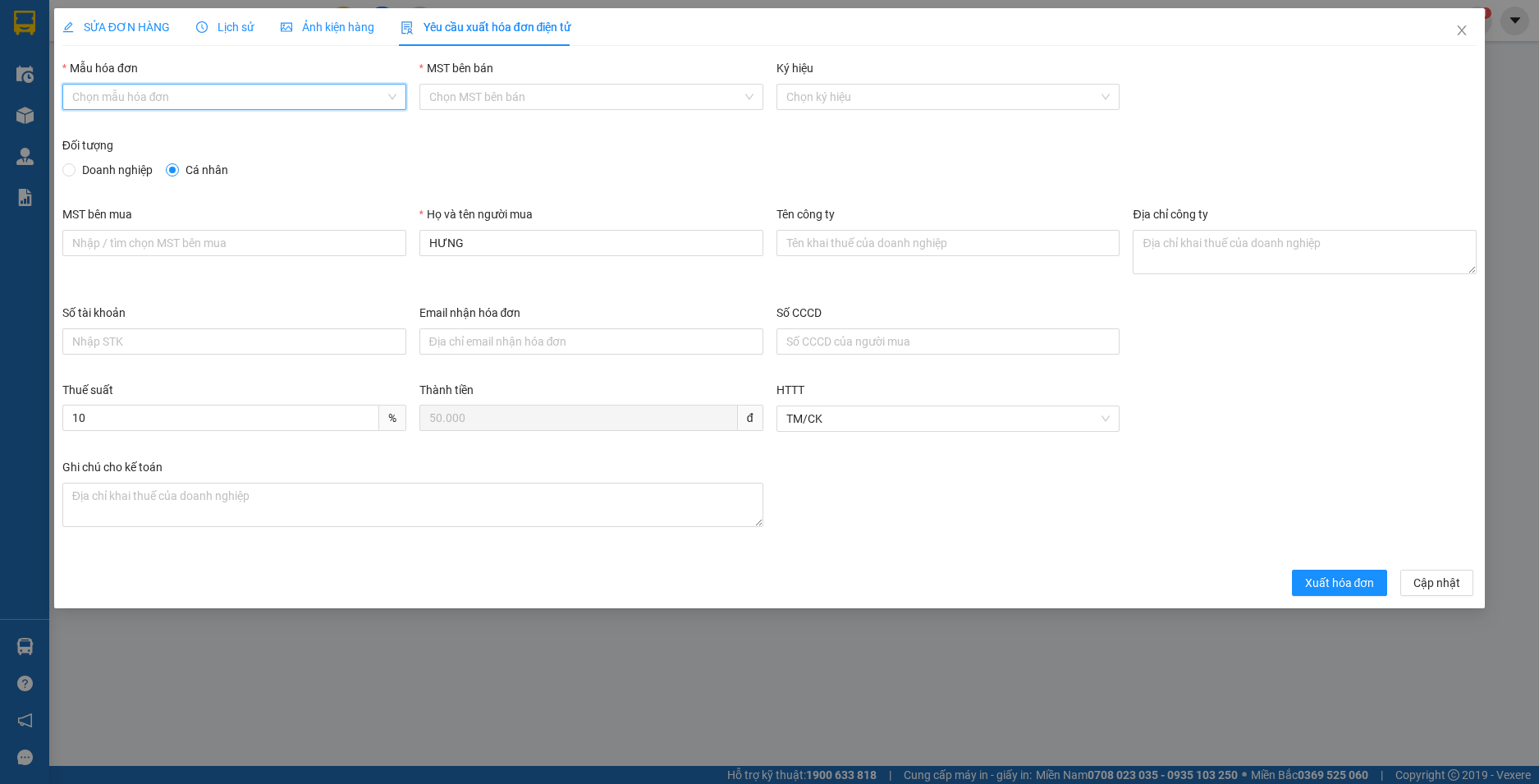
click at [293, 104] on input "Mẫu hóa đơn" at bounding box center [228, 96] width 312 height 25
click at [281, 126] on div "HĐH" at bounding box center [235, 130] width 324 height 18
type input "8"
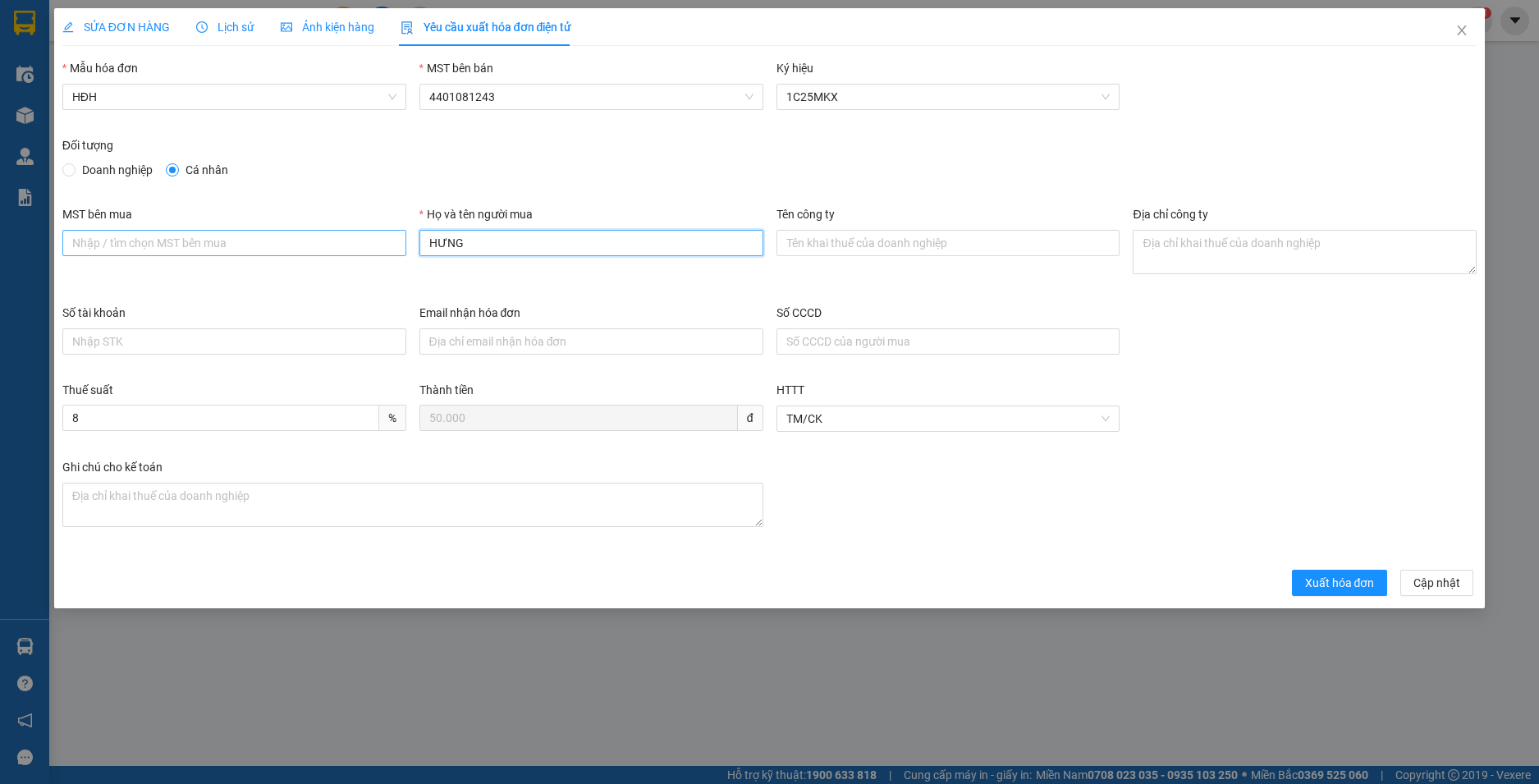
drag, startPoint x: 476, startPoint y: 247, endPoint x: 361, endPoint y: 247, distance: 115.0
click at [361, 247] on div "MST bên mua Họ và tên người mua HƯNG Tên công ty Địa chỉ công ty" at bounding box center [770, 255] width 1428 height 99
type input "Người mua không lấy hoá đơn"
click at [1338, 583] on span "Xuất hóa đơn" at bounding box center [1339, 583] width 70 height 18
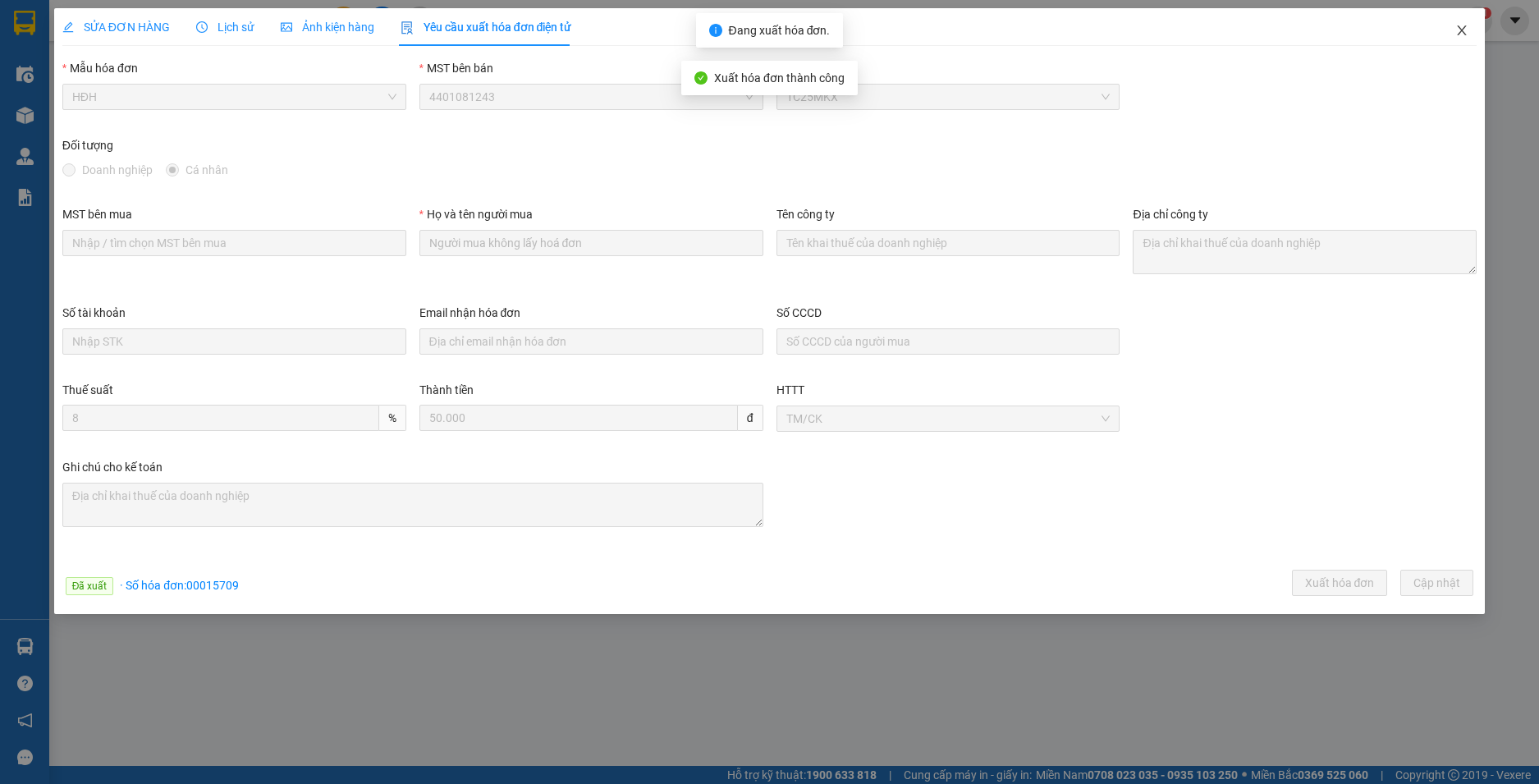
click at [1461, 27] on icon "close" at bounding box center [1461, 30] width 13 height 13
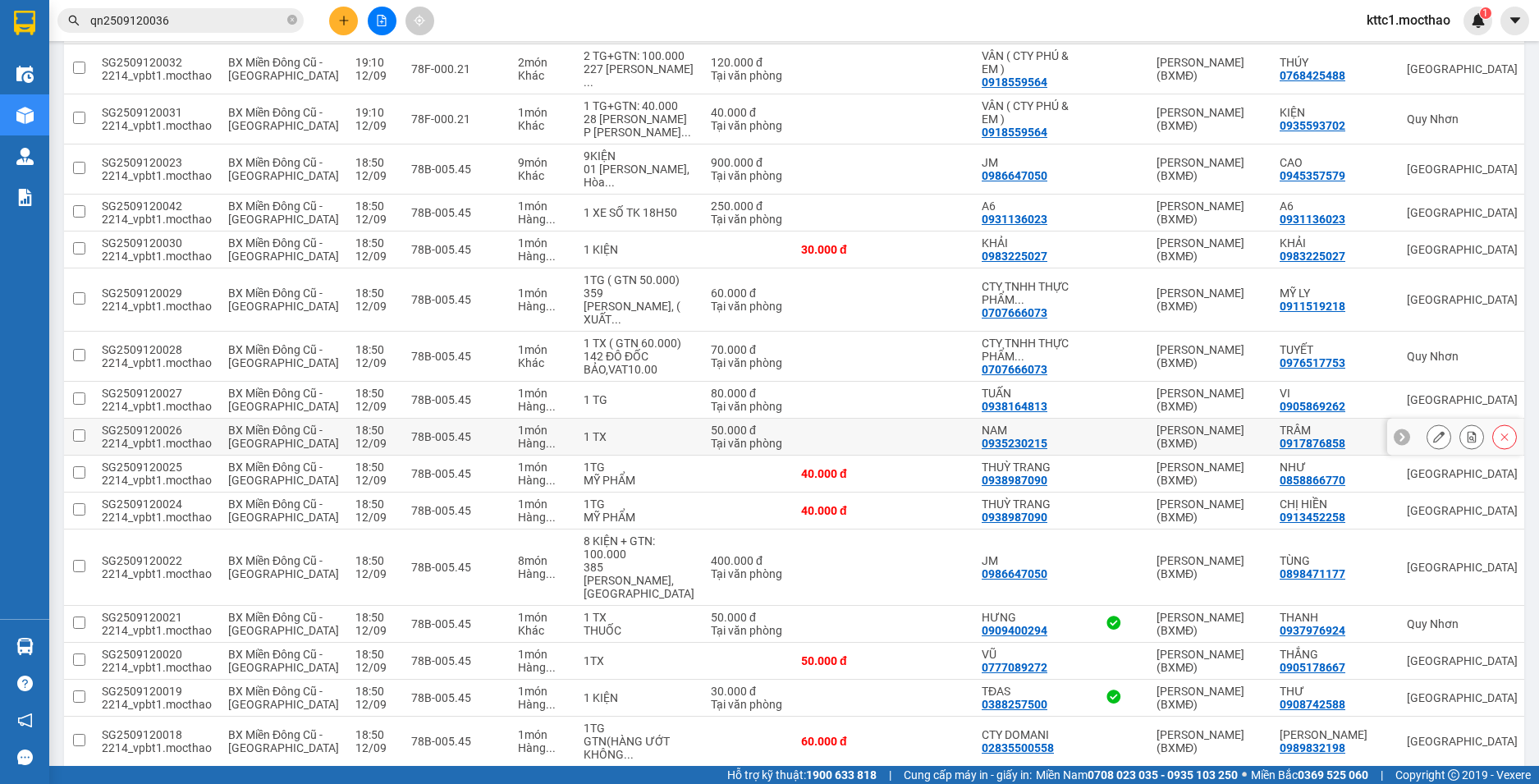
scroll to position [1398, 0]
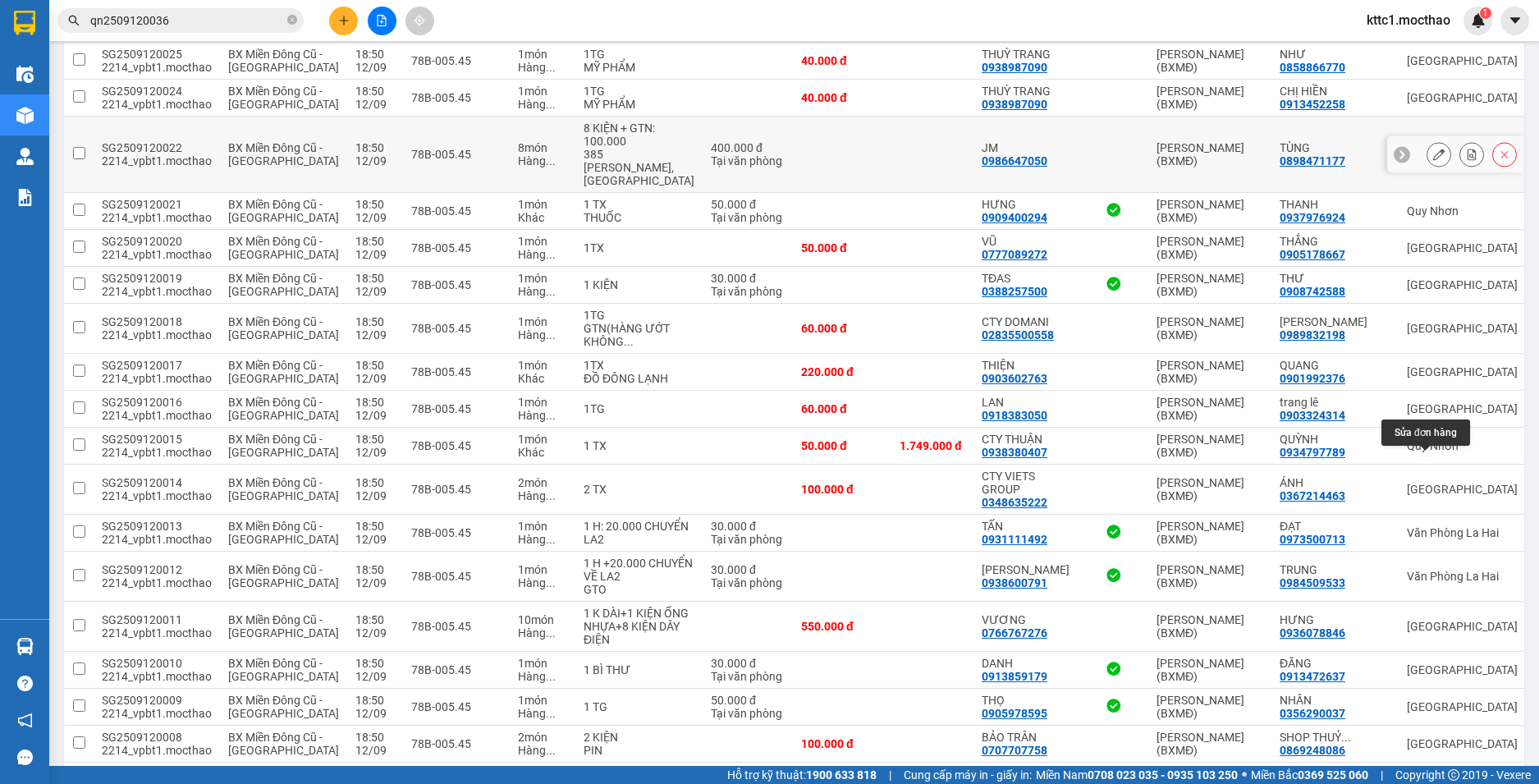
click at [1433, 160] on icon at bounding box center [1438, 154] width 12 height 12
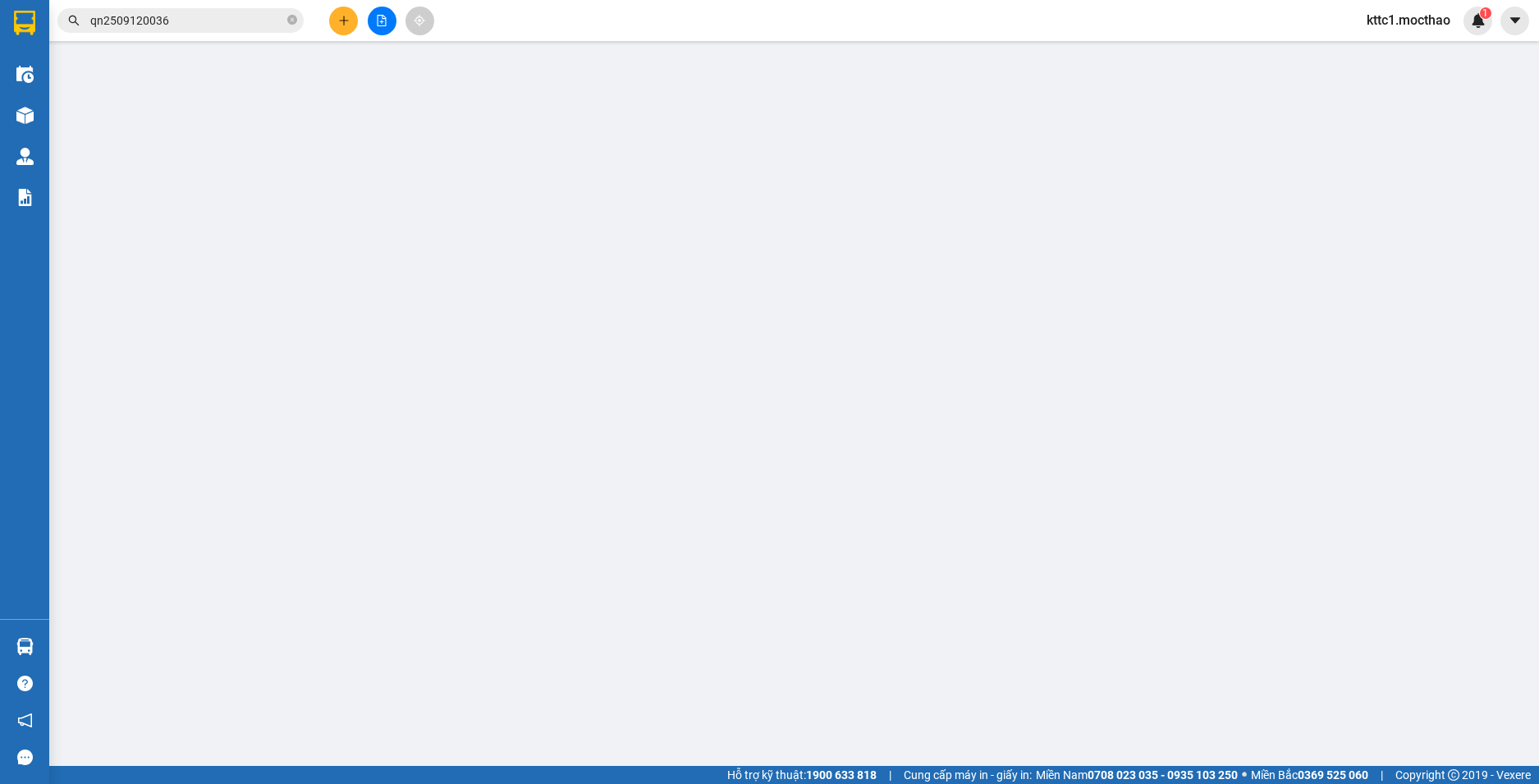
type input "0986647050"
type input "JM"
type input "0898471177"
type input "TÙNG"
type input "1"
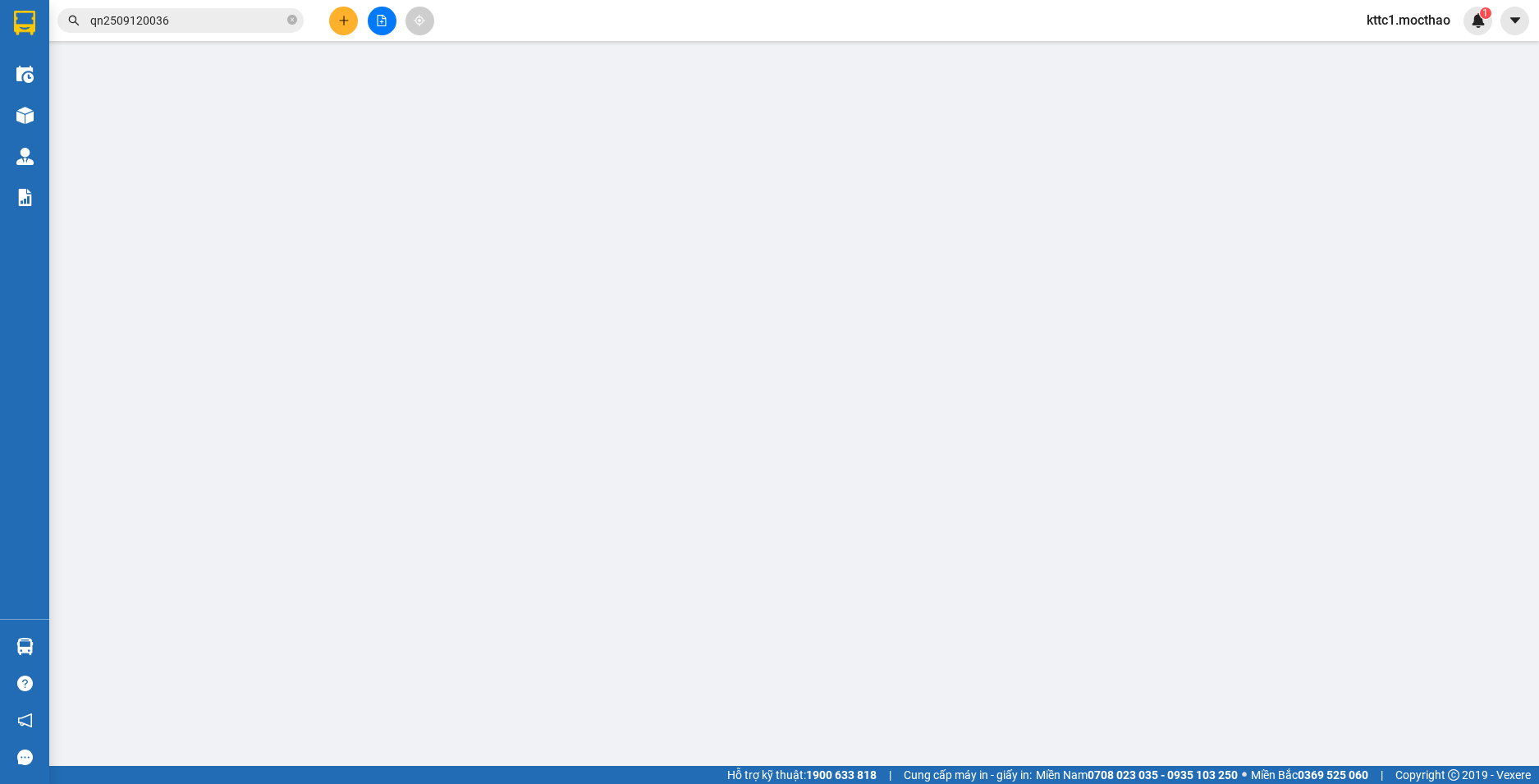
type input "400.000"
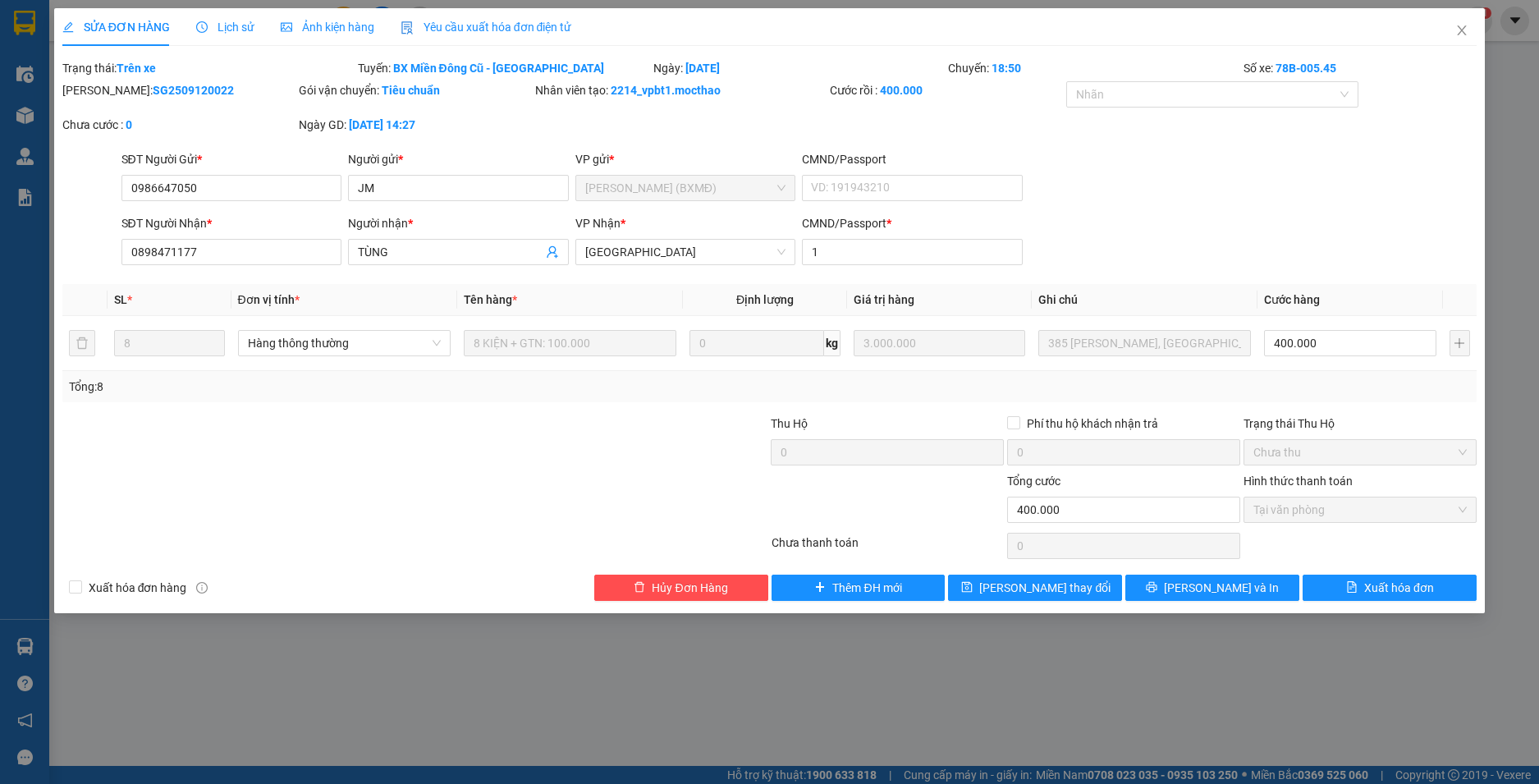
click at [464, 27] on span "Yêu cầu xuất hóa đơn điện tử" at bounding box center [486, 27] width 171 height 13
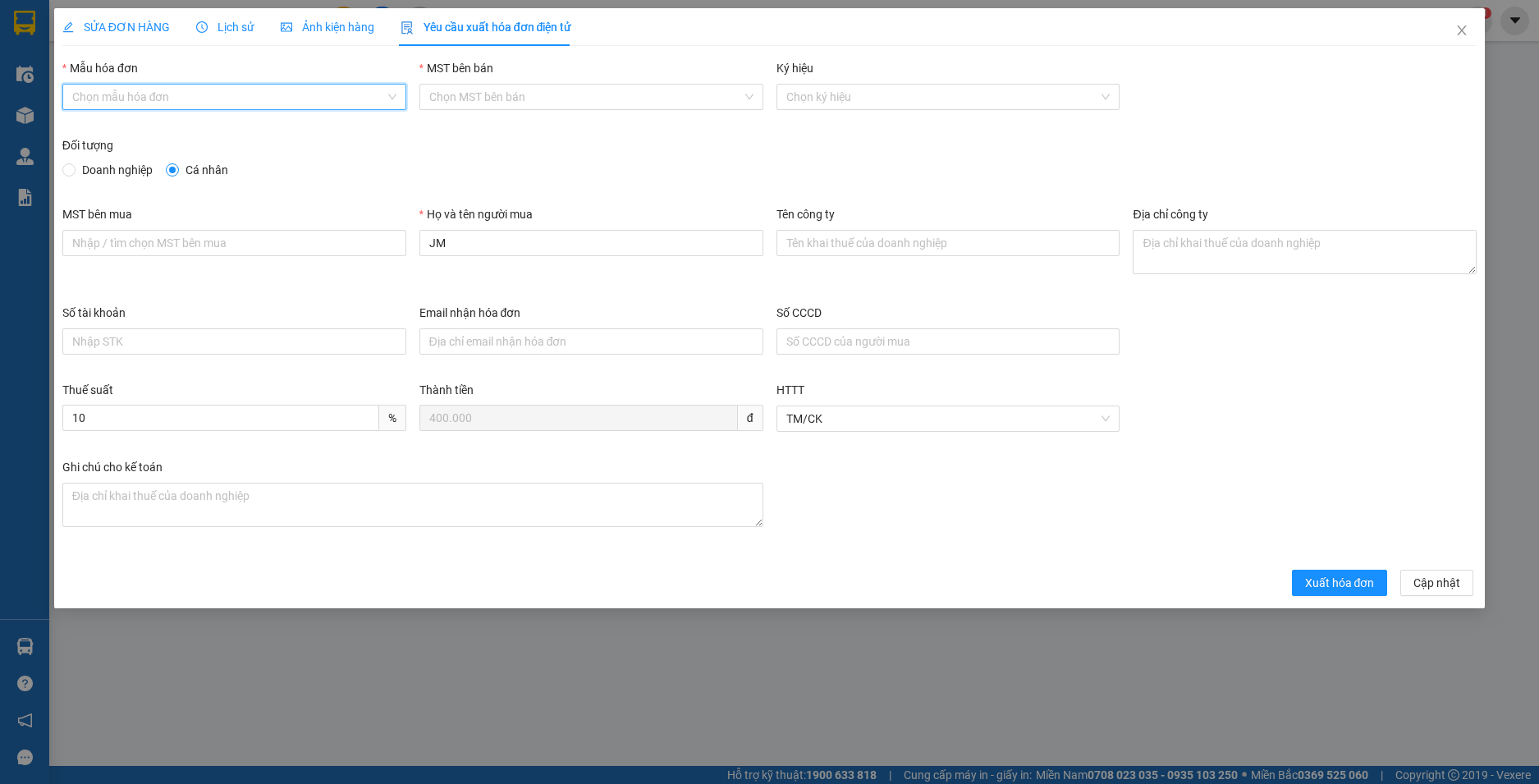
click at [164, 98] on input "Mẫu hóa đơn" at bounding box center [228, 96] width 312 height 25
click at [154, 129] on div "HĐH" at bounding box center [235, 130] width 324 height 18
type input "8"
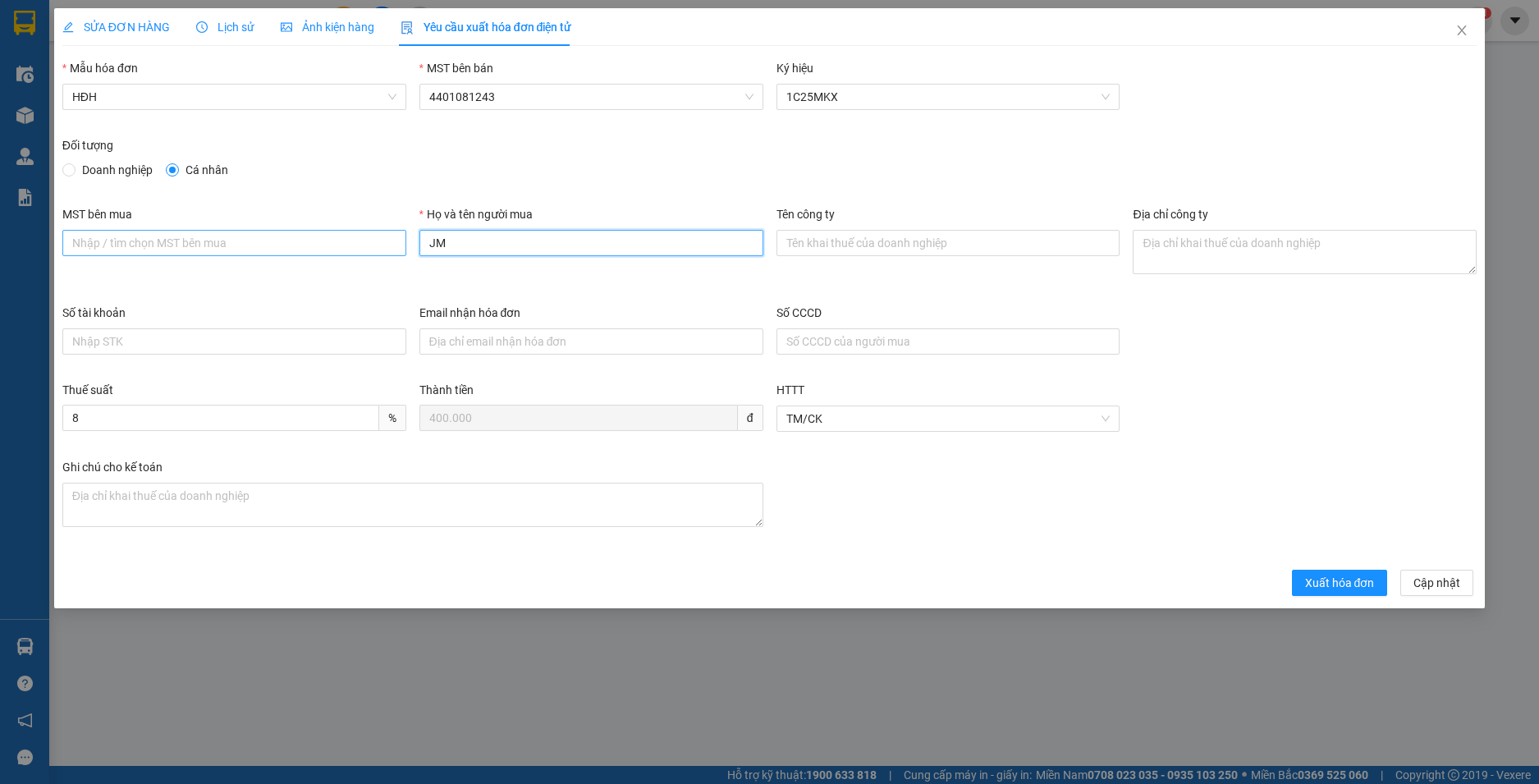
drag, startPoint x: 426, startPoint y: 246, endPoint x: 401, endPoint y: 250, distance: 25.3
click at [401, 250] on div "MST bên mua Họ và tên người mua JM Tên công ty Địa chỉ công ty" at bounding box center [770, 255] width 1428 height 99
type input "Người mua không lấy hoá đơn"
click at [1344, 586] on span "Xuất hóa đơn" at bounding box center [1339, 583] width 70 height 18
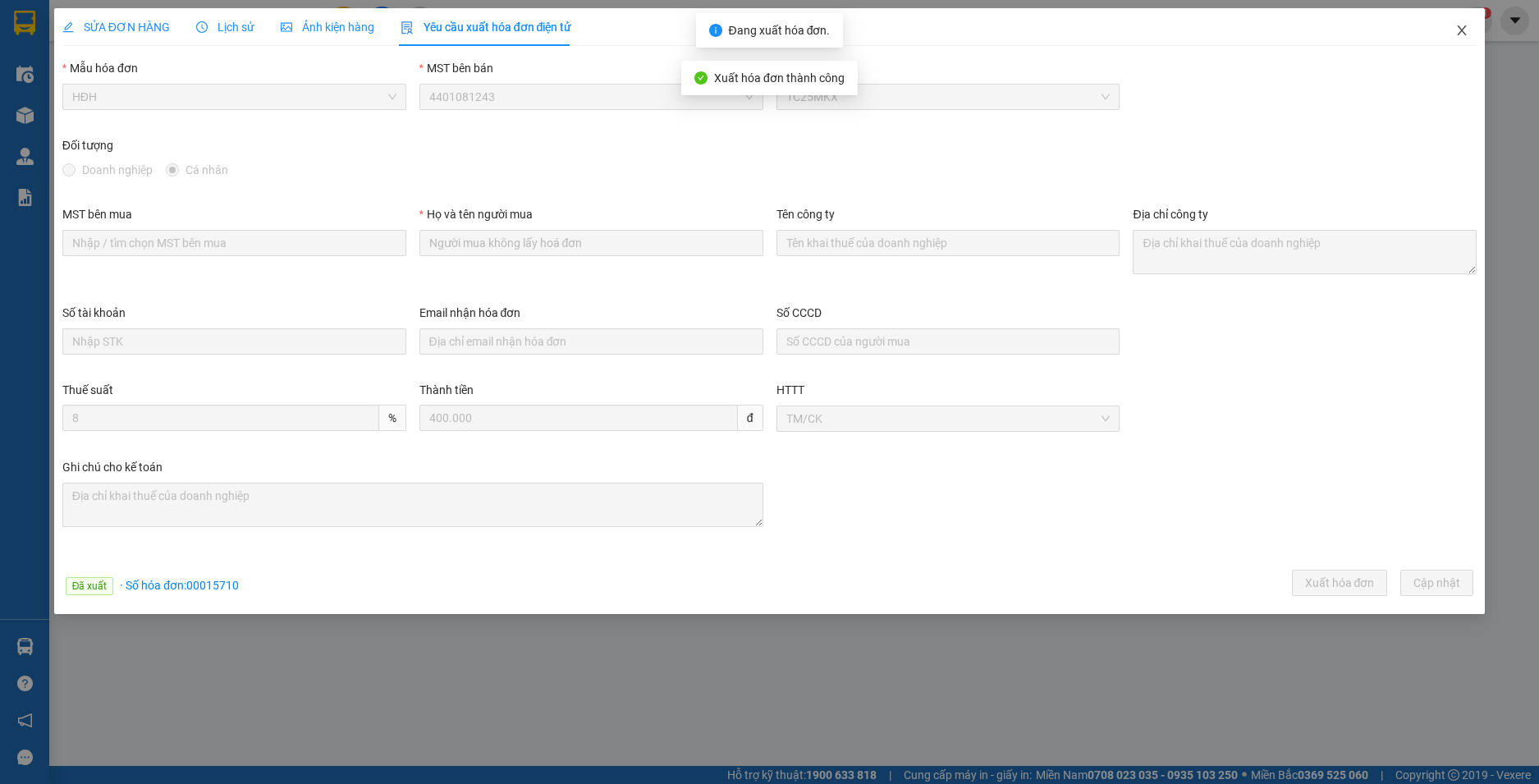
click at [1462, 31] on icon "close" at bounding box center [1462, 30] width 9 height 10
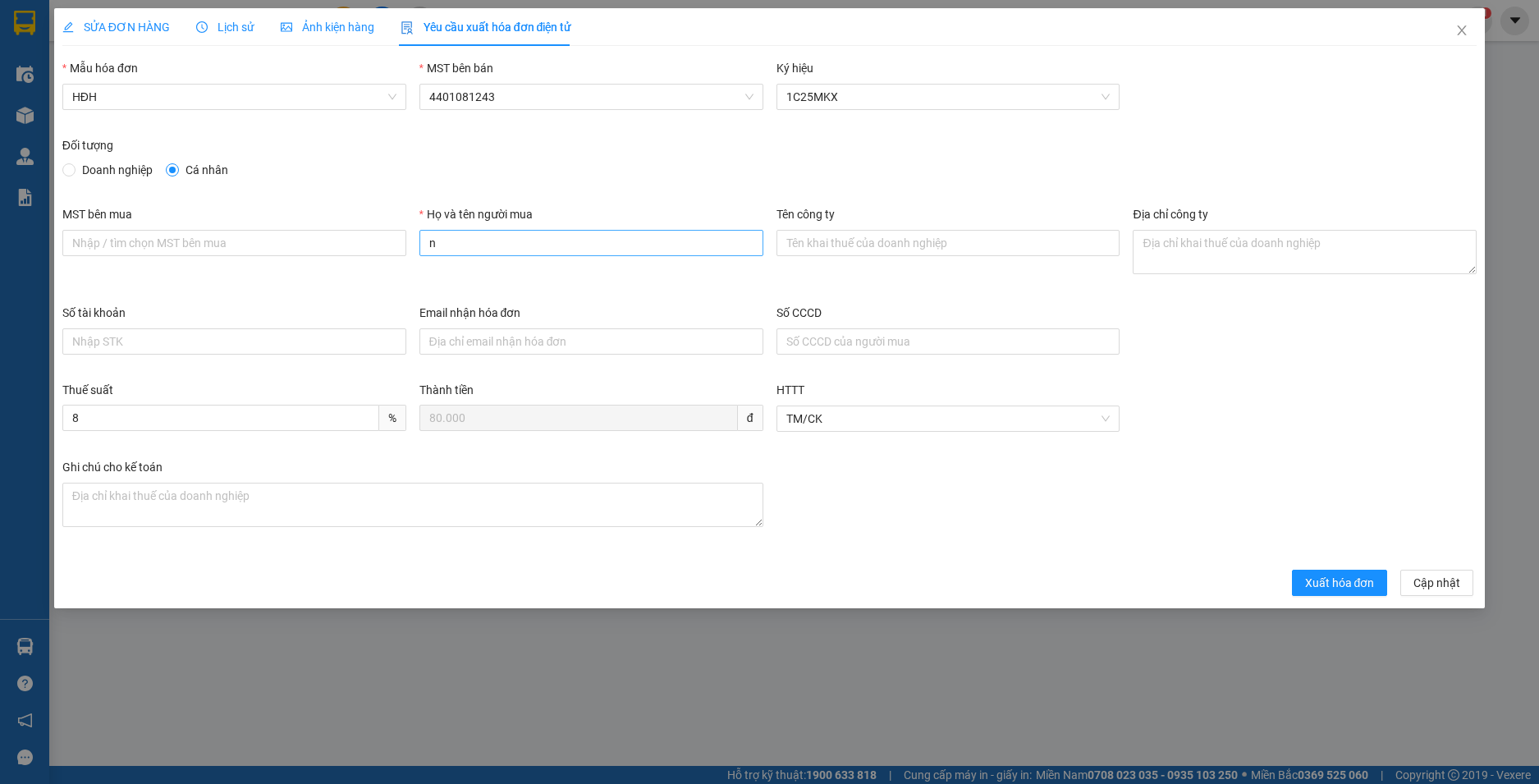
type input "Người mua không lấy hoá đơn"
click at [1328, 581] on span "Xuất hóa đơn" at bounding box center [1339, 583] width 70 height 18
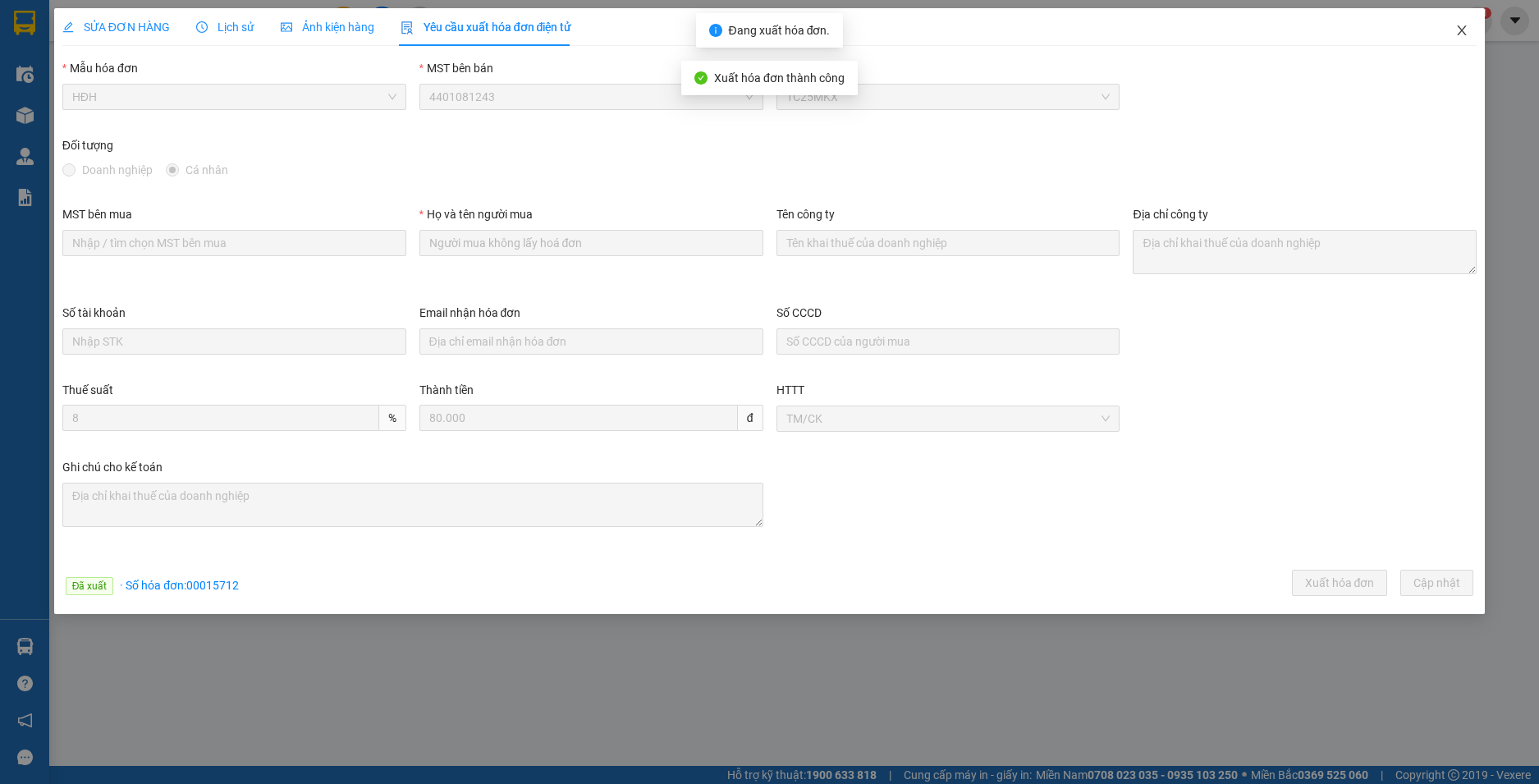
click at [1463, 30] on icon "close" at bounding box center [1462, 30] width 9 height 10
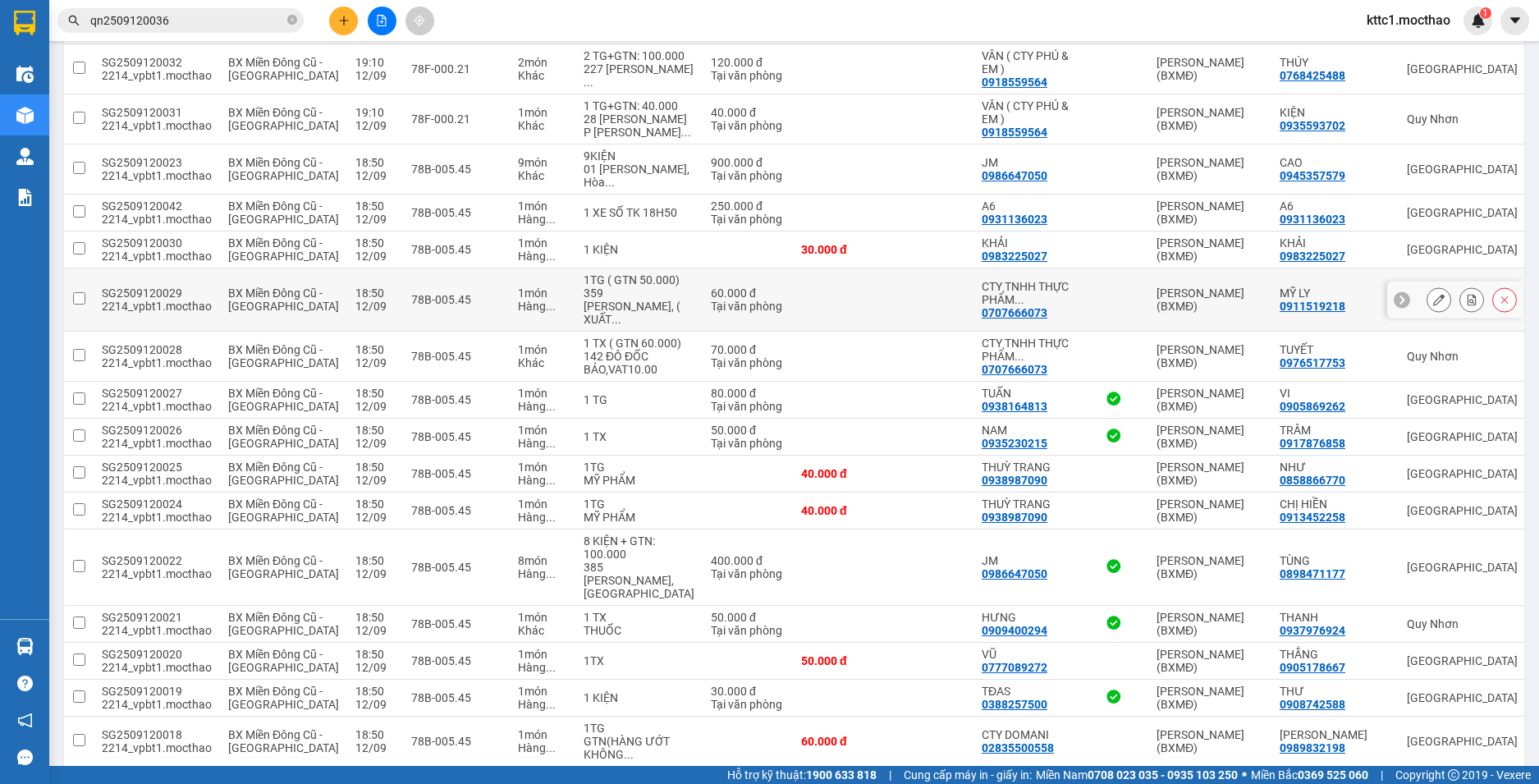
scroll to position [1231, 0]
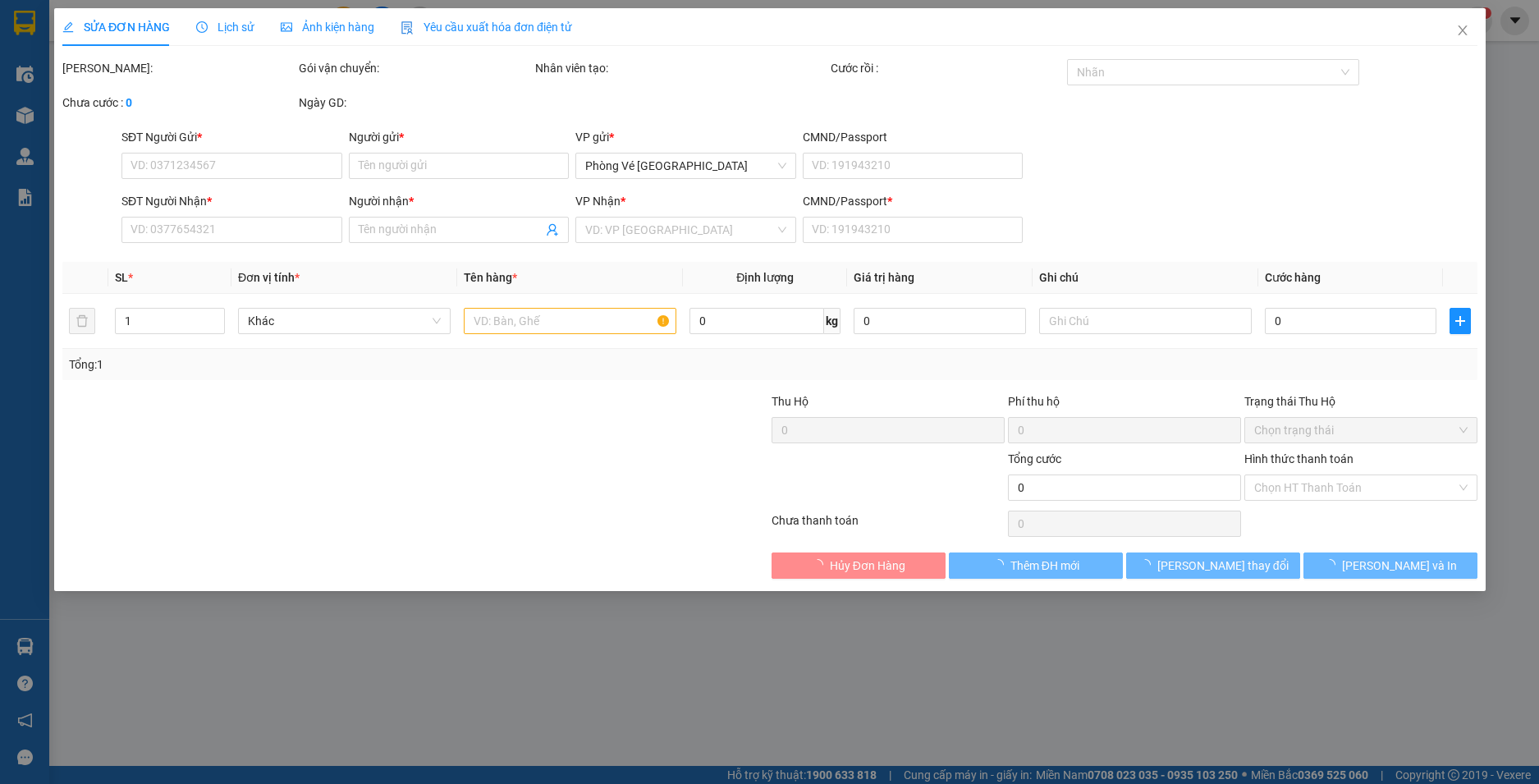
type input "0931136023"
type input "A6"
type input "0931136023"
type input "A6"
type input "1"
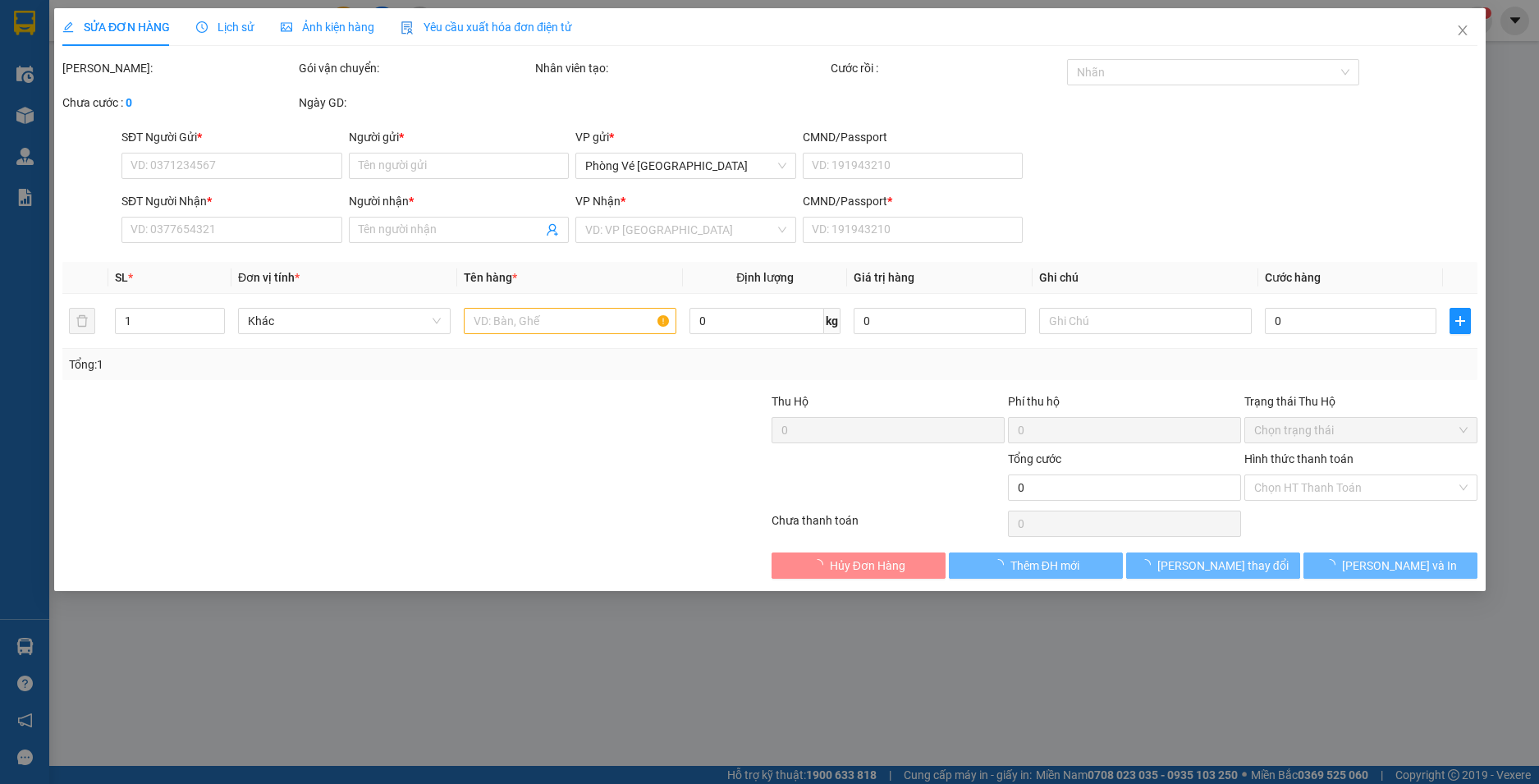
type input "250.000"
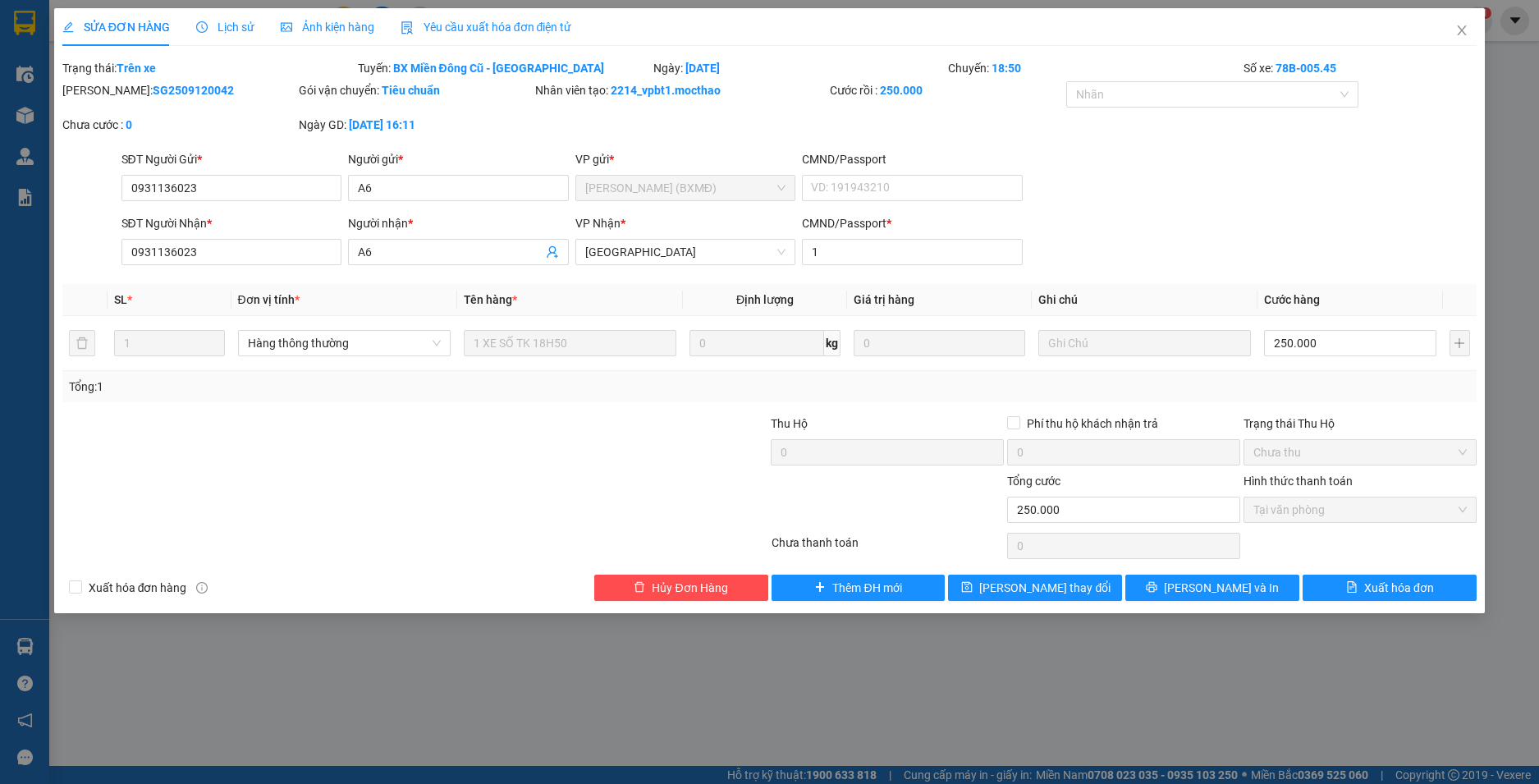
click at [518, 35] on div "Yêu cầu xuất hóa đơn điện tử" at bounding box center [486, 27] width 171 height 18
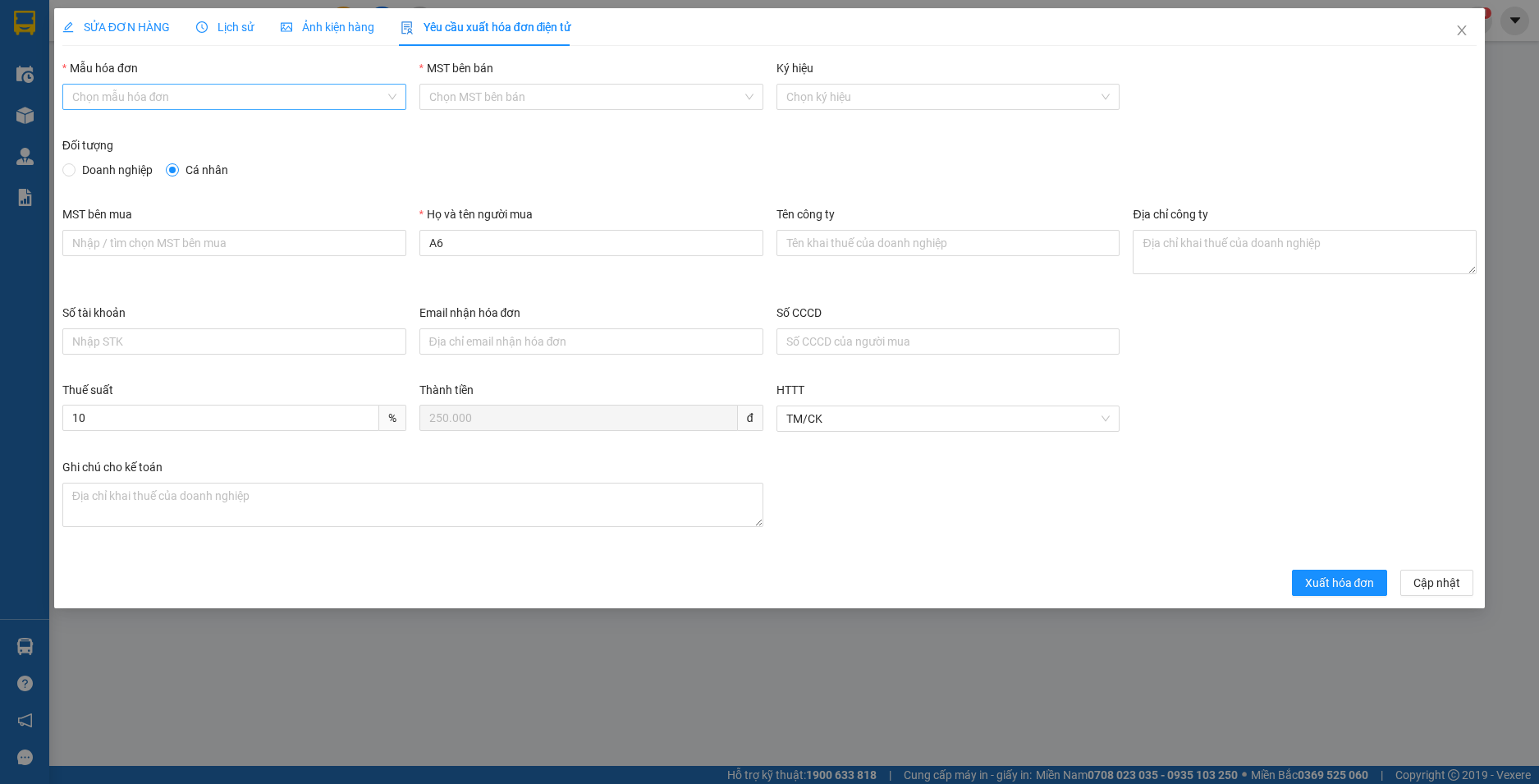
click at [301, 101] on input "Mẫu hóa đơn" at bounding box center [228, 96] width 312 height 25
click at [285, 125] on div "HĐH" at bounding box center [235, 130] width 324 height 18
type input "8"
drag, startPoint x: 447, startPoint y: 244, endPoint x: 354, endPoint y: 244, distance: 93.0
click at [354, 244] on div "MST bên mua Họ và tên người mua A6 Tên công ty Địa chỉ công ty" at bounding box center [770, 255] width 1428 height 99
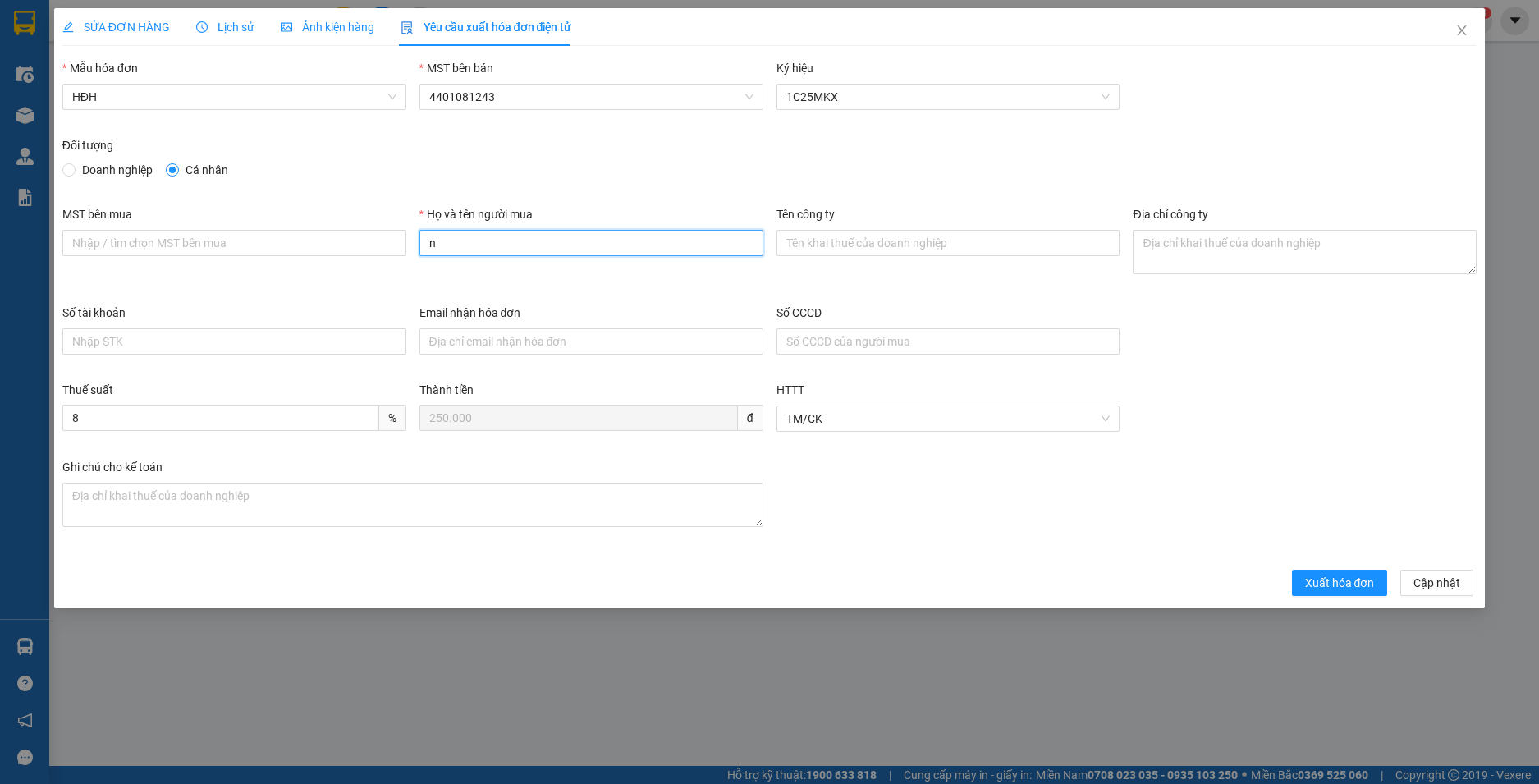
type input "Người mua không lấy hoá đơn"
click at [1351, 583] on span "Xuất hóa đơn" at bounding box center [1339, 583] width 70 height 18
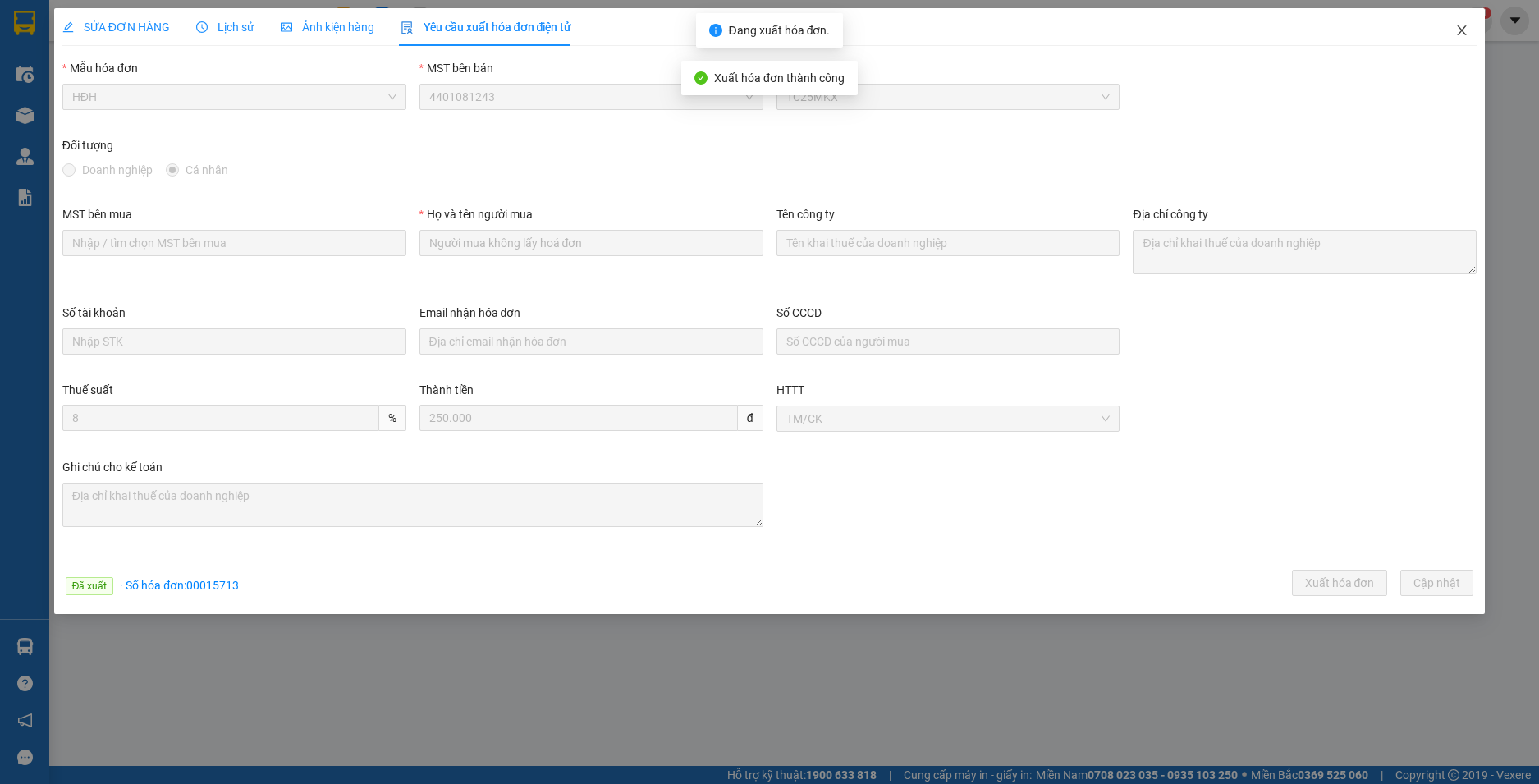
click at [1462, 31] on icon "close" at bounding box center [1462, 30] width 9 height 10
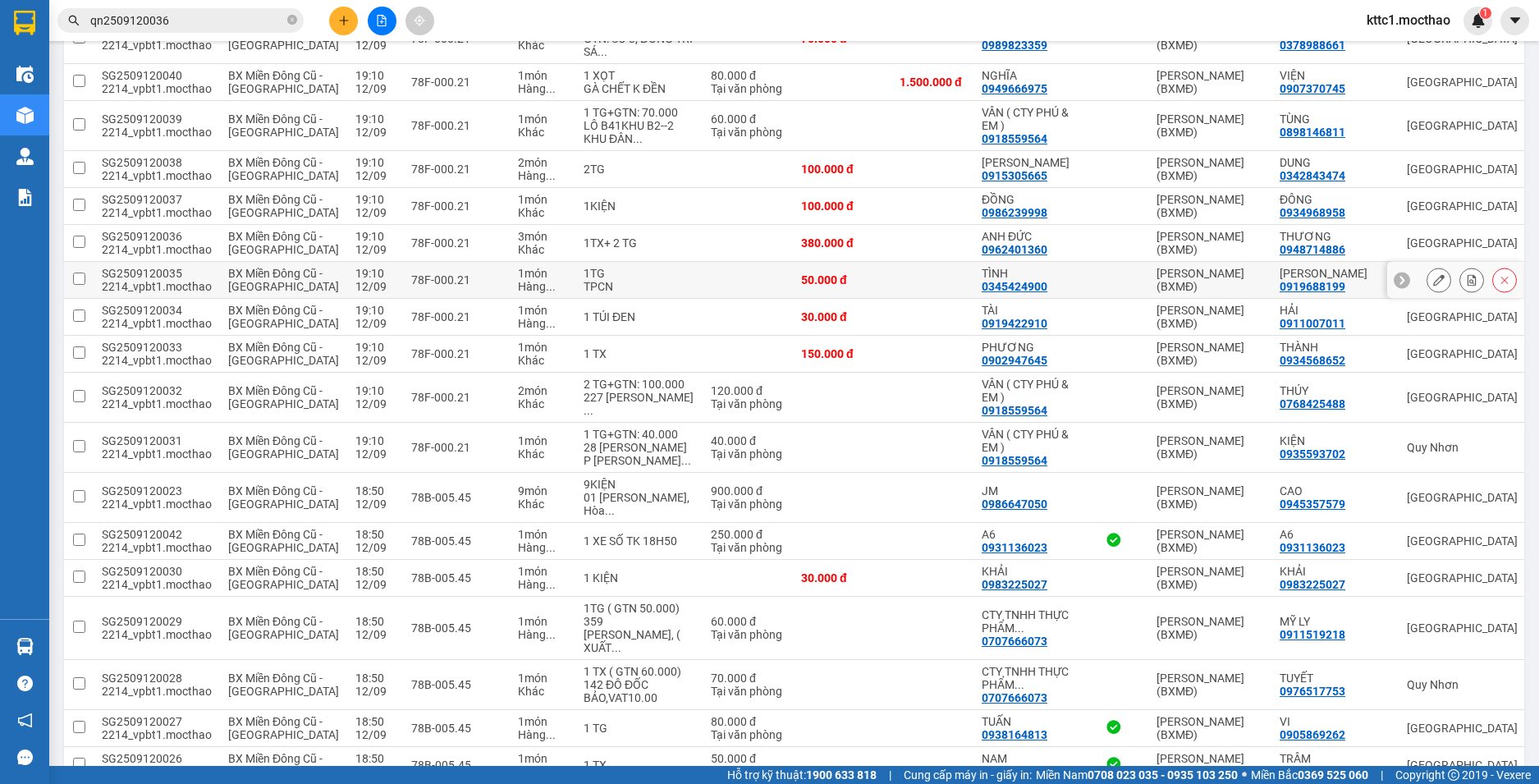
scroll to position [985, 0]
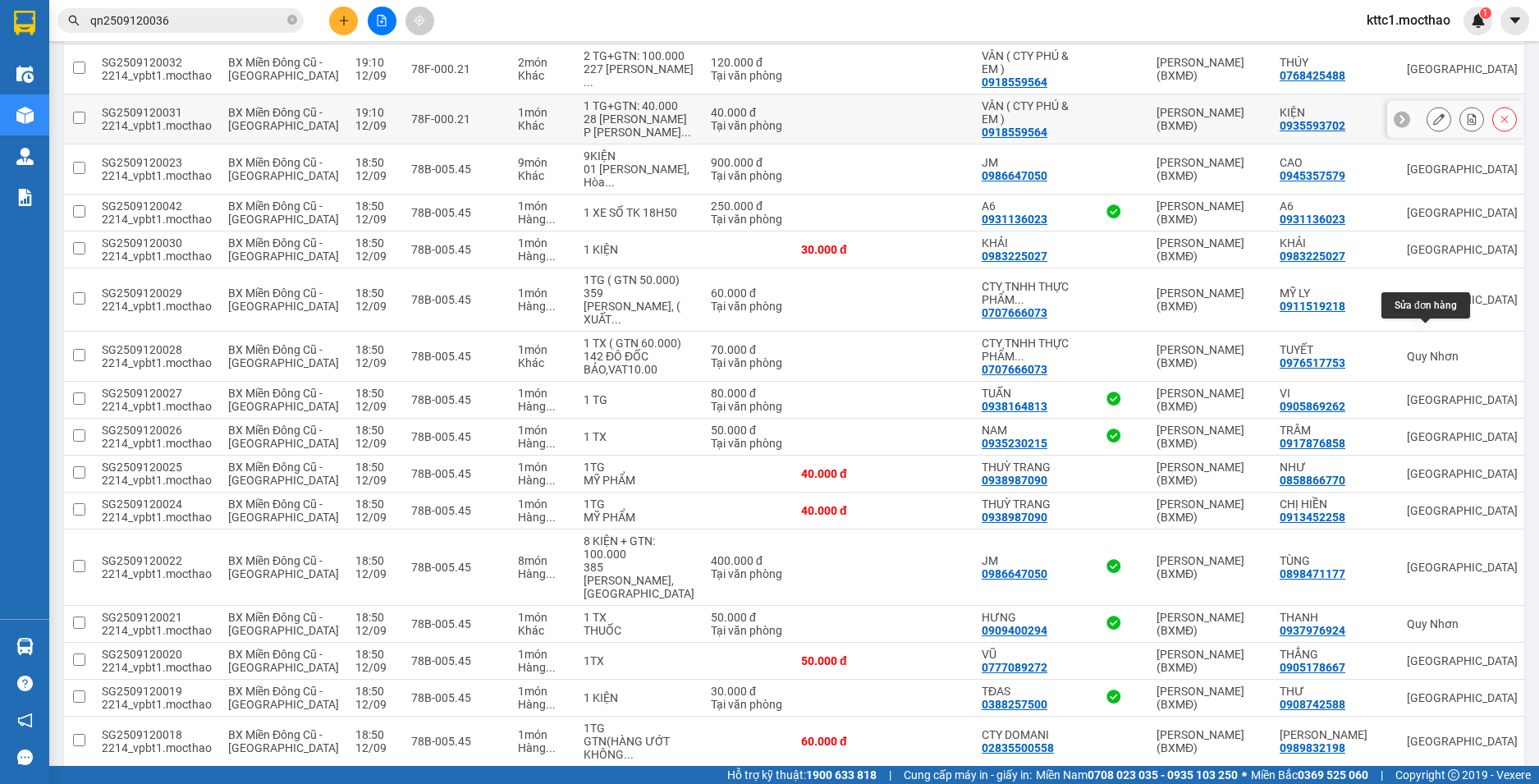
click at [1433, 125] on icon at bounding box center [1438, 119] width 12 height 12
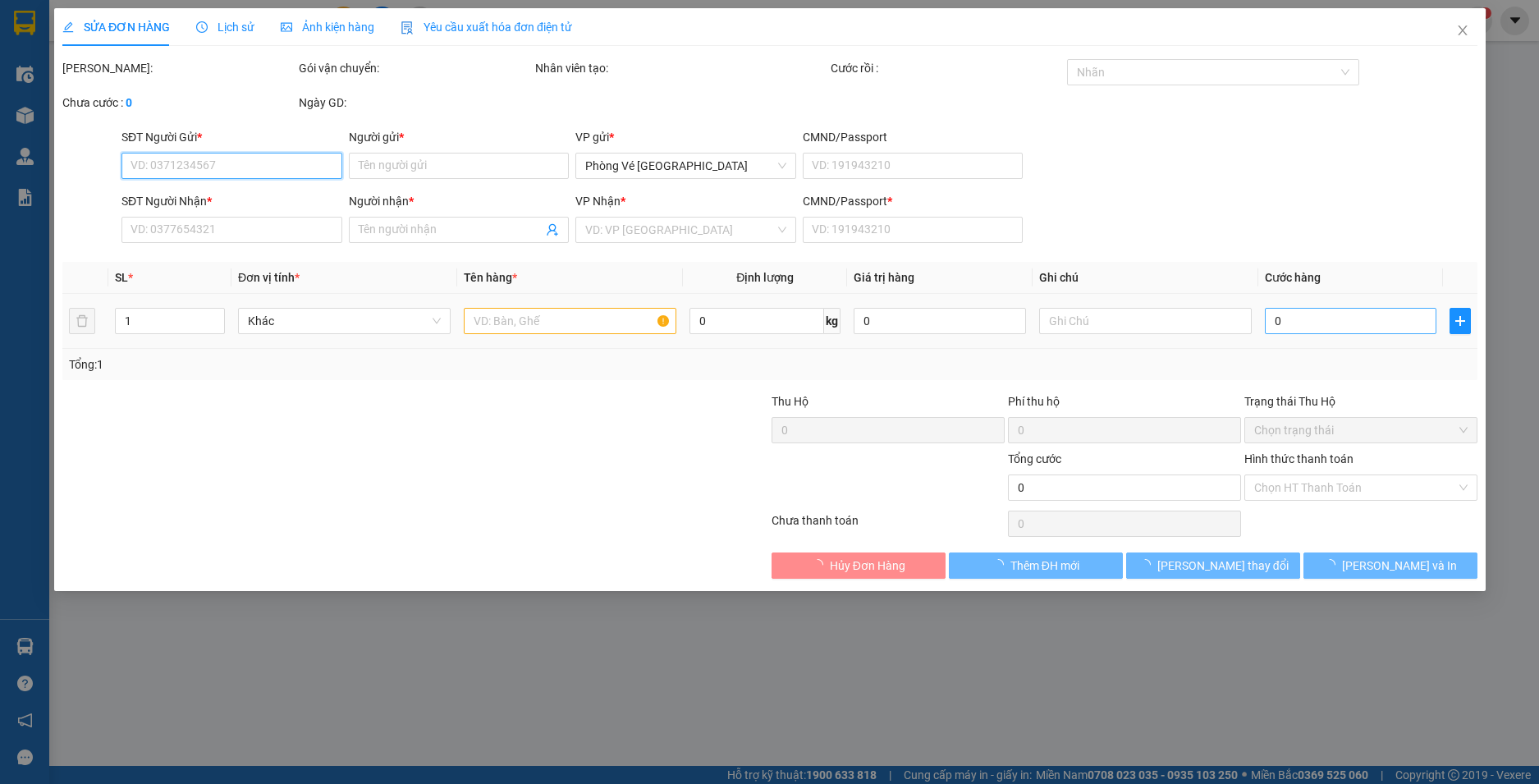
type input "0918559564"
type input "VÂN ( CTY PHÚ & EM )"
type input "0935593702"
type input "KIỆN"
type input "1"
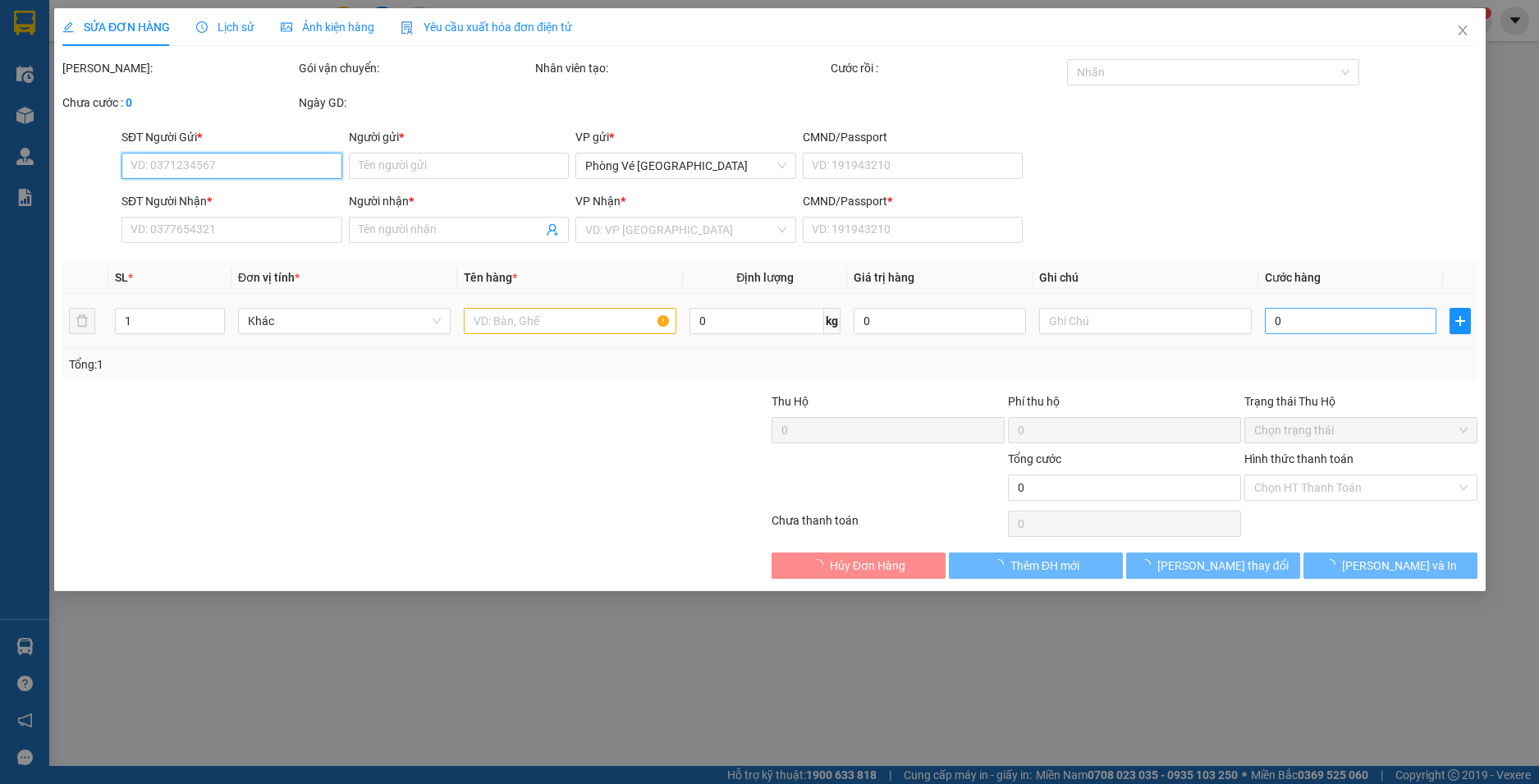
type input "40.000"
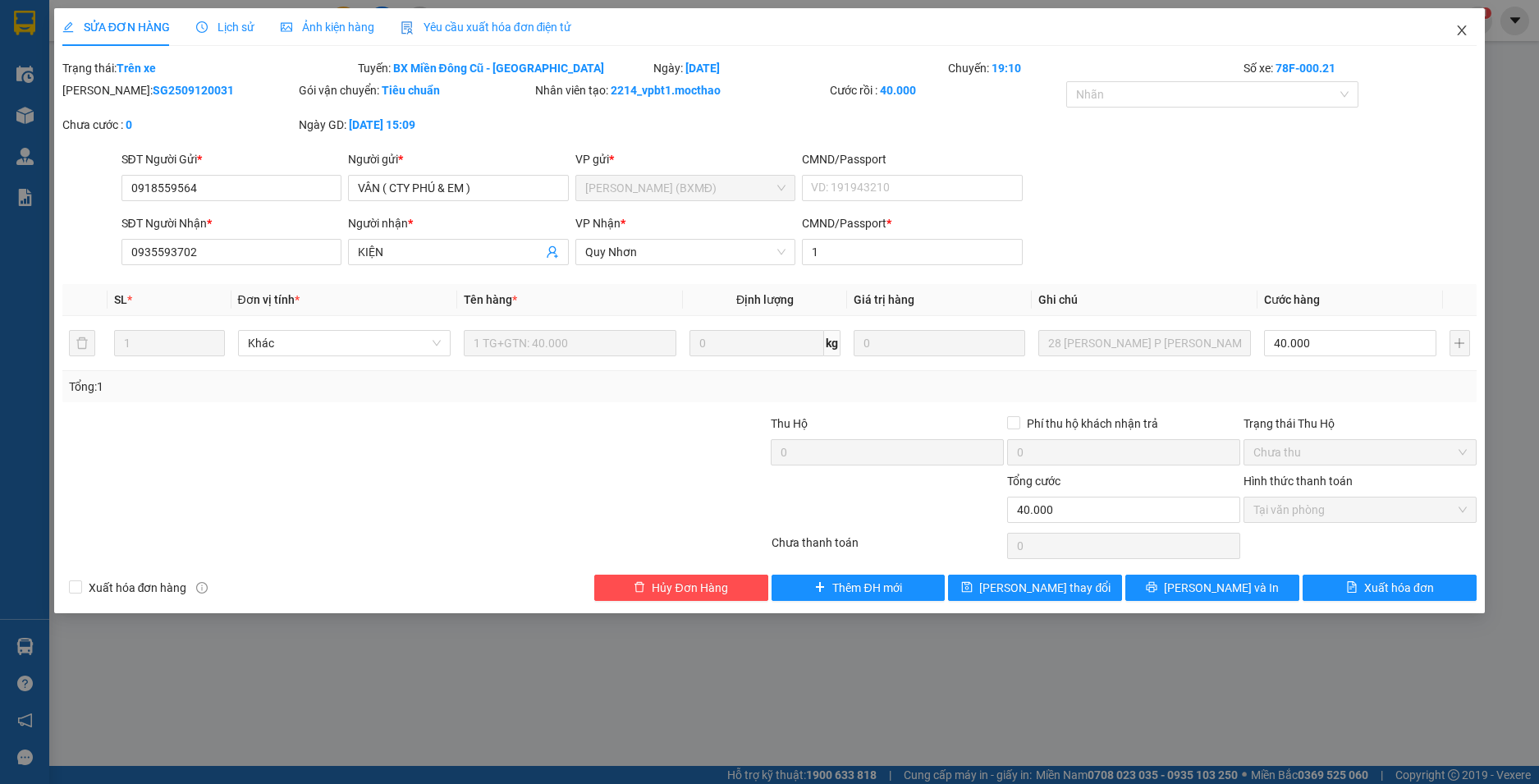
click at [1461, 27] on icon "close" at bounding box center [1461, 30] width 13 height 13
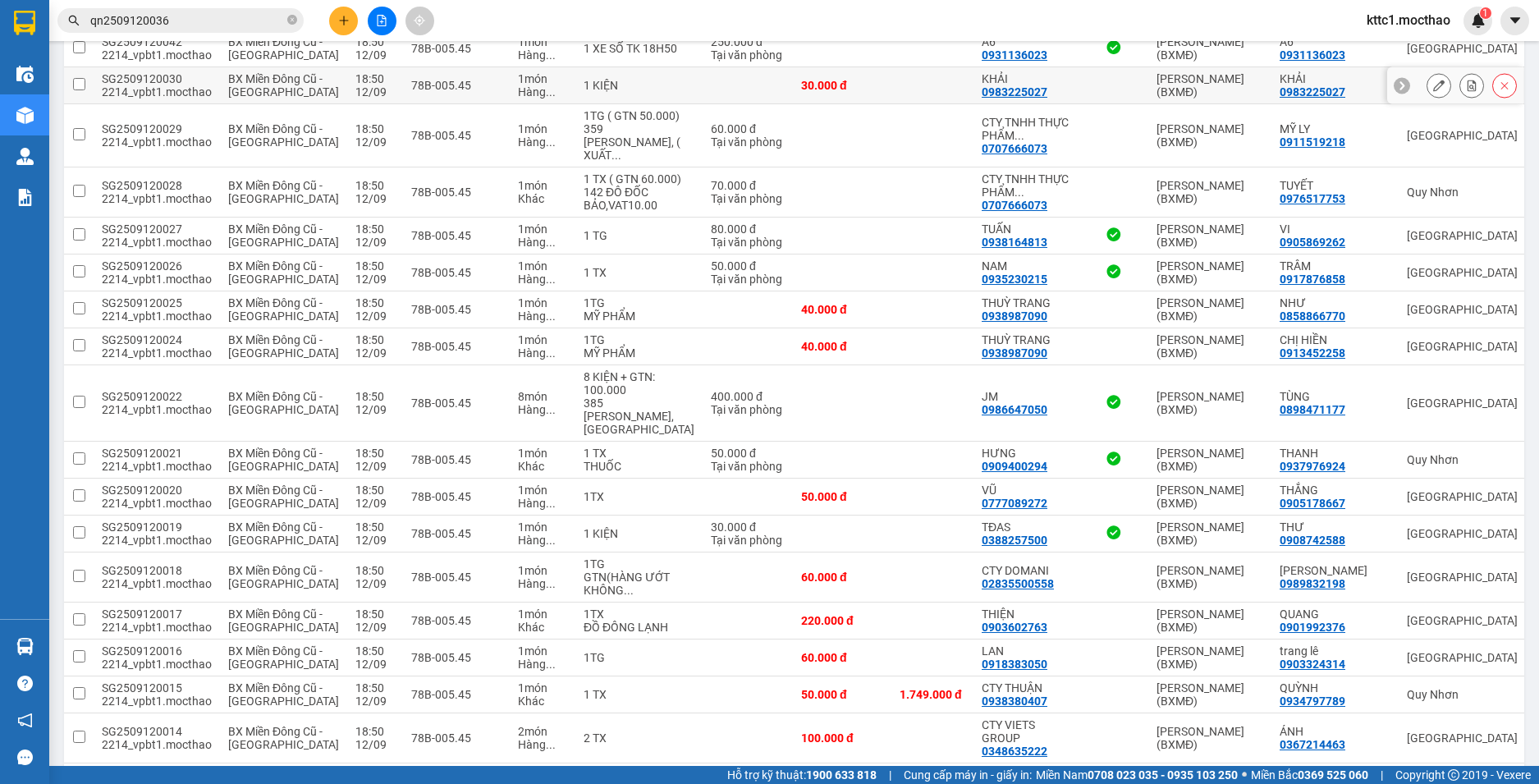
scroll to position [985, 0]
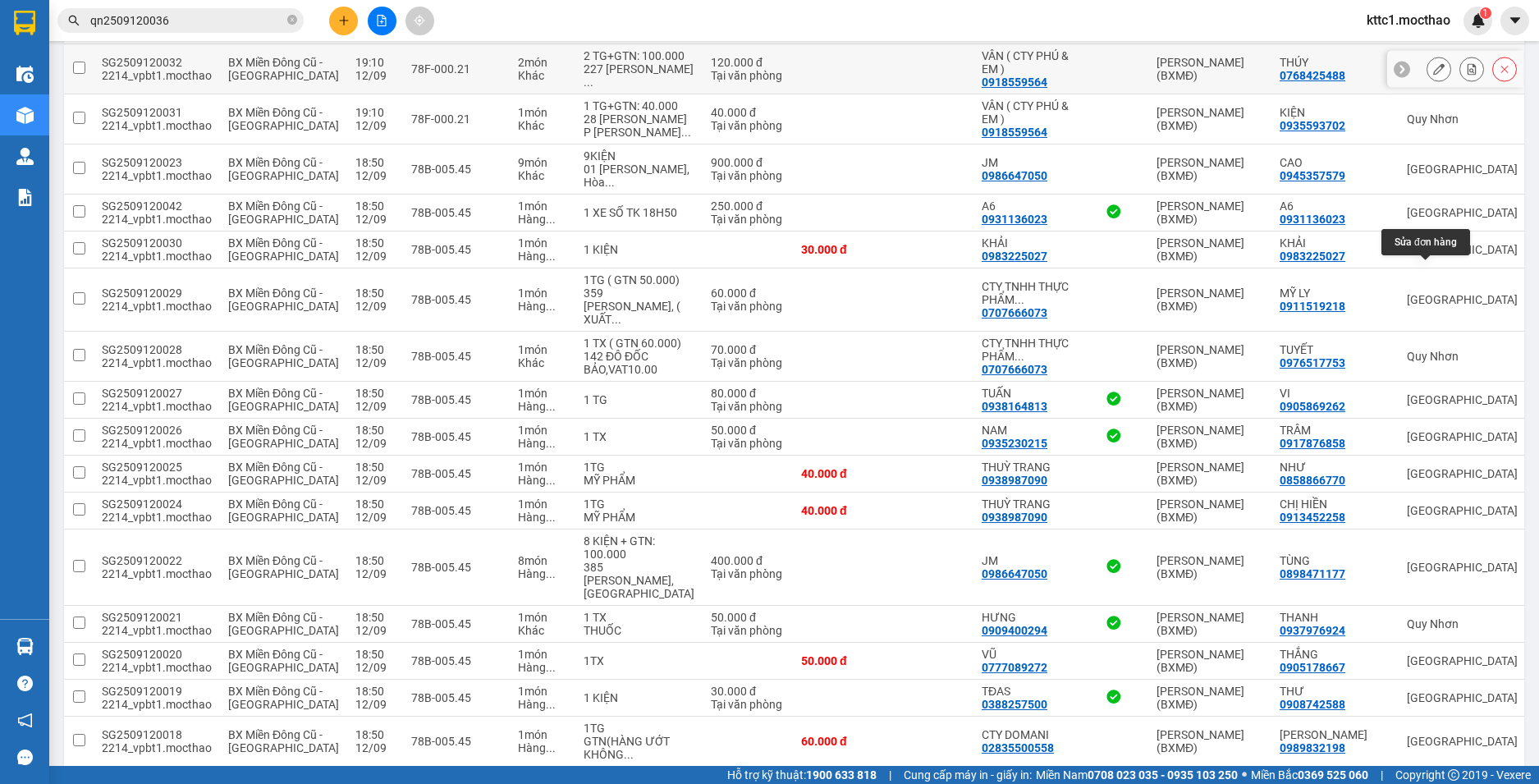
click at [1433, 75] on icon at bounding box center [1438, 69] width 12 height 12
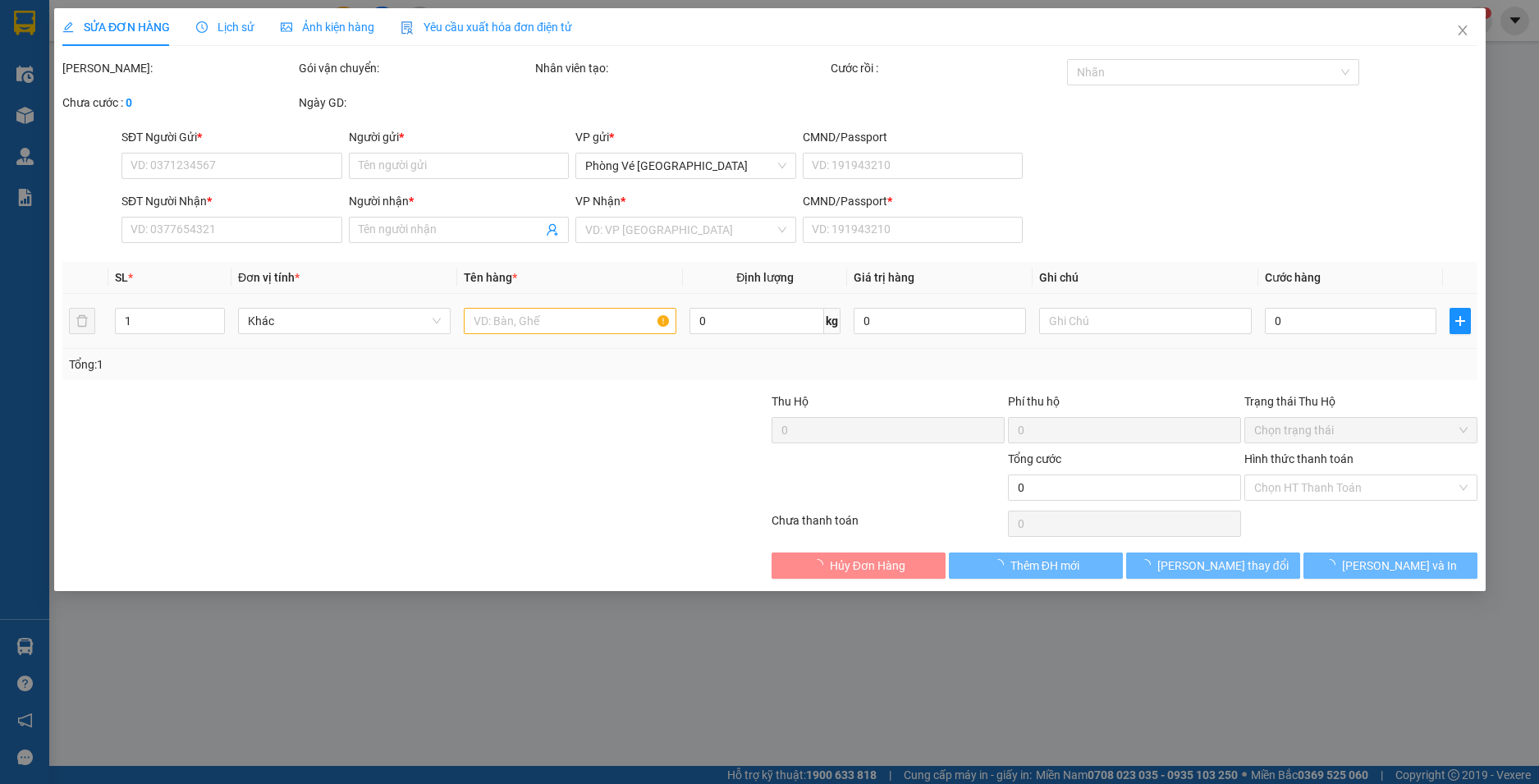
type input "0918559564"
type input "VÂN ( CTY PHÚ & EM )"
type input "0768425488"
type input "THÚY"
type input "1"
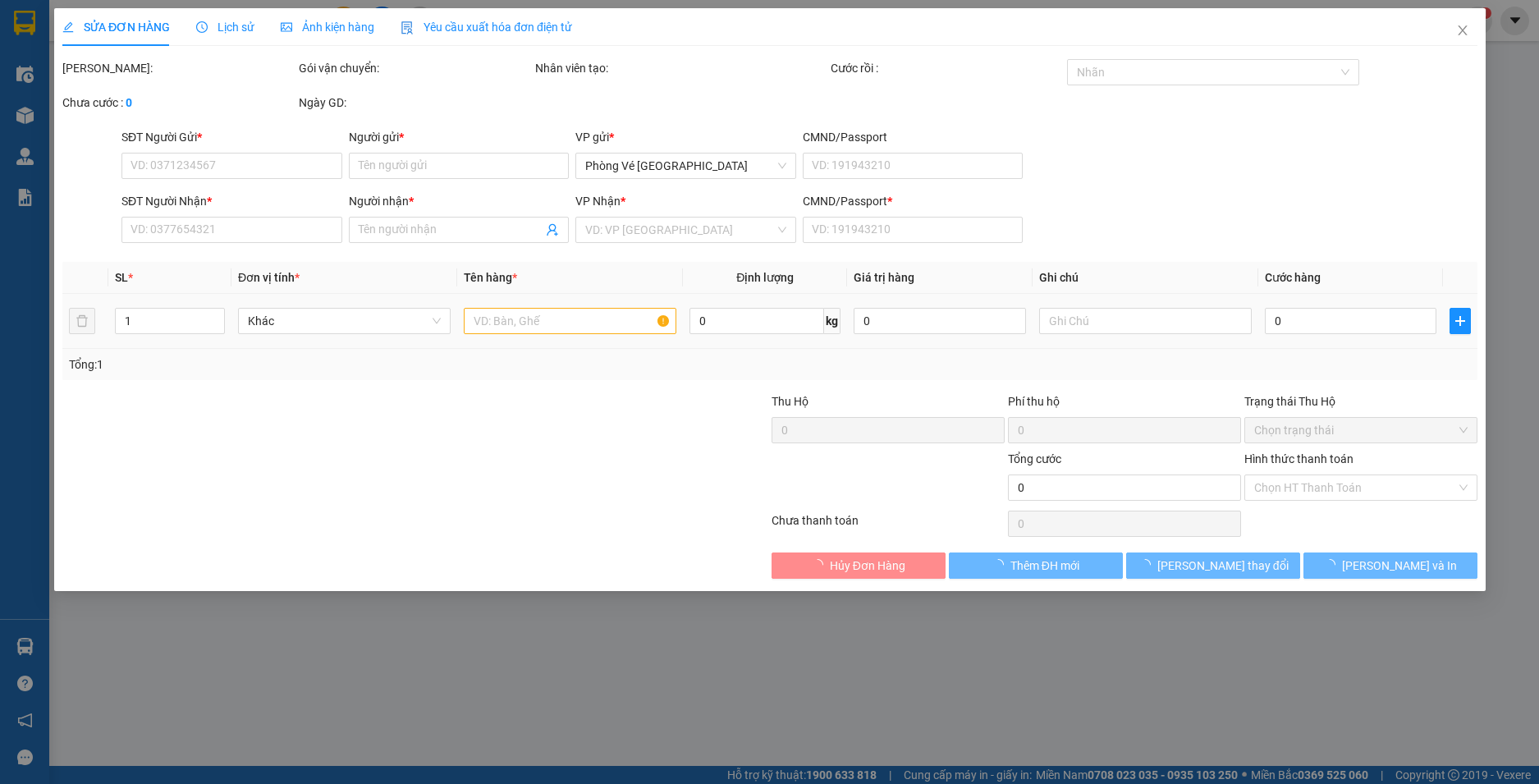
type input "120.000"
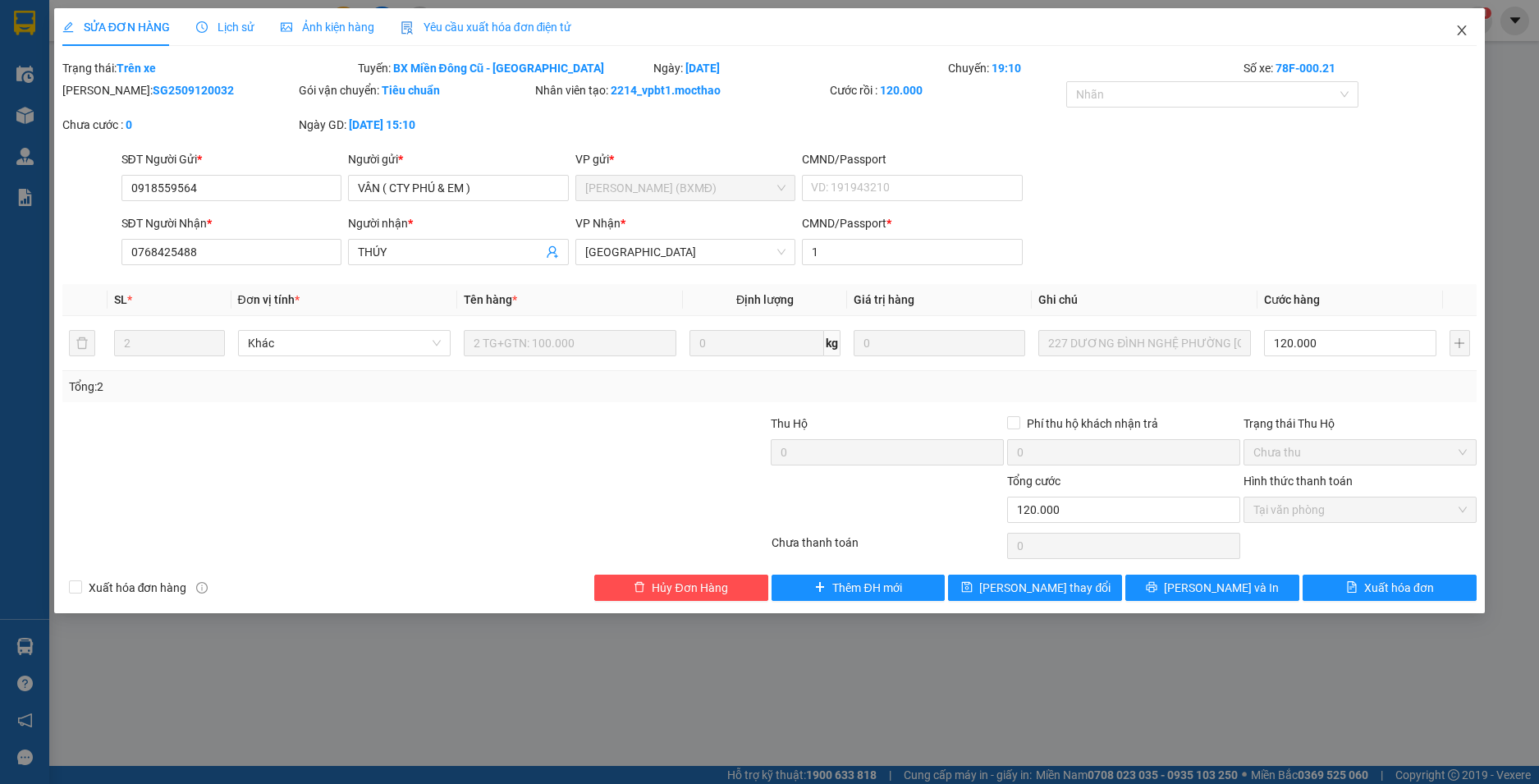
click at [1459, 27] on icon "close" at bounding box center [1461, 30] width 13 height 13
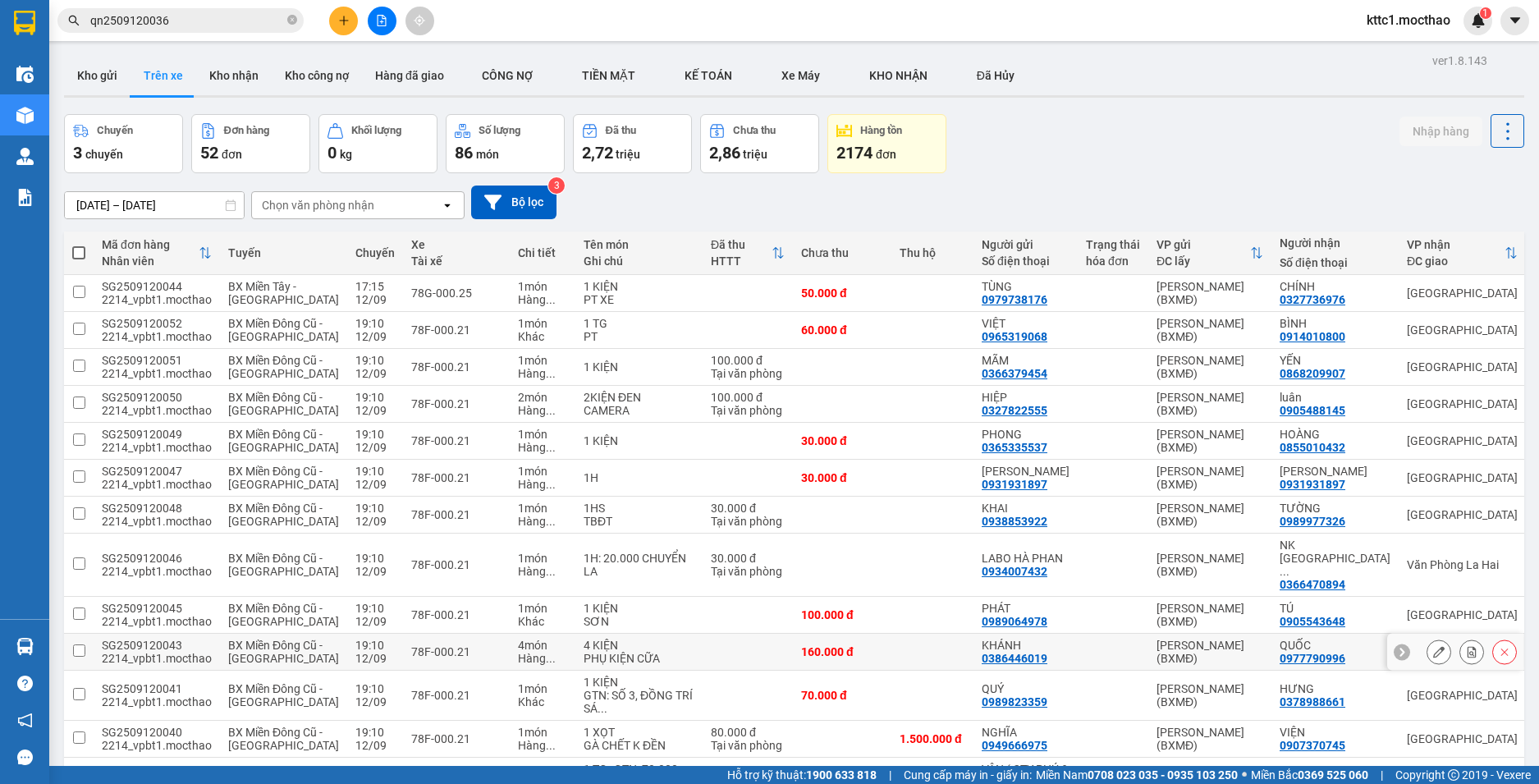
scroll to position [328, 0]
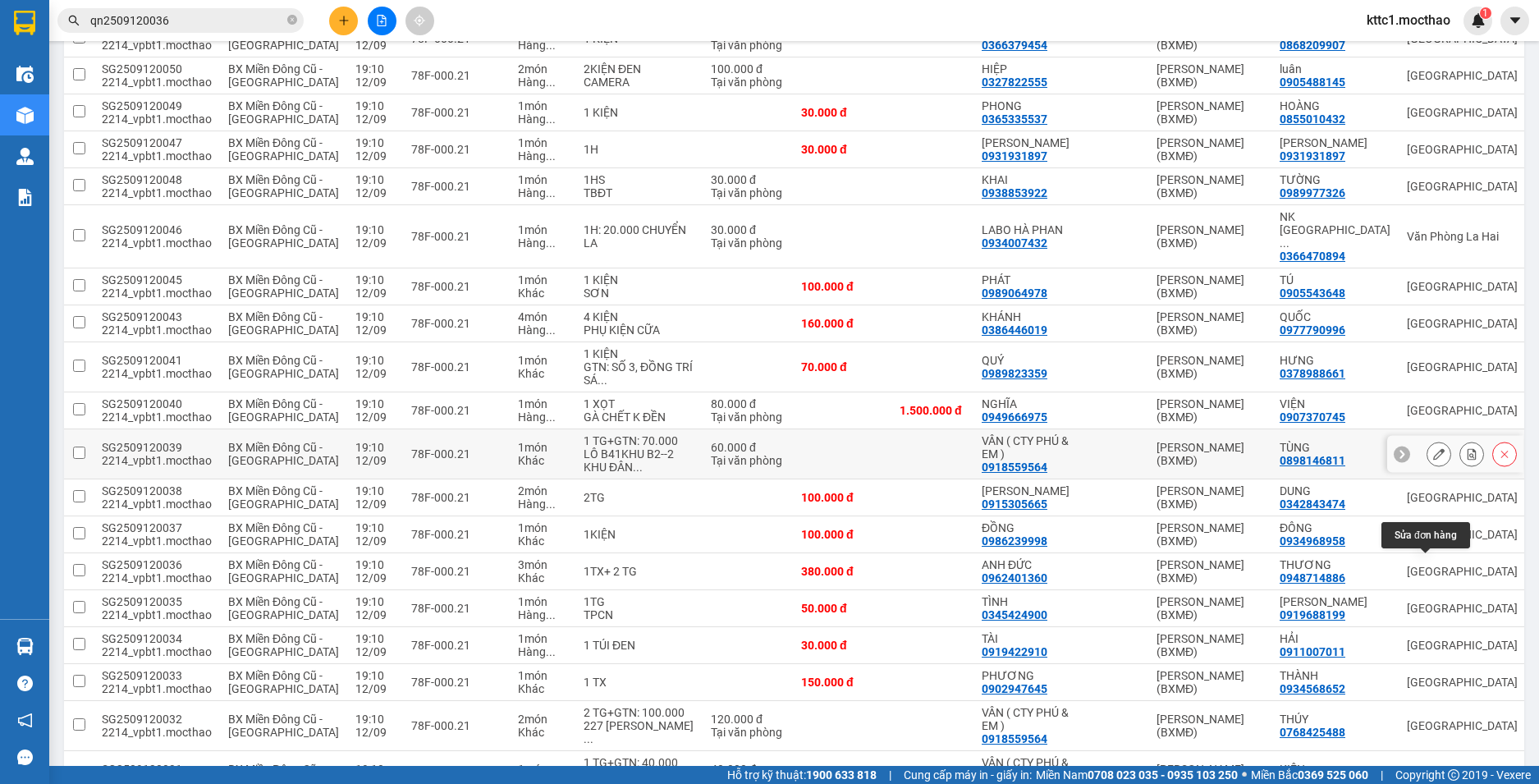
click at [1432, 469] on button at bounding box center [1438, 453] width 23 height 28
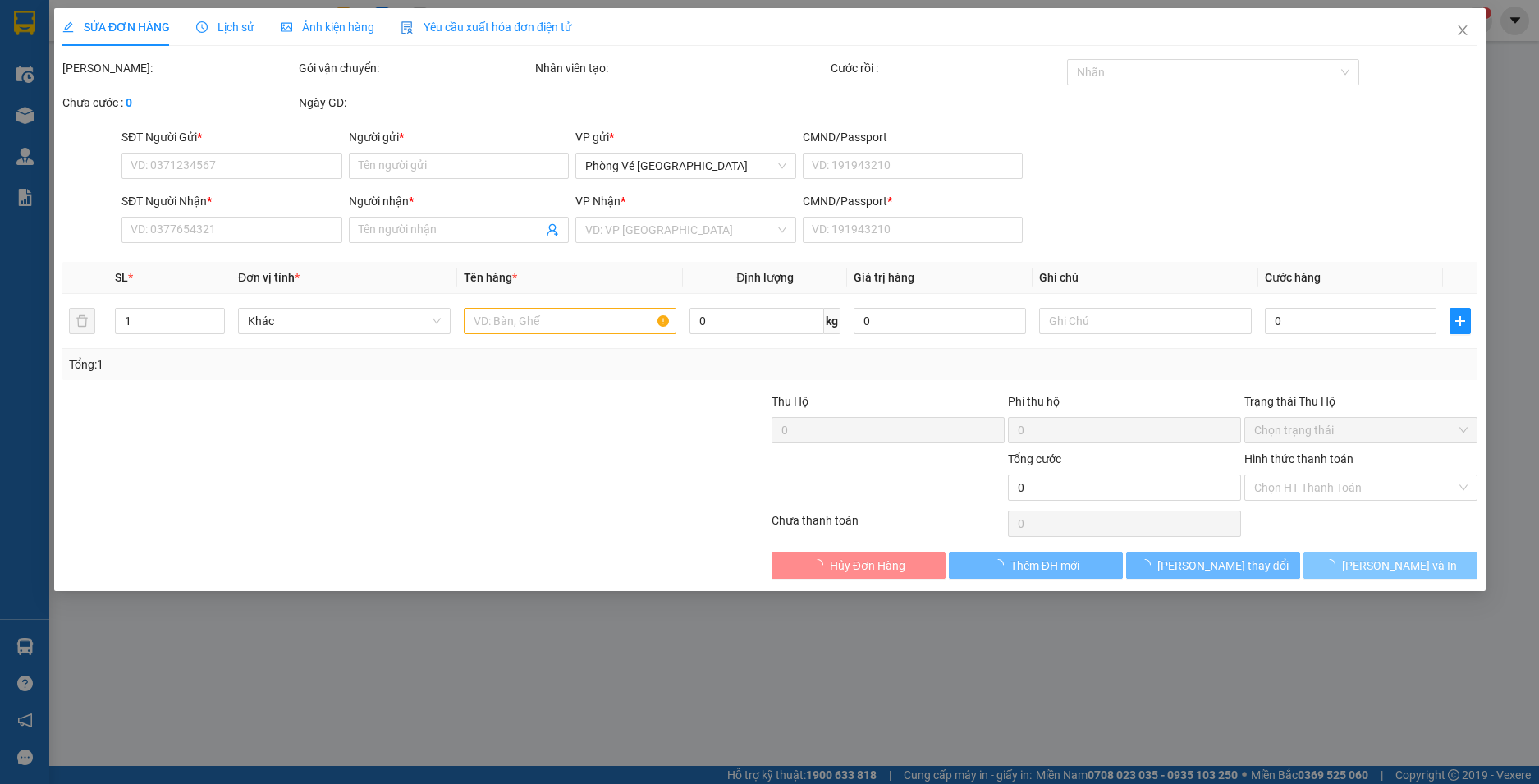
type input "0918559564"
type input "VÂN ( CTY PHÚ & EM )"
type input "0898146811"
type input "TÙNG"
type input "1"
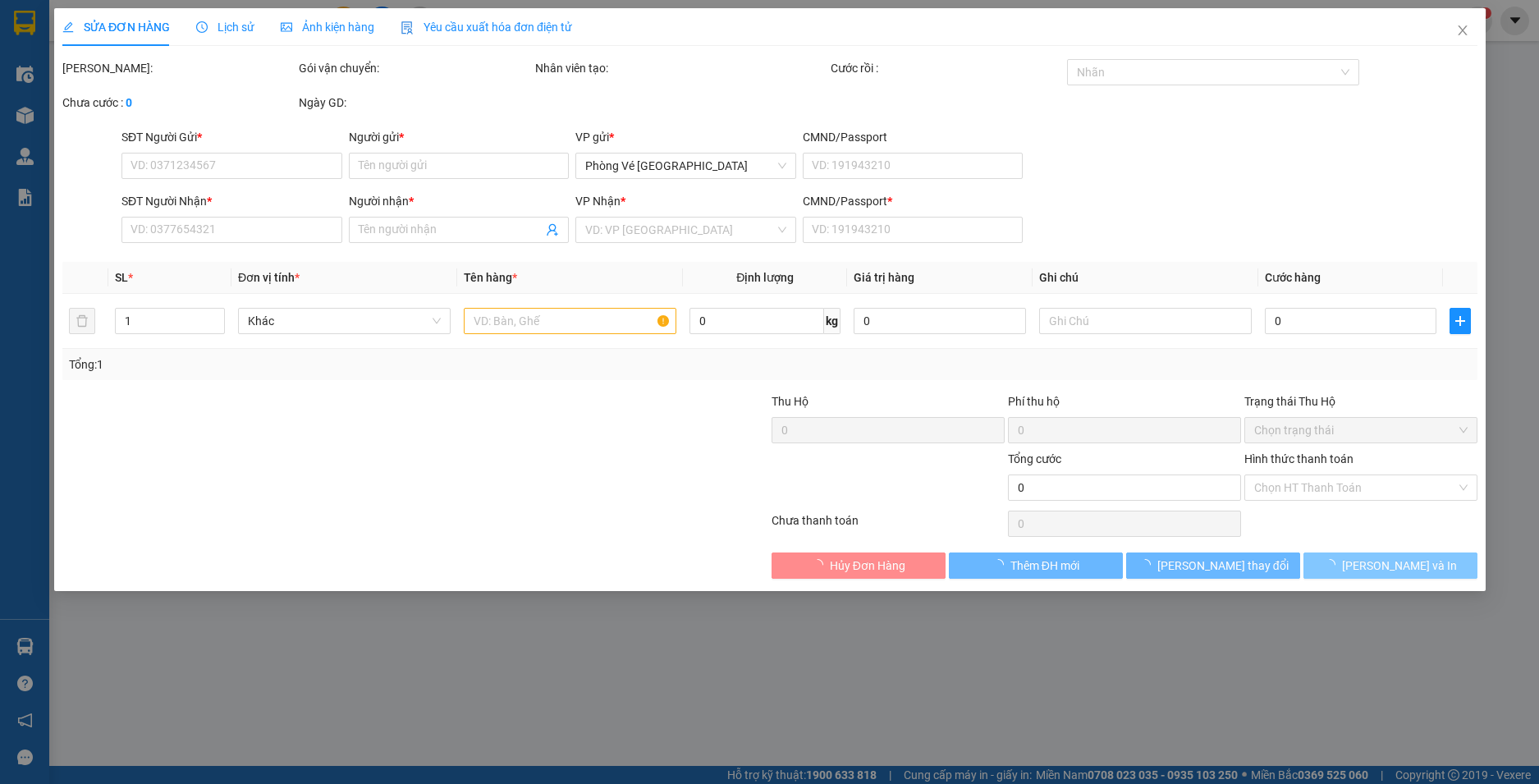
type input "60.000"
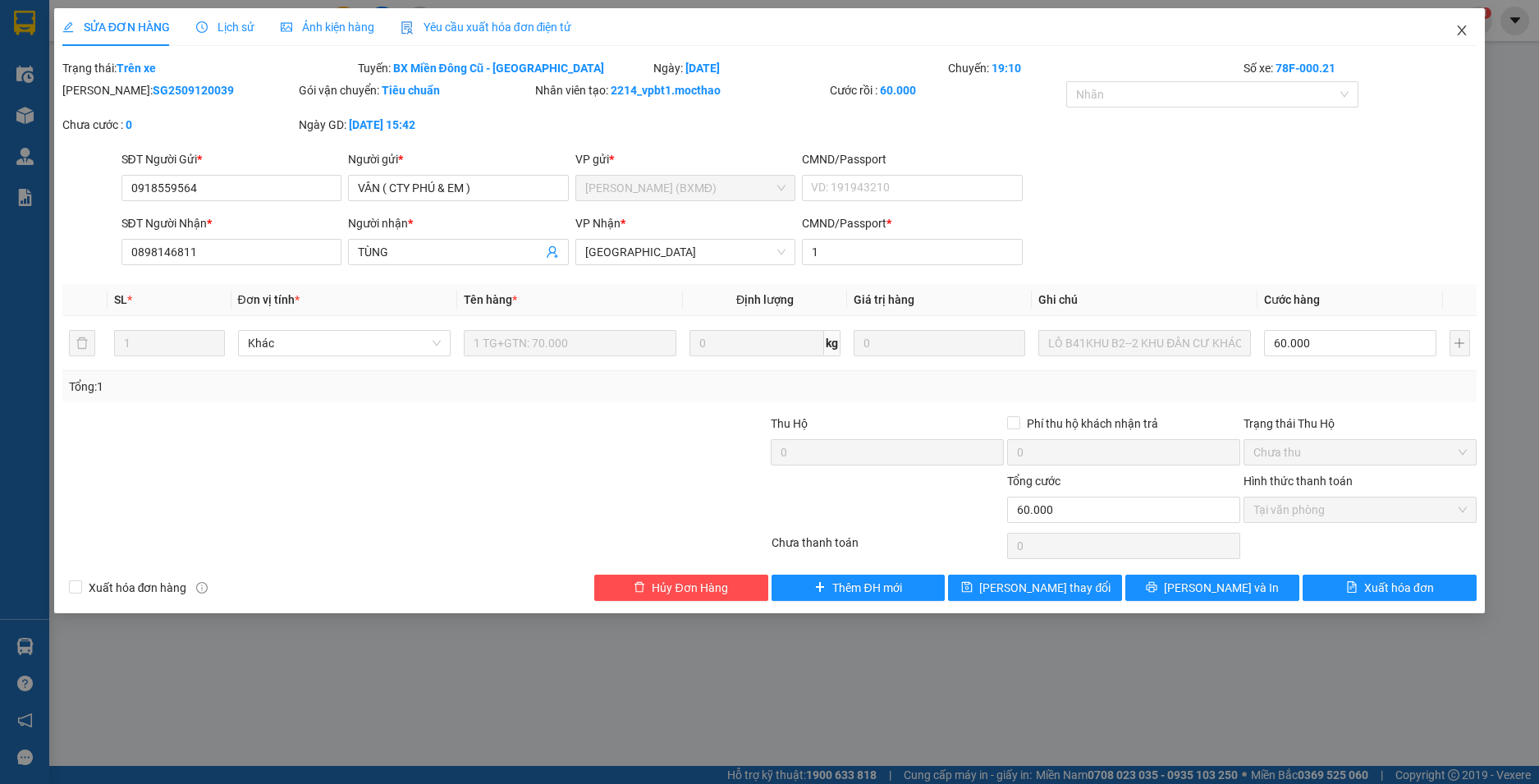
click at [1463, 27] on icon "close" at bounding box center [1461, 30] width 13 height 13
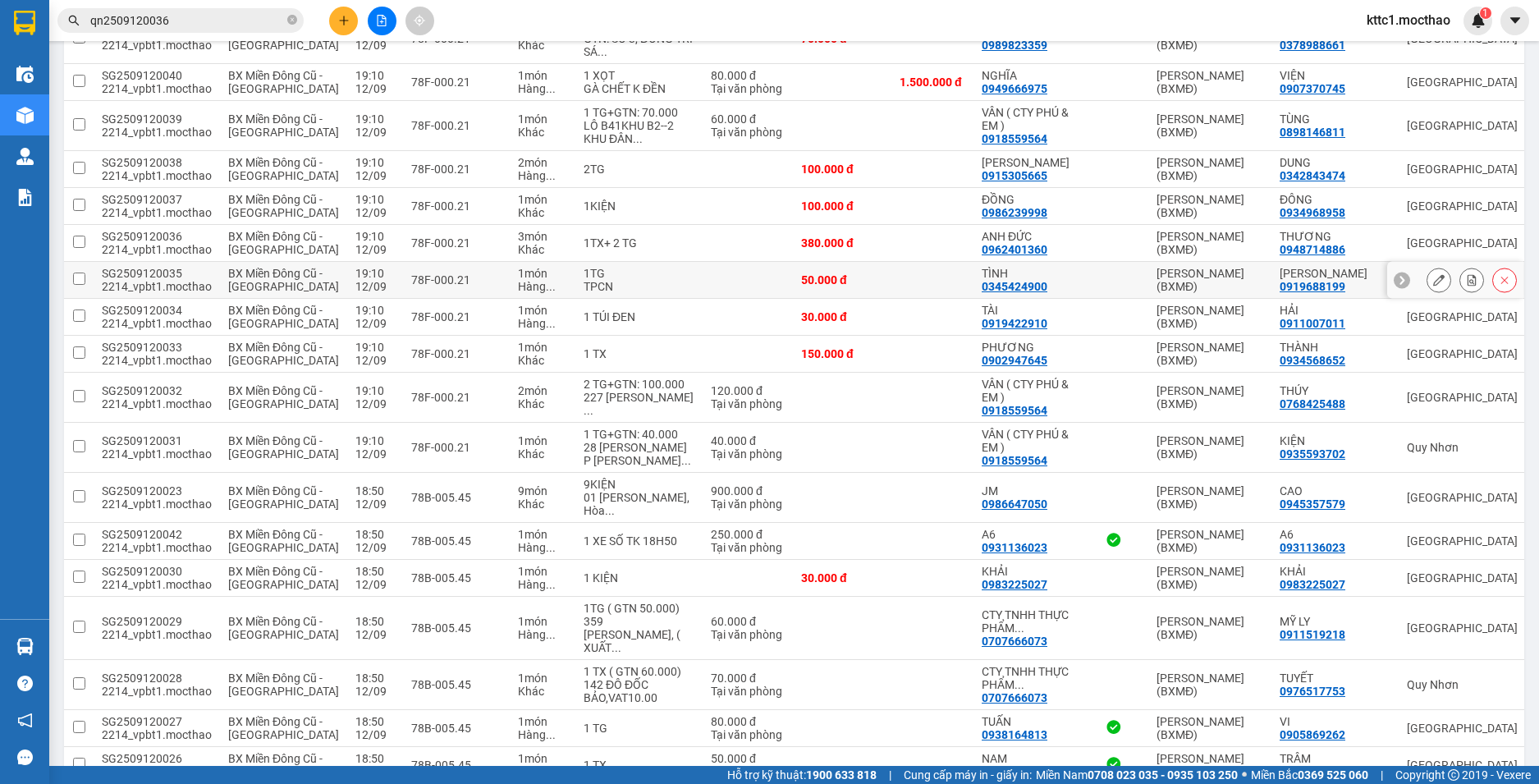
scroll to position [902, 0]
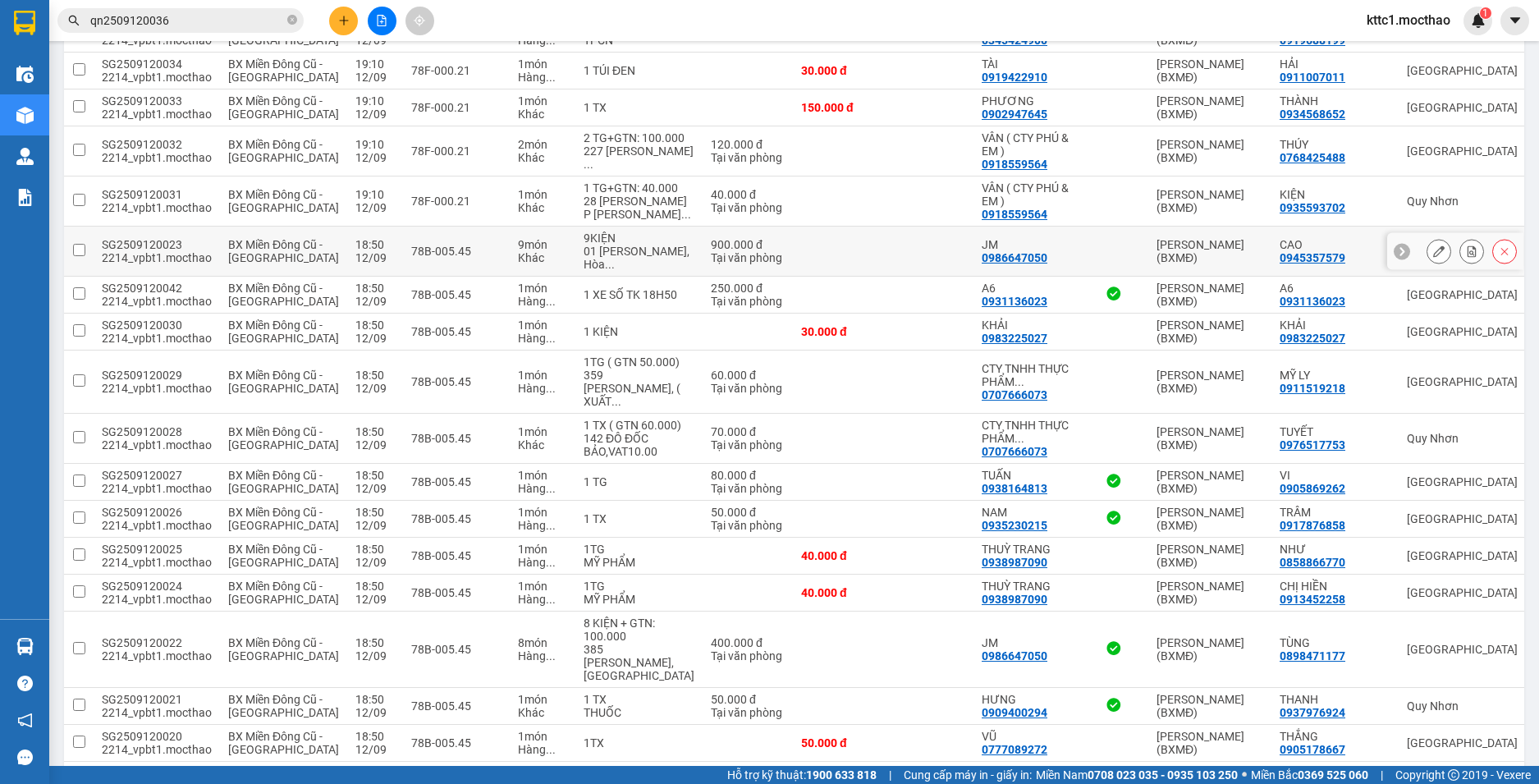
click at [1428, 266] on button at bounding box center [1438, 251] width 23 height 28
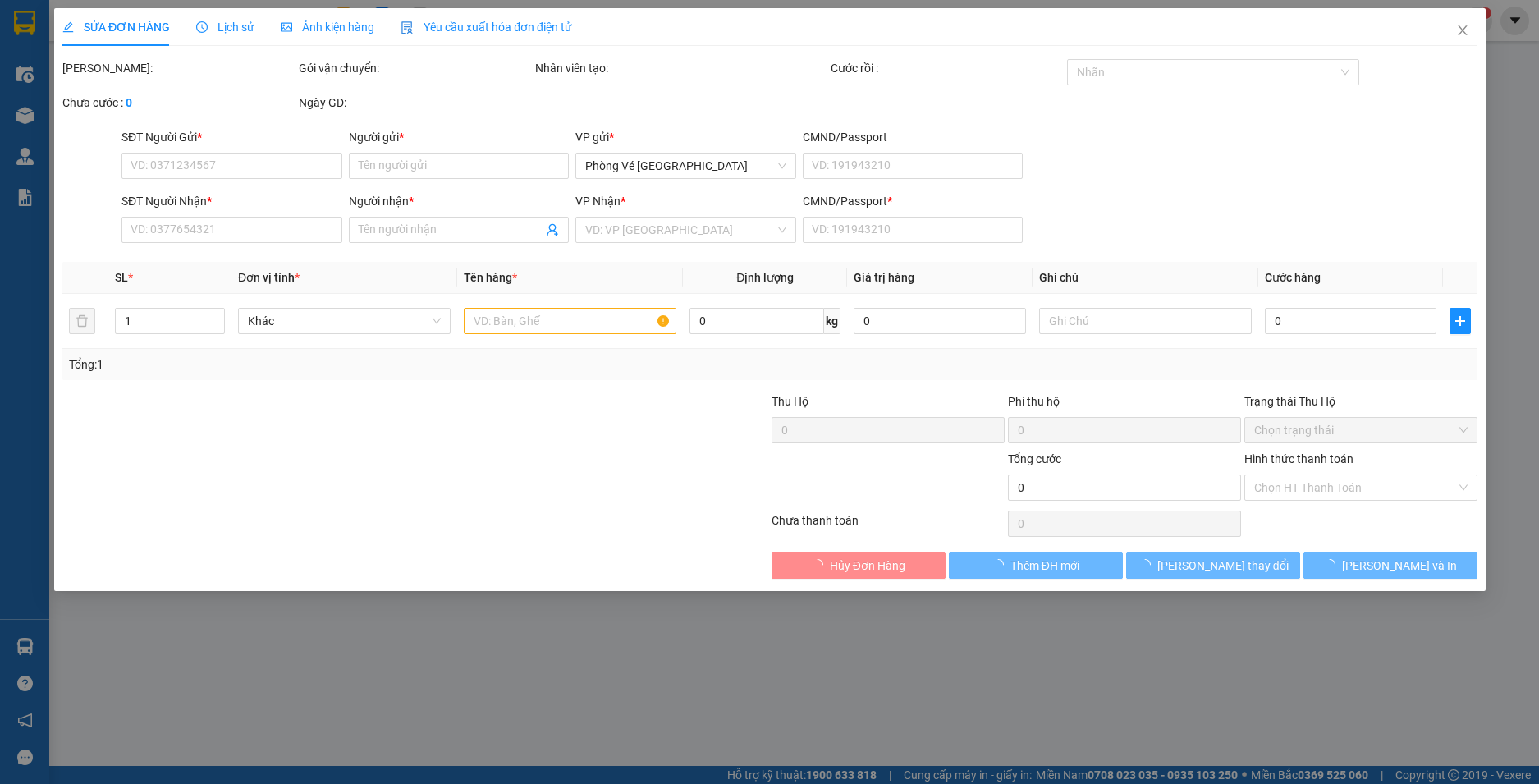
type input "0986647050"
type input "JM"
type input "0945357579"
type input "CAO"
type input "1"
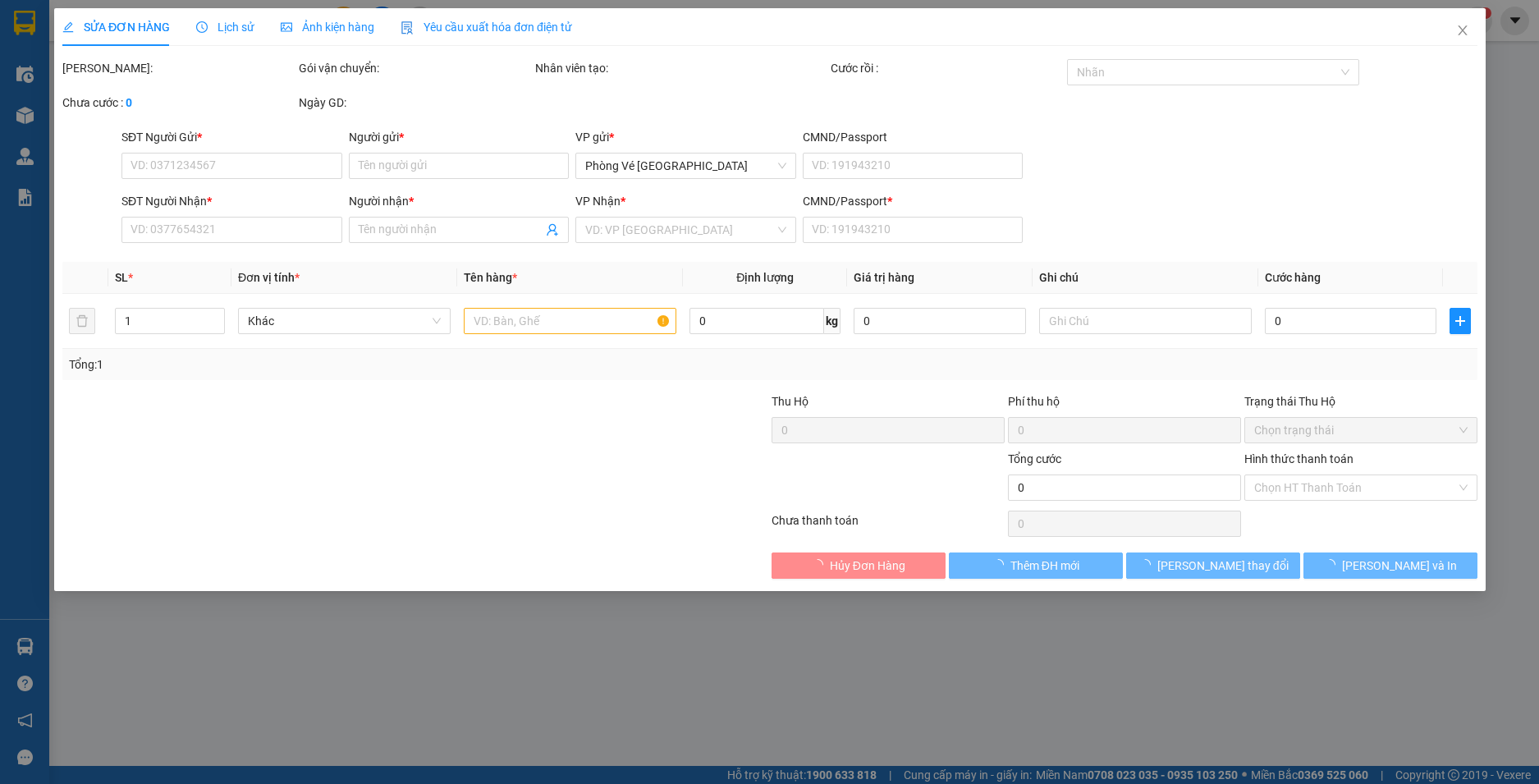
type input "900.000"
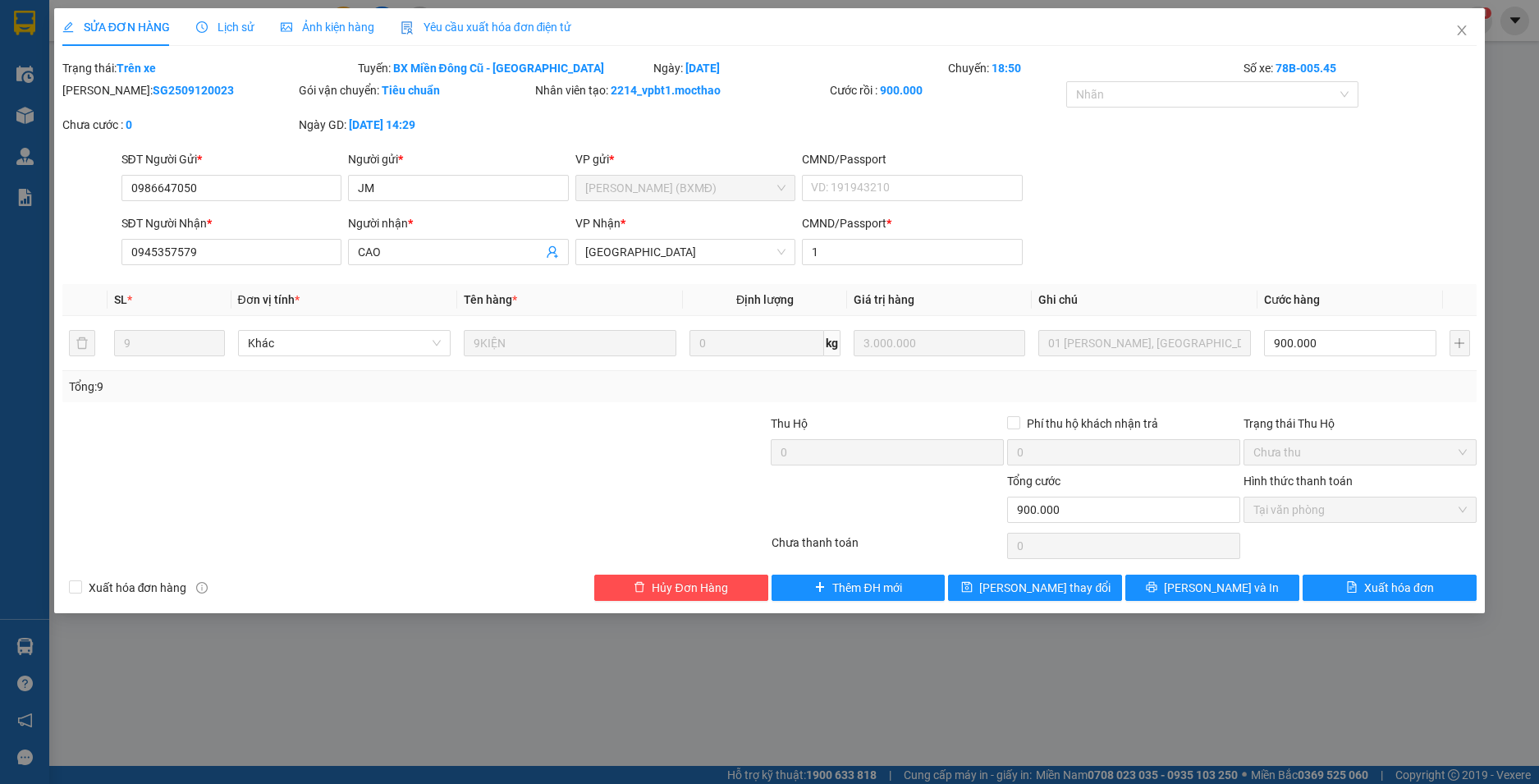
click at [491, 32] on span "Yêu cầu xuất hóa đơn điện tử" at bounding box center [486, 27] width 171 height 13
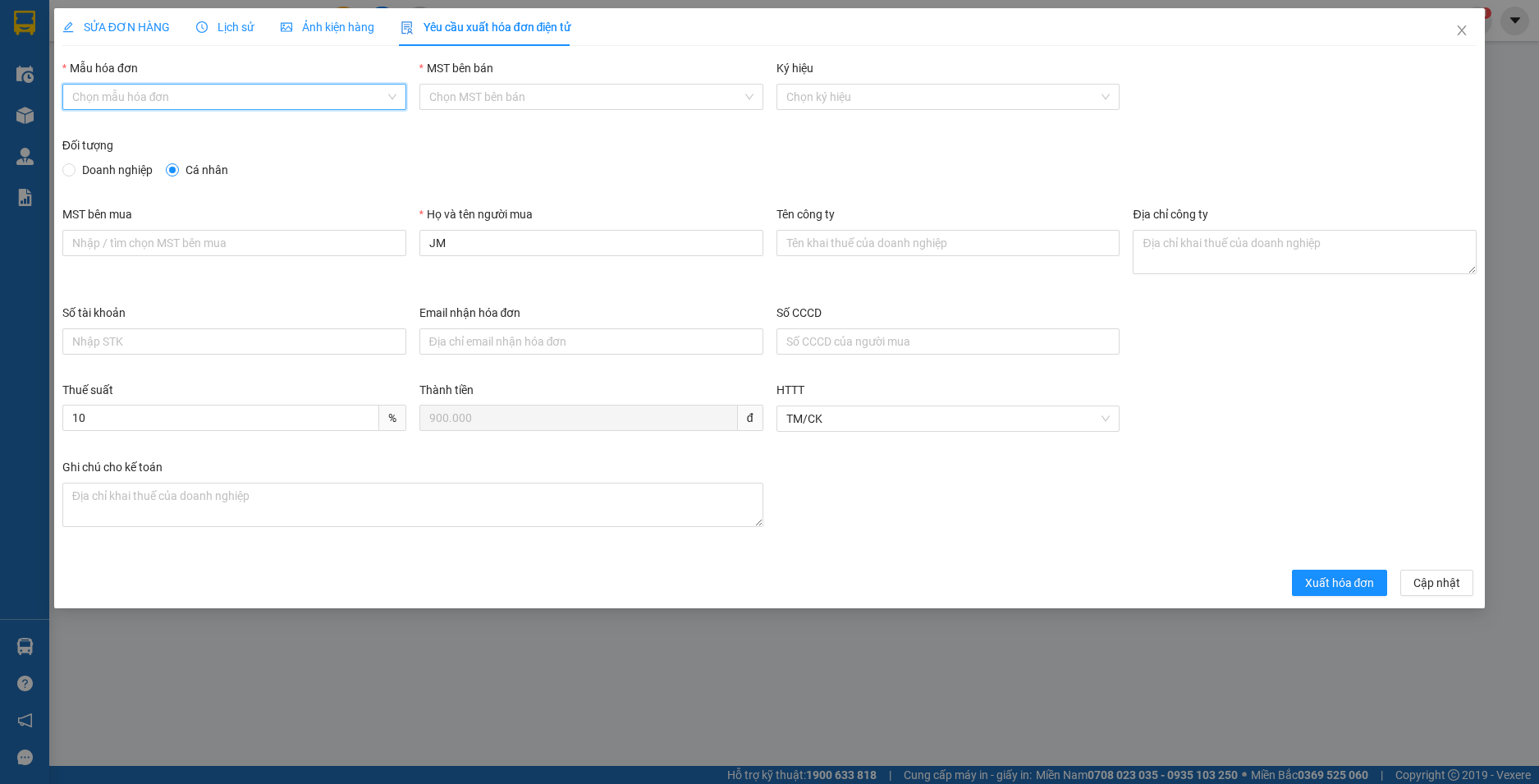
click at [235, 91] on input "Mẫu hóa đơn" at bounding box center [228, 96] width 312 height 25
click at [209, 128] on div "HĐH" at bounding box center [235, 130] width 324 height 18
type input "8"
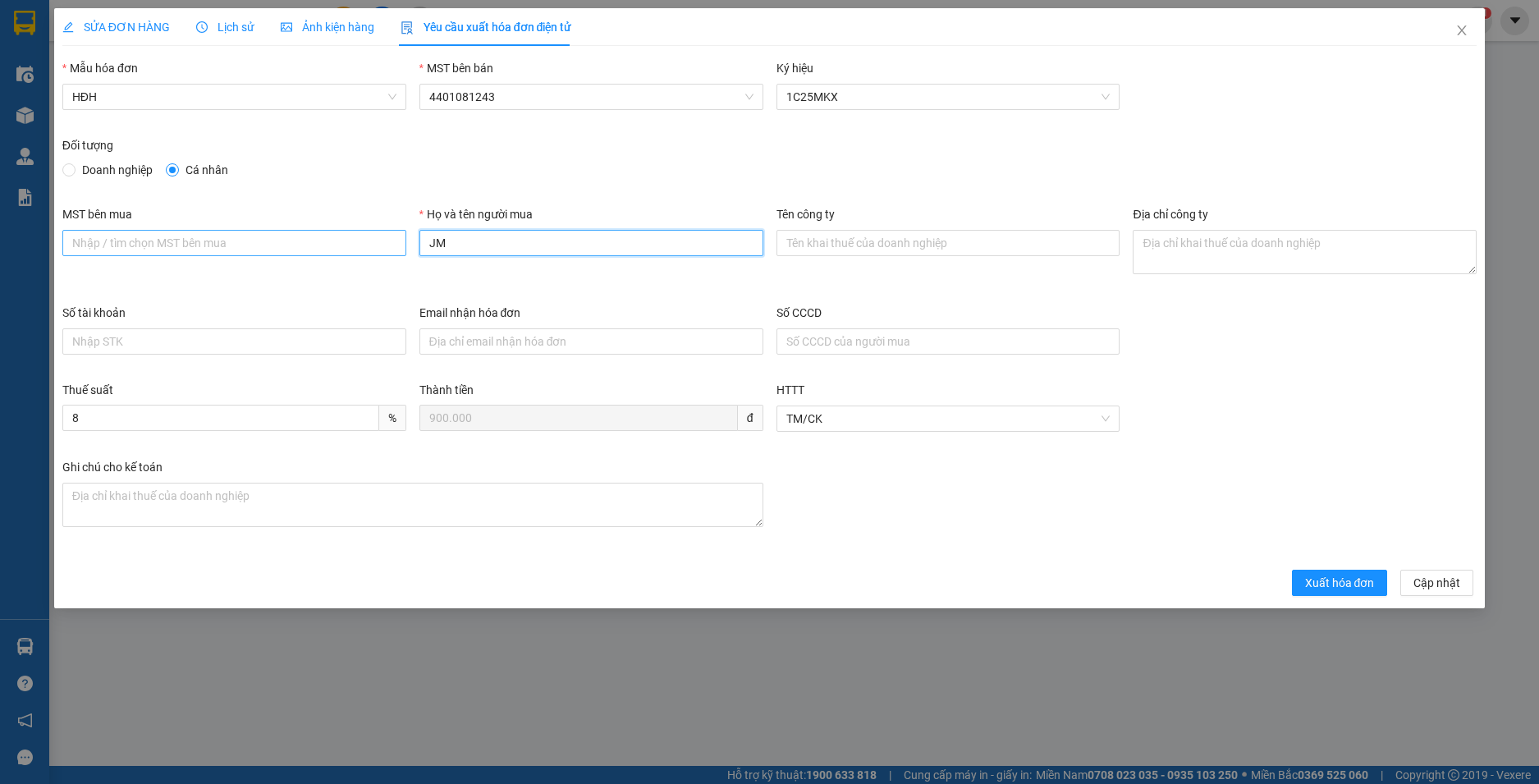
drag, startPoint x: 416, startPoint y: 243, endPoint x: 391, endPoint y: 240, distance: 25.2
click at [391, 240] on div "MST bên mua Họ và tên người mua JM Tên công ty Địa chỉ công ty" at bounding box center [770, 255] width 1428 height 99
type input "Người mua không lấy hoá đơn"
click at [1327, 578] on span "Xuất hóa đơn" at bounding box center [1339, 583] width 70 height 18
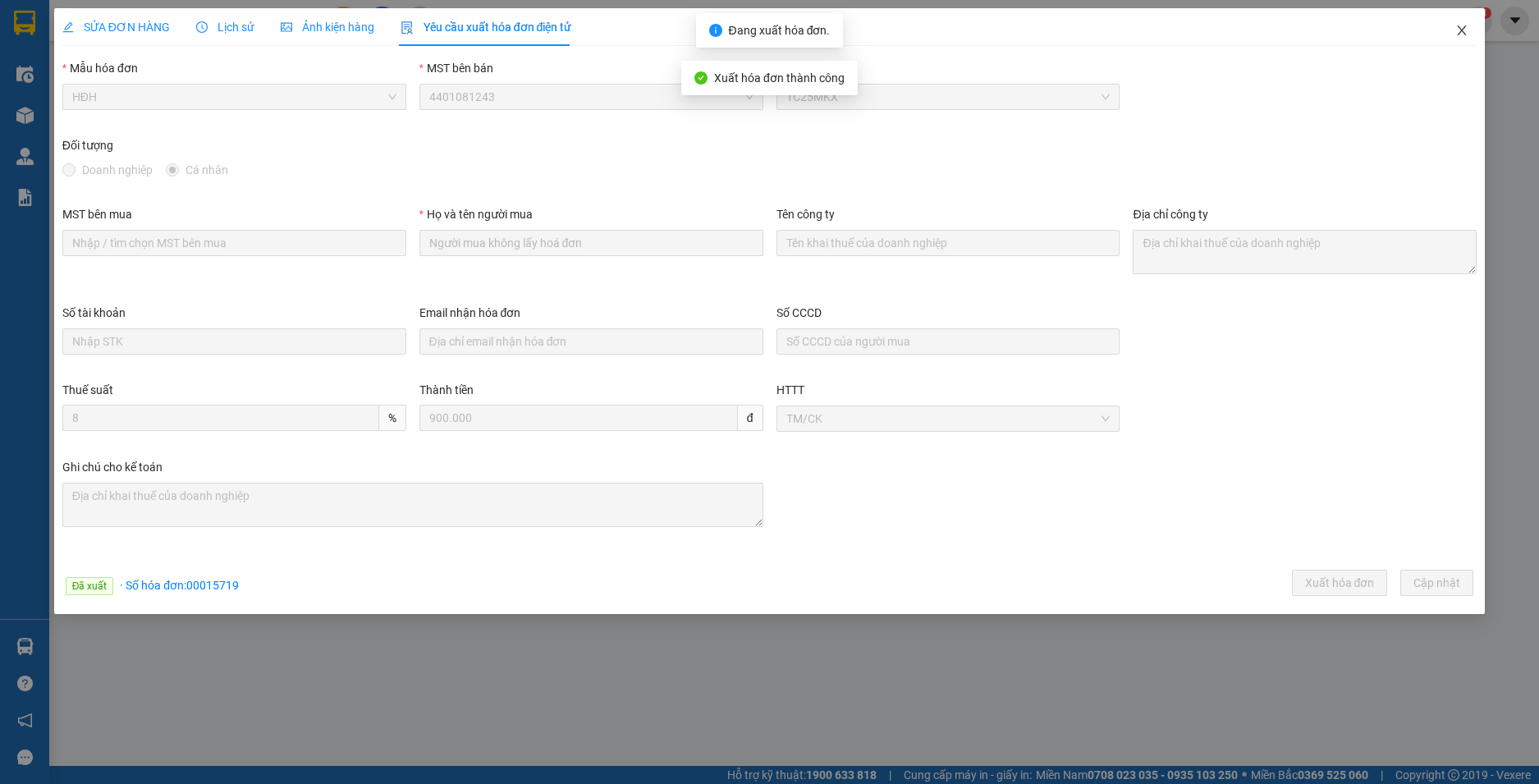
click at [1461, 29] on icon "close" at bounding box center [1462, 30] width 9 height 10
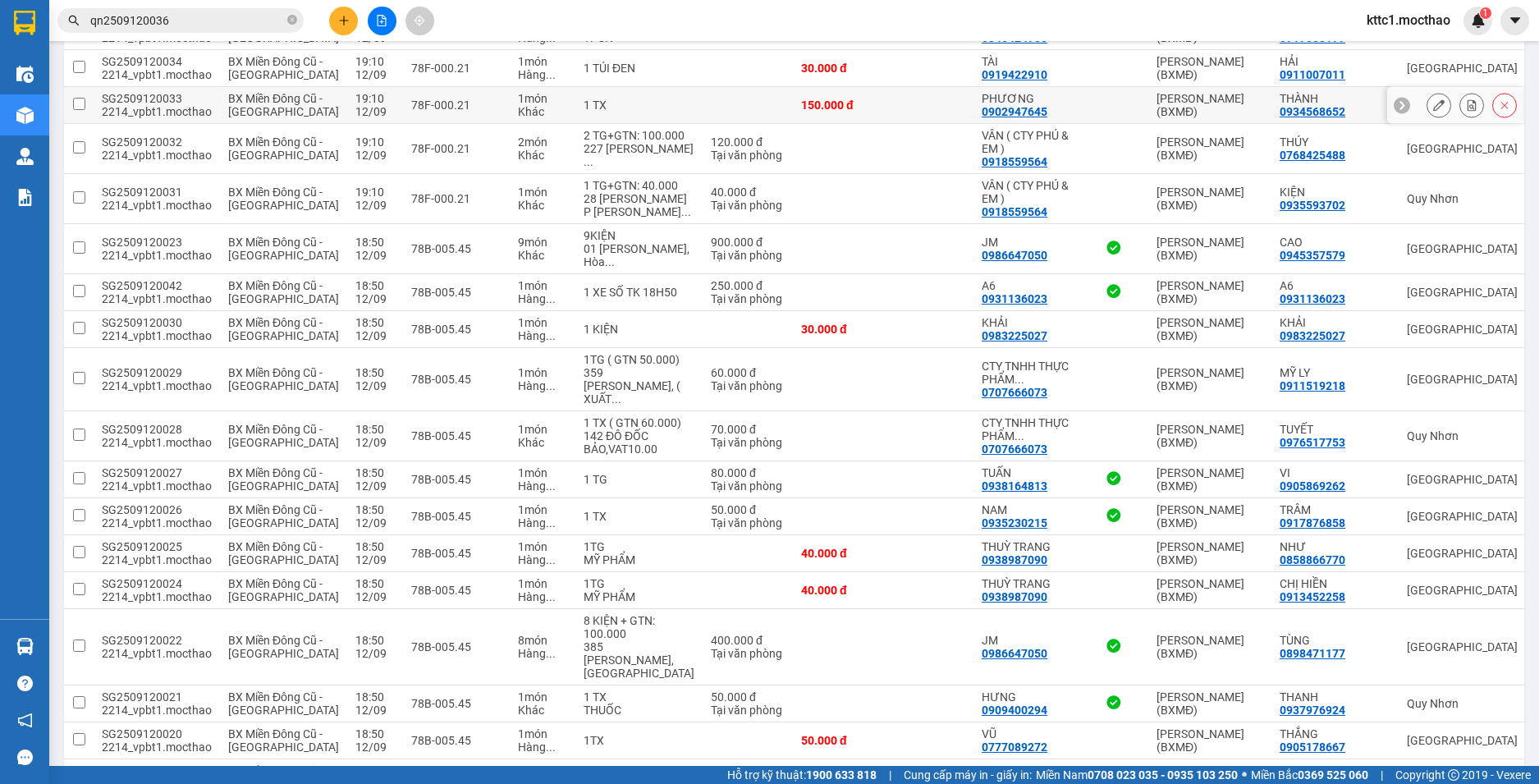
scroll to position [659, 0]
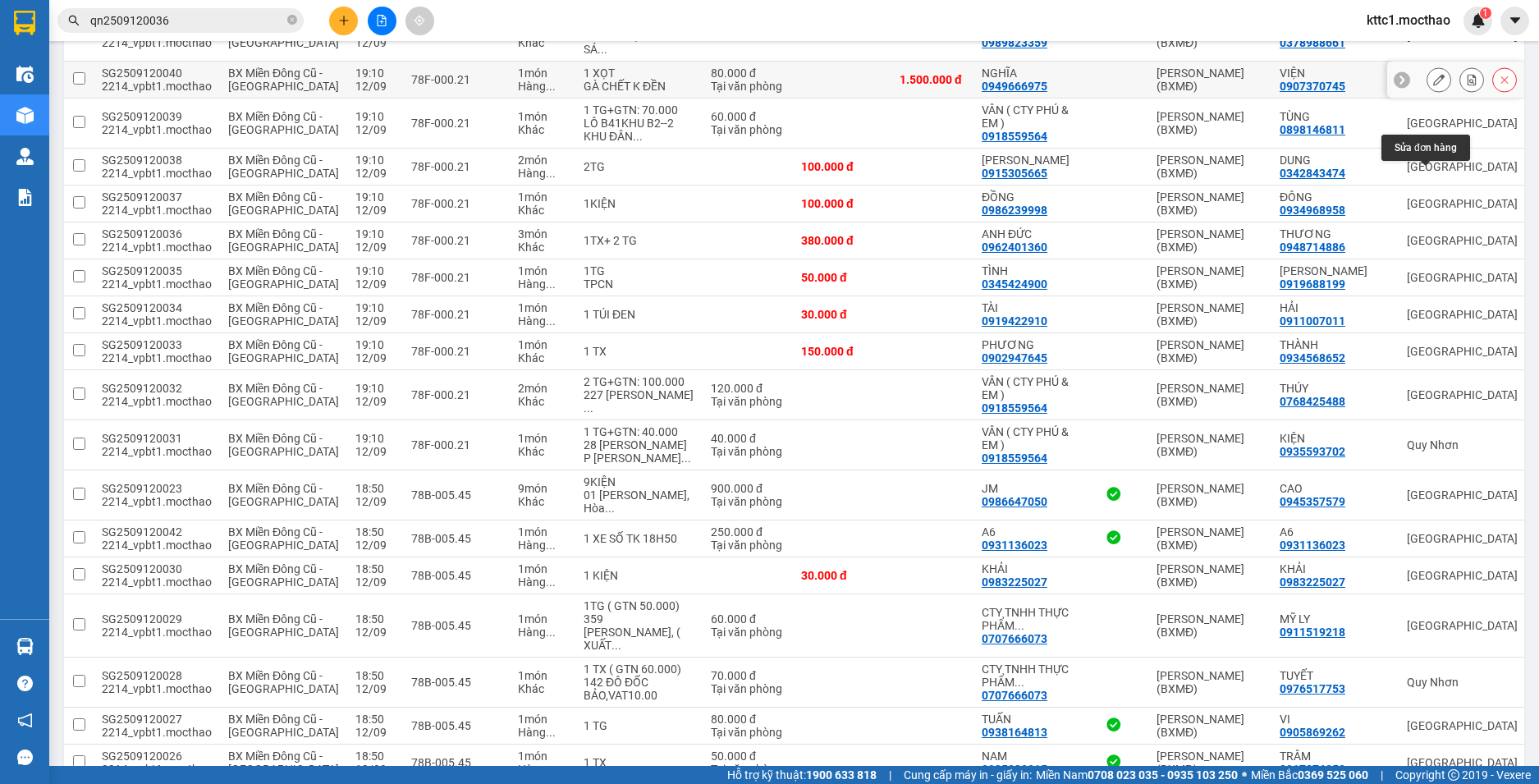
click at [1431, 94] on button at bounding box center [1438, 80] width 23 height 28
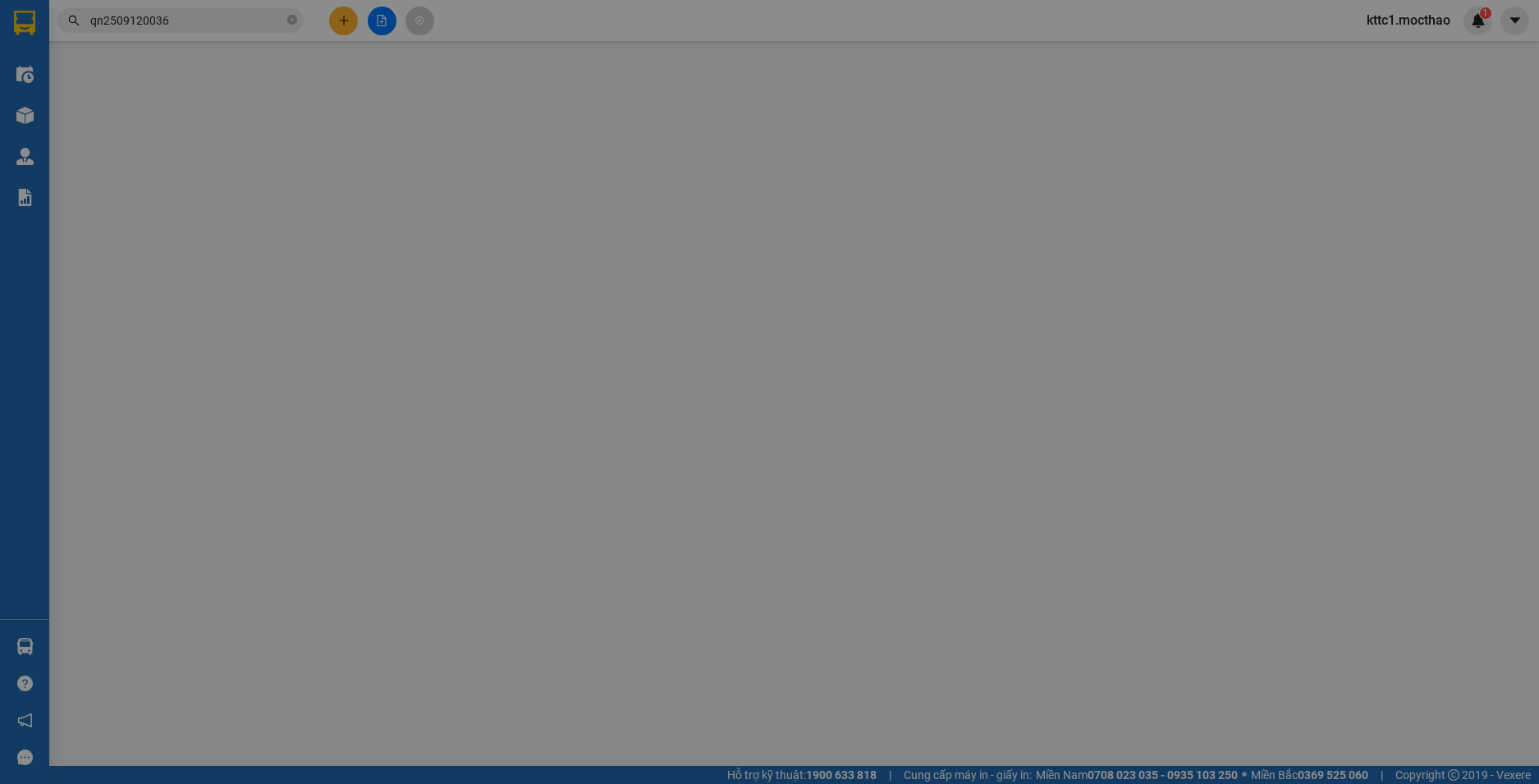
type input "0949666975"
type input "NGHĨA"
type input "0907370745"
type input "VIỆN"
type input "1"
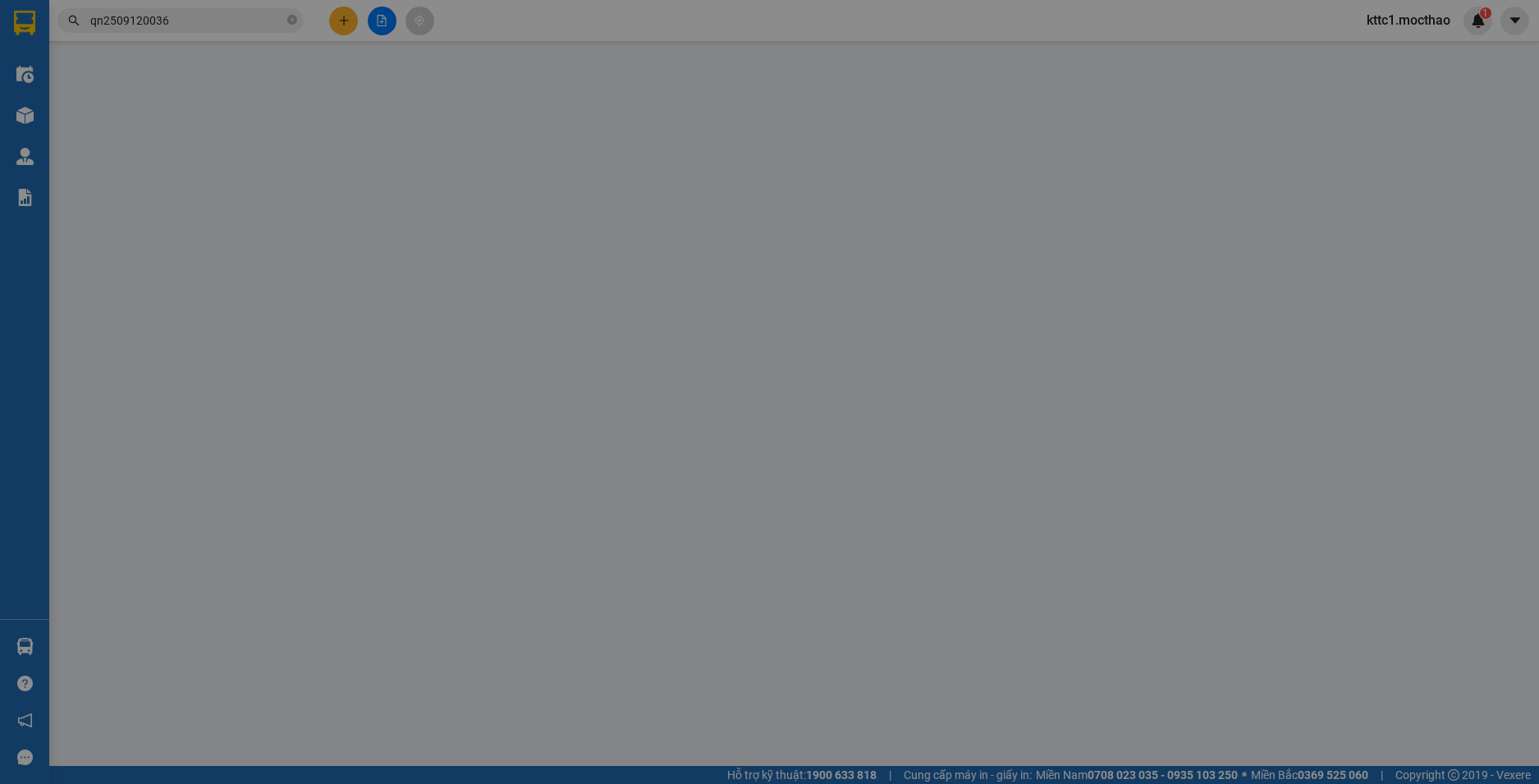
type input "80.000"
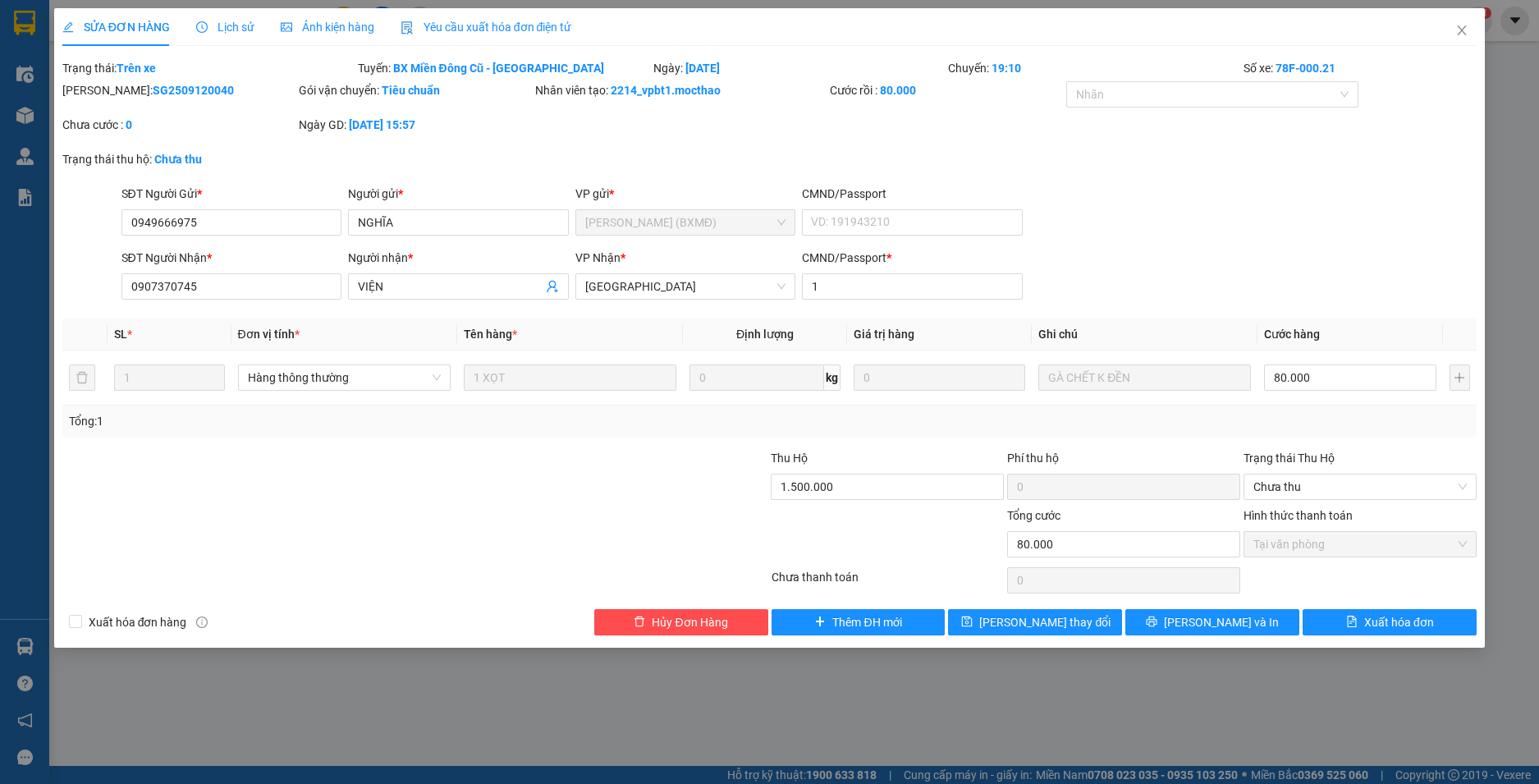
click at [515, 20] on span "Yêu cầu xuất hóa đơn điện tử" at bounding box center [486, 27] width 171 height 13
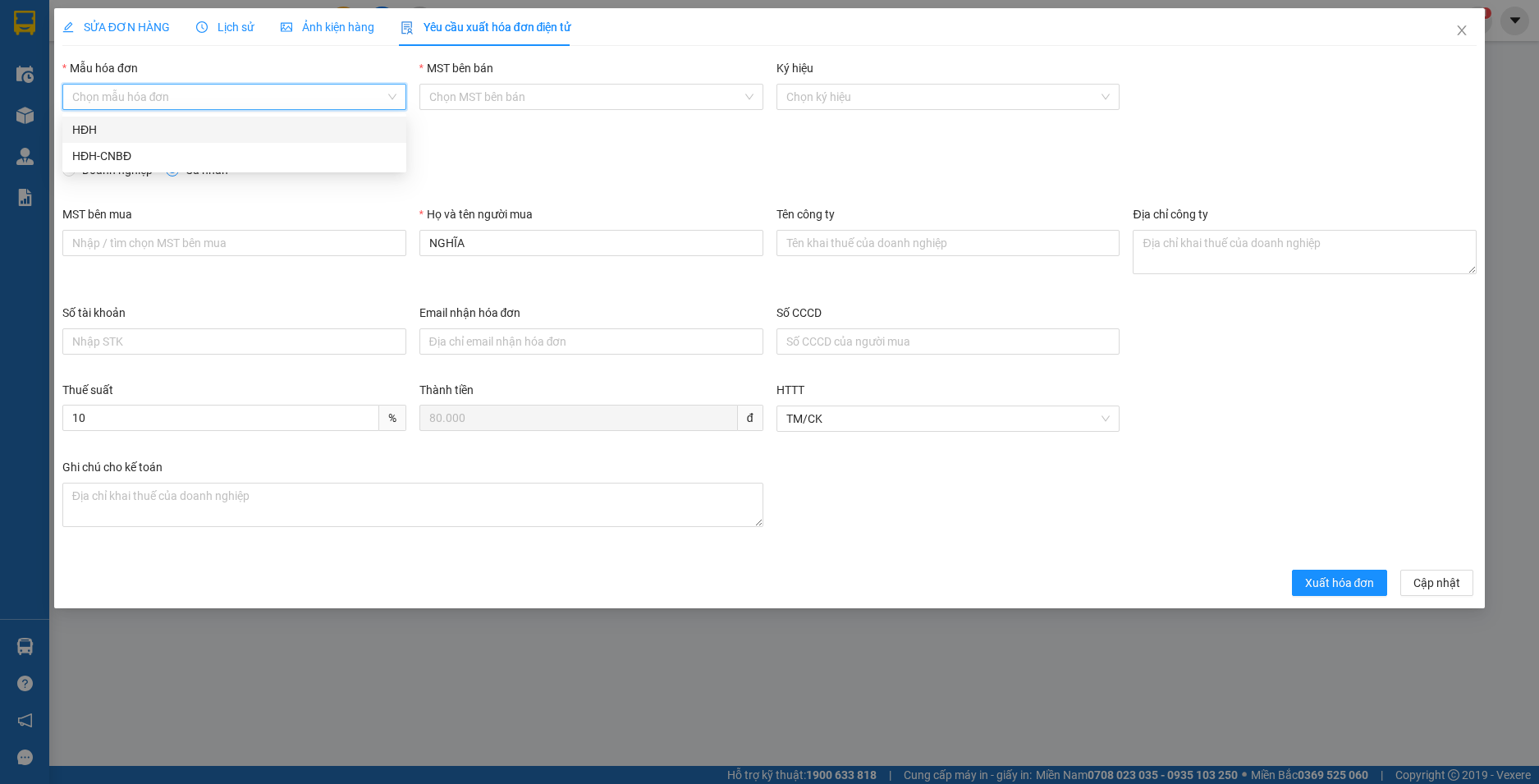
click at [195, 104] on input "Mẫu hóa đơn" at bounding box center [228, 96] width 312 height 25
click at [173, 137] on div "HĐH" at bounding box center [235, 130] width 324 height 18
type input "8"
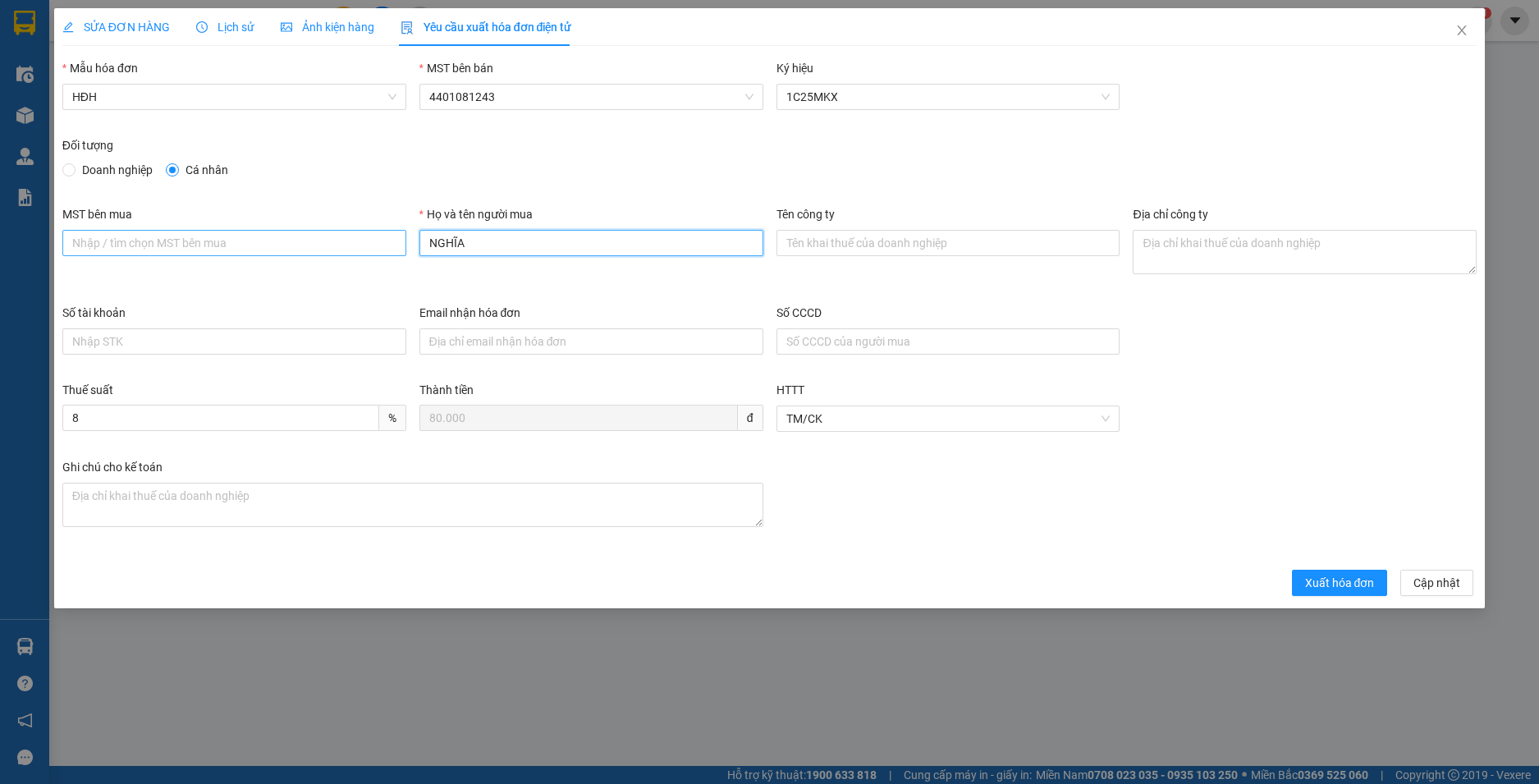
drag, startPoint x: 390, startPoint y: 240, endPoint x: 366, endPoint y: 237, distance: 24.2
click at [377, 239] on div "MST bên mua Họ và tên người mua NGHĨA Tên công ty Địa chỉ công ty" at bounding box center [770, 255] width 1428 height 99
type input "Người mua không lấy hoá đơn"
click at [1311, 578] on span "Xuất hóa đơn" at bounding box center [1339, 583] width 70 height 18
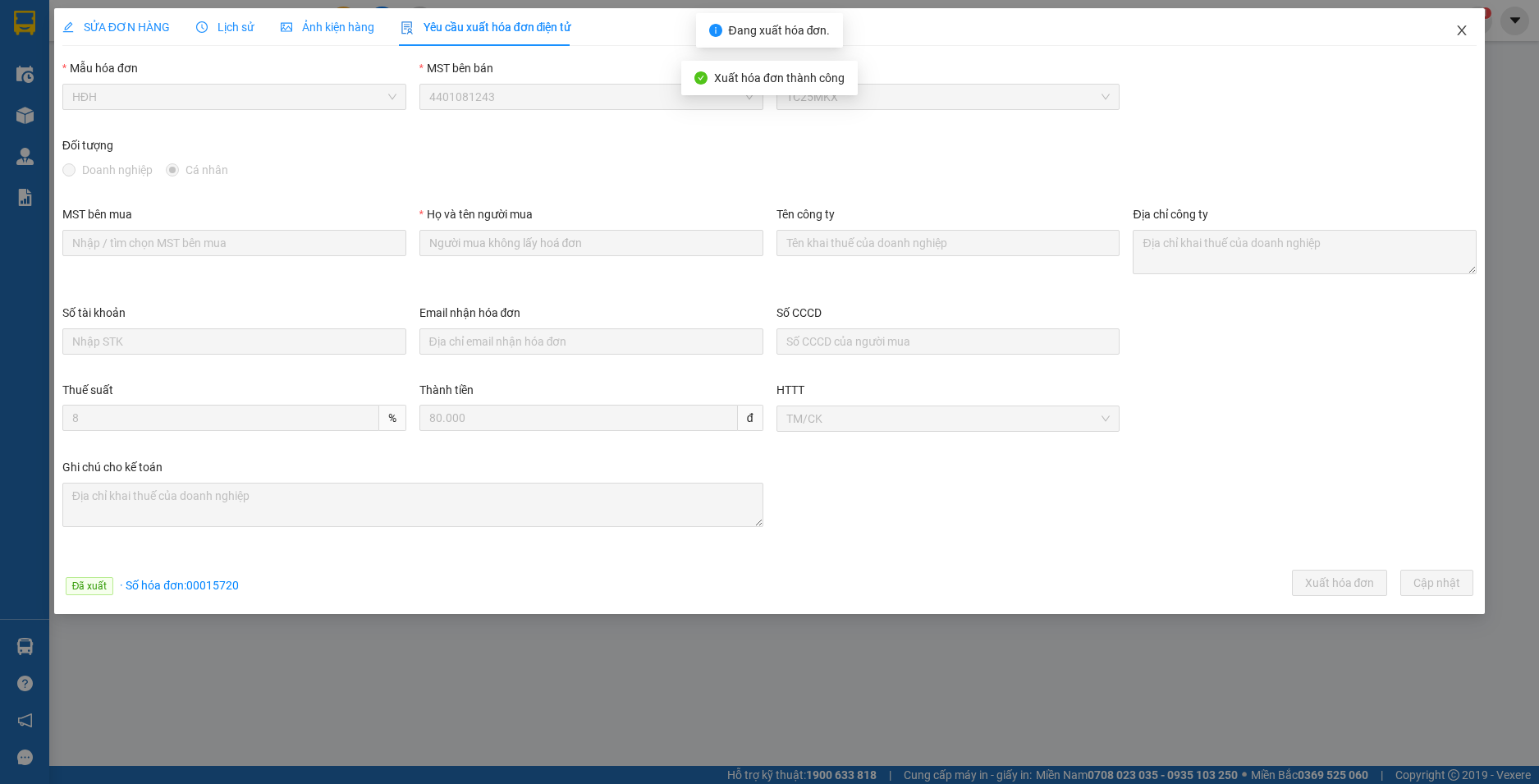
click at [1466, 29] on icon "close" at bounding box center [1461, 30] width 13 height 13
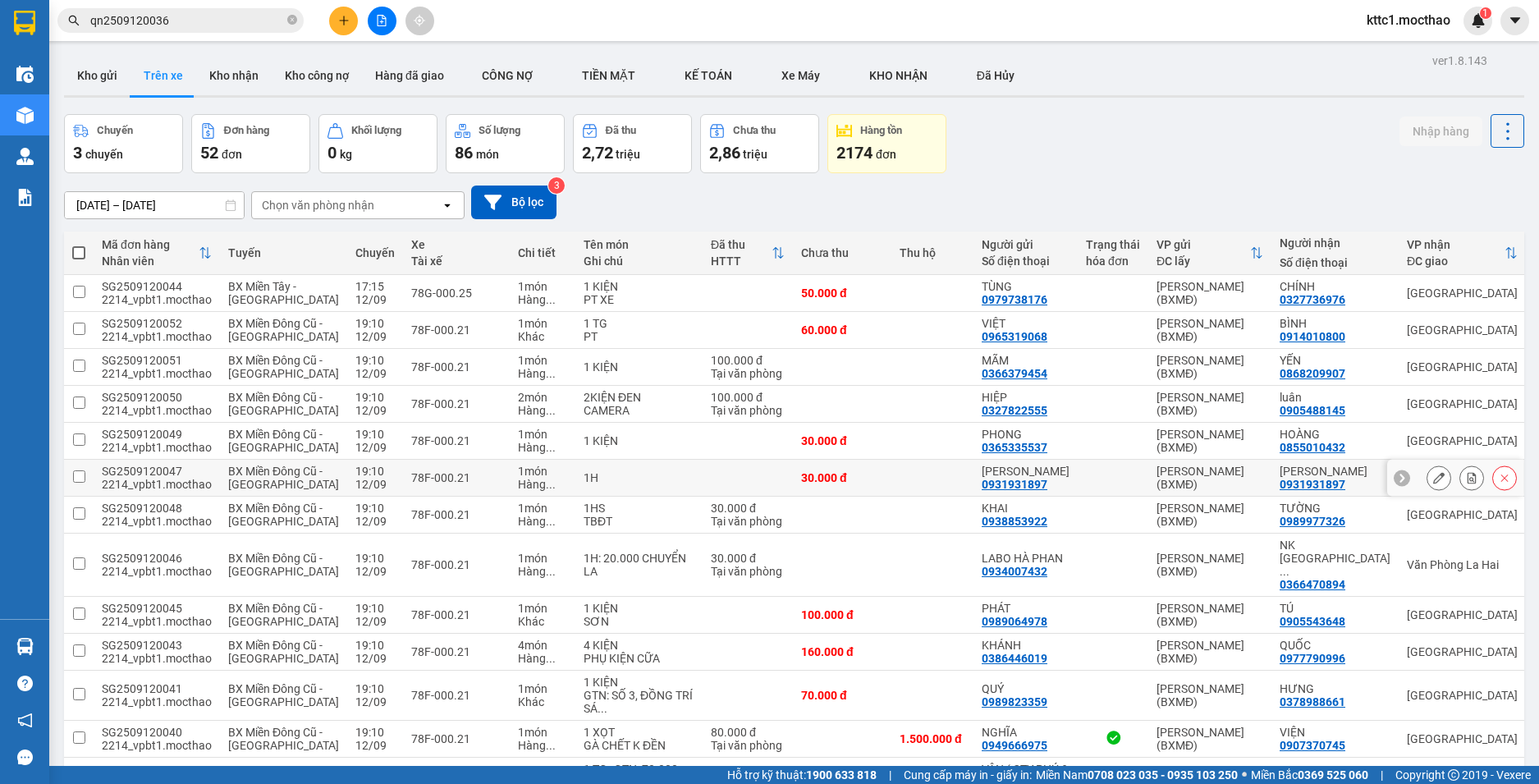
scroll to position [410, 0]
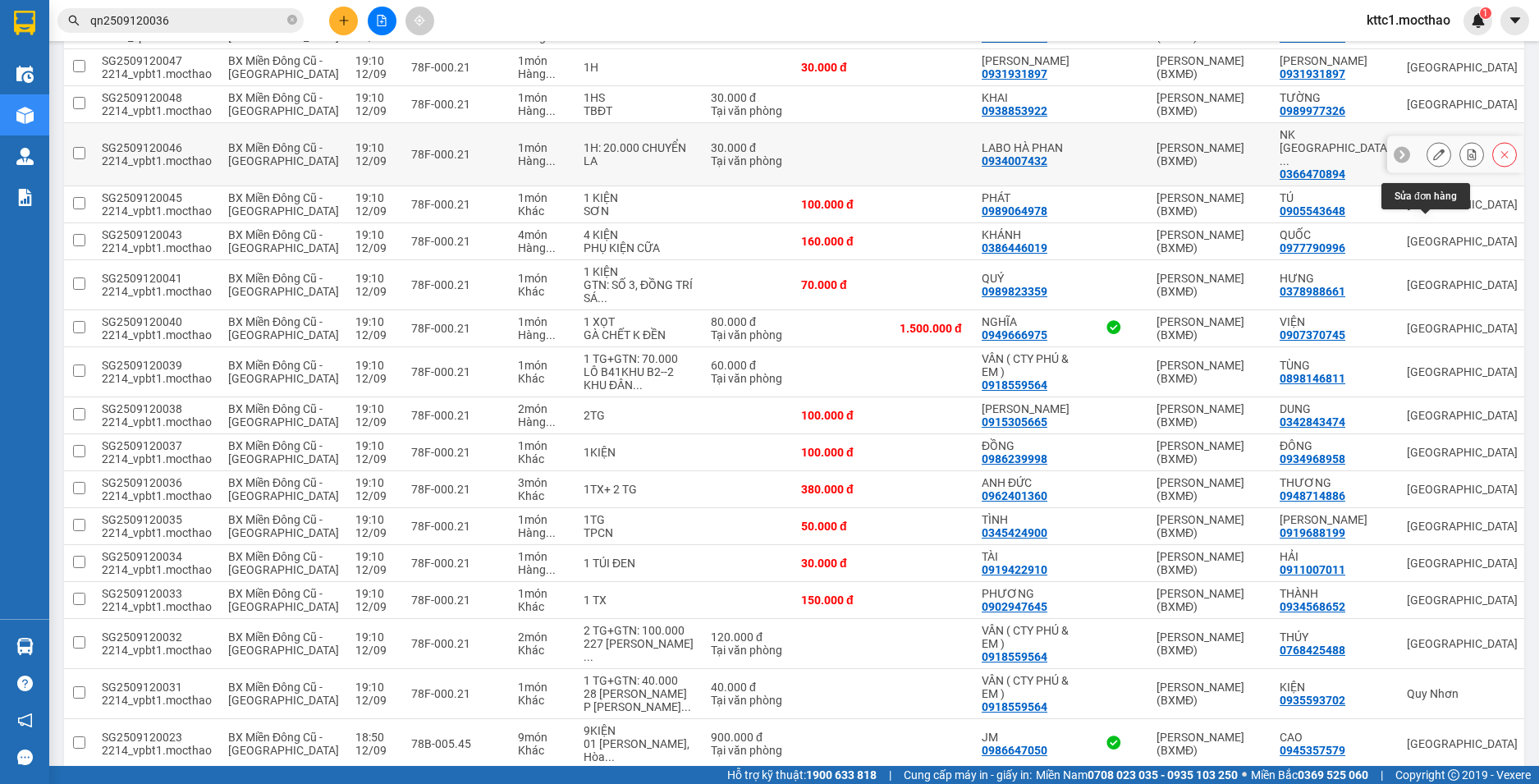
click at [1433, 160] on icon at bounding box center [1438, 154] width 12 height 12
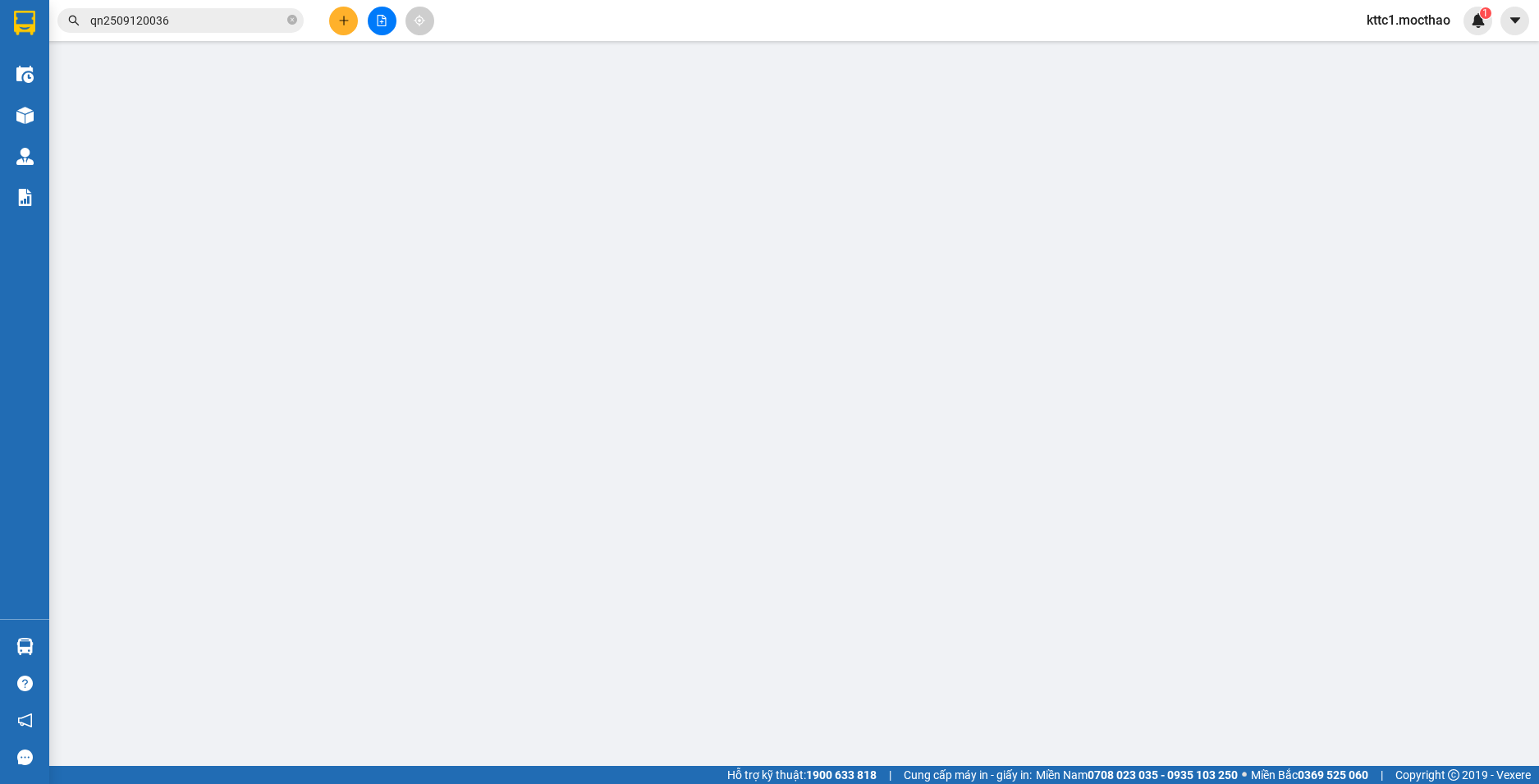
type input "0934007432"
type input "LABO HÀ PHAN"
type input "0366470894"
type input "NK [GEOGRAPHIC_DATA] [GEOGRAPHIC_DATA]"
type input "1"
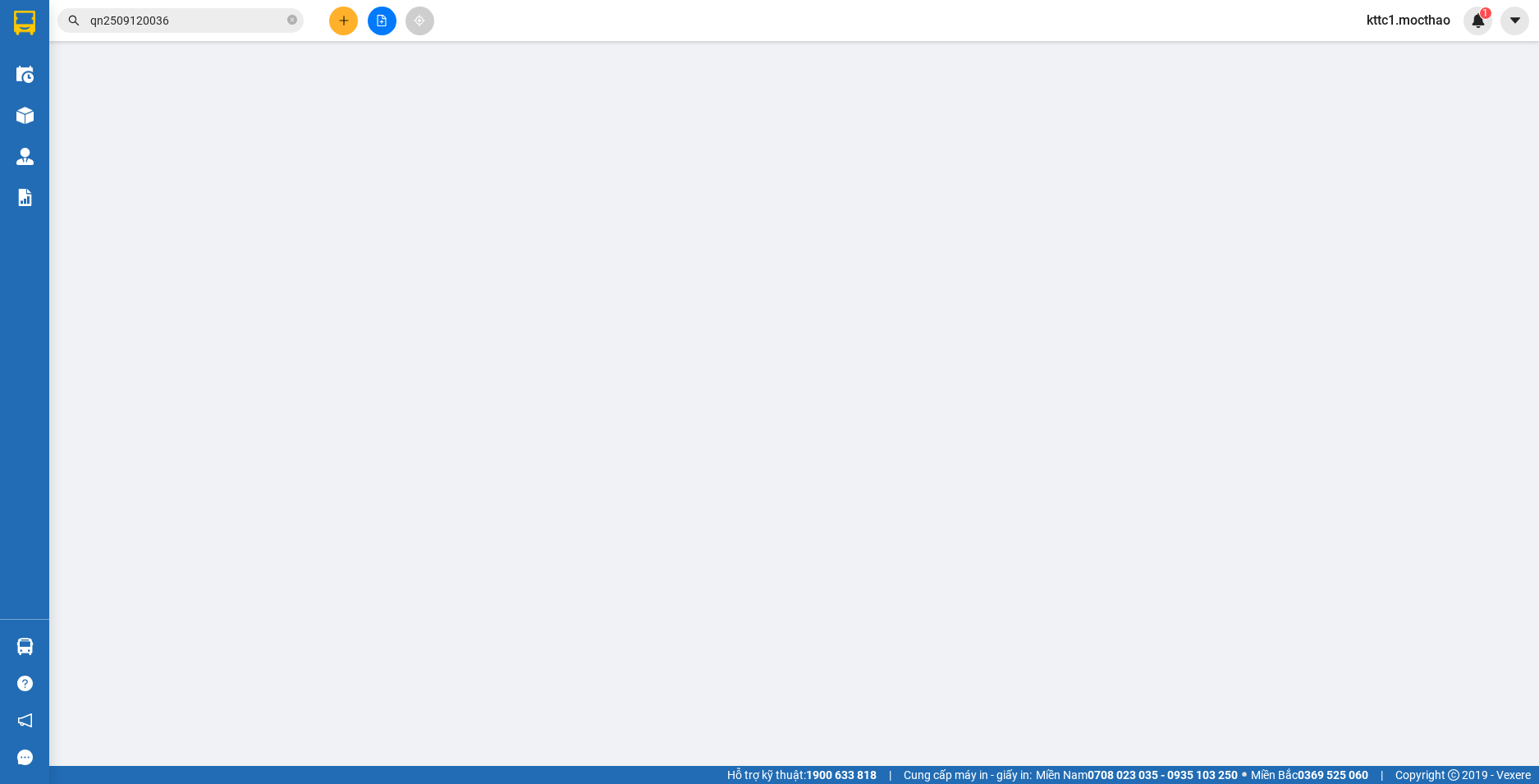
type input "30.000"
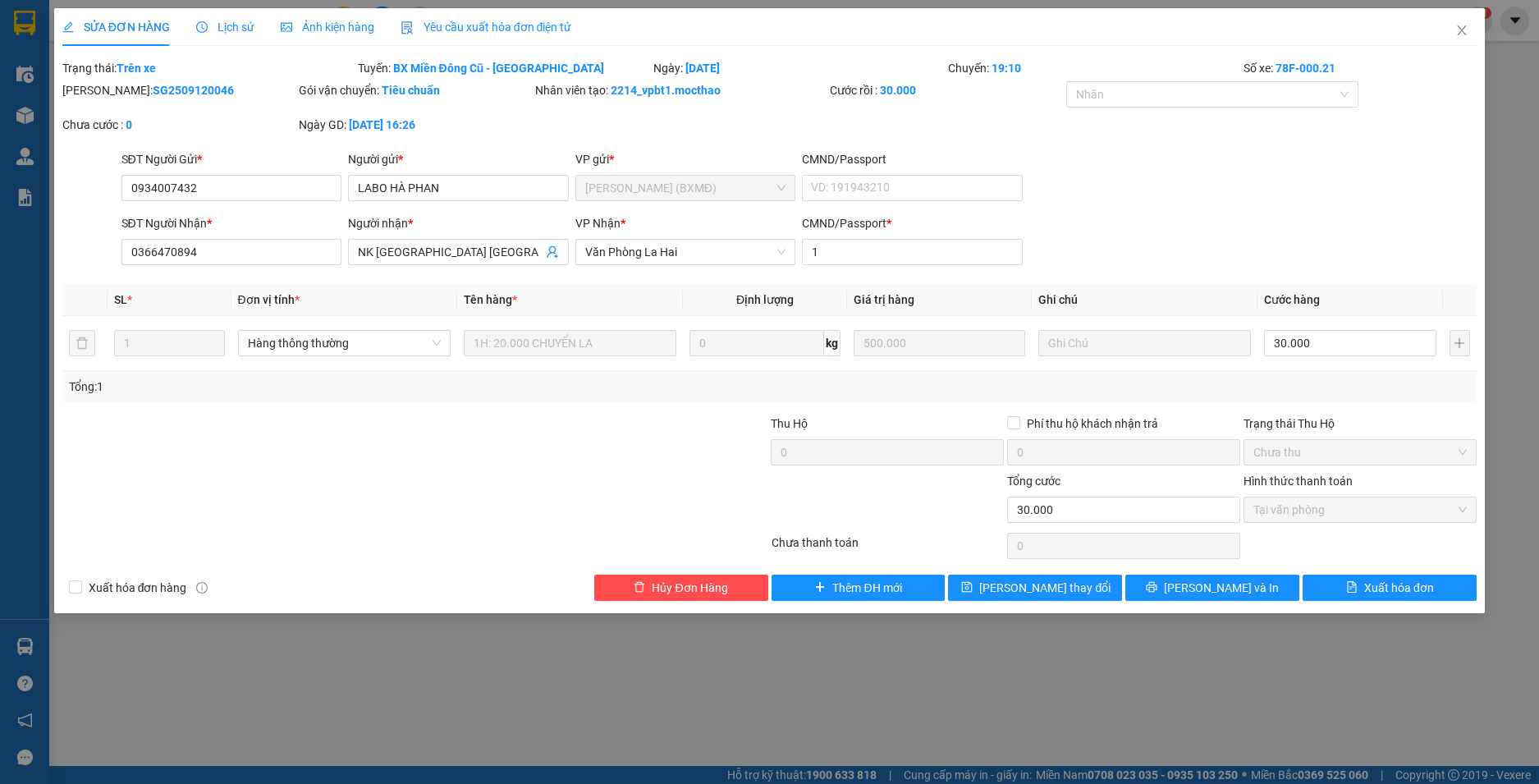
click at [540, 26] on span "Yêu cầu xuất hóa đơn điện tử" at bounding box center [486, 27] width 171 height 13
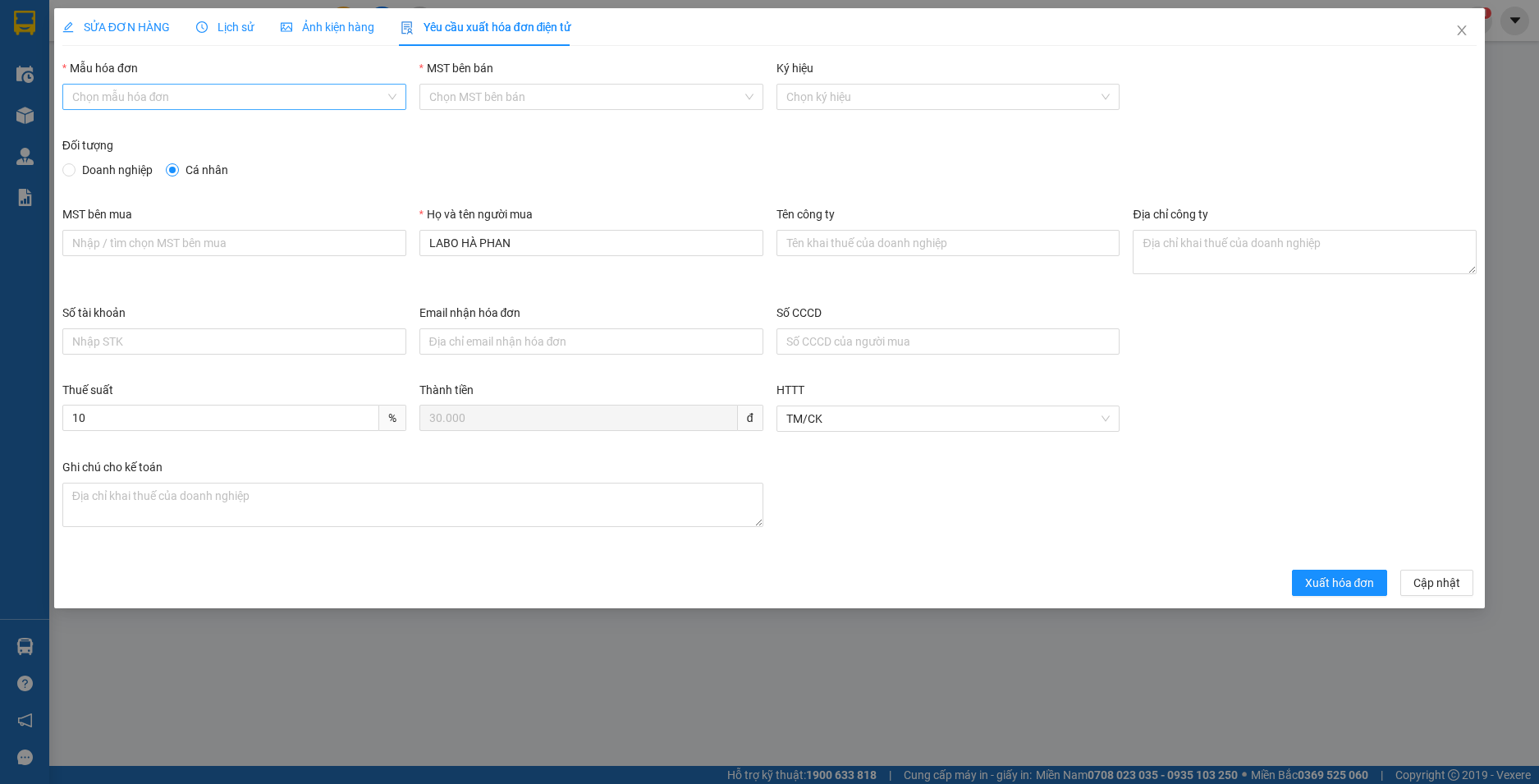
click at [246, 97] on input "Mẫu hóa đơn" at bounding box center [228, 96] width 312 height 25
click at [213, 133] on div "HĐH" at bounding box center [235, 130] width 324 height 18
type input "8"
drag, startPoint x: 511, startPoint y: 244, endPoint x: 290, endPoint y: 235, distance: 221.2
click at [290, 235] on div "MST bên mua Họ và tên người mua LABO HÀ PHAN Tên công ty Địa chỉ công ty" at bounding box center [770, 255] width 1428 height 99
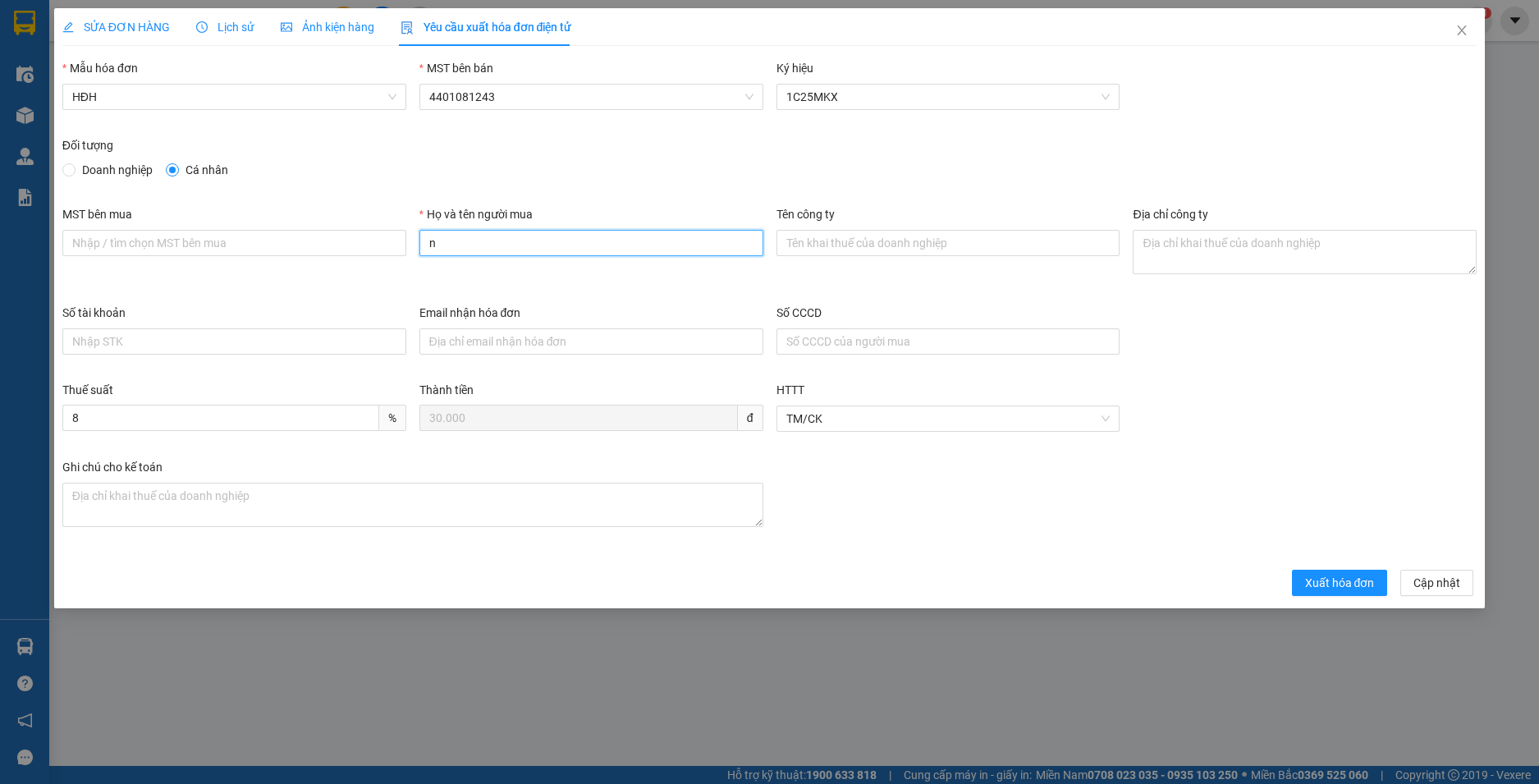
type input "Người mua không lấy hoá đơn"
click at [1323, 584] on span "Xuất hóa đơn" at bounding box center [1339, 583] width 70 height 18
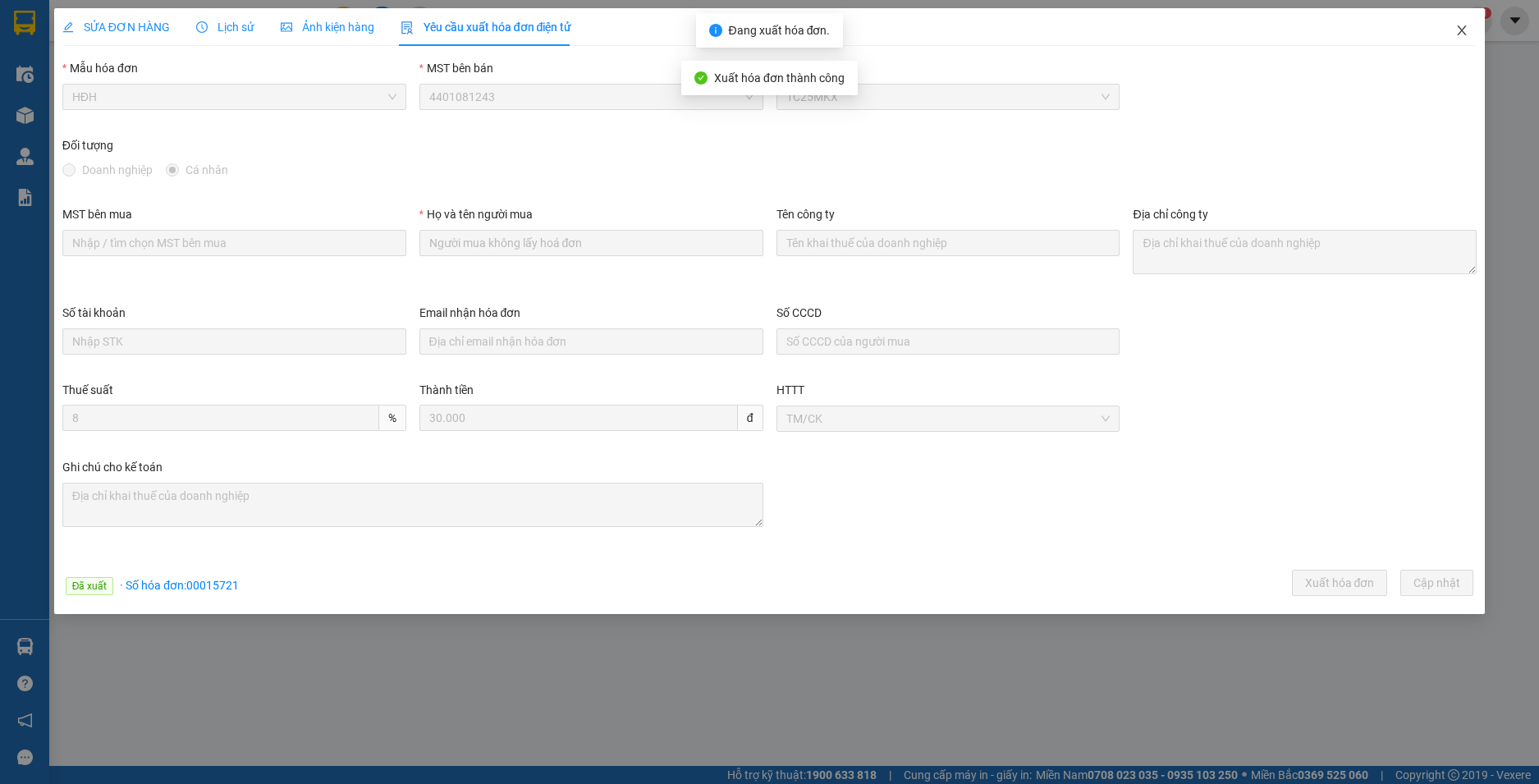
click at [1468, 27] on icon "close" at bounding box center [1461, 30] width 13 height 13
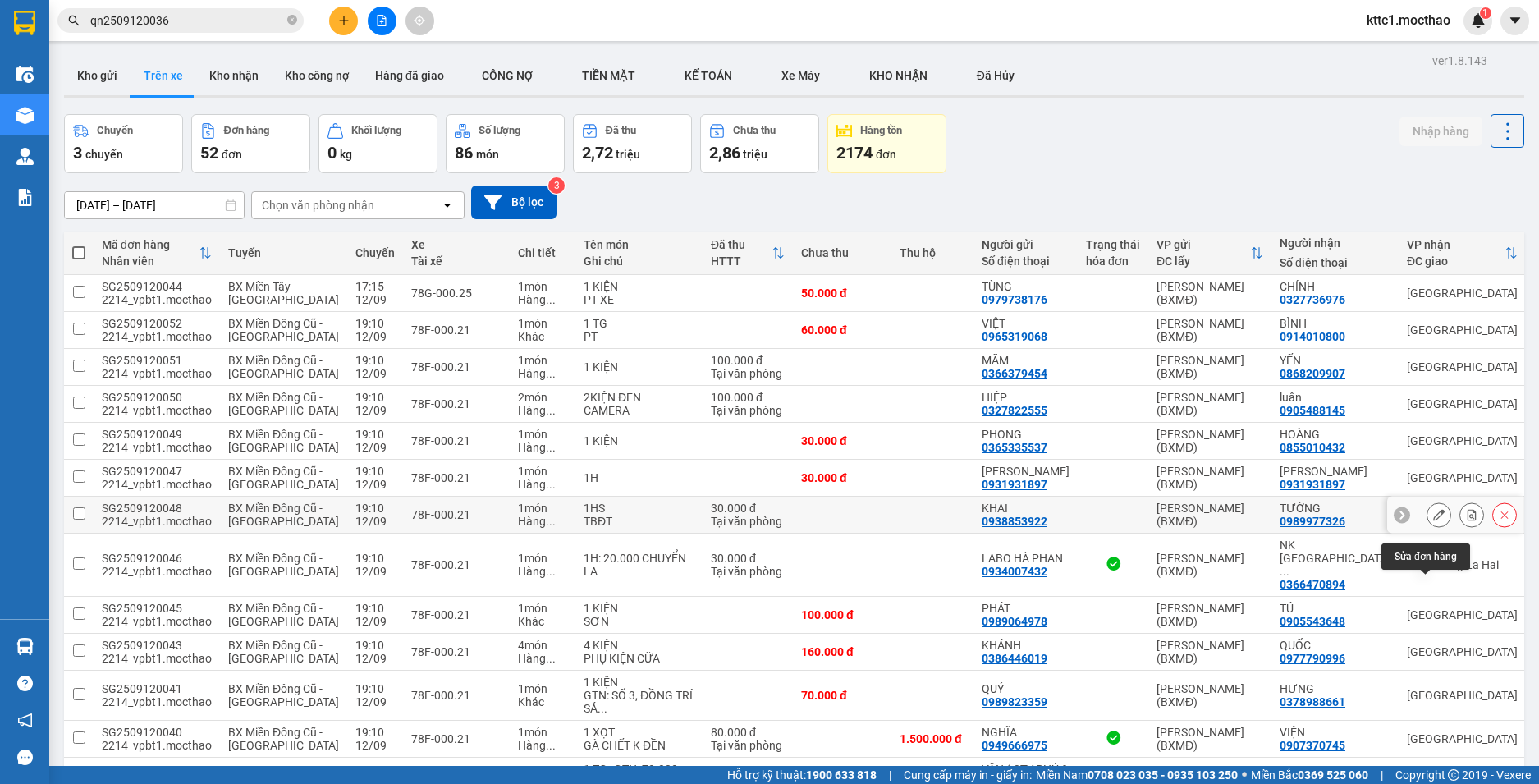
click at [1427, 529] on button at bounding box center [1438, 514] width 23 height 28
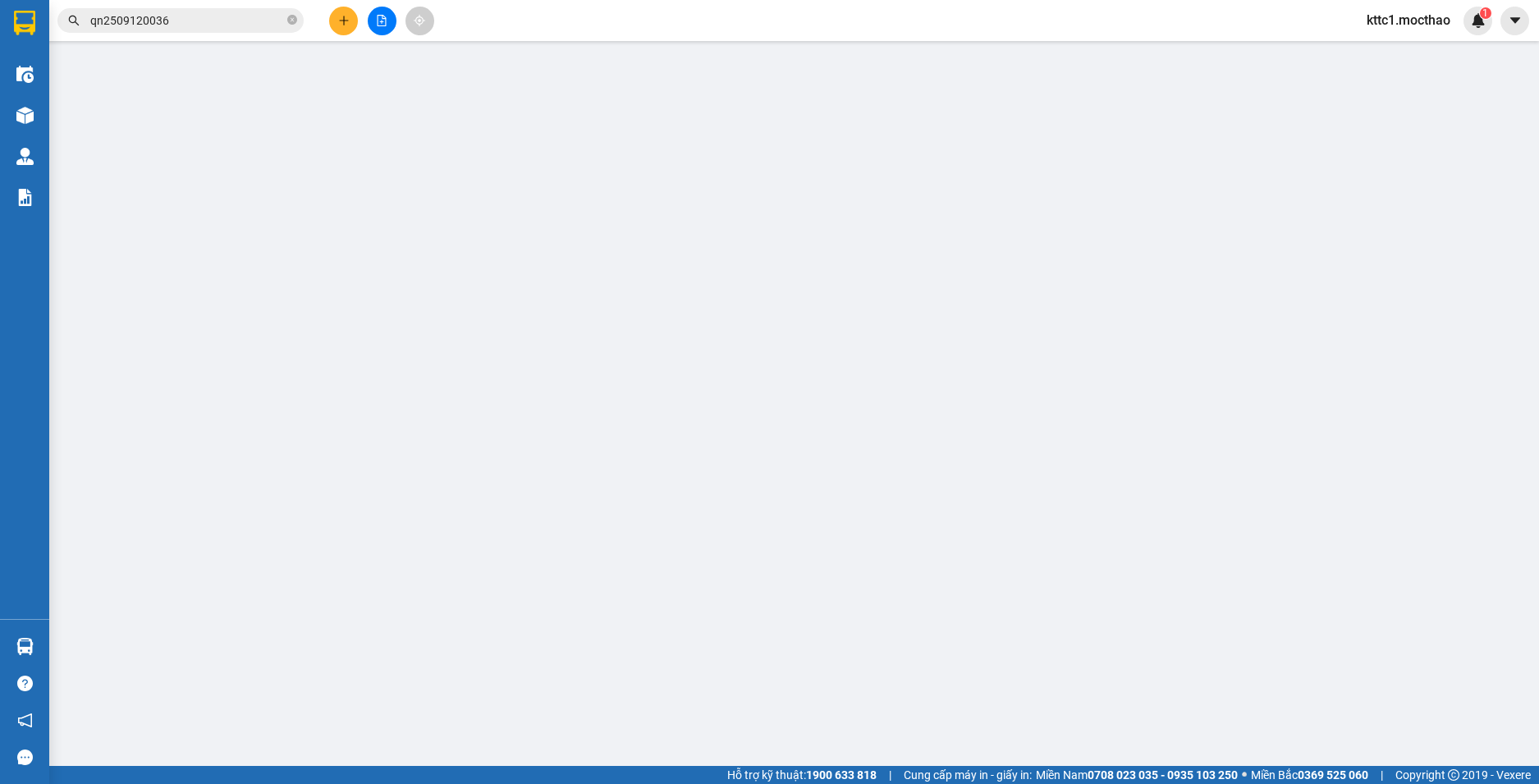
type input "0938853922"
type input "KHAI"
type input "0989977326"
type input "TƯỜNG"
type input "1"
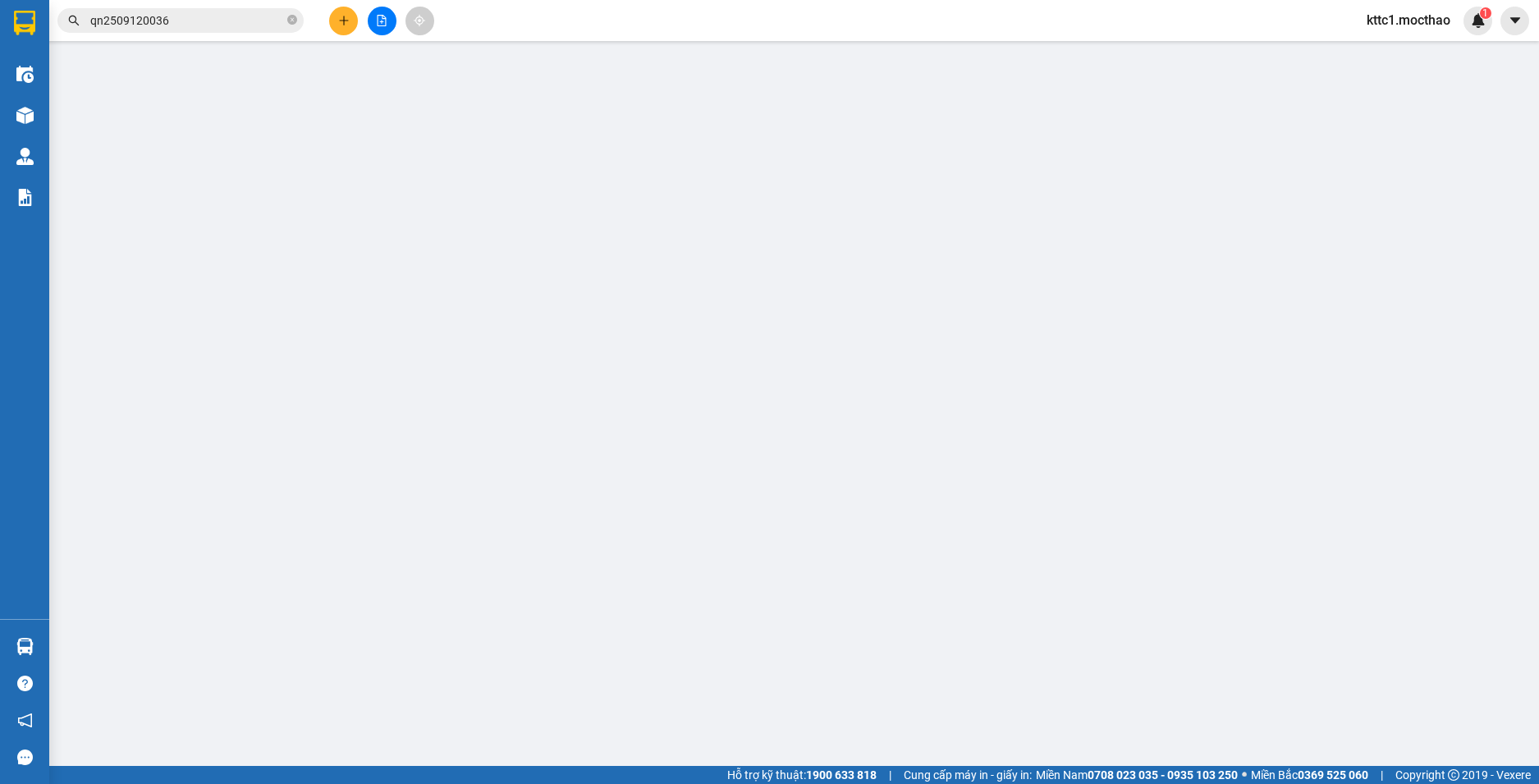
type input "30.000"
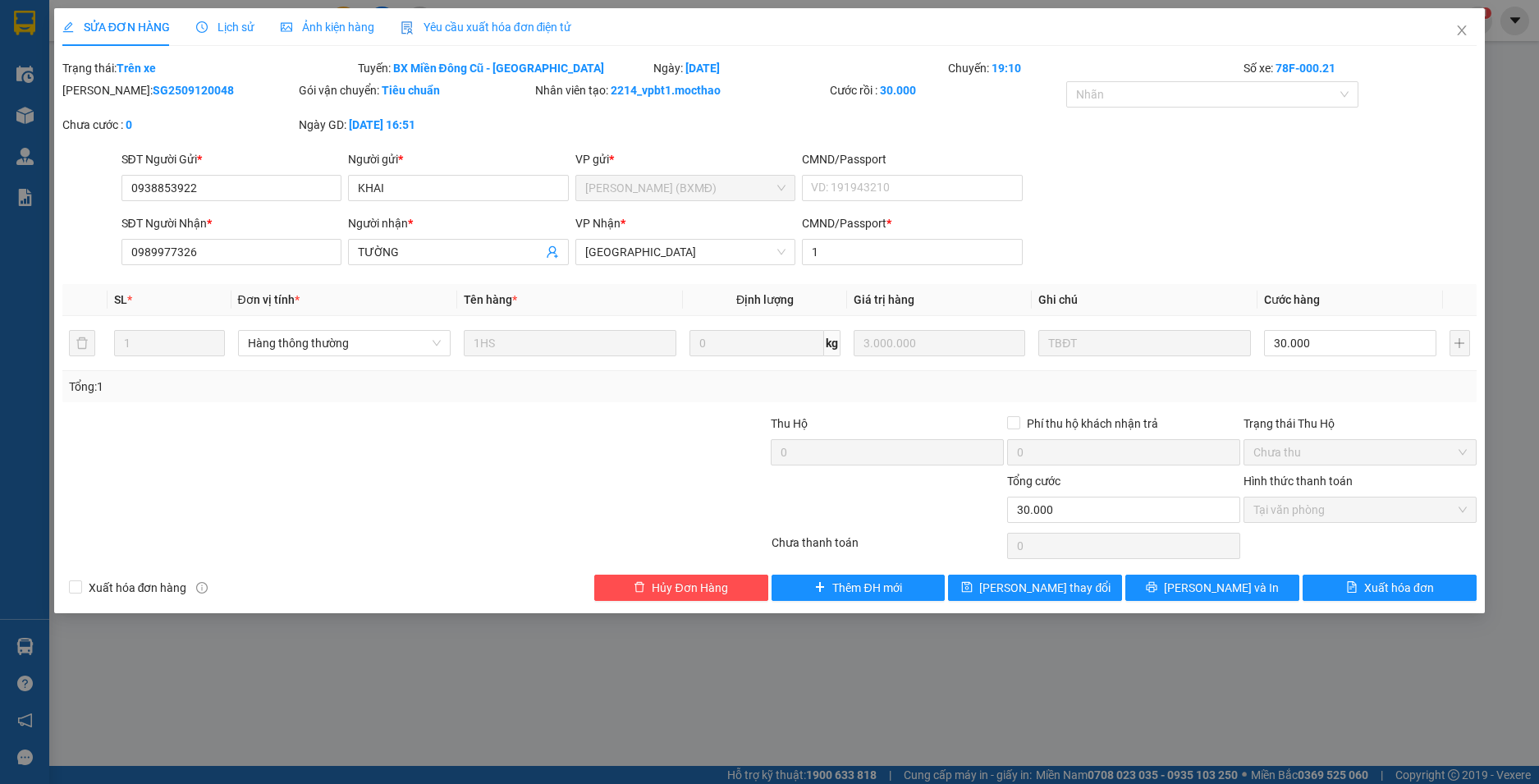
click at [470, 27] on span "Yêu cầu xuất hóa đơn điện tử" at bounding box center [486, 27] width 171 height 13
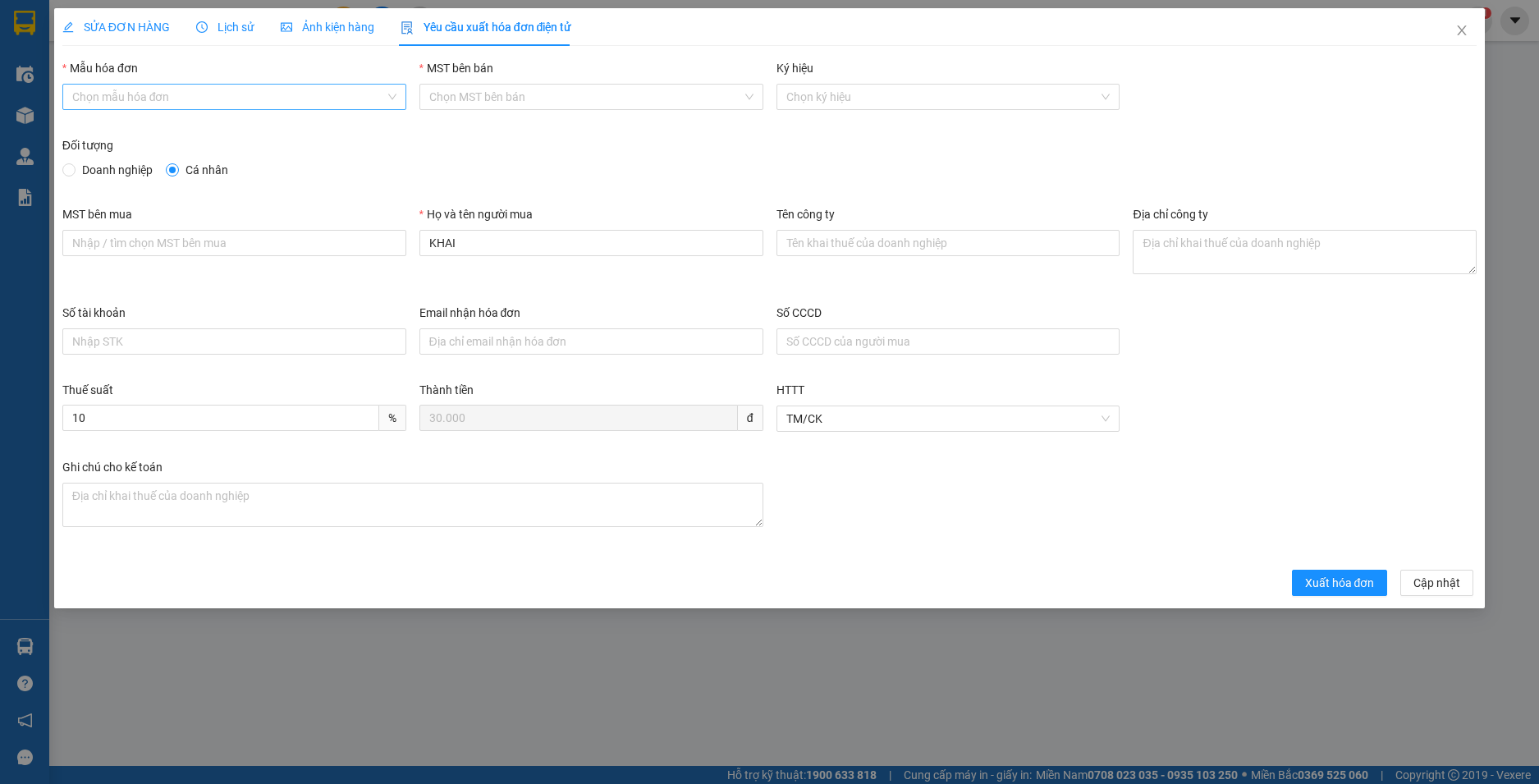
click at [250, 103] on input "Mẫu hóa đơn" at bounding box center [228, 96] width 312 height 25
click at [239, 129] on div "HĐH" at bounding box center [235, 130] width 324 height 18
type input "8"
drag, startPoint x: 445, startPoint y: 240, endPoint x: 366, endPoint y: 238, distance: 79.0
click at [366, 238] on div "MST bên mua Họ và tên người mua KHAI Tên công ty Địa chỉ công ty" at bounding box center [770, 255] width 1428 height 99
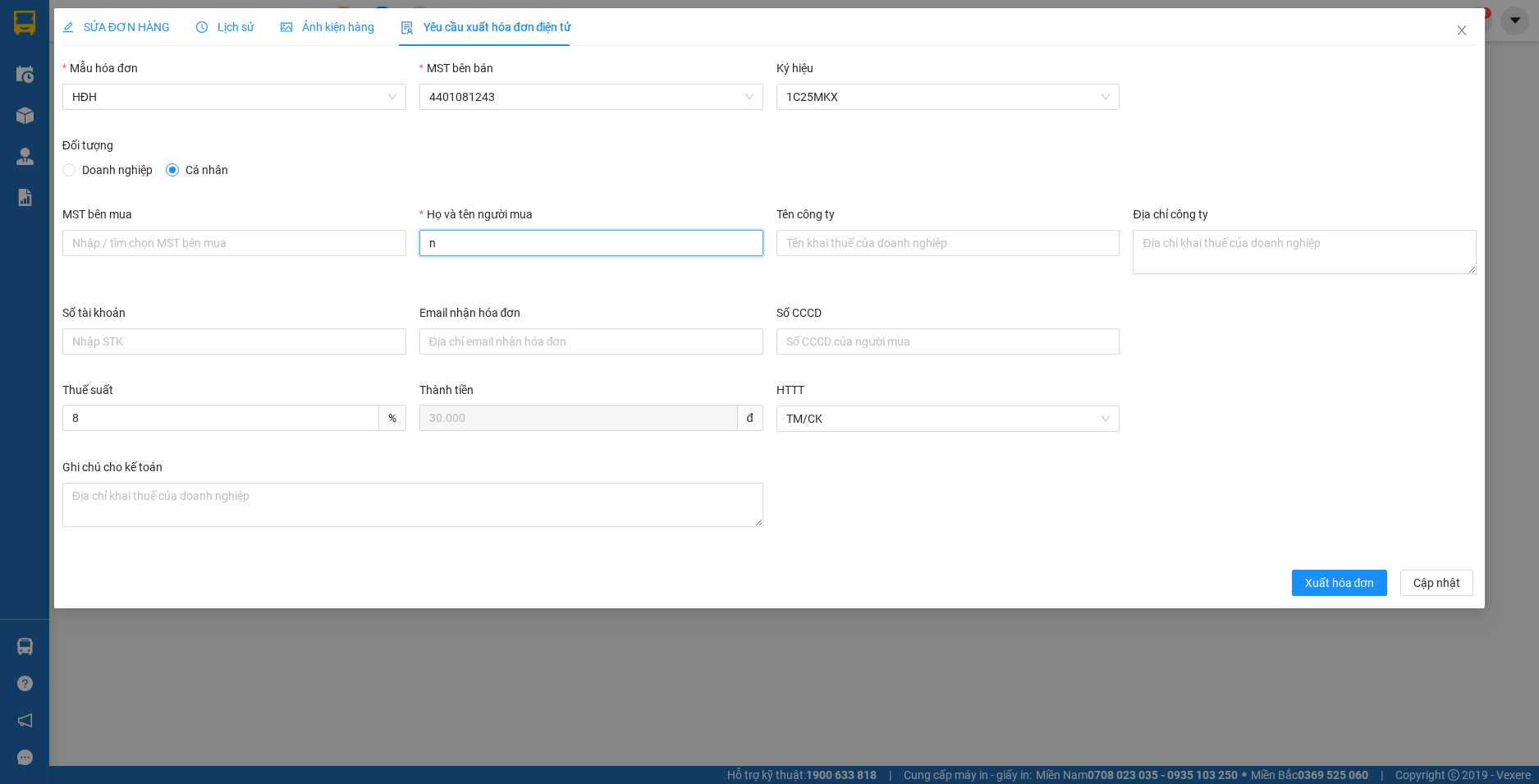
type input "Người mua không lấy hoá đơn"
click at [1331, 583] on span "Xuất hóa đơn" at bounding box center [1339, 583] width 70 height 18
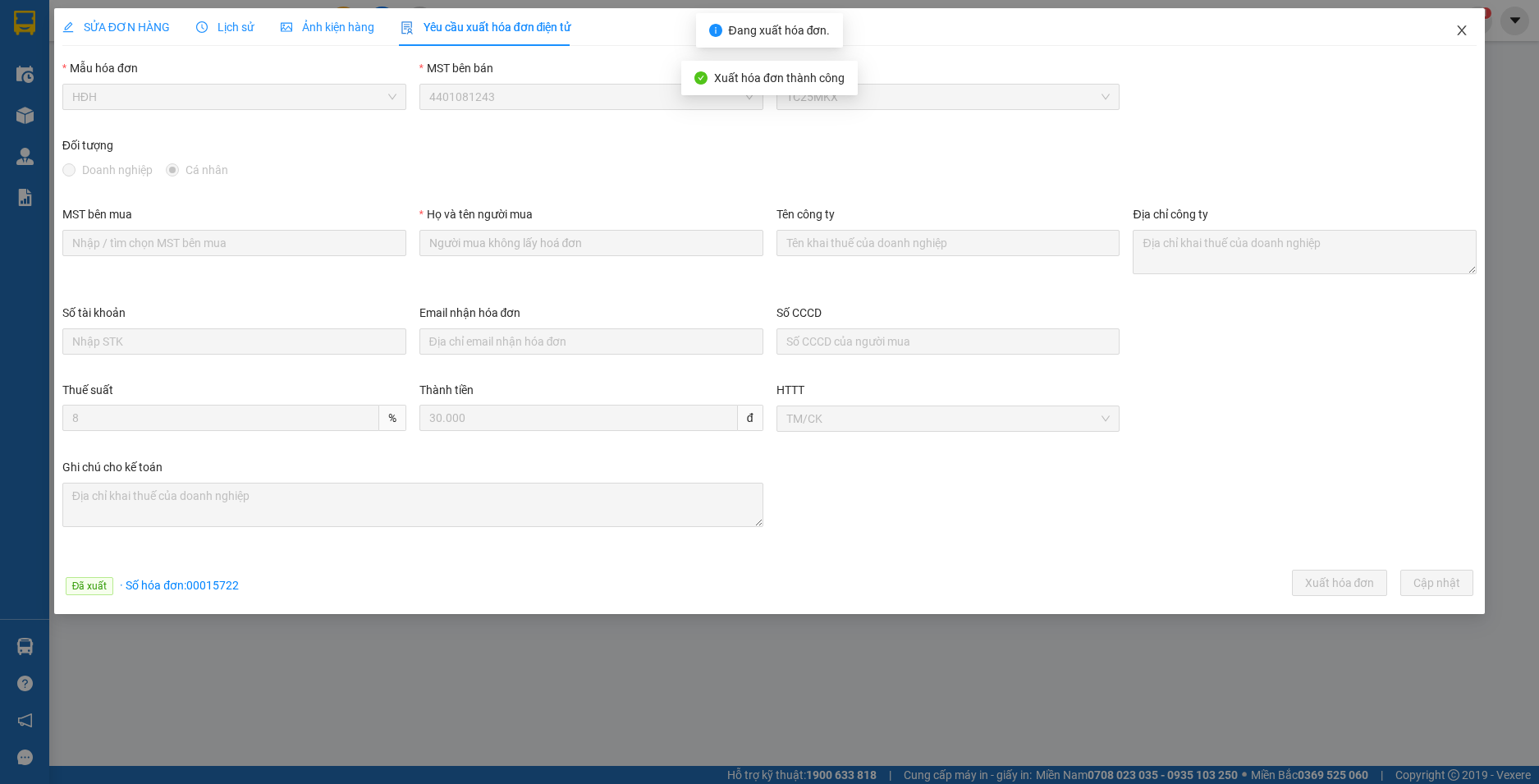
click at [1456, 34] on icon "close" at bounding box center [1461, 30] width 13 height 13
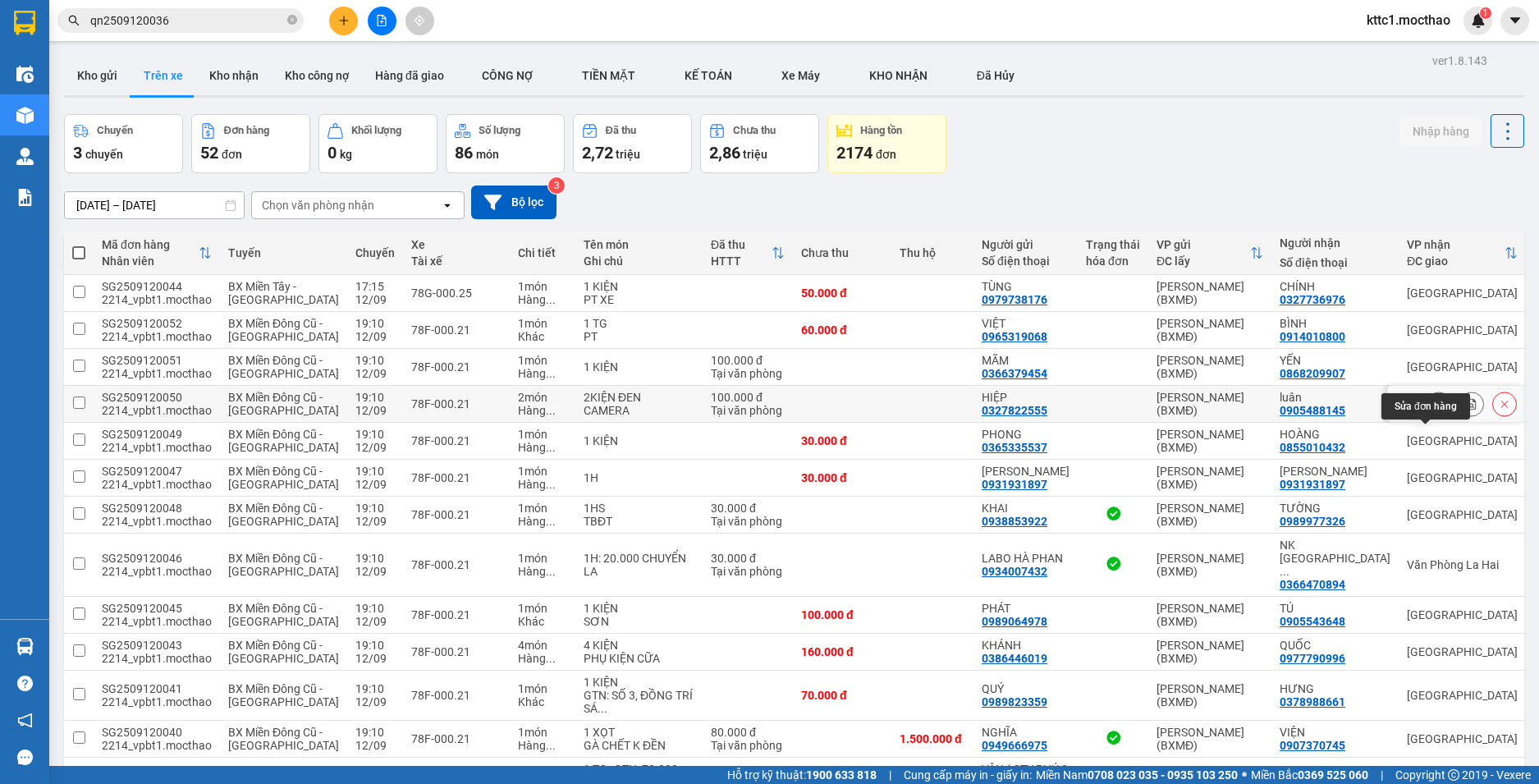
click at [1433, 409] on icon at bounding box center [1438, 403] width 12 height 12
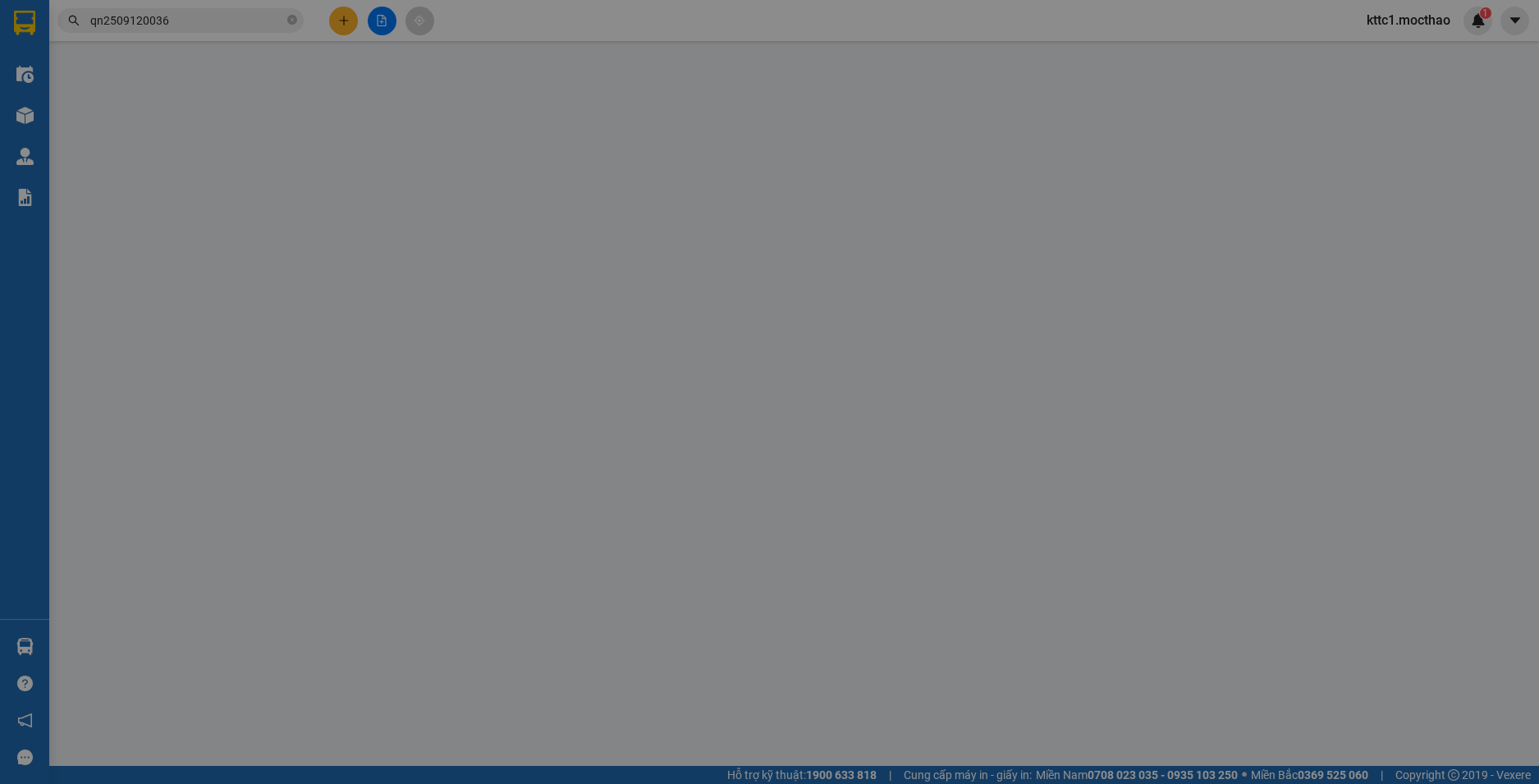
type input "0327822555"
type input "HIỆP"
type input "0905488145"
type input "luân"
type input "1"
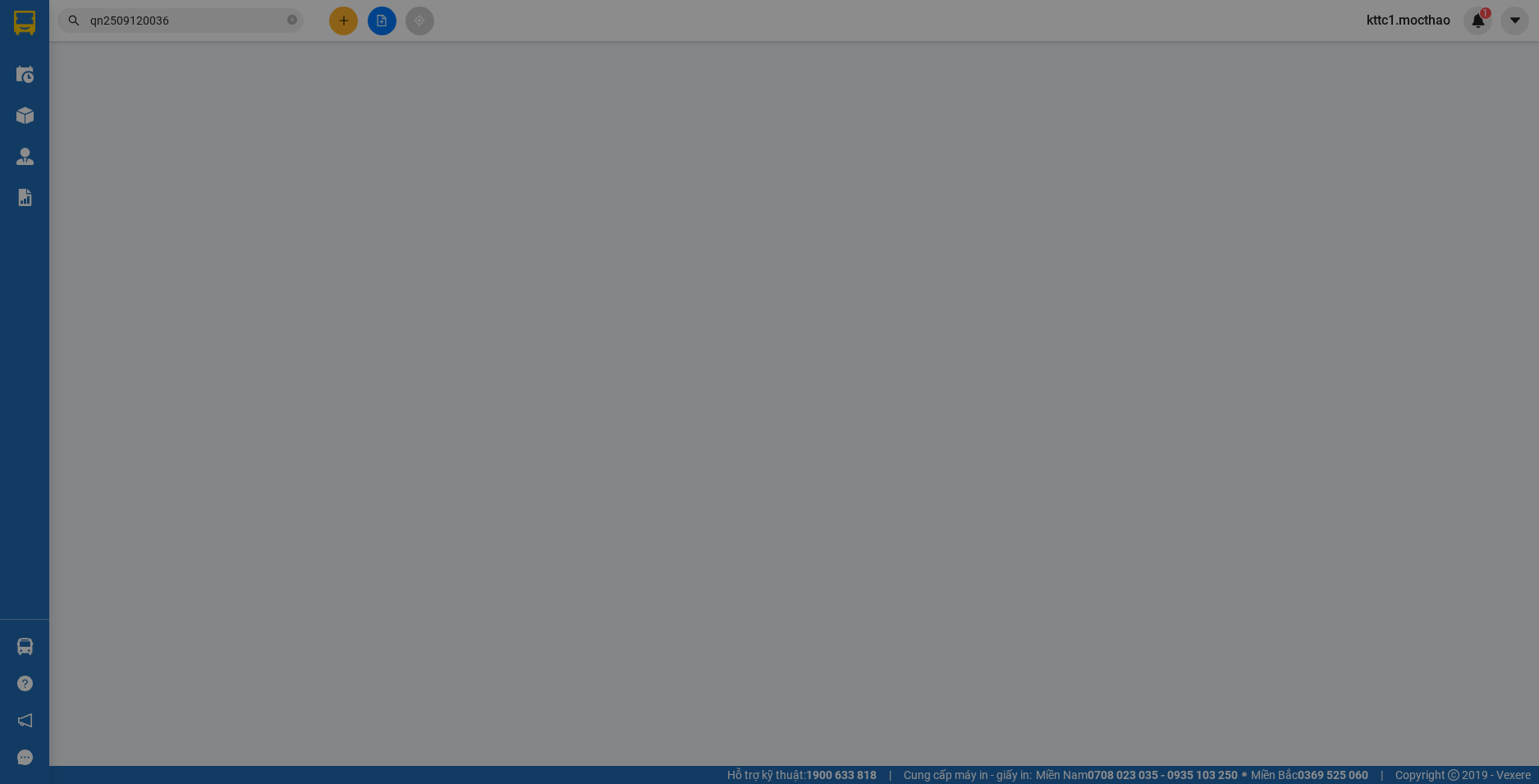
type input "100.000"
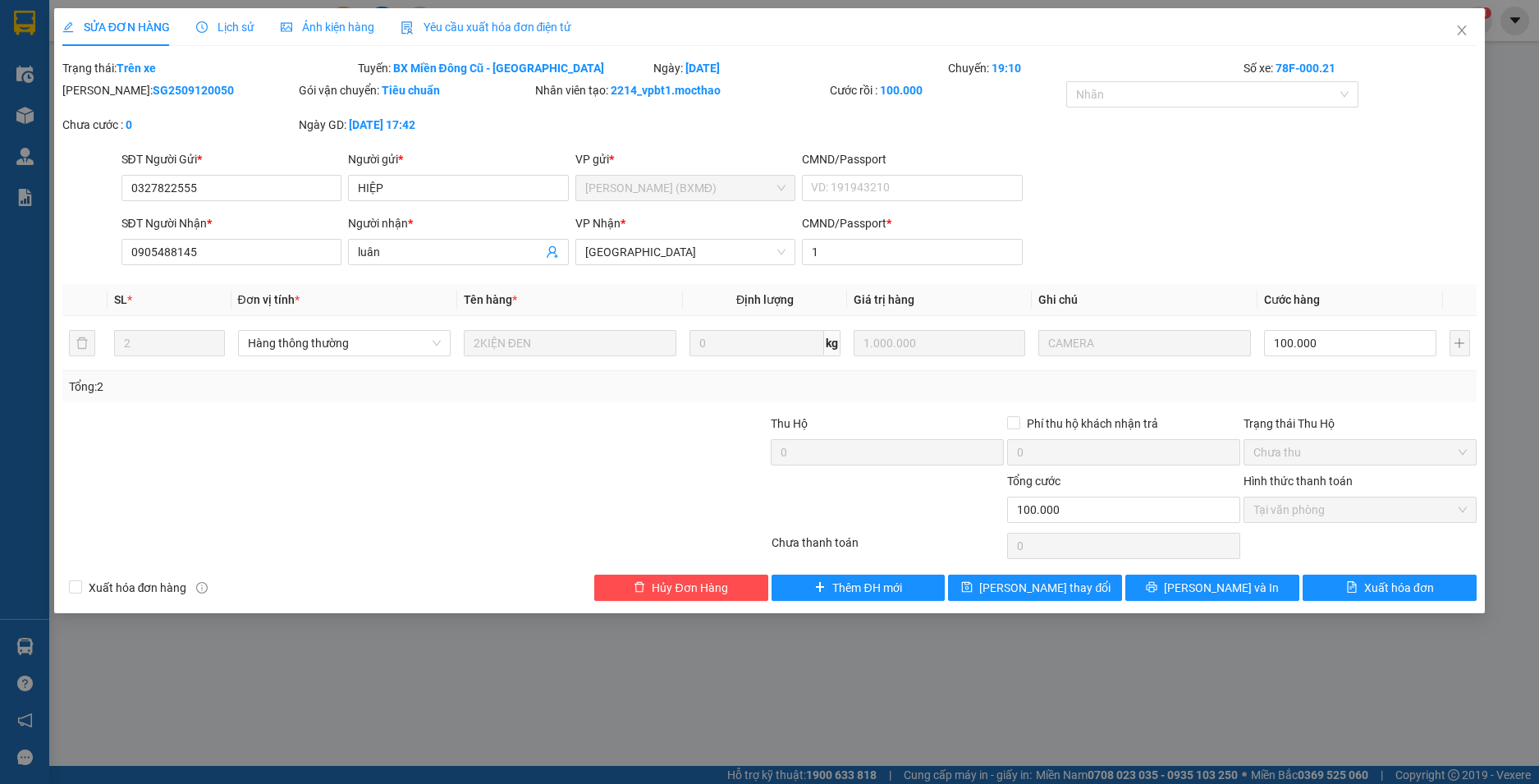
click at [516, 27] on span "Yêu cầu xuất hóa đơn điện tử" at bounding box center [486, 27] width 171 height 13
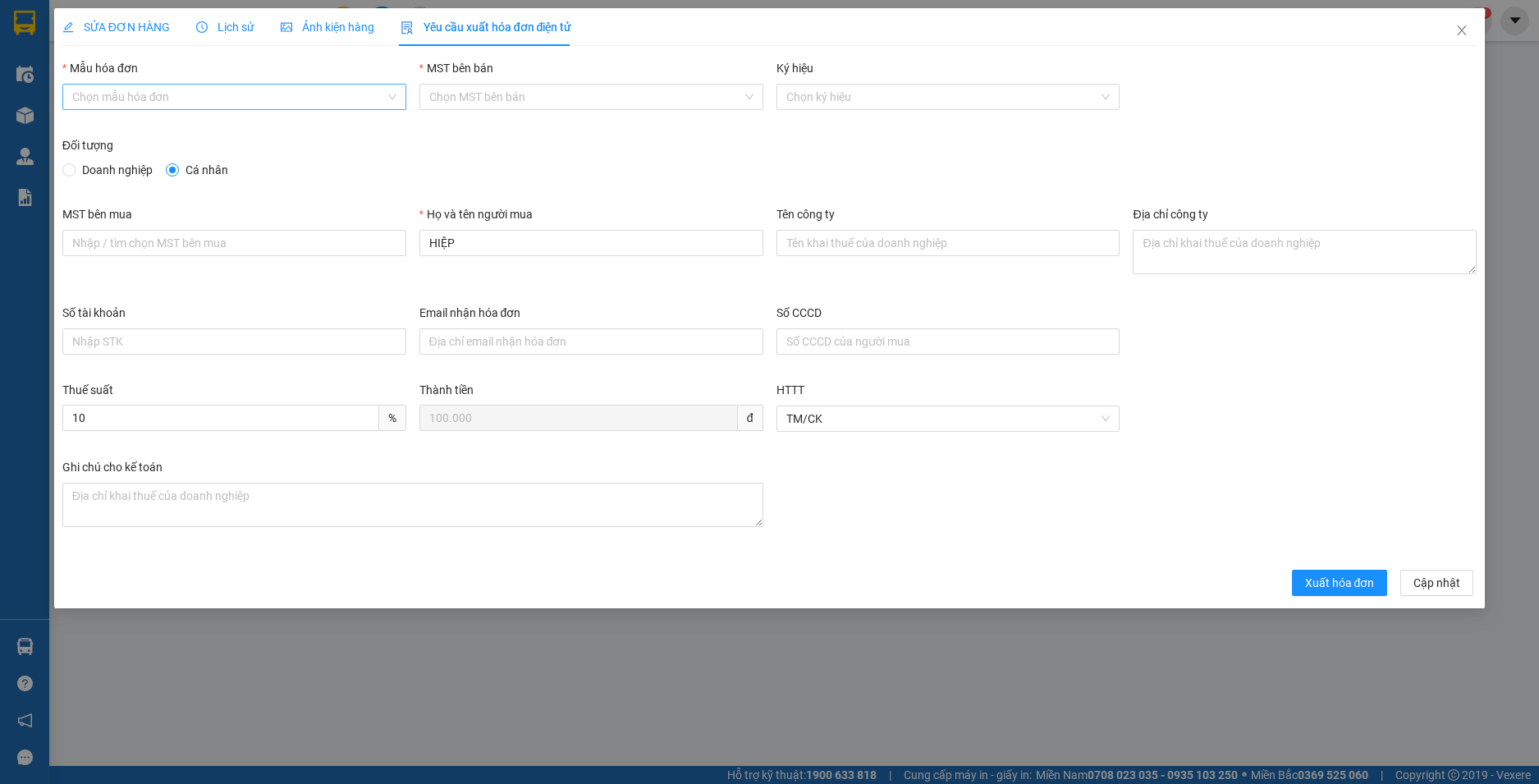
click at [226, 99] on input "Mẫu hóa đơn" at bounding box center [228, 96] width 312 height 25
click at [195, 121] on div "HĐH" at bounding box center [235, 130] width 324 height 18
type input "8"
drag, startPoint x: 484, startPoint y: 245, endPoint x: 293, endPoint y: 221, distance: 192.5
click at [293, 221] on div "MST bên mua Họ và tên người mua HIỆP Tên công ty Địa chỉ công ty" at bounding box center [770, 255] width 1428 height 99
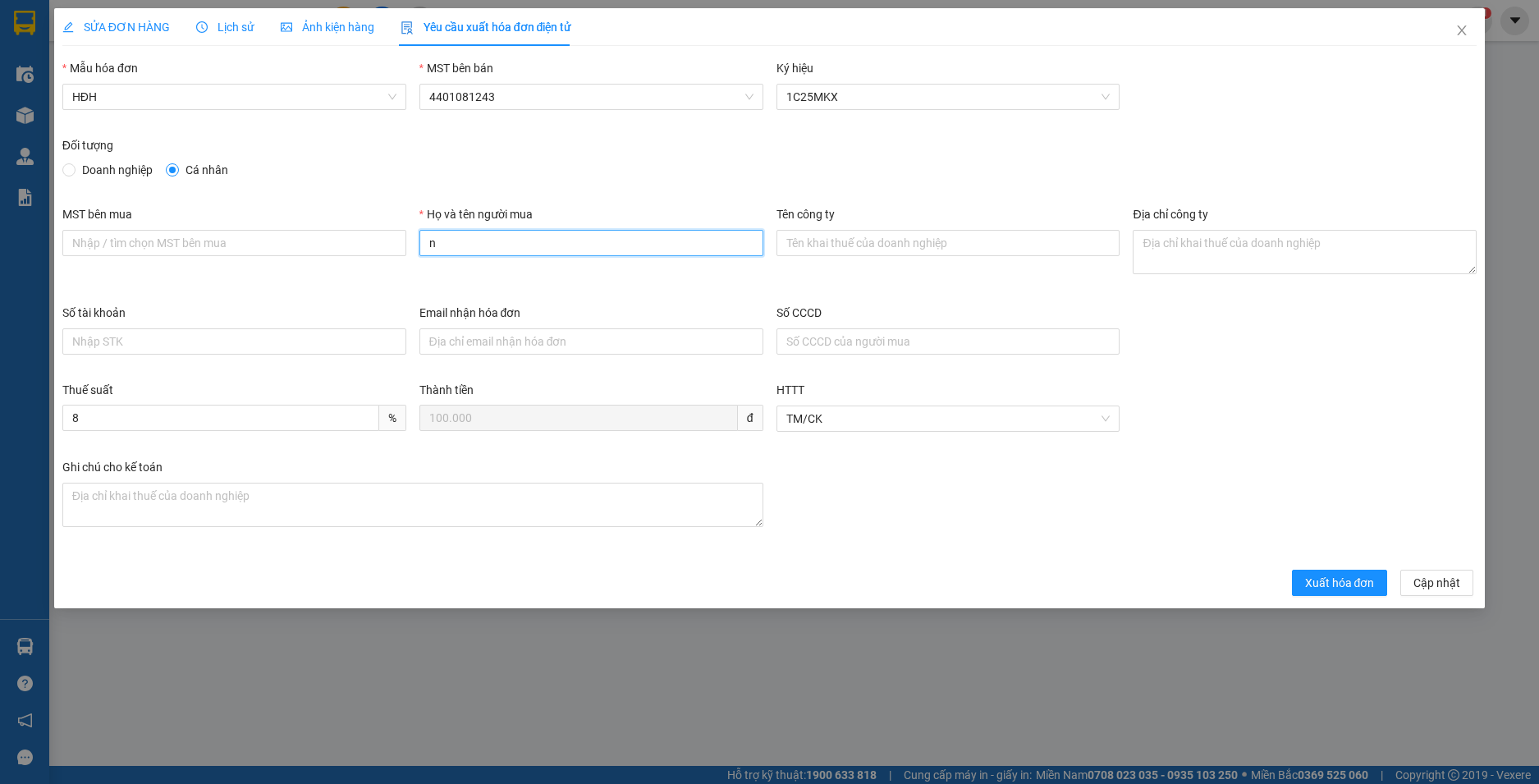
type input "Người mua không lấy hoá đơn"
click at [1325, 588] on span "Xuất hóa đơn" at bounding box center [1339, 583] width 70 height 18
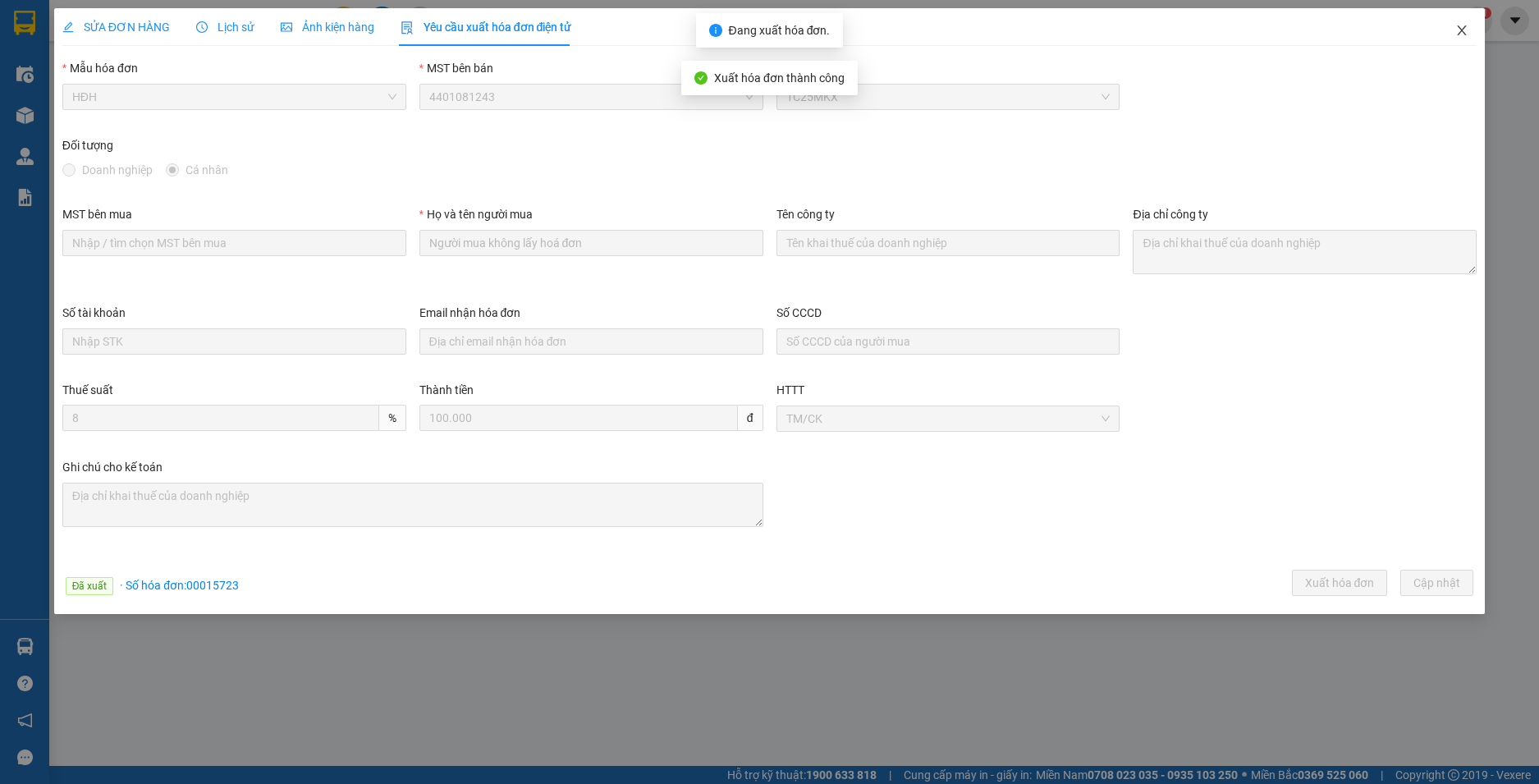
click at [1457, 30] on icon "close" at bounding box center [1461, 30] width 13 height 13
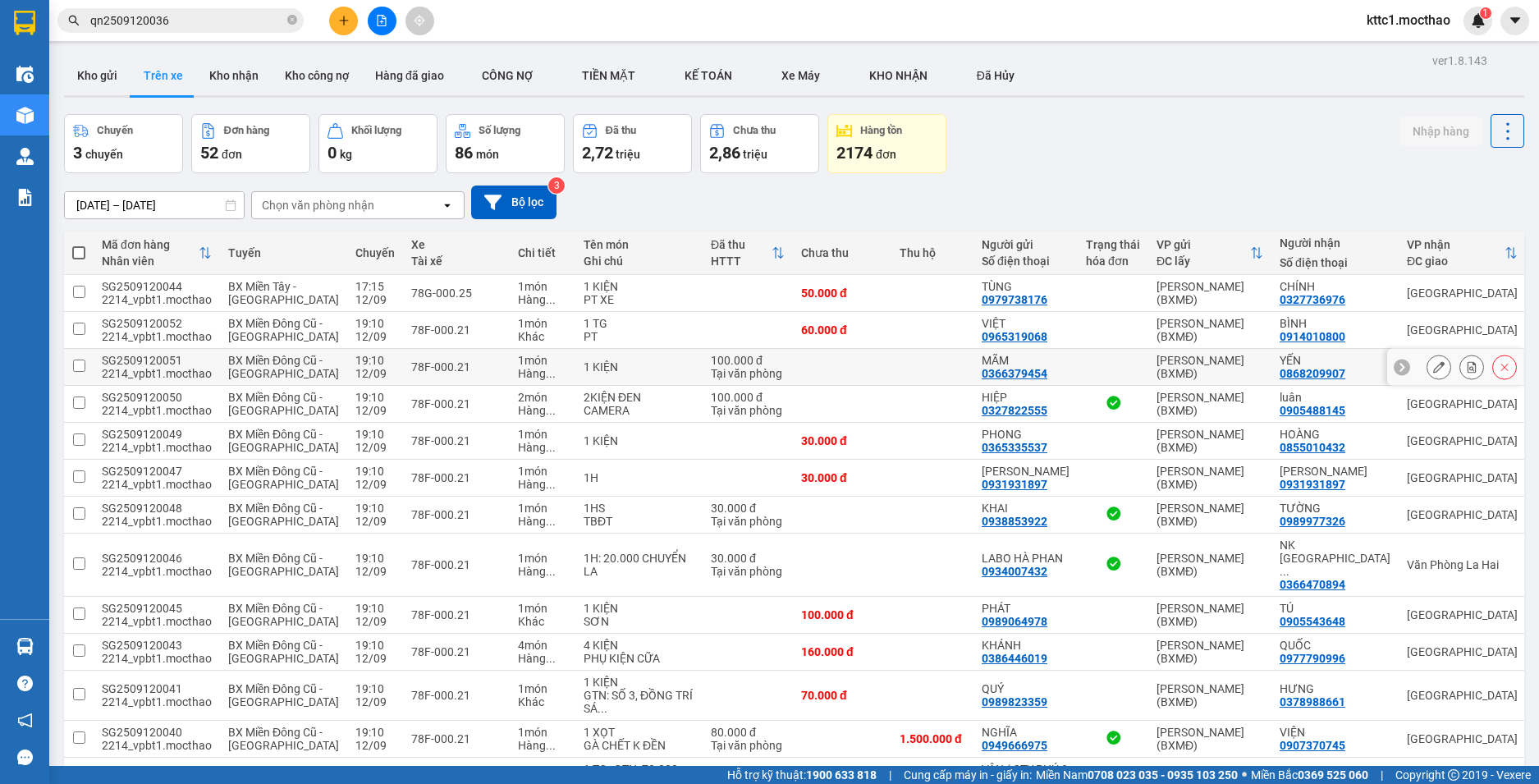
click at [1433, 373] on icon at bounding box center [1438, 366] width 12 height 12
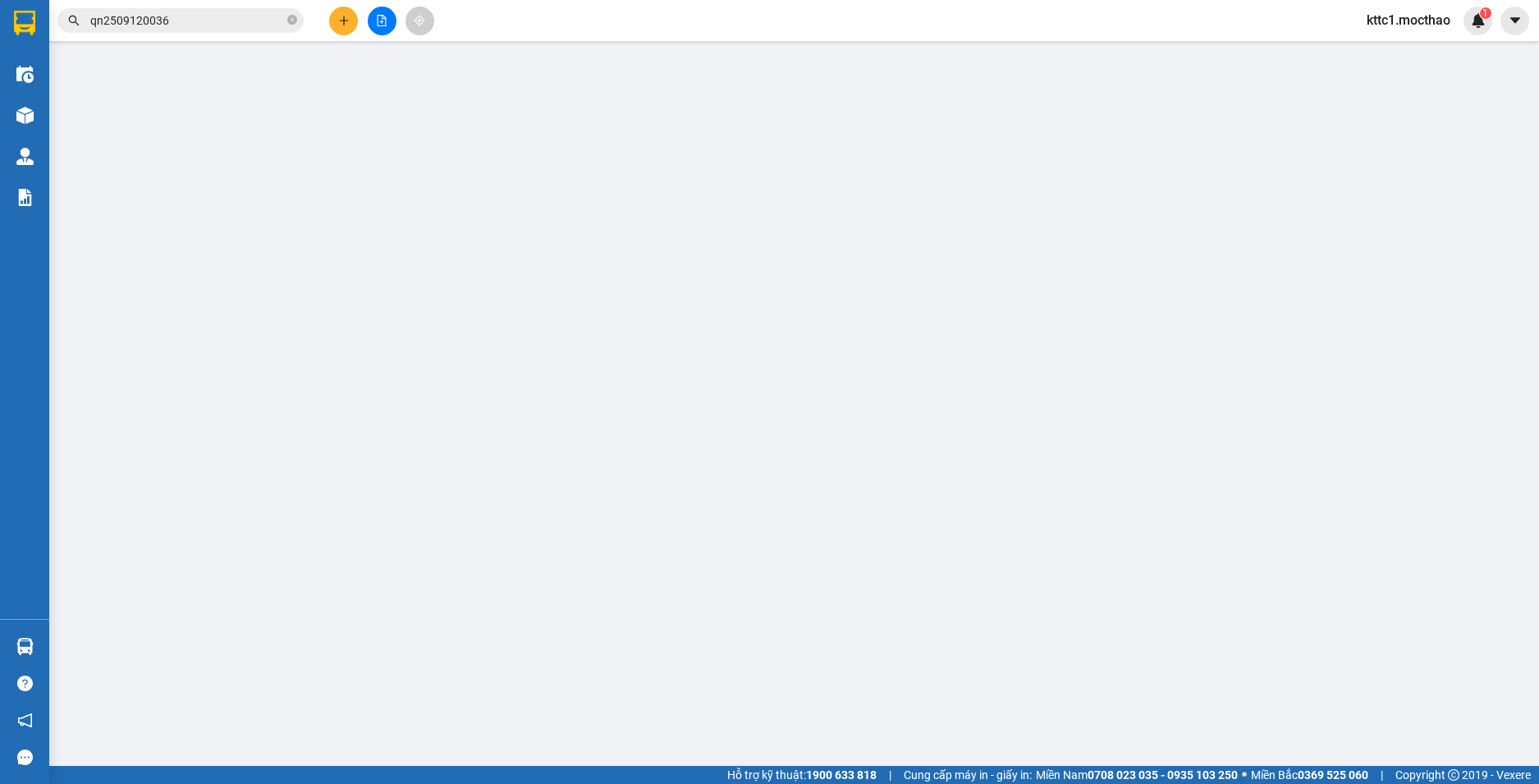
type input "0366379454"
type input "MÃM"
type input "0868209907"
type input "YẾN"
type input "1"
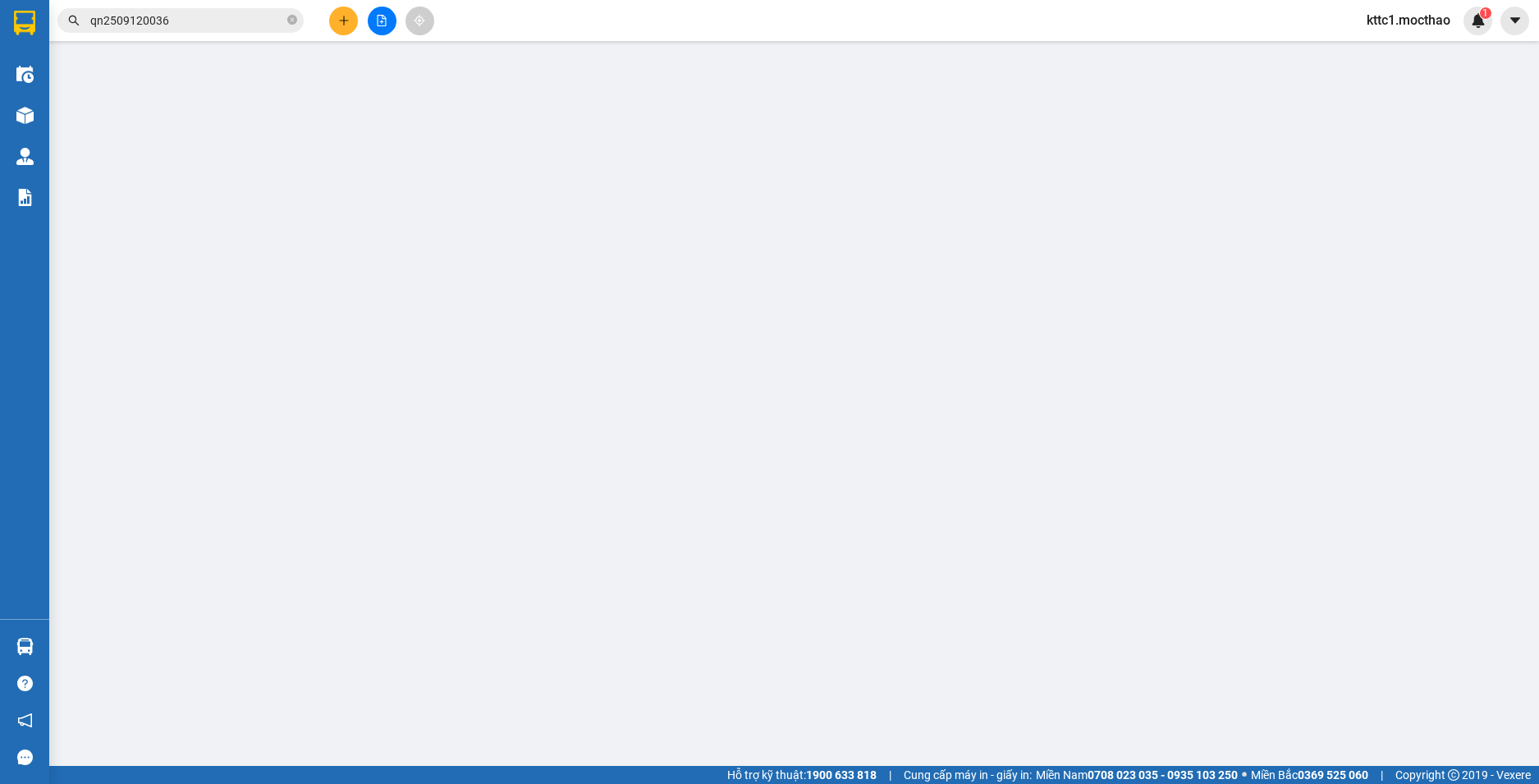
type input "100.000"
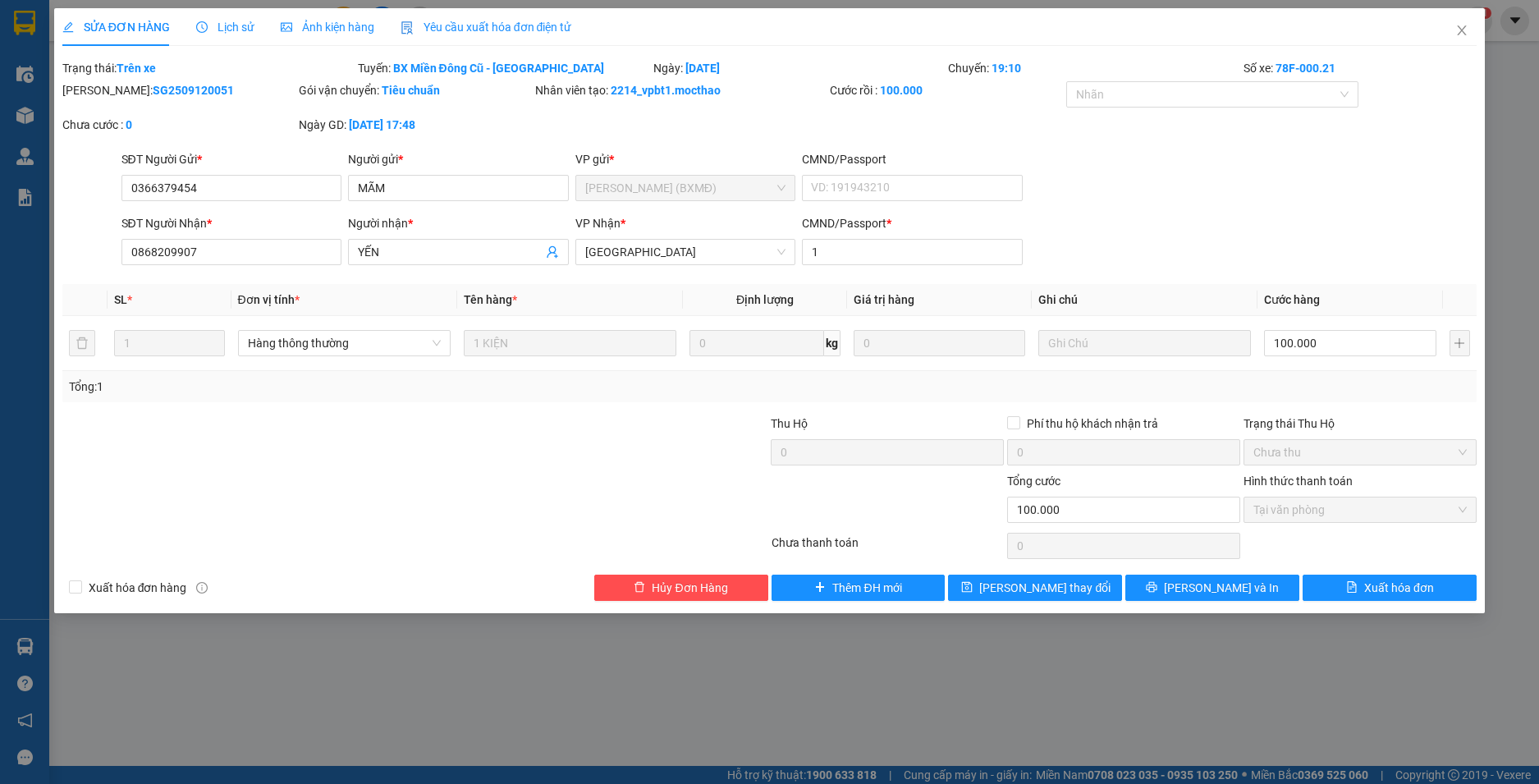
click at [528, 26] on span "Yêu cầu xuất hóa đơn điện tử" at bounding box center [486, 27] width 171 height 13
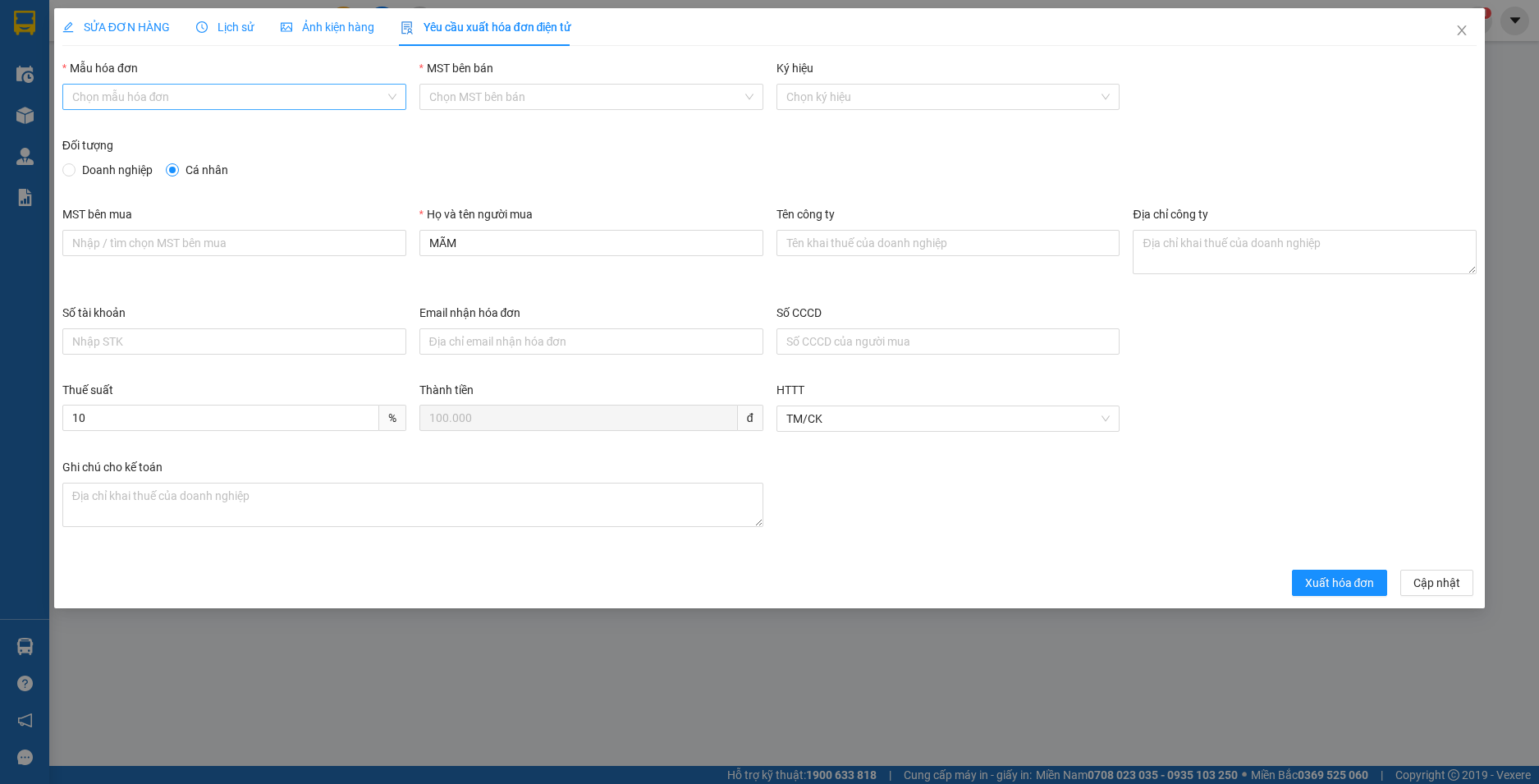
click at [206, 102] on input "Mẫu hóa đơn" at bounding box center [228, 96] width 312 height 25
click at [181, 134] on div "HĐH" at bounding box center [235, 130] width 324 height 18
type input "8"
click at [313, 232] on div "MST bên mua Họ và tên người mua MÃM Tên công ty Địa chỉ công ty" at bounding box center [770, 255] width 1428 height 99
type input "Người mua không lấy hoá đơn"
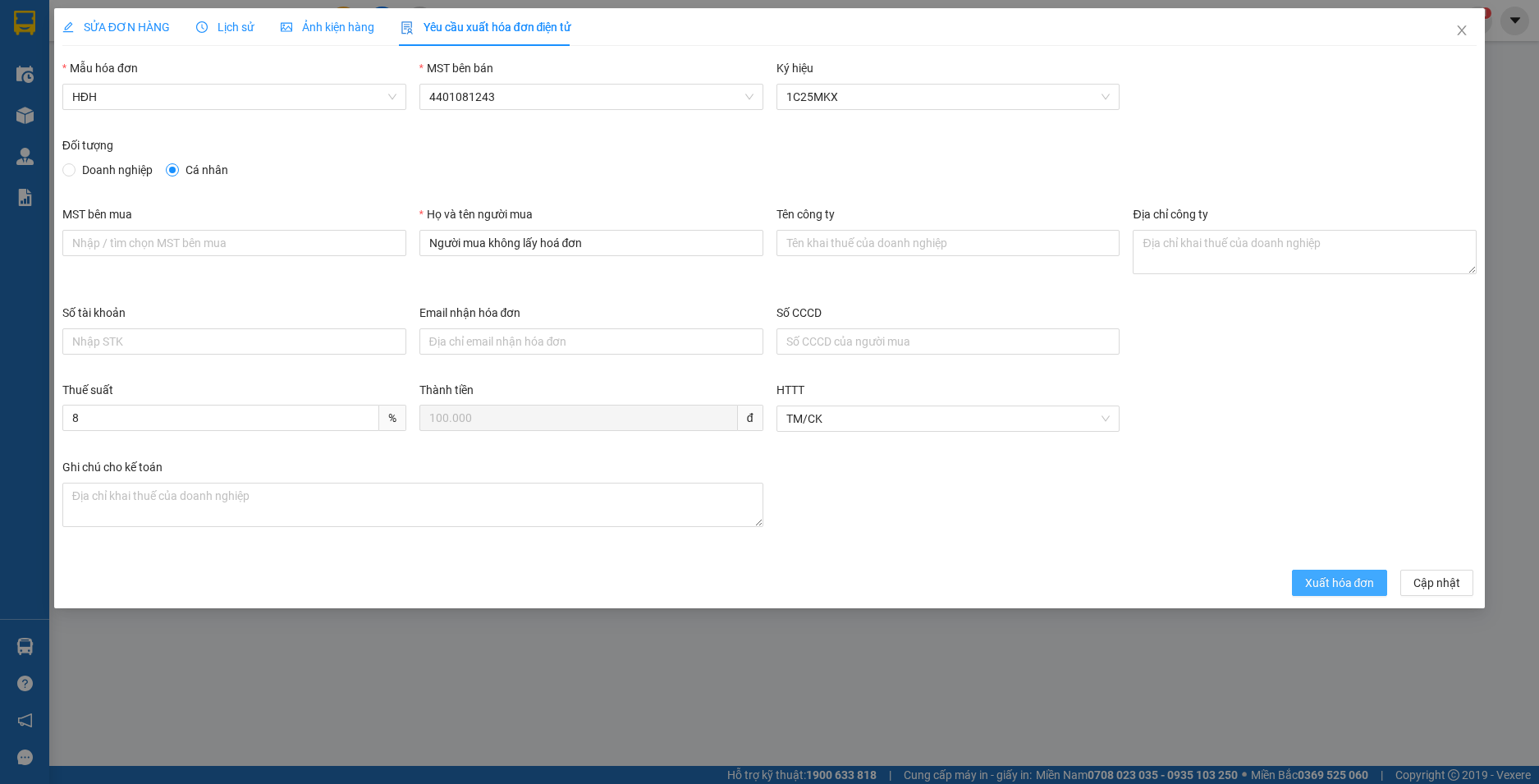
click at [1356, 578] on span "Xuất hóa đơn" at bounding box center [1339, 583] width 70 height 18
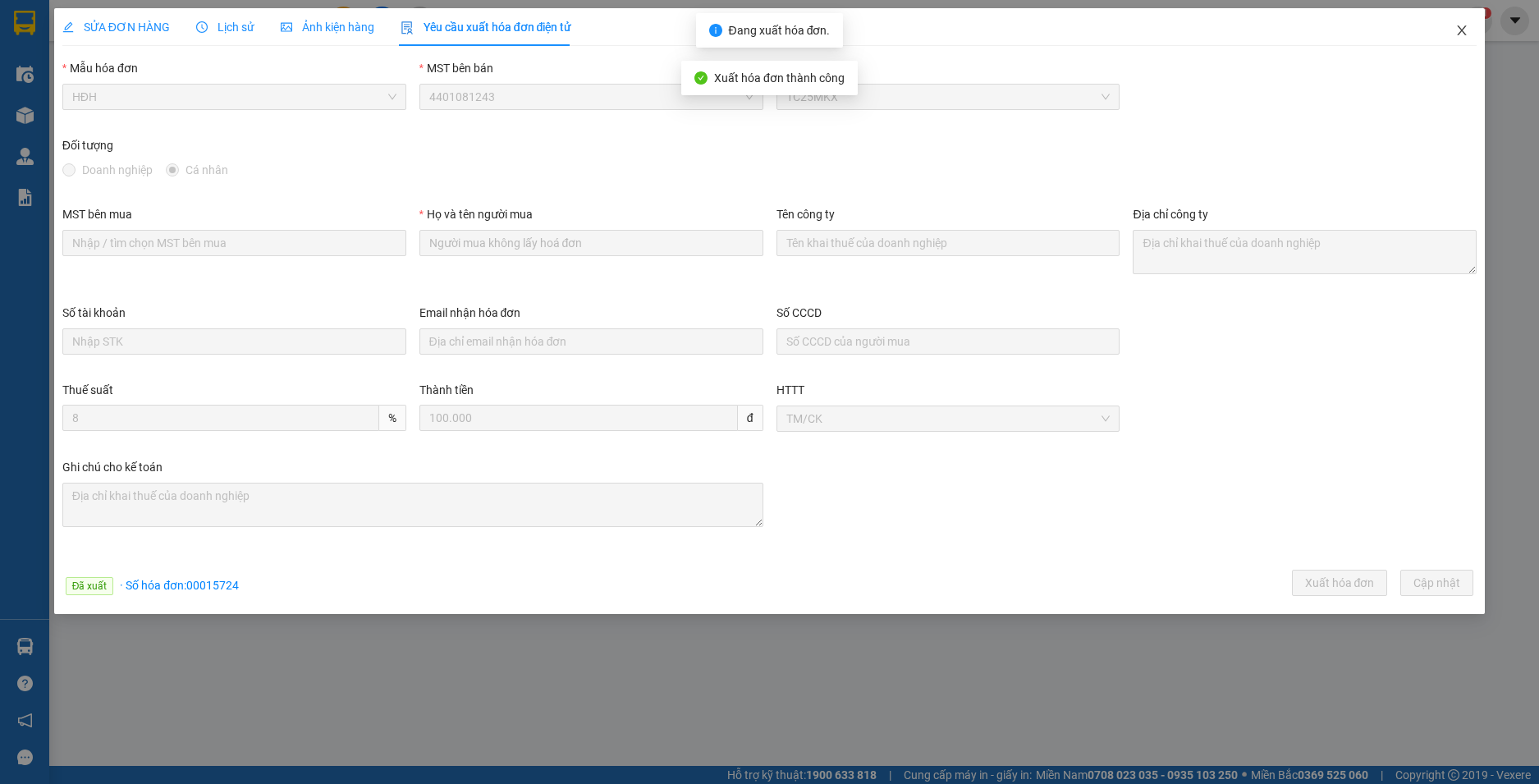
click at [1462, 32] on icon "close" at bounding box center [1462, 30] width 9 height 10
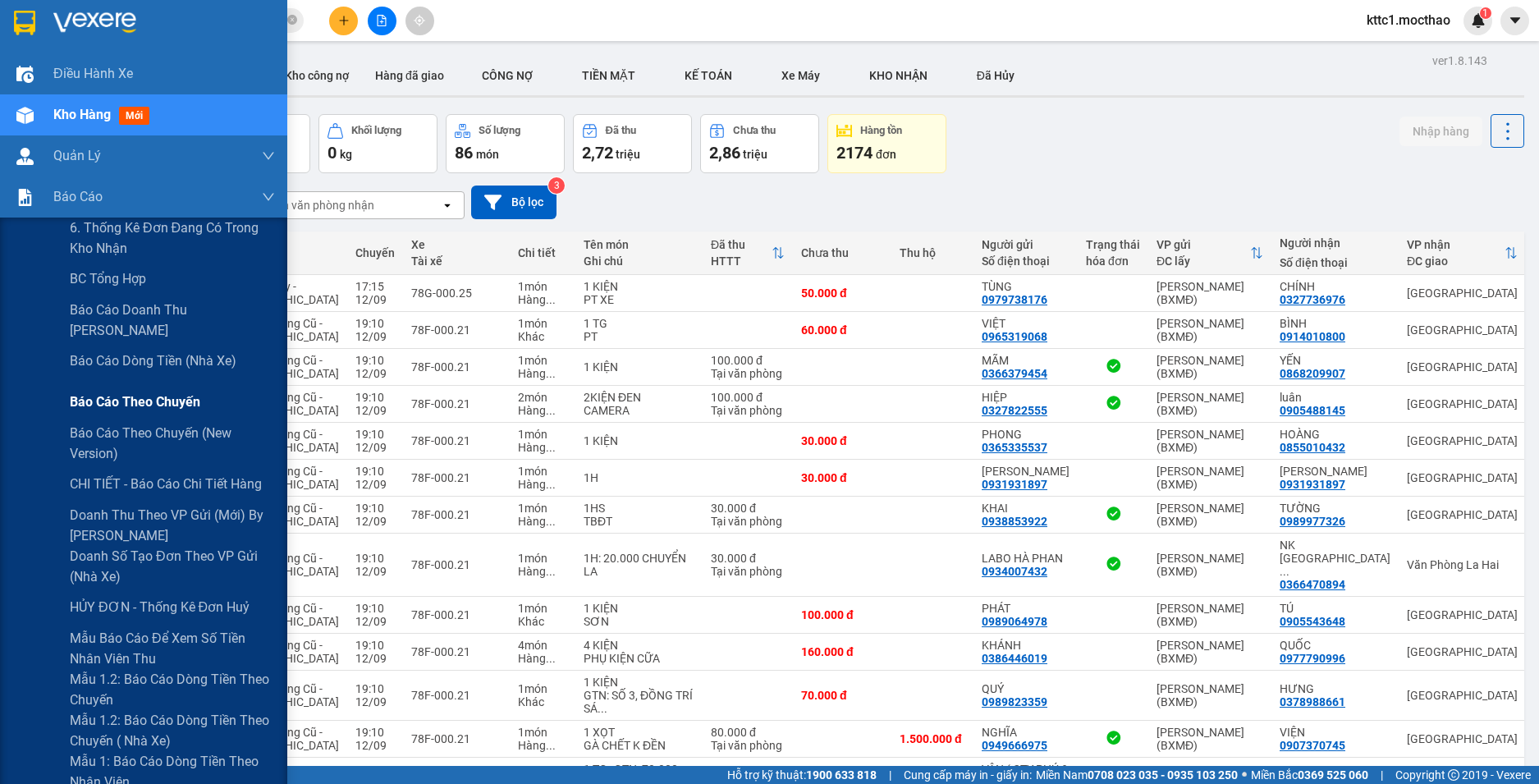
click at [142, 403] on span "Báo cáo theo chuyến" at bounding box center [135, 401] width 130 height 20
